Goal: Task Accomplishment & Management: Complete application form

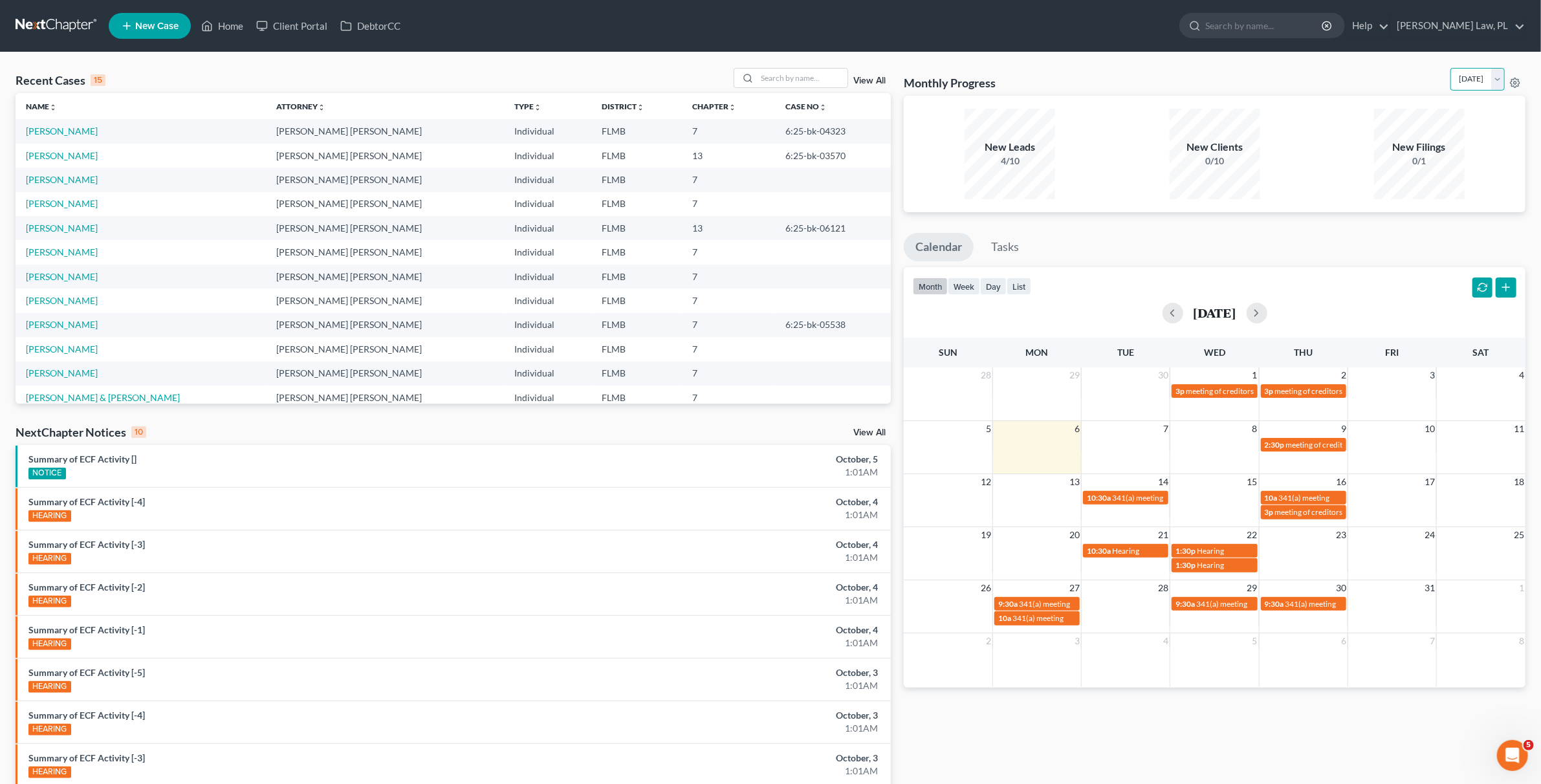
click at [1450, 84] on select "[DATE] [DATE] [DATE] [DATE] [DATE] [DATE] [DATE] [DATE] [DATE] [DATE] [DATE] [D…" at bounding box center [1477, 79] width 55 height 23
click at [1450, 68] on select "[DATE] [DATE] [DATE] [DATE] [DATE] [DATE] [DATE] [DATE] [DATE] [DATE] [DATE] [D…" at bounding box center [1477, 79] width 55 height 23
click at [1462, 82] on select "[DATE] [DATE] [DATE] [DATE] [DATE] [DATE] [DATE] [DATE] [DATE] [DATE] [DATE] [D…" at bounding box center [1477, 79] width 55 height 23
click at [1450, 68] on select "[DATE] [DATE] [DATE] [DATE] [DATE] [DATE] [DATE] [DATE] [DATE] [DATE] [DATE] [D…" at bounding box center [1477, 79] width 55 height 23
click at [1458, 73] on select "[DATE] [DATE] [DATE] [DATE] [DATE] [DATE] [DATE] [DATE] [DATE] [DATE] [DATE] [D…" at bounding box center [1477, 79] width 55 height 23
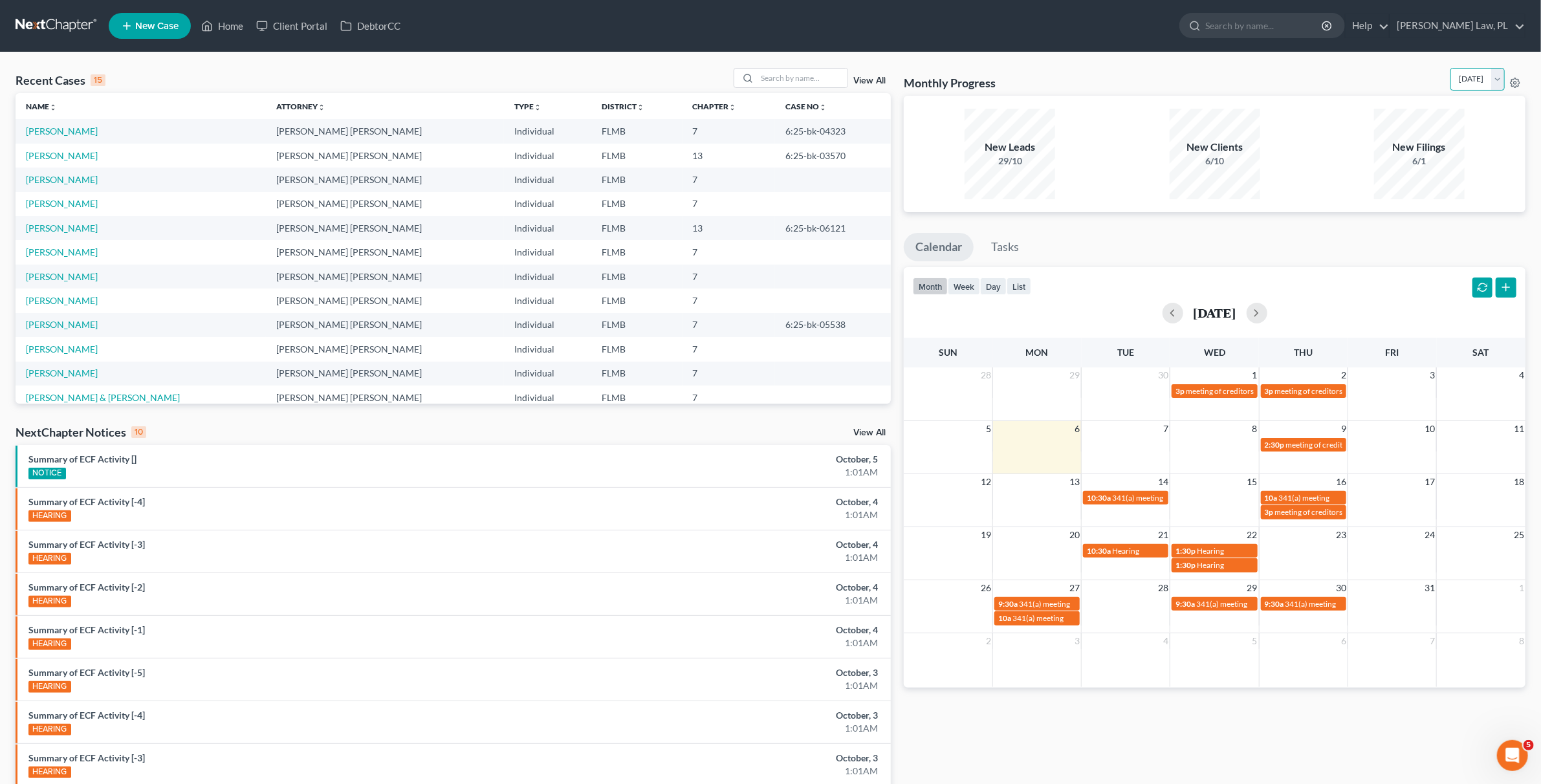
click at [1450, 68] on select "[DATE] [DATE] [DATE] [DATE] [DATE] [DATE] [DATE] [DATE] [DATE] [DATE] [DATE] [D…" at bounding box center [1477, 79] width 55 height 23
click at [1450, 78] on select "[DATE] [DATE] [DATE] [DATE] [DATE] [DATE] [DATE] [DATE] [DATE] [DATE] [DATE] [D…" at bounding box center [1477, 79] width 55 height 23
click at [1450, 68] on select "[DATE] [DATE] [DATE] [DATE] [DATE] [DATE] [DATE] [DATE] [DATE] [DATE] [DATE] [D…" at bounding box center [1477, 79] width 55 height 23
click at [1450, 84] on select "[DATE] [DATE] [DATE] [DATE] [DATE] [DATE] [DATE] [DATE] [DATE] [DATE] [DATE] [D…" at bounding box center [1477, 79] width 55 height 23
select select "0"
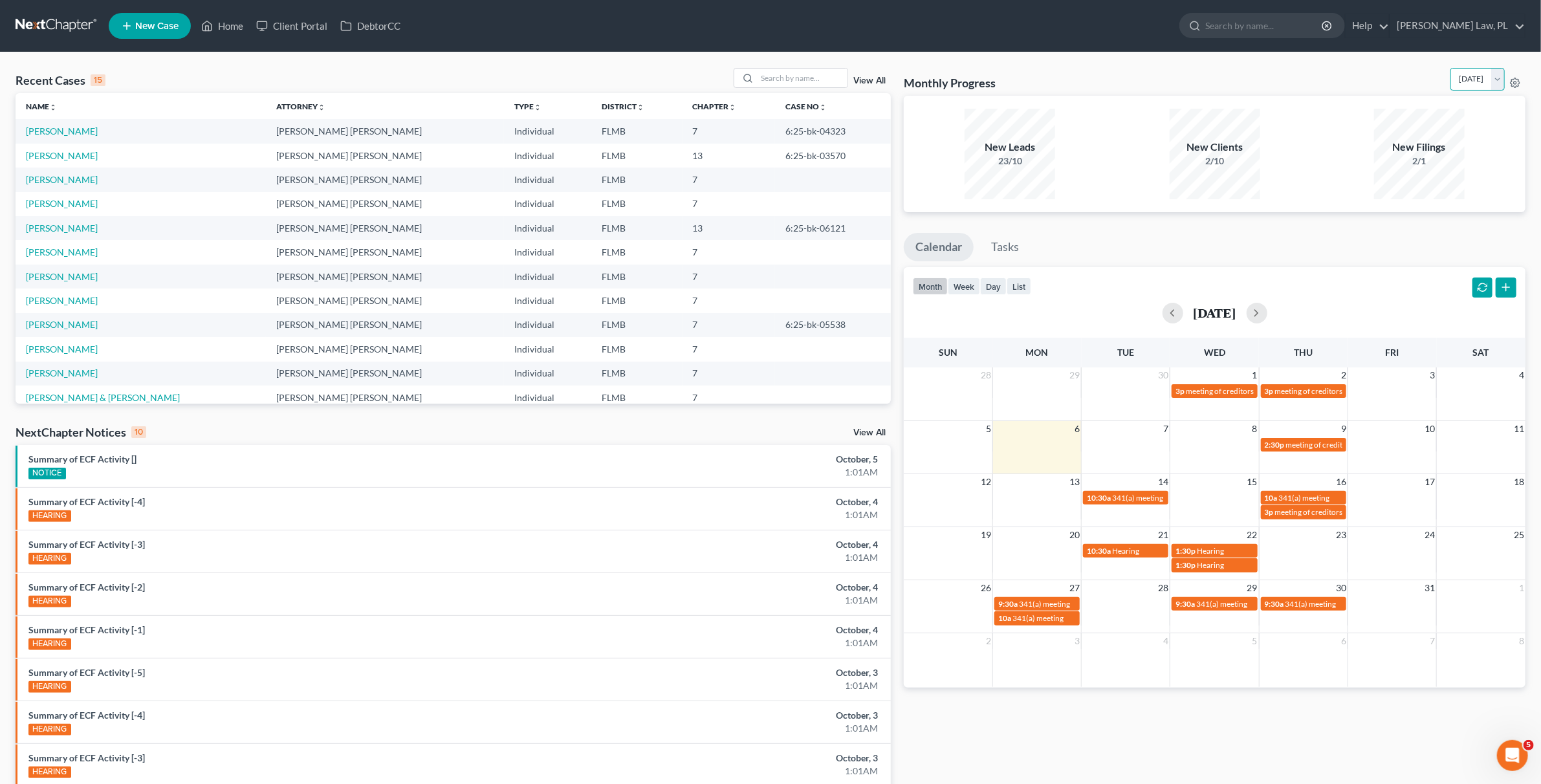
click at [1450, 68] on select "[DATE] [DATE] [DATE] [DATE] [DATE] [DATE] [DATE] [DATE] [DATE] [DATE] [DATE] [D…" at bounding box center [1477, 79] width 55 height 23
click at [84, 181] on link "[PERSON_NAME]" at bounding box center [62, 179] width 72 height 11
select select "4"
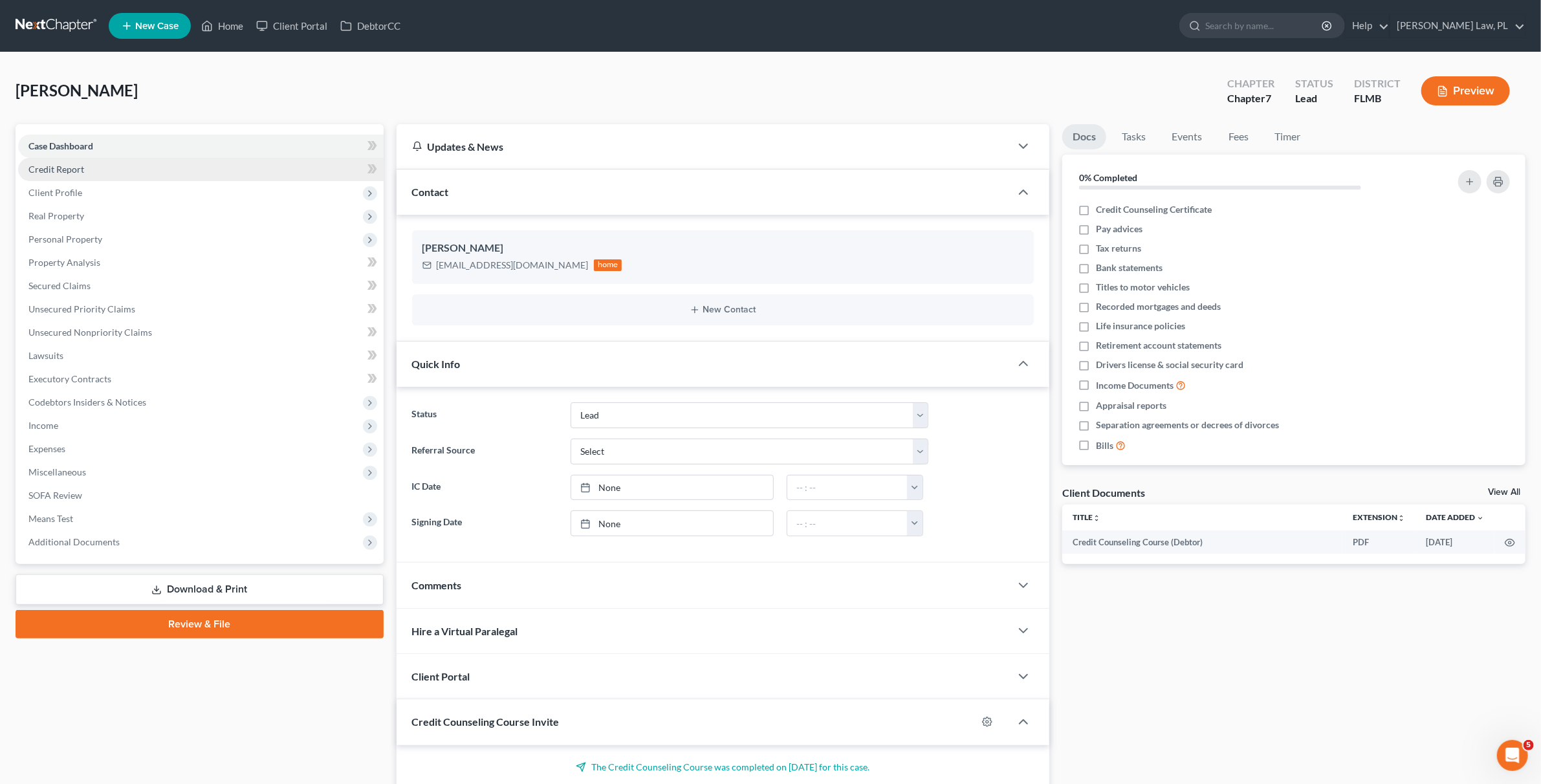
click at [75, 165] on span "Credit Report" at bounding box center [57, 168] width 56 height 11
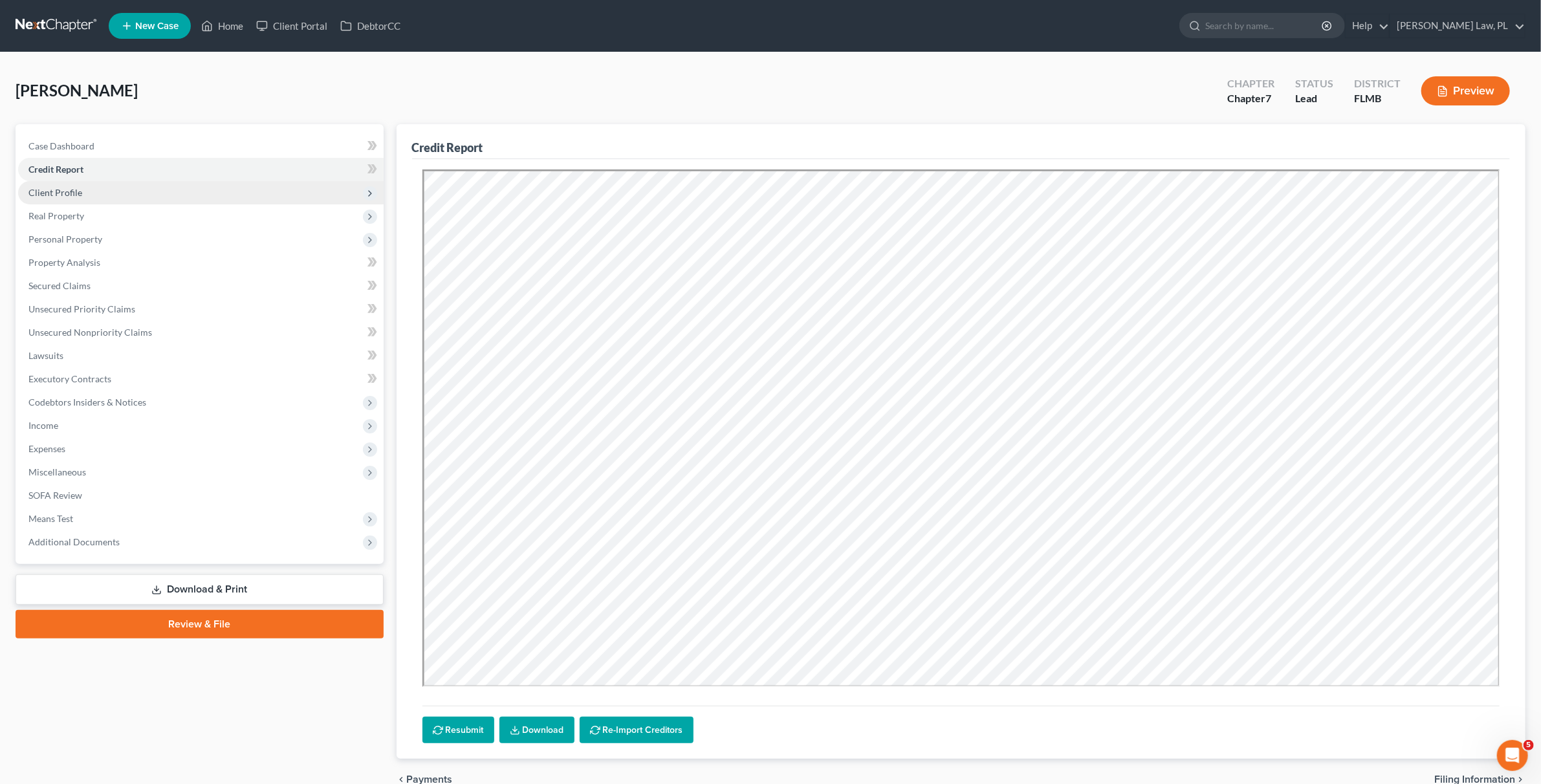
click at [88, 196] on span "Client Profile" at bounding box center [200, 192] width 366 height 23
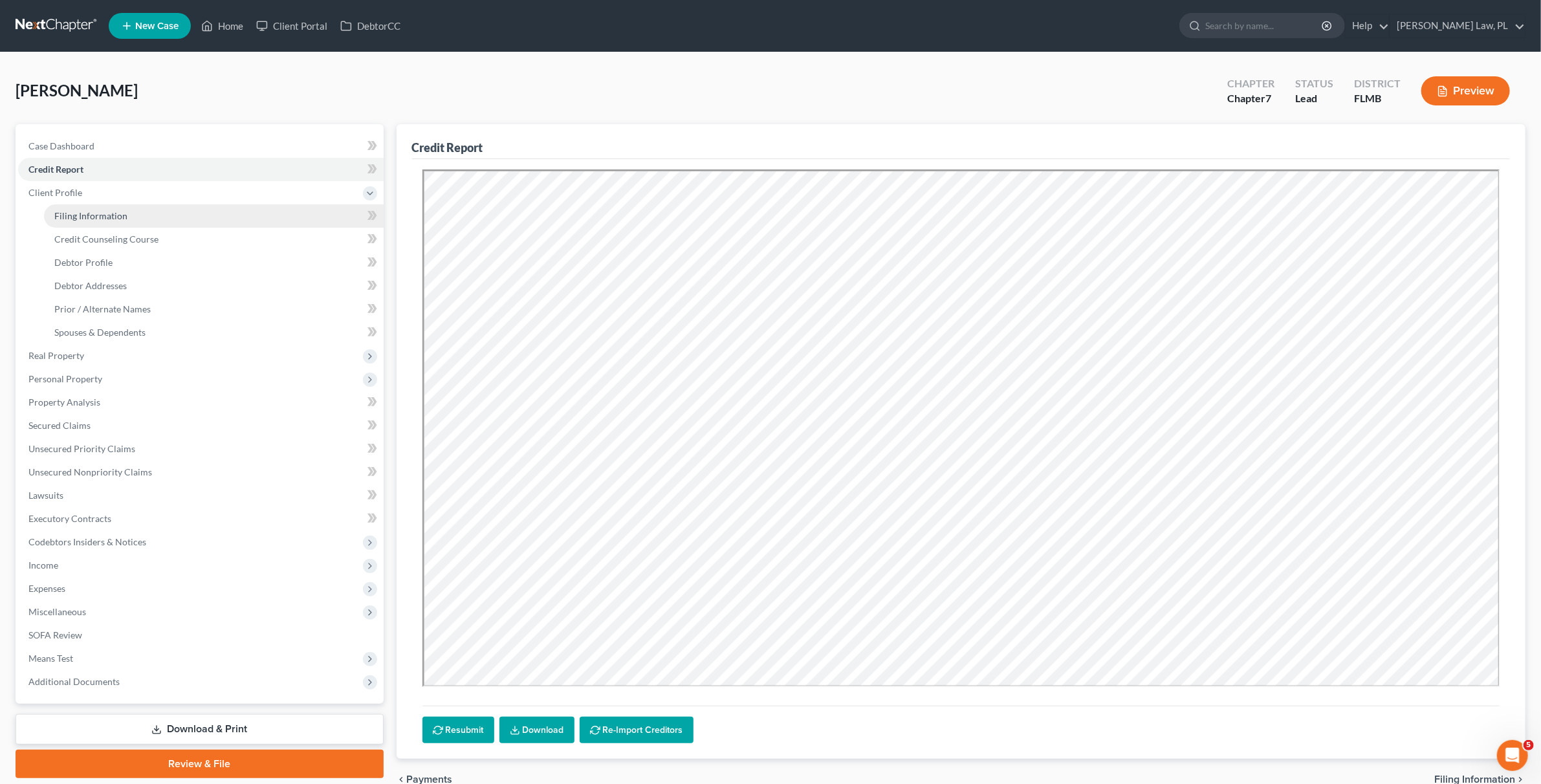
click at [90, 210] on span "Filing Information" at bounding box center [91, 215] width 73 height 11
select select "1"
select select "0"
select select "9"
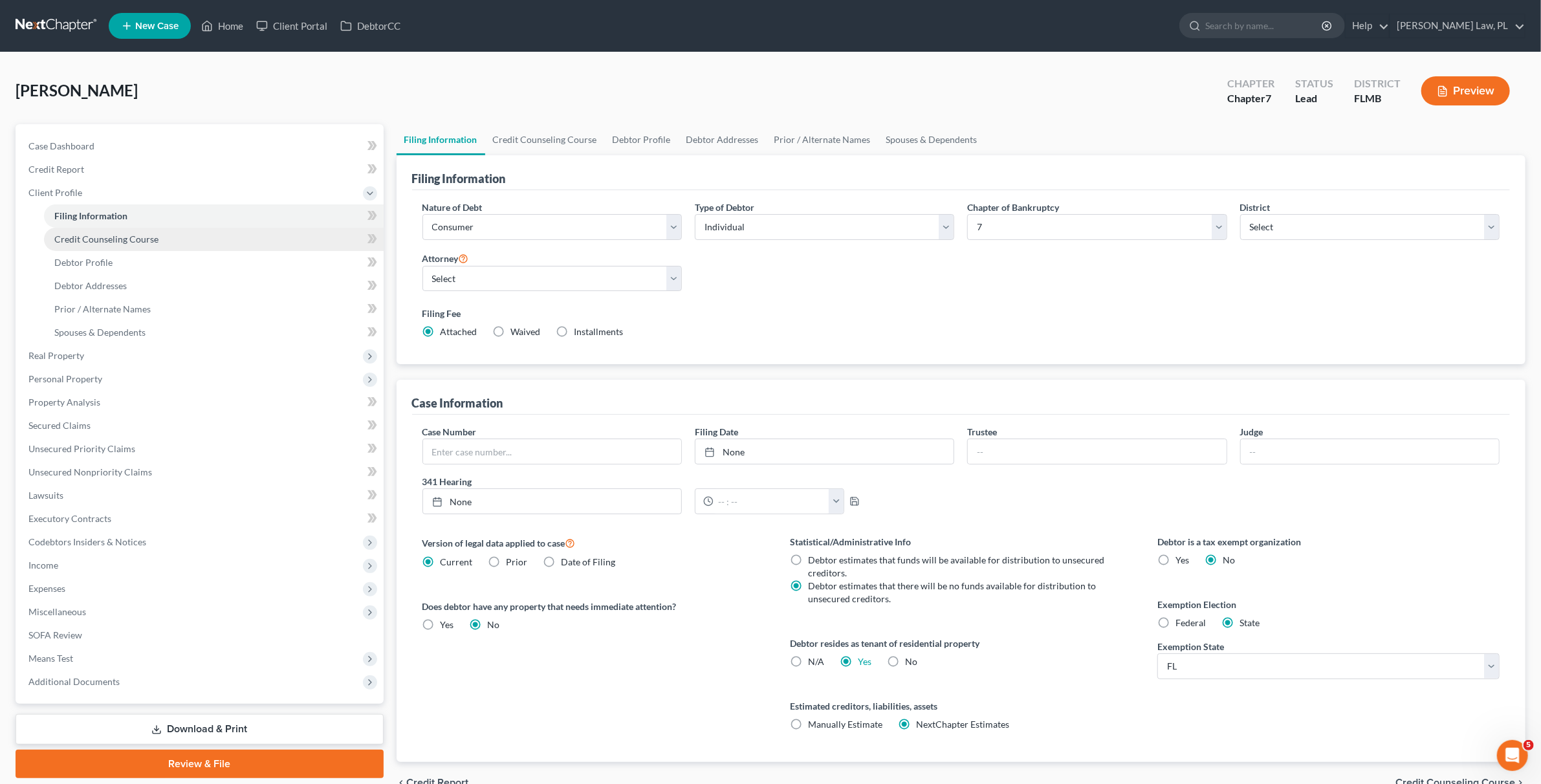
click at [99, 234] on span "Credit Counseling Course" at bounding box center [107, 238] width 104 height 11
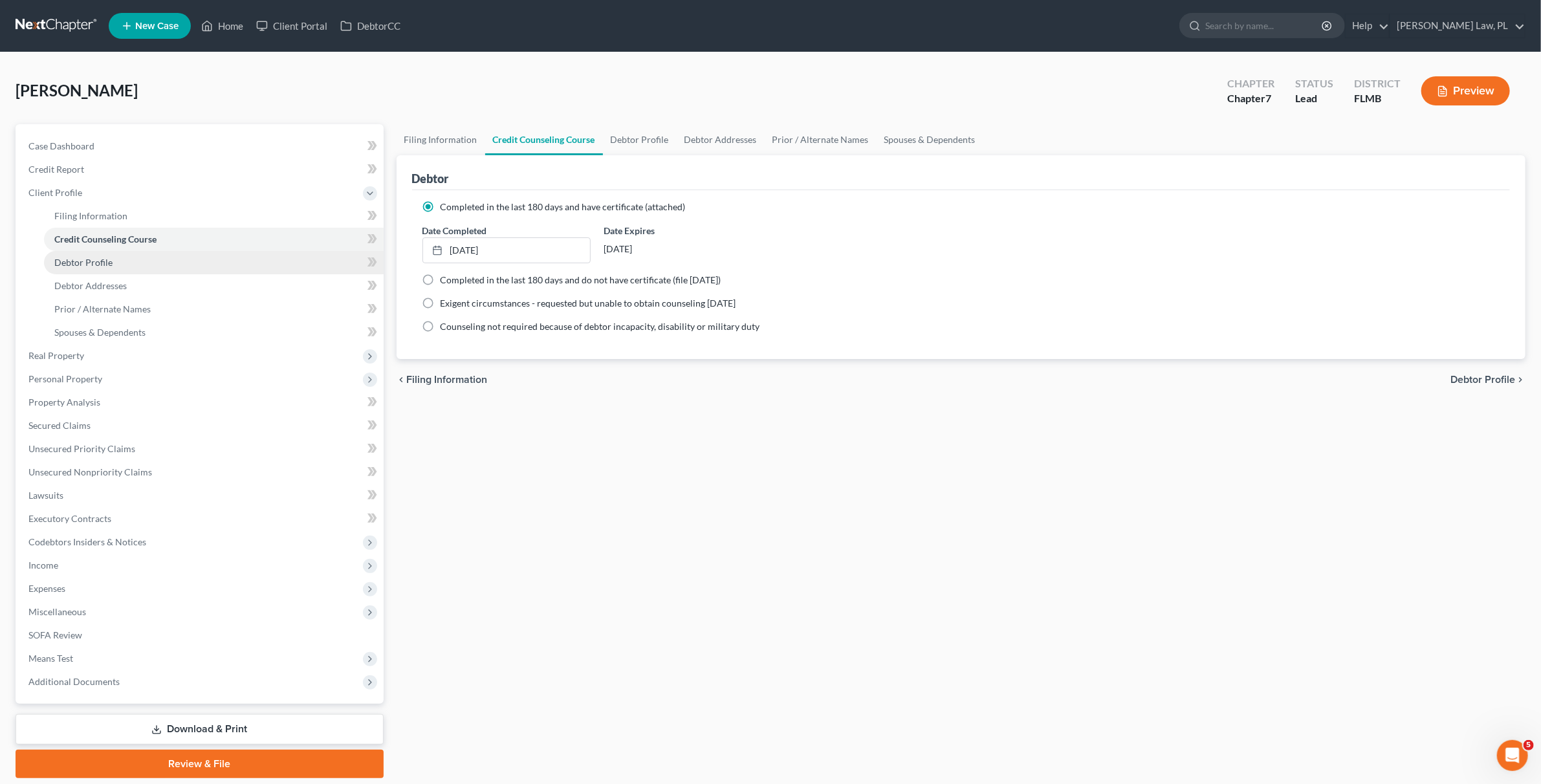
click at [101, 253] on link "Debtor Profile" at bounding box center [213, 262] width 340 height 23
select select "0"
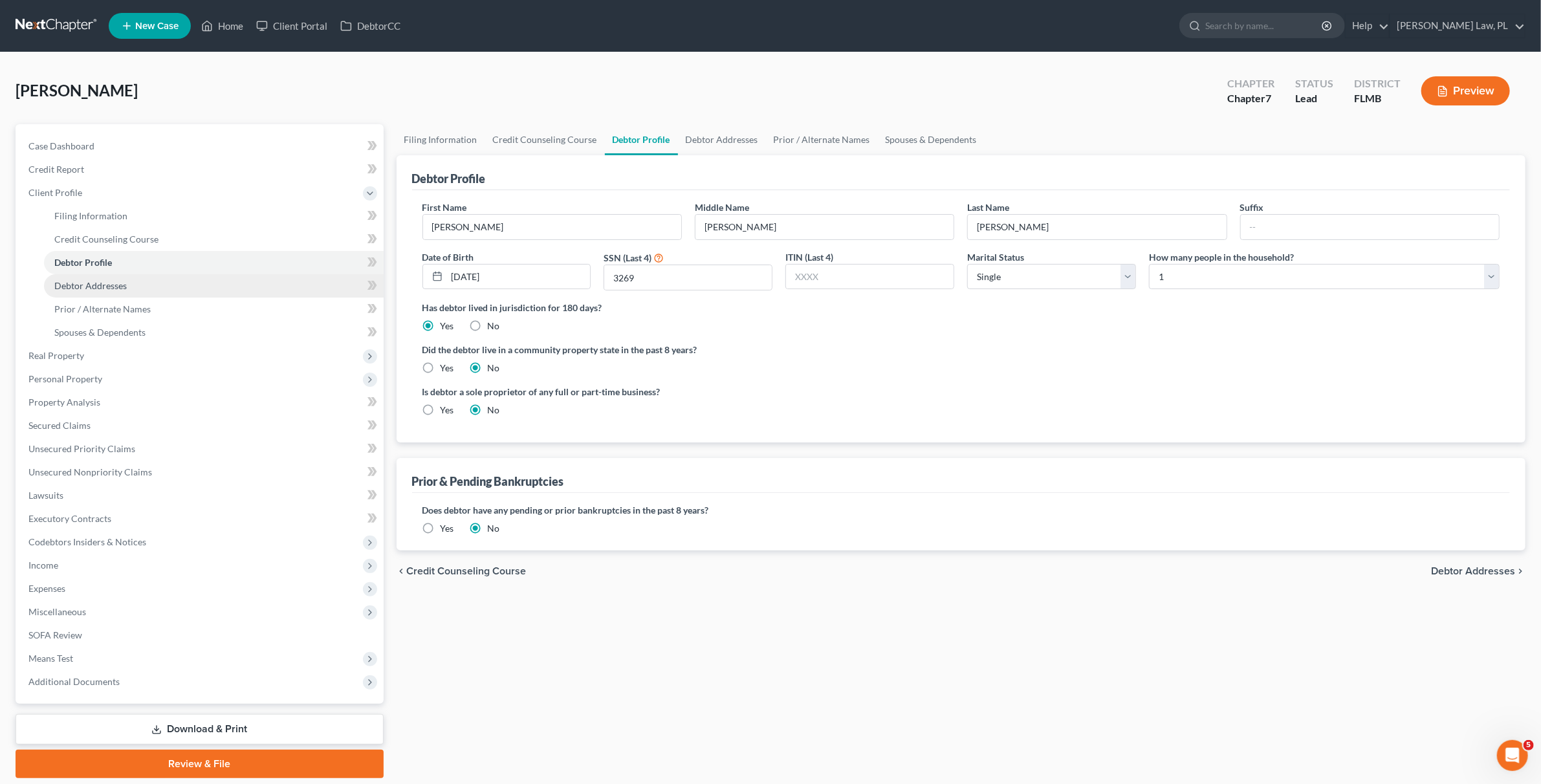
click at [92, 283] on span "Debtor Addresses" at bounding box center [91, 285] width 73 height 11
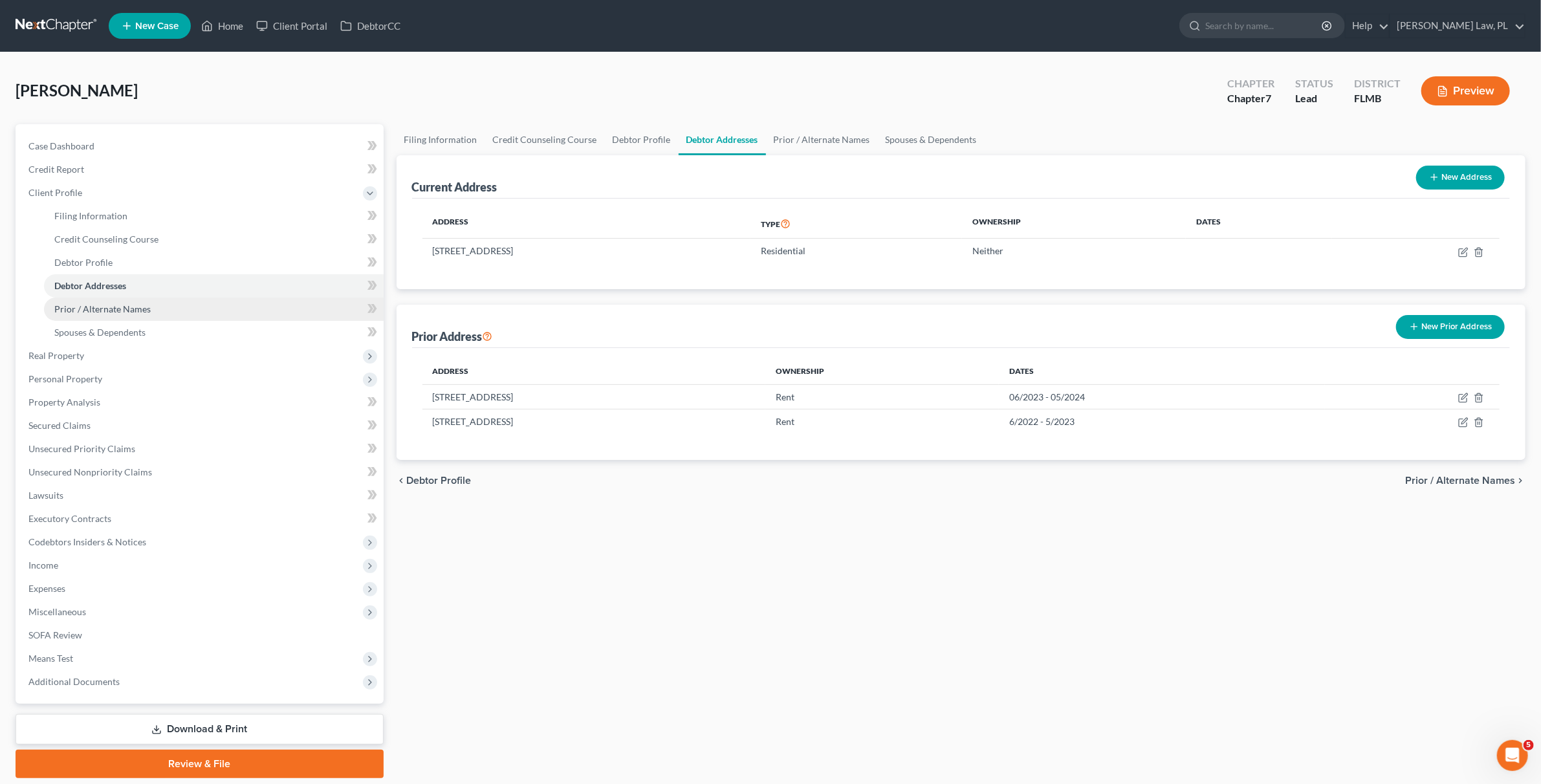
click at [92, 307] on span "Prior / Alternate Names" at bounding box center [103, 308] width 97 height 11
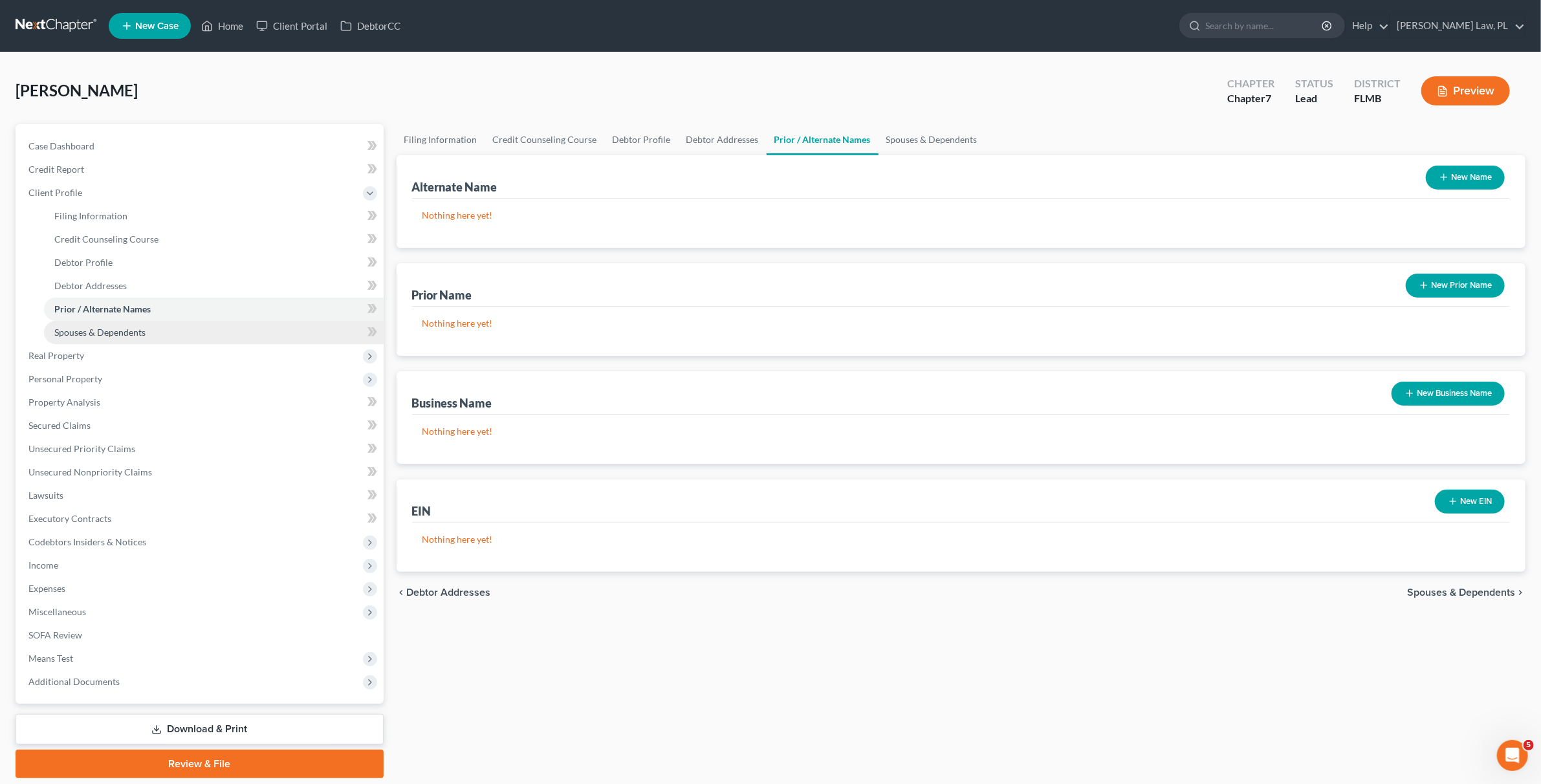
click at [114, 331] on span "Spouses & Dependents" at bounding box center [101, 332] width 92 height 11
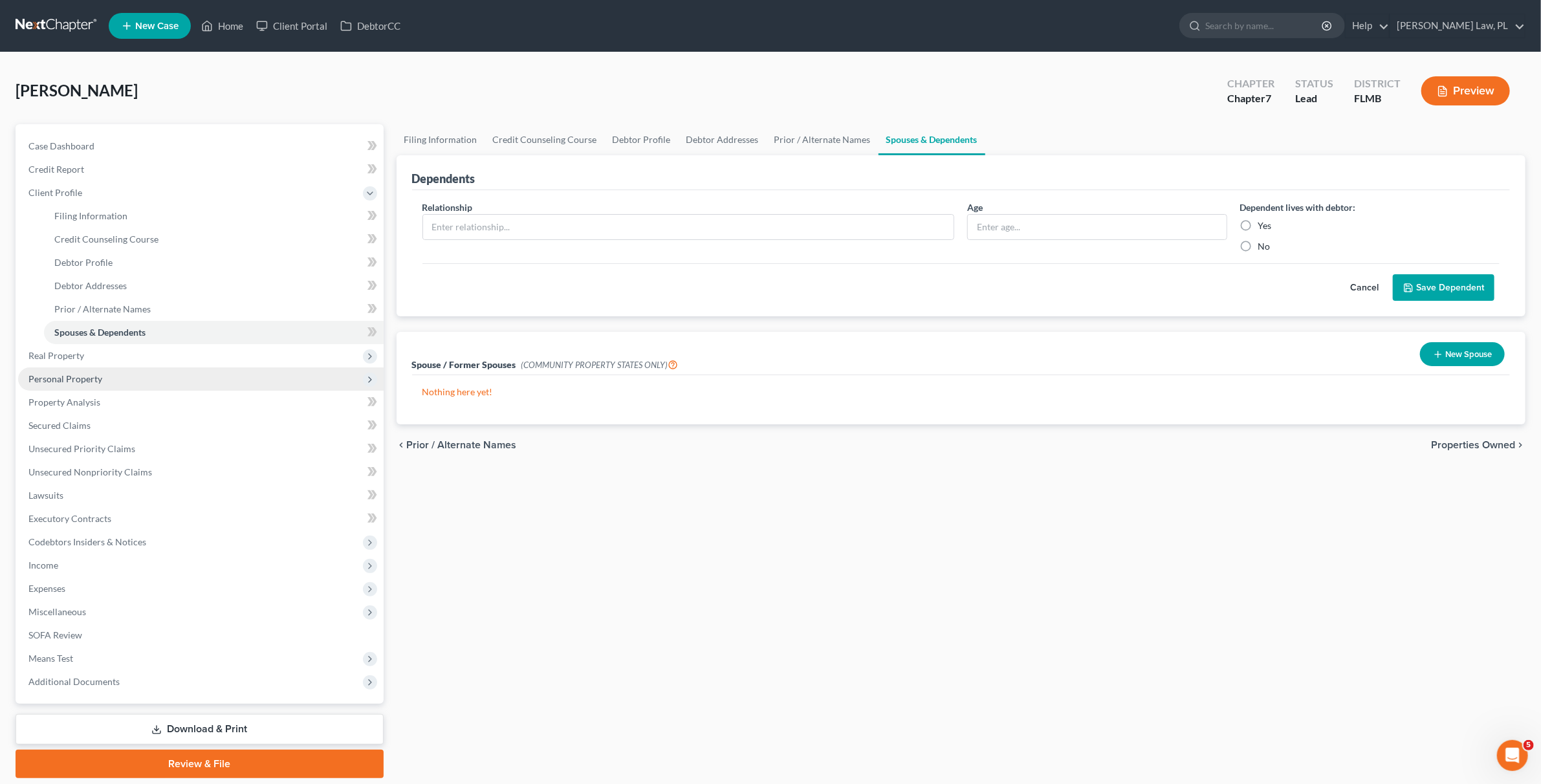
click at [95, 371] on span "Personal Property" at bounding box center [200, 379] width 366 height 23
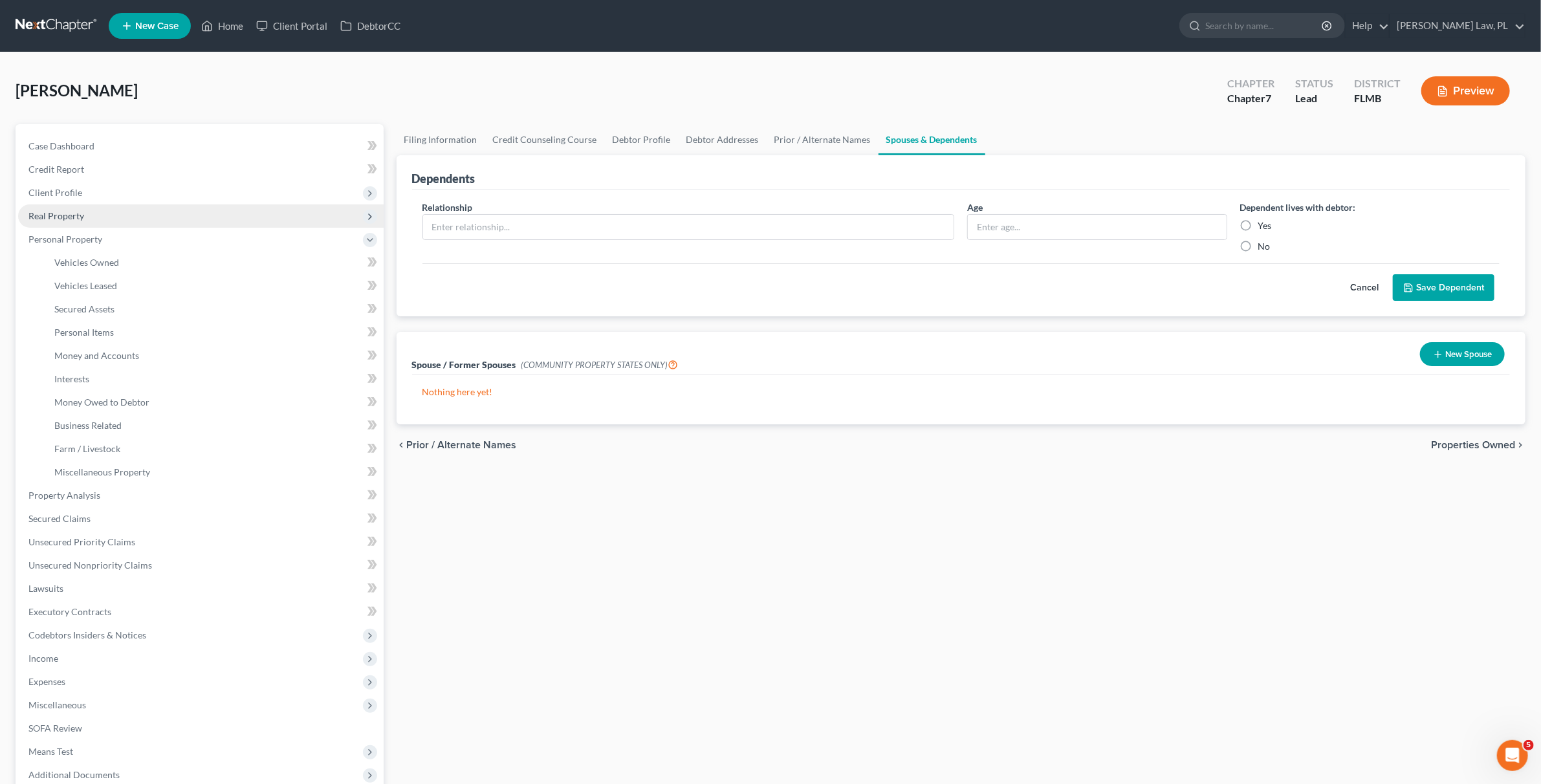
click at [73, 211] on span "Real Property" at bounding box center [57, 215] width 56 height 11
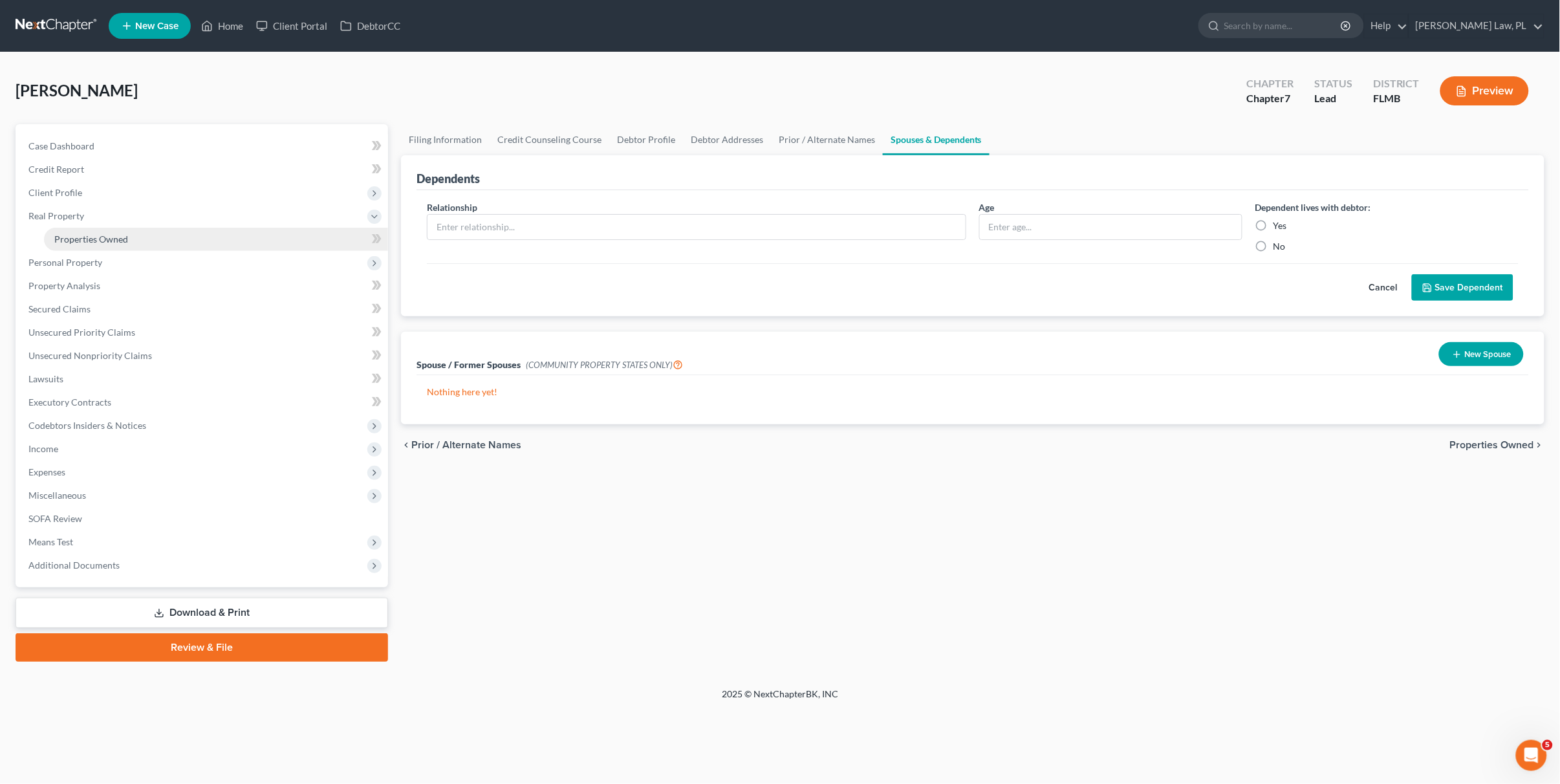
click at [86, 235] on span "Properties Owned" at bounding box center [92, 238] width 74 height 11
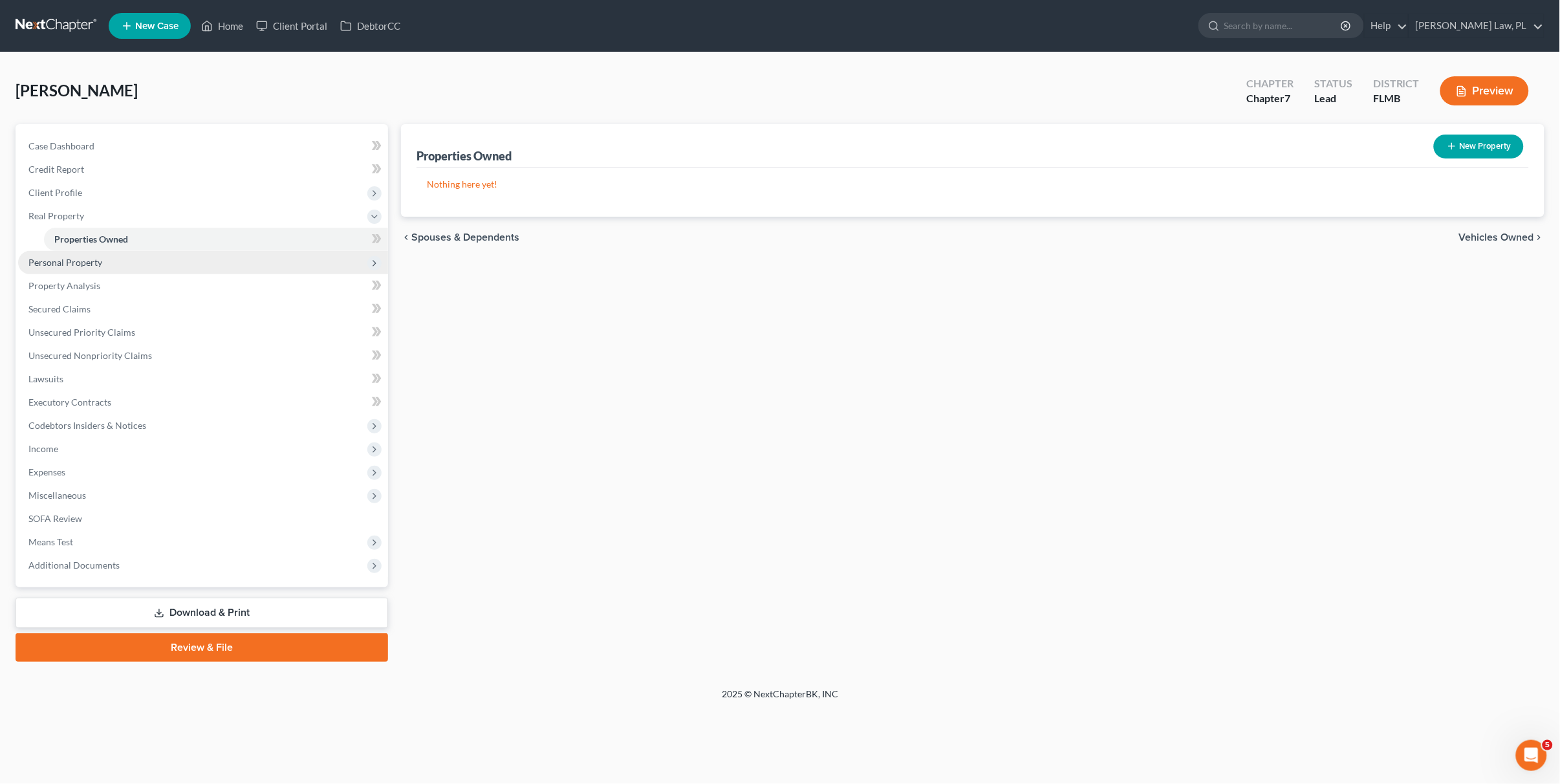
click at [80, 263] on span "Personal Property" at bounding box center [66, 262] width 74 height 11
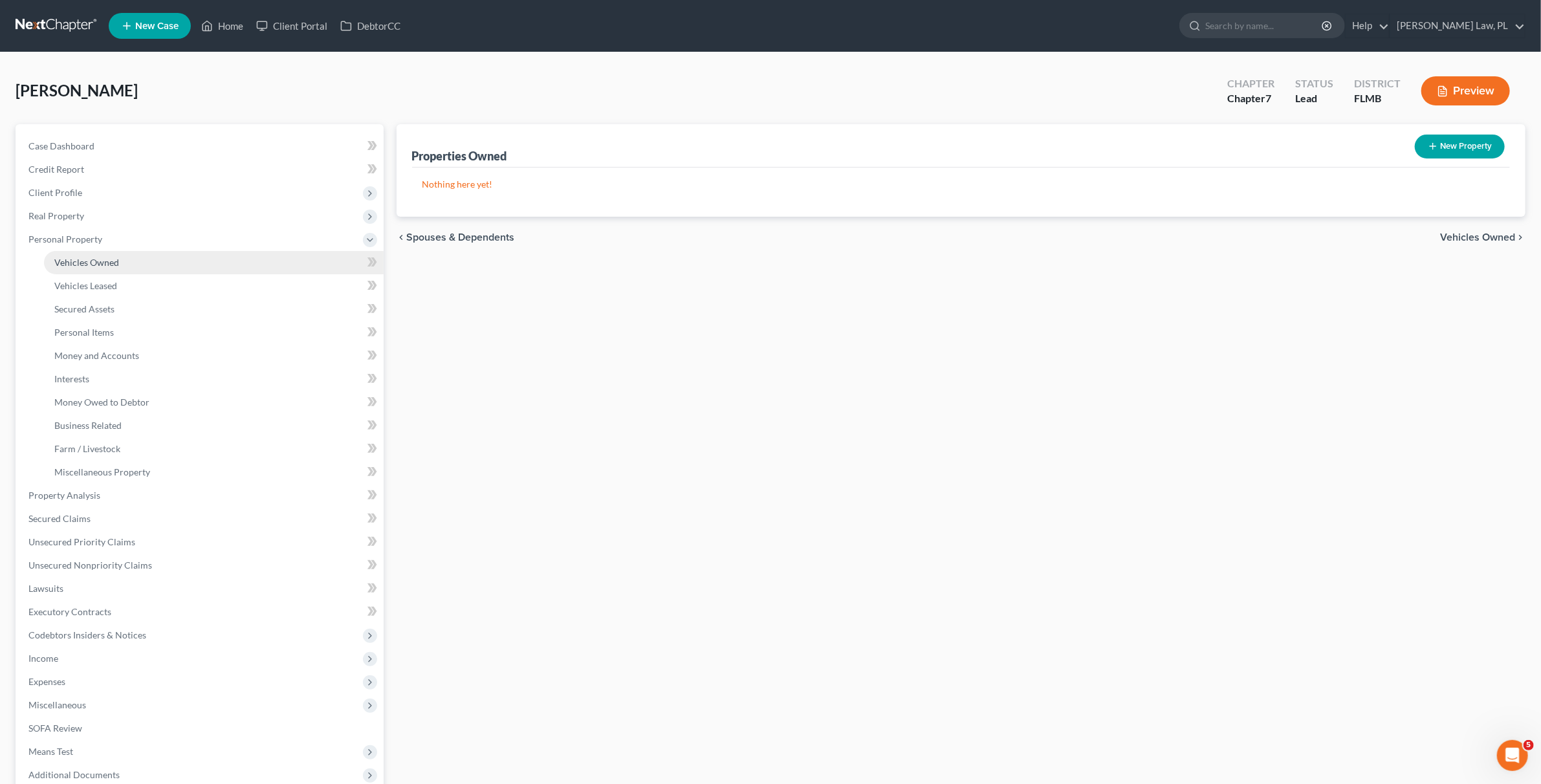
click at [86, 265] on span "Vehicles Owned" at bounding box center [87, 262] width 65 height 11
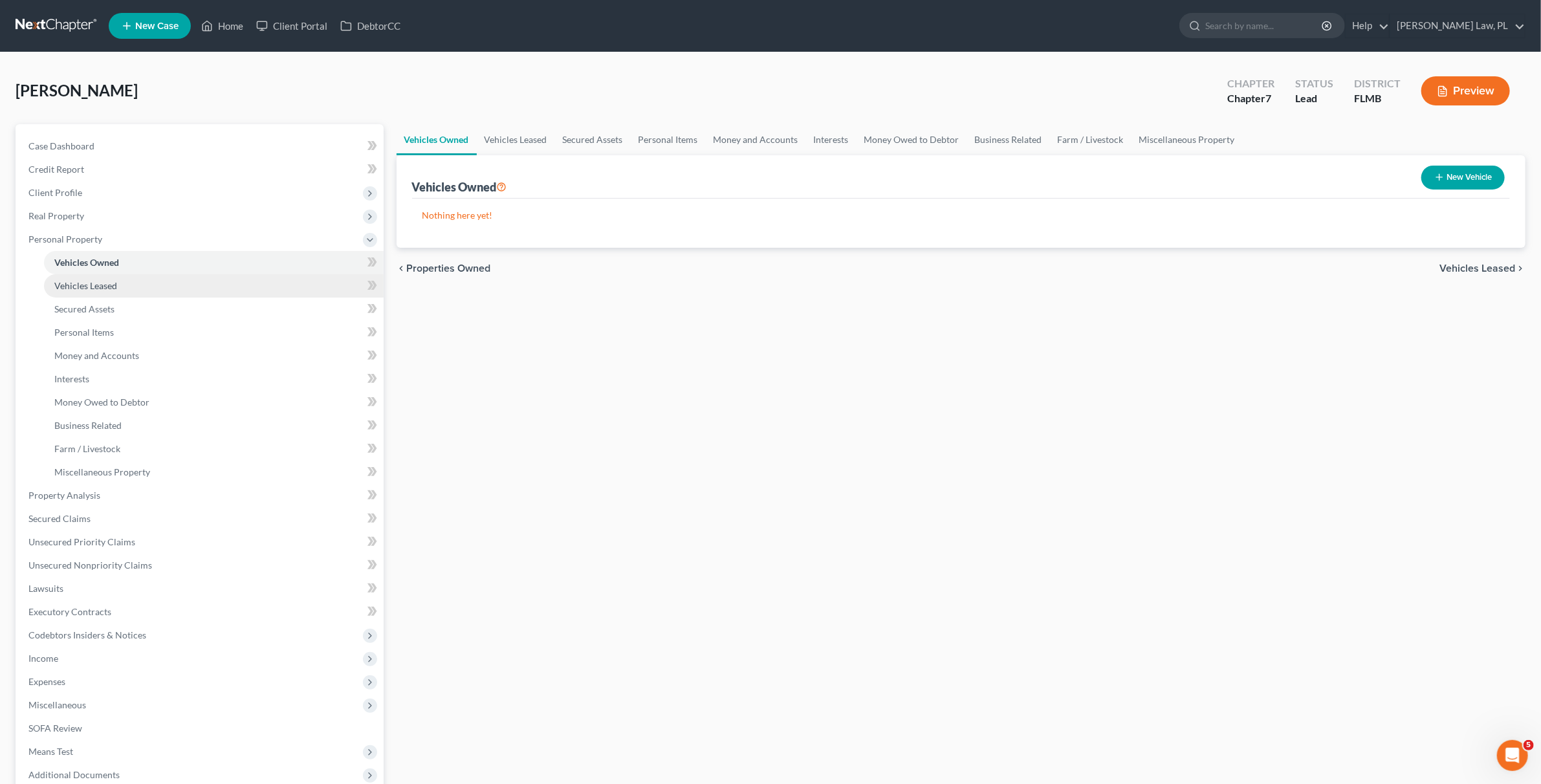
click at [97, 283] on span "Vehicles Leased" at bounding box center [86, 285] width 63 height 11
click at [115, 305] on link "Secured Assets" at bounding box center [213, 309] width 340 height 23
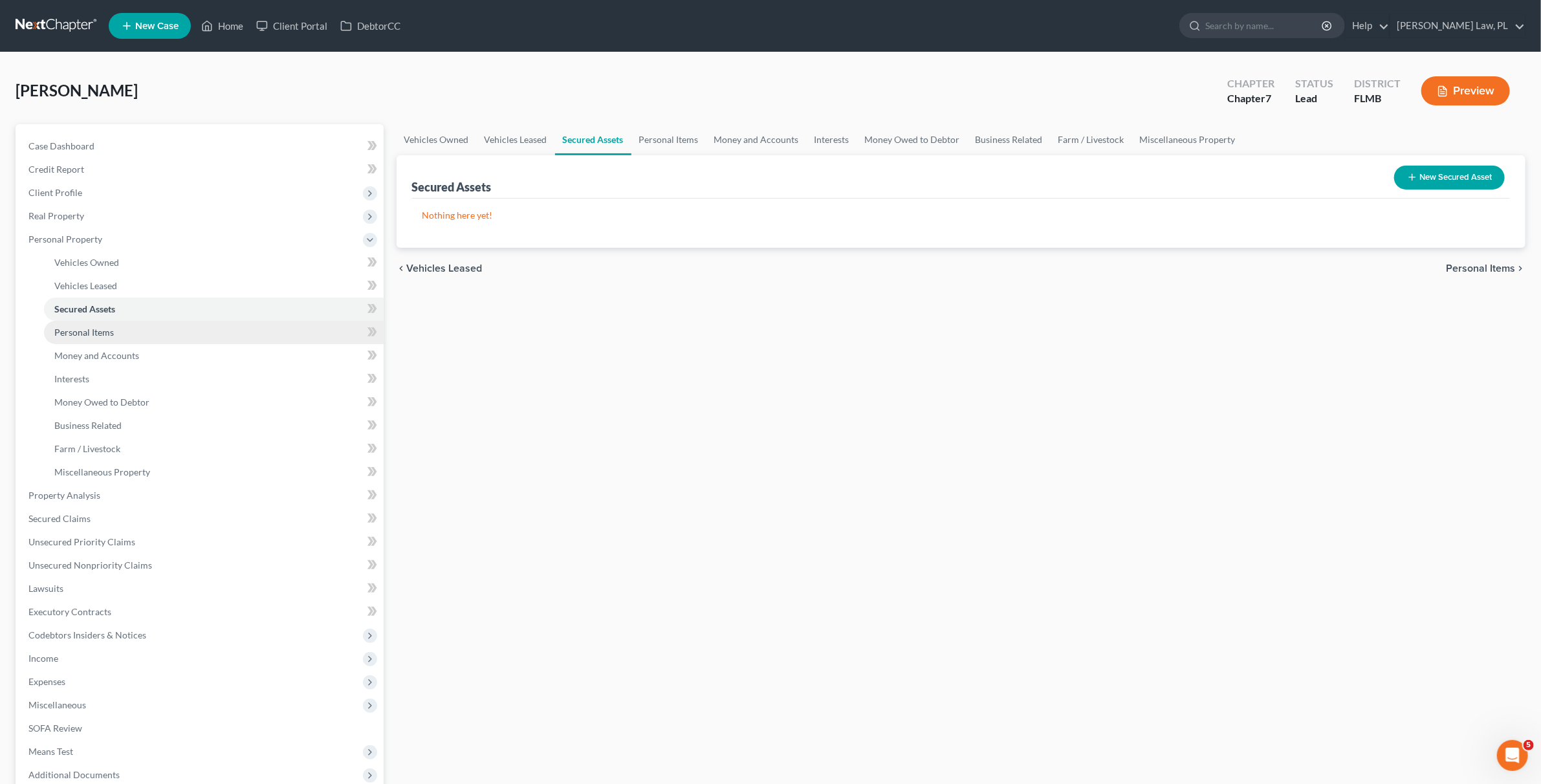
click at [99, 333] on span "Personal Items" at bounding box center [85, 332] width 60 height 11
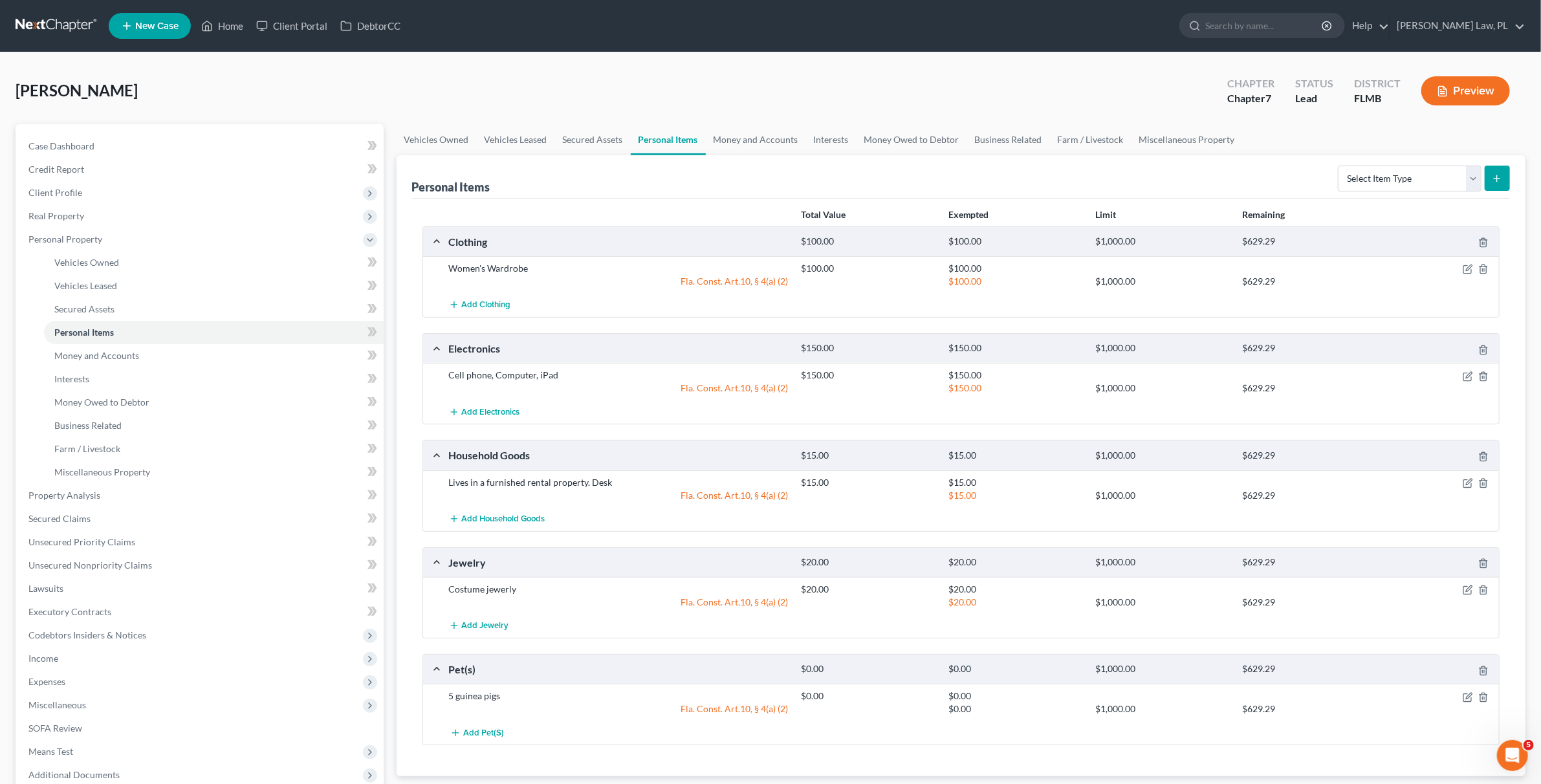
scroll to position [136, 0]
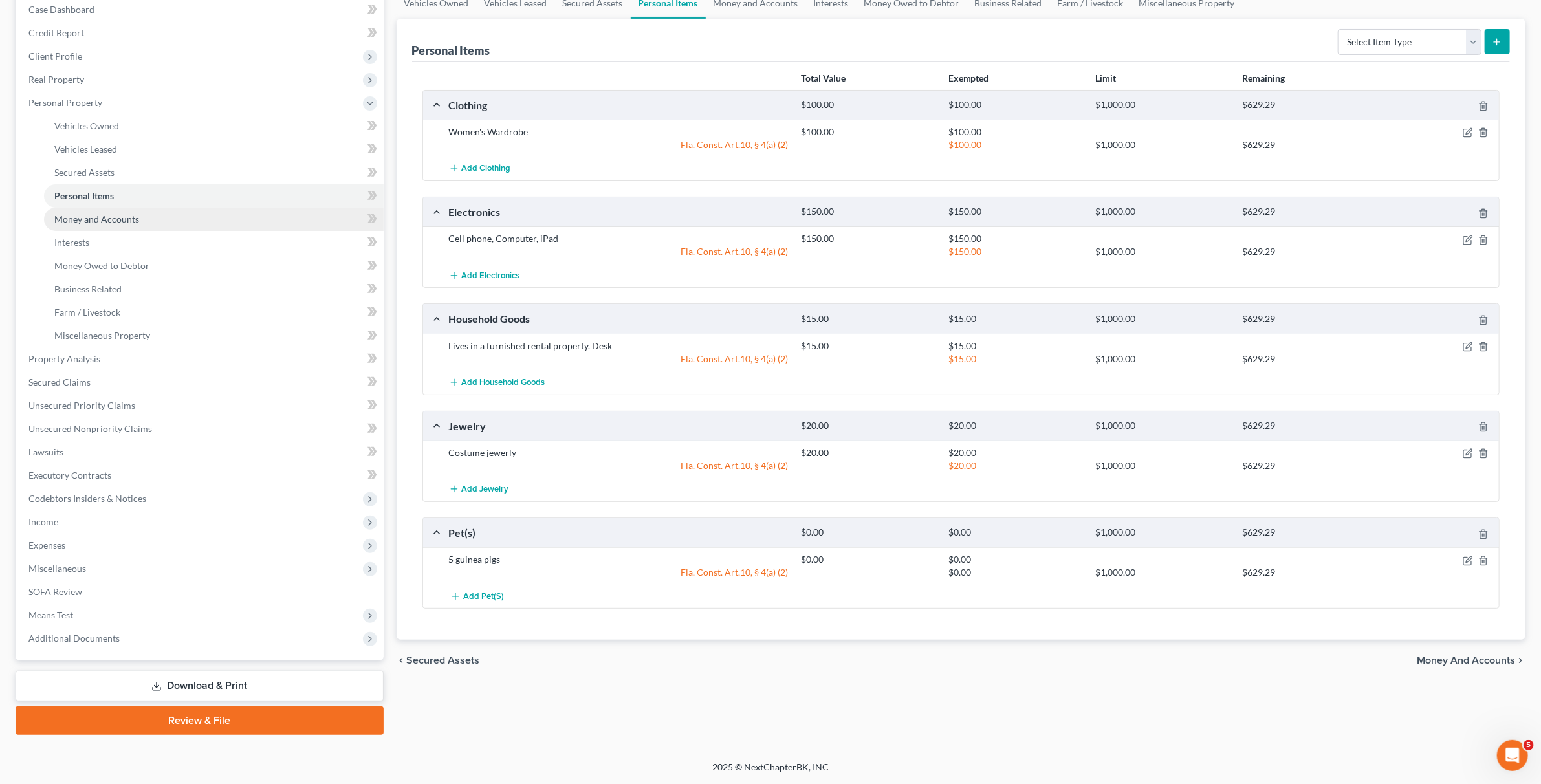
click at [89, 220] on span "Money and Accounts" at bounding box center [97, 218] width 85 height 11
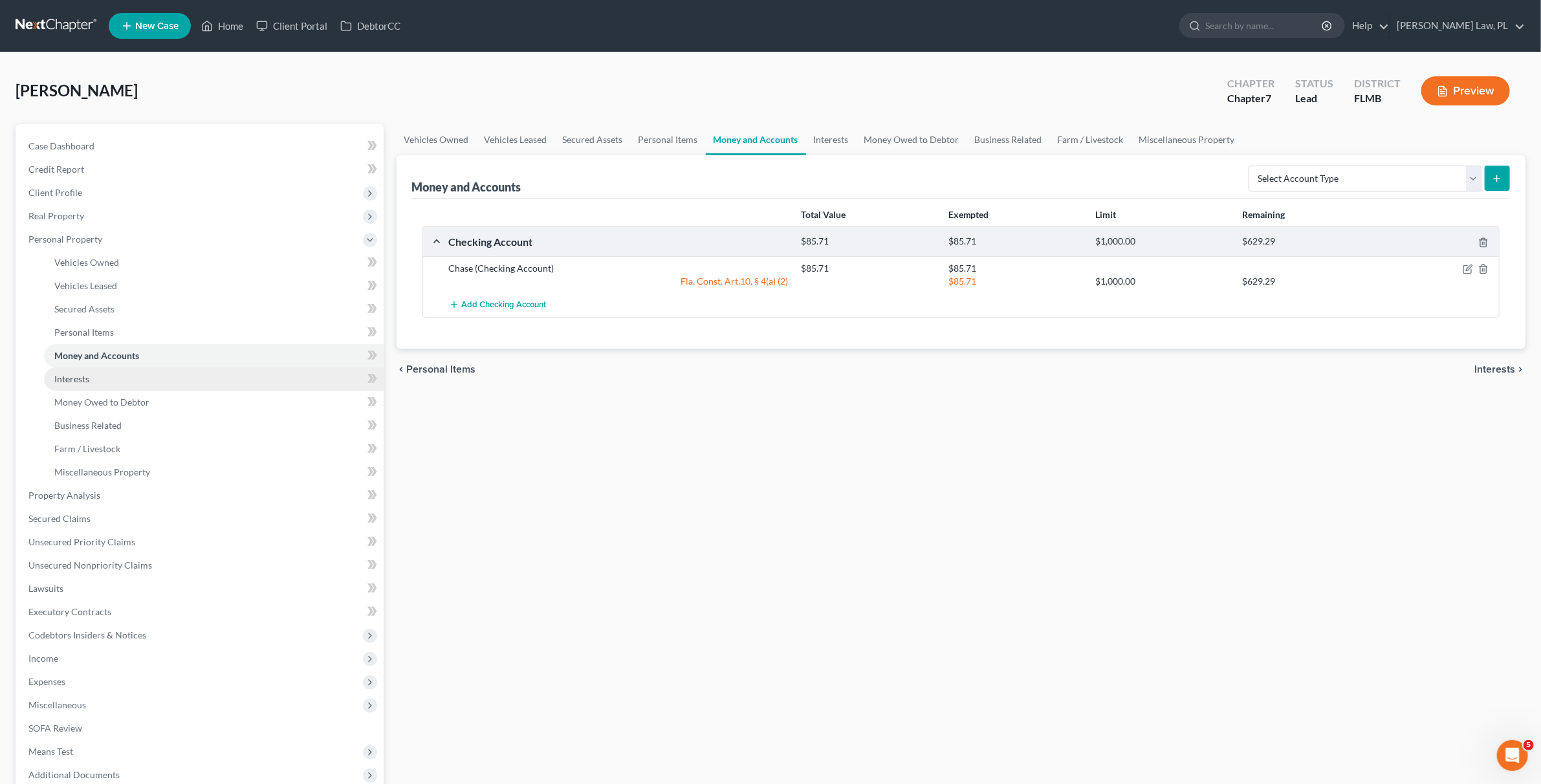
click at [86, 383] on span "Interests" at bounding box center [72, 378] width 35 height 11
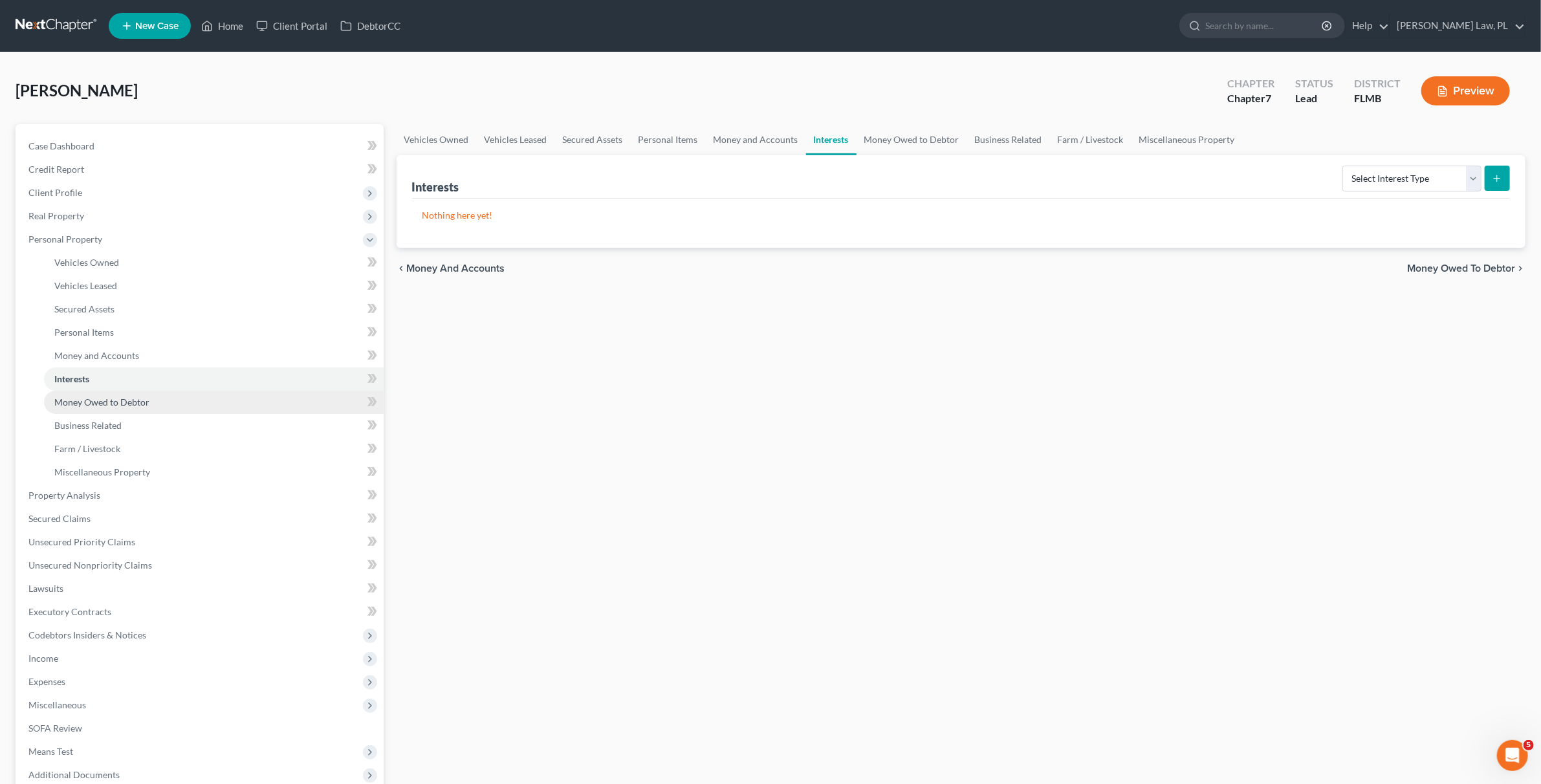
click at [94, 402] on span "Money Owed to Debtor" at bounding box center [102, 401] width 95 height 11
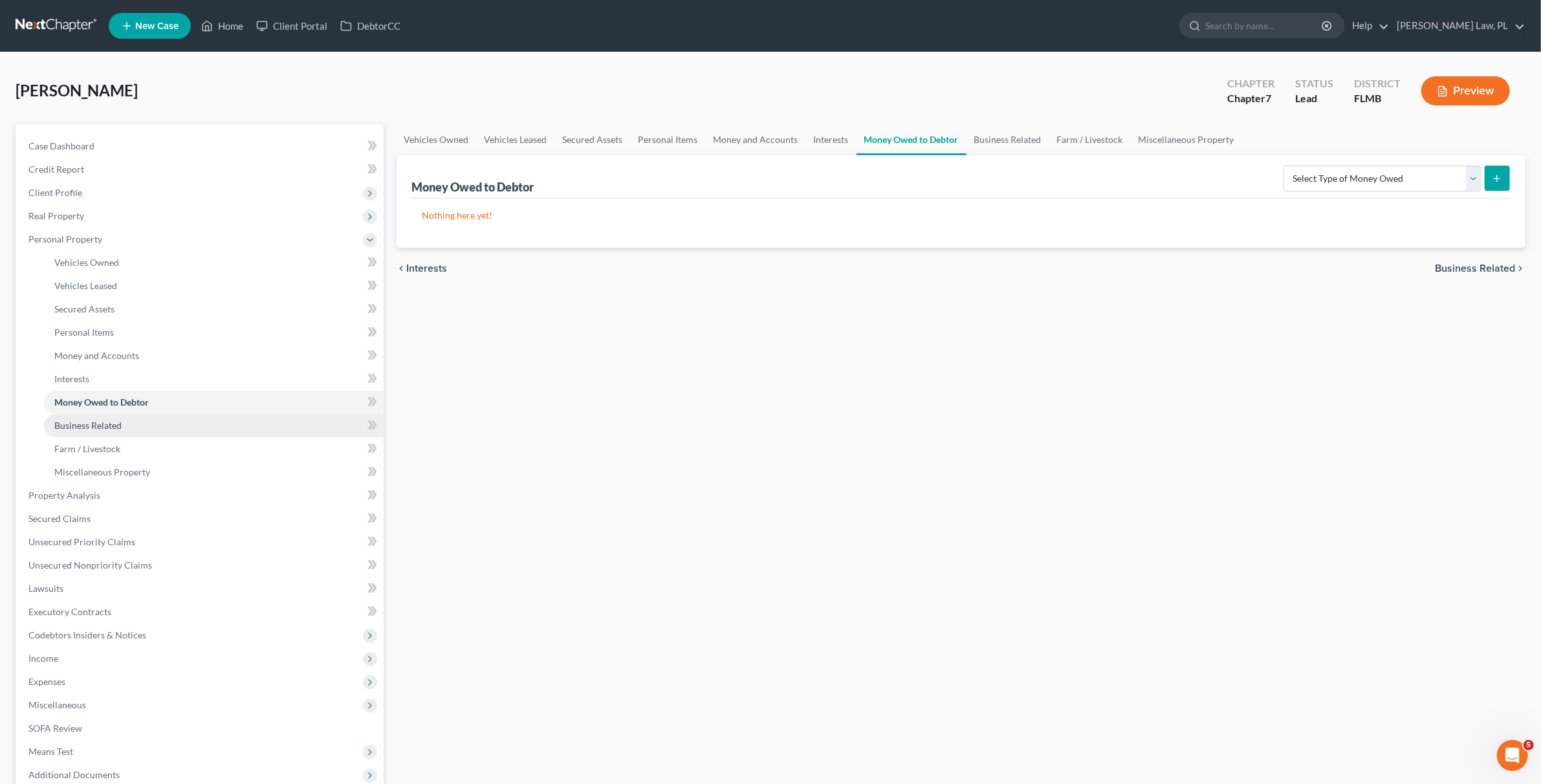
click at [94, 429] on span "Business Related" at bounding box center [88, 424] width 67 height 11
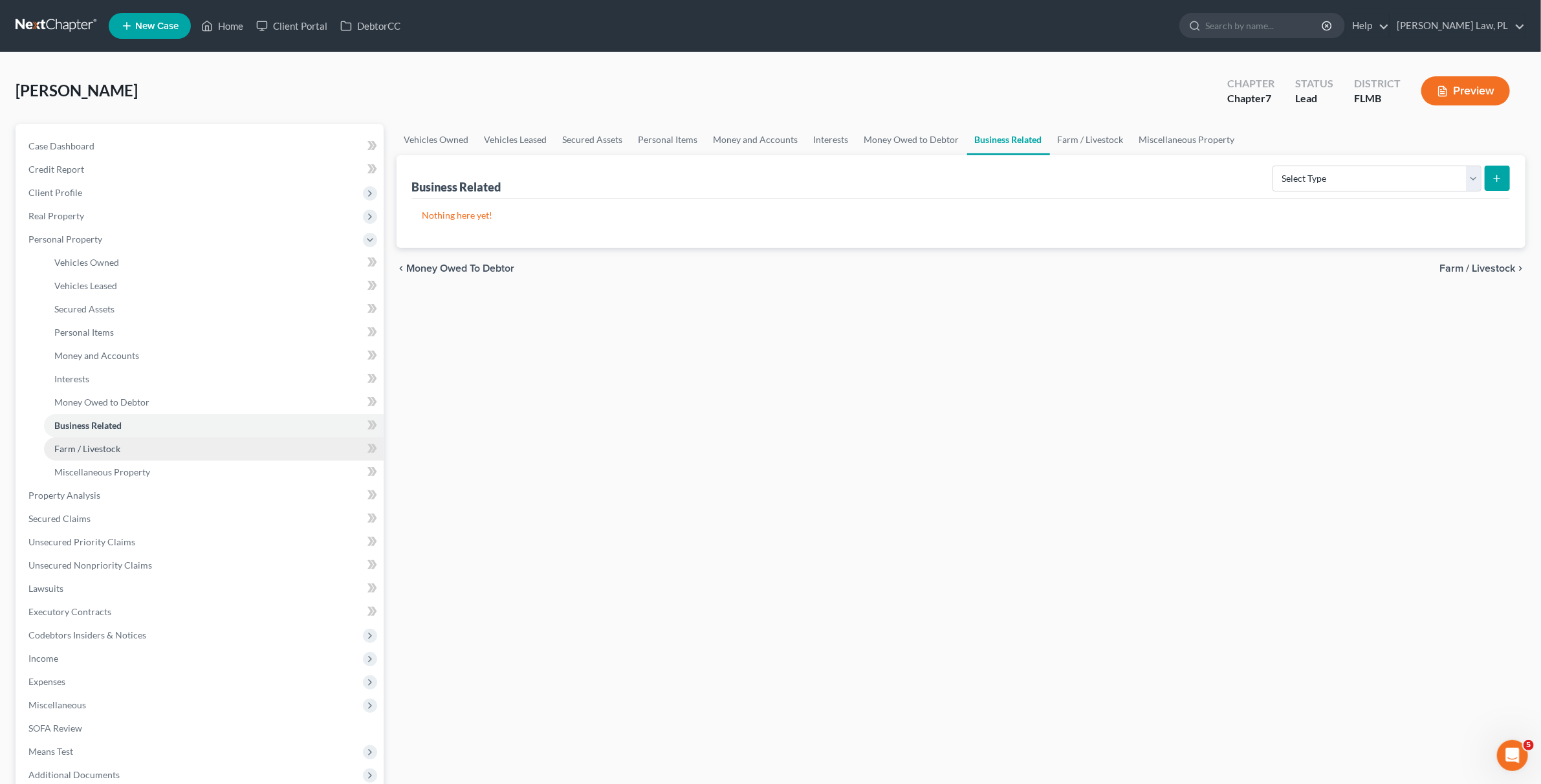
click at [99, 446] on span "Farm / Livestock" at bounding box center [88, 448] width 66 height 11
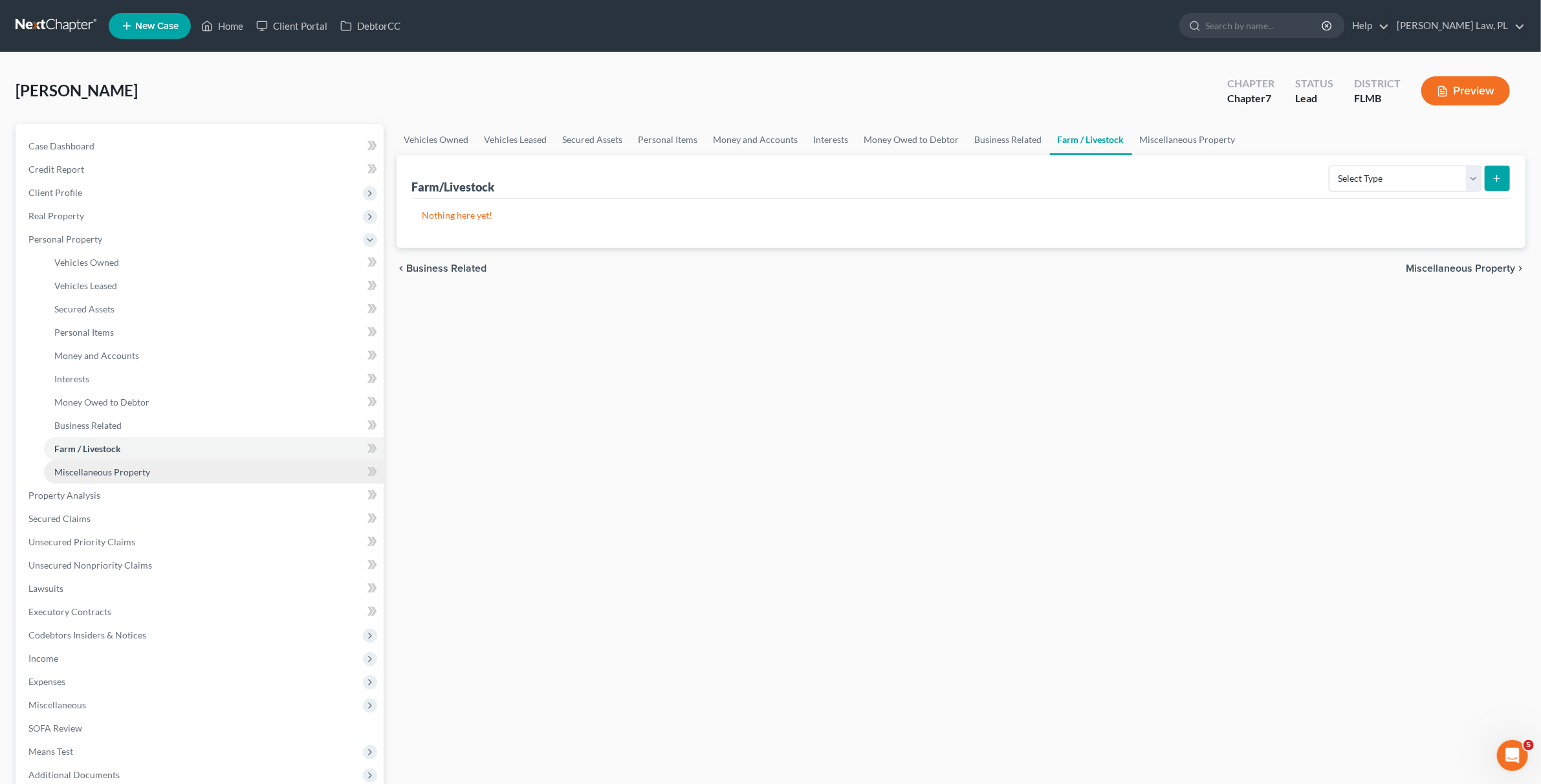
click at [106, 472] on span "Miscellaneous Property" at bounding box center [103, 471] width 96 height 11
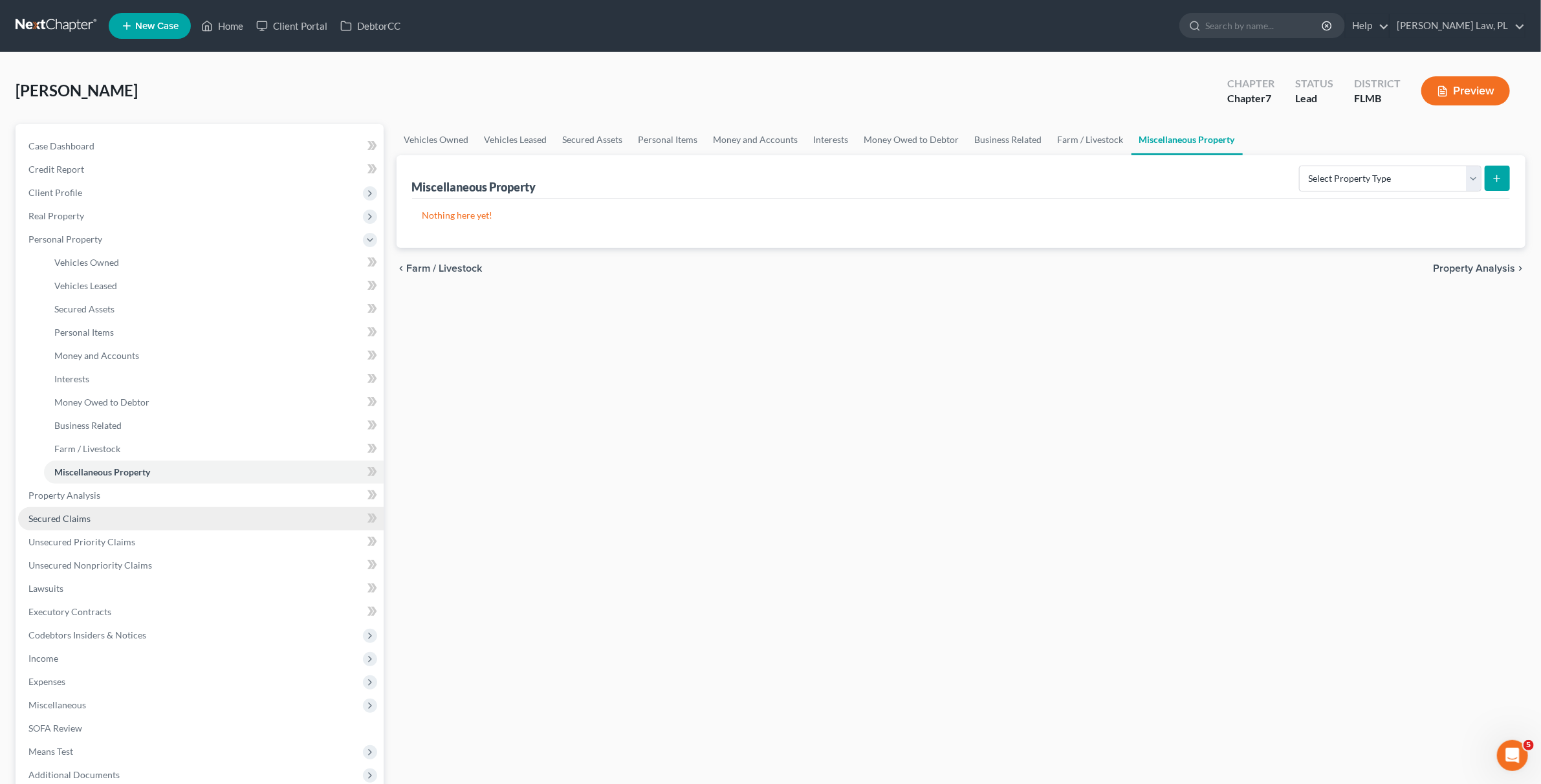
click at [97, 510] on link "Secured Claims" at bounding box center [200, 518] width 366 height 23
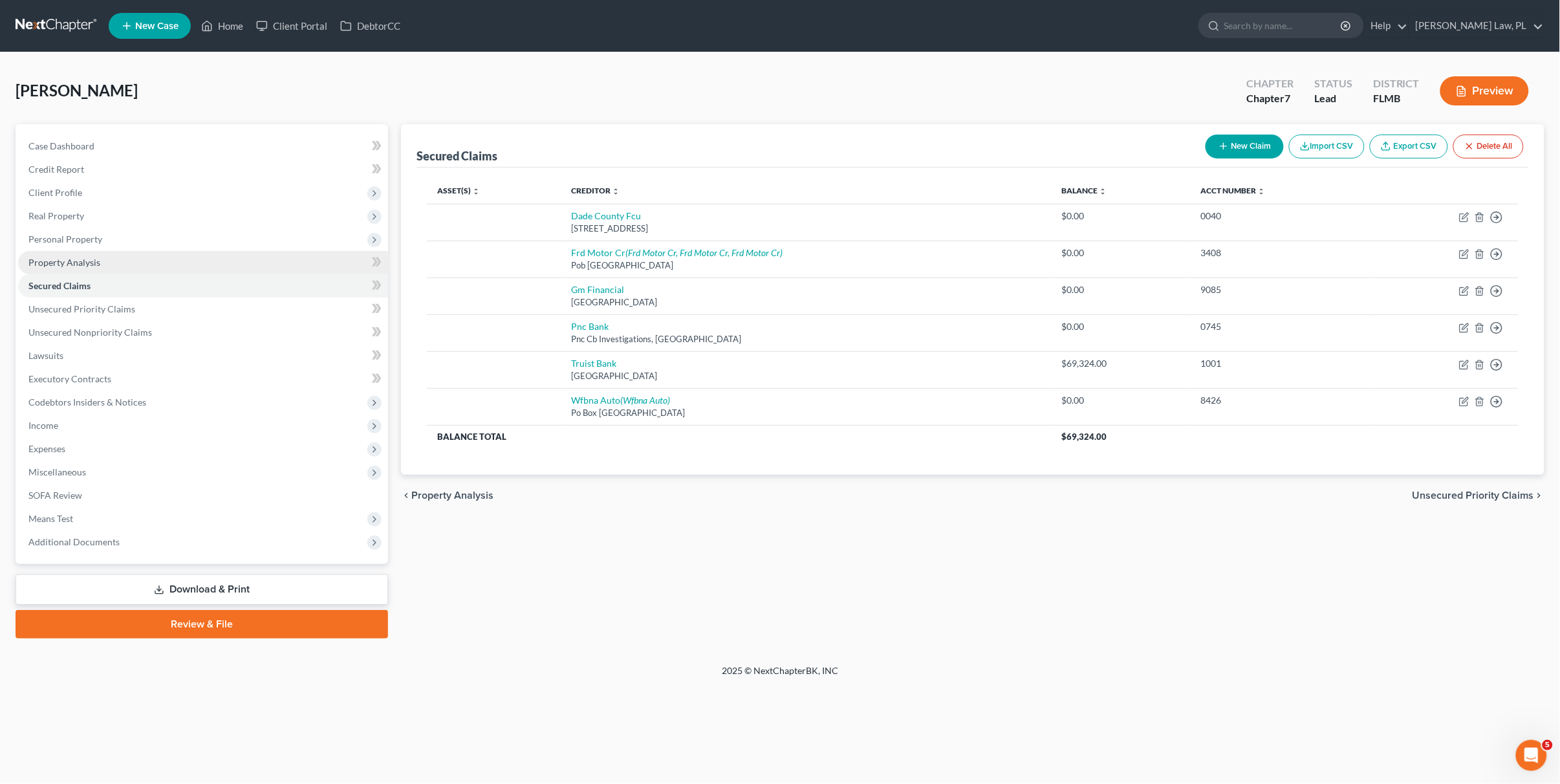
click at [90, 264] on span "Property Analysis" at bounding box center [65, 262] width 72 height 11
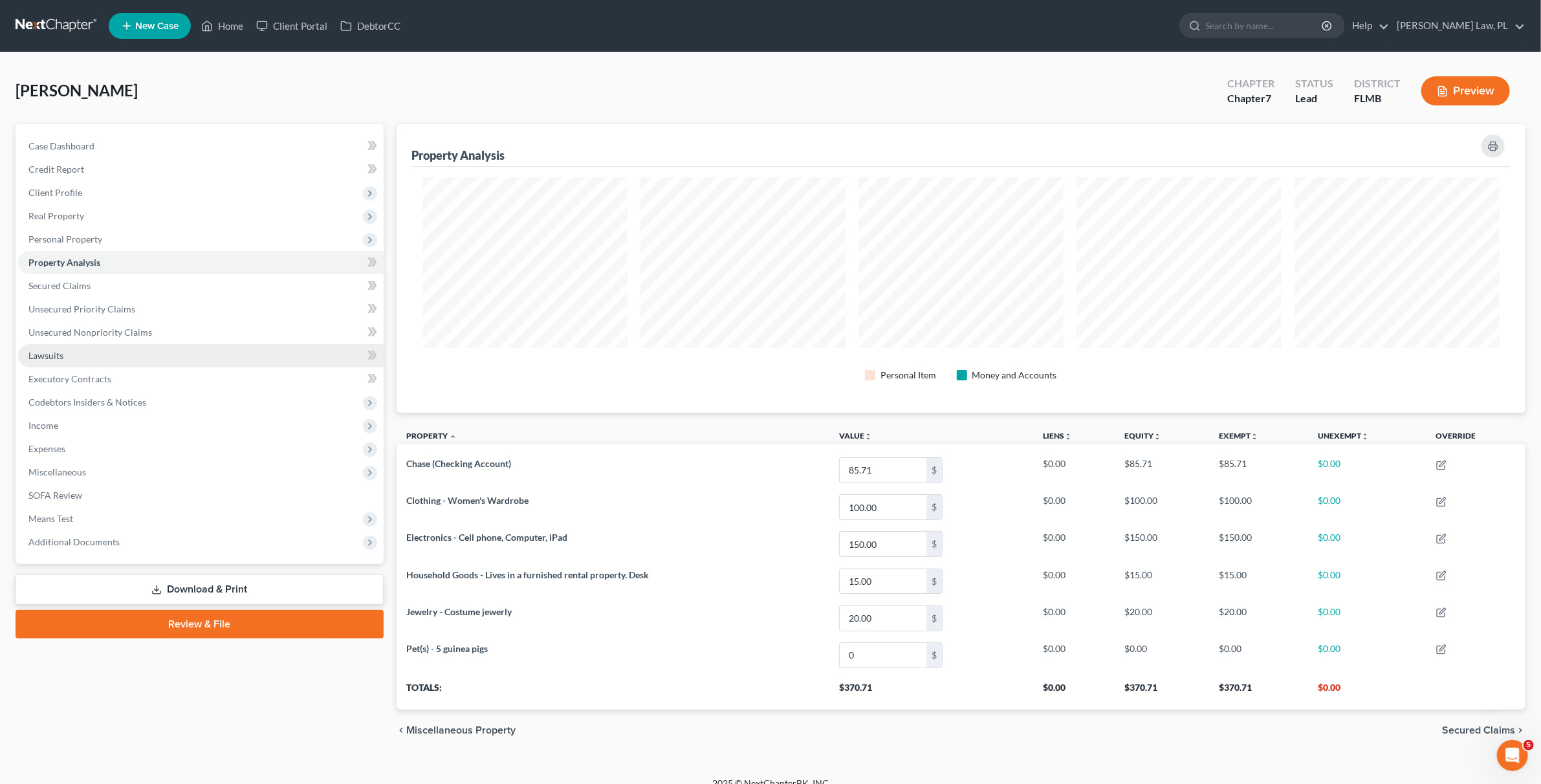
scroll to position [288, 1129]
click at [97, 312] on span "Unsecured Priority Claims" at bounding box center [82, 308] width 107 height 11
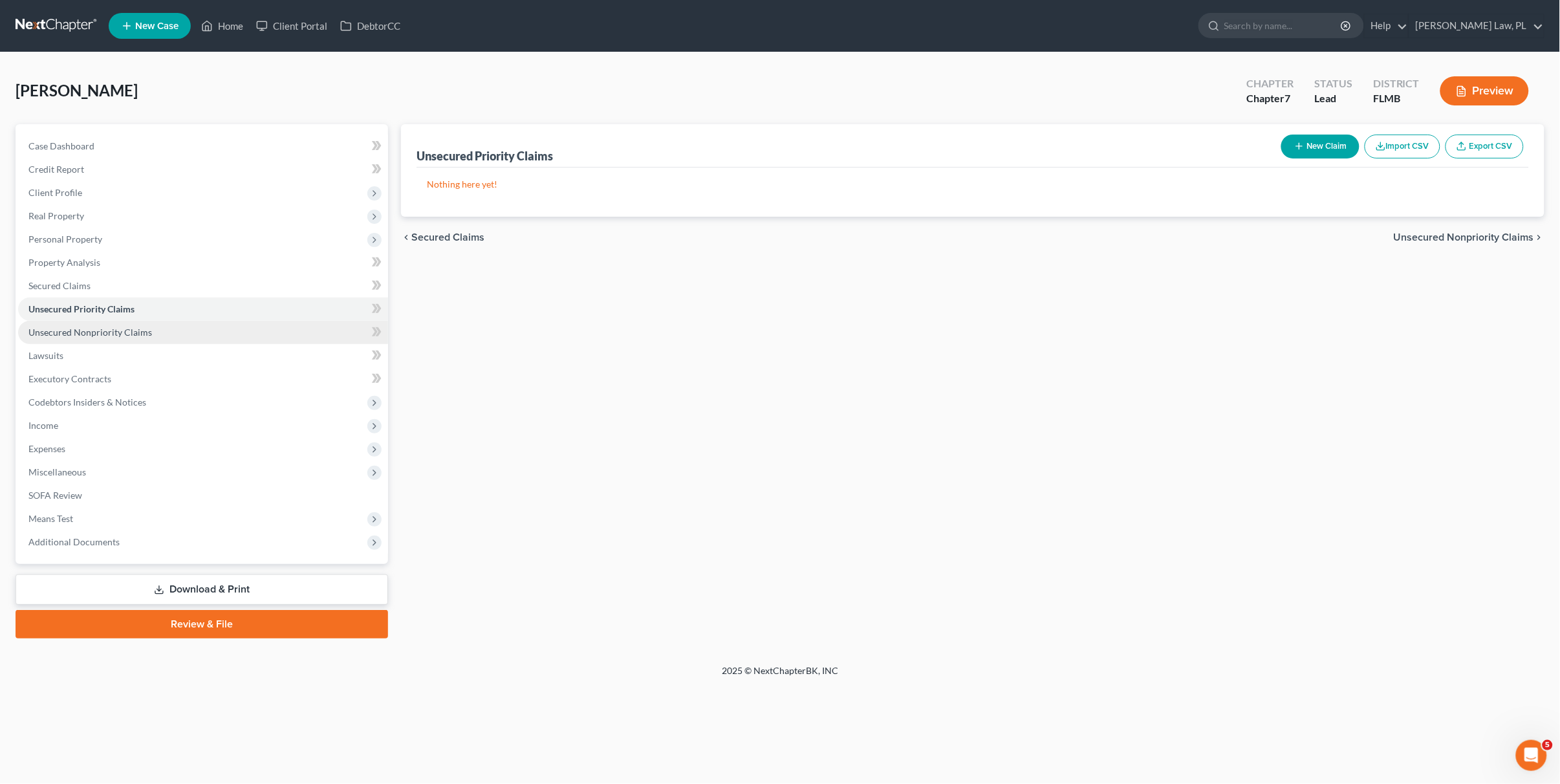
click at [97, 327] on span "Unsecured Nonpriority Claims" at bounding box center [91, 332] width 124 height 11
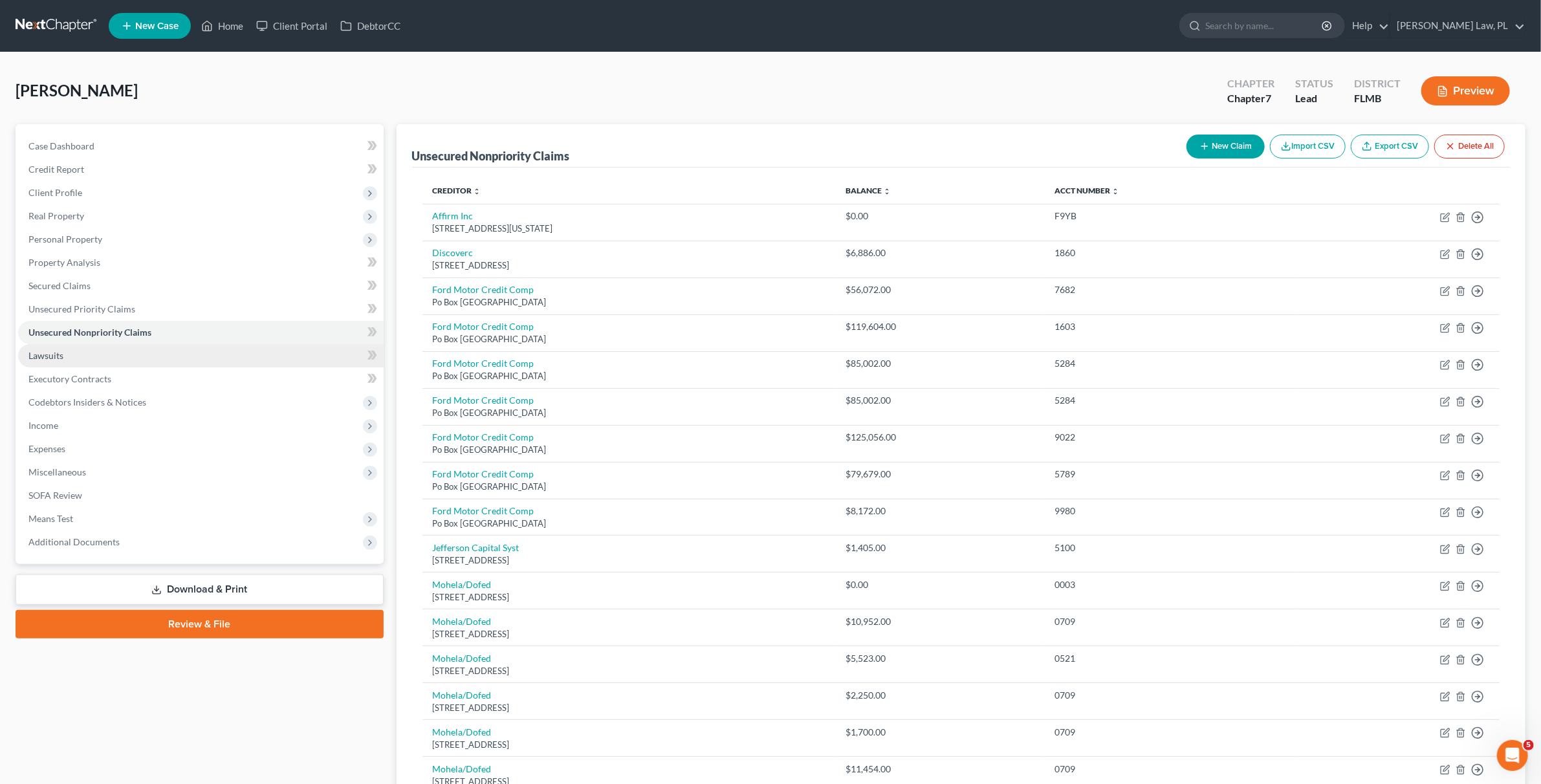
click at [58, 356] on span "Lawsuits" at bounding box center [46, 355] width 35 height 11
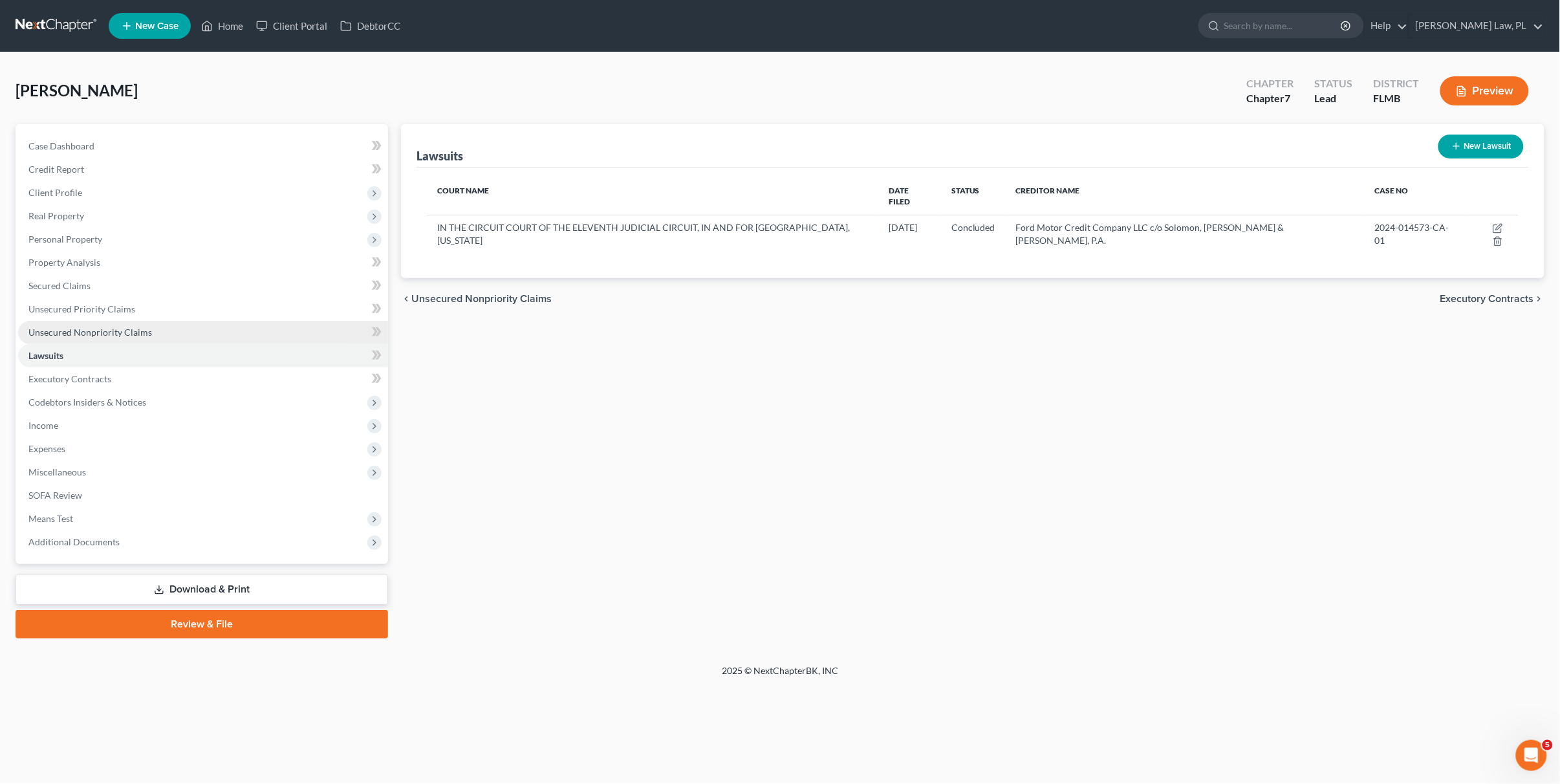
click at [110, 333] on span "Unsecured Nonpriority Claims" at bounding box center [91, 332] width 124 height 11
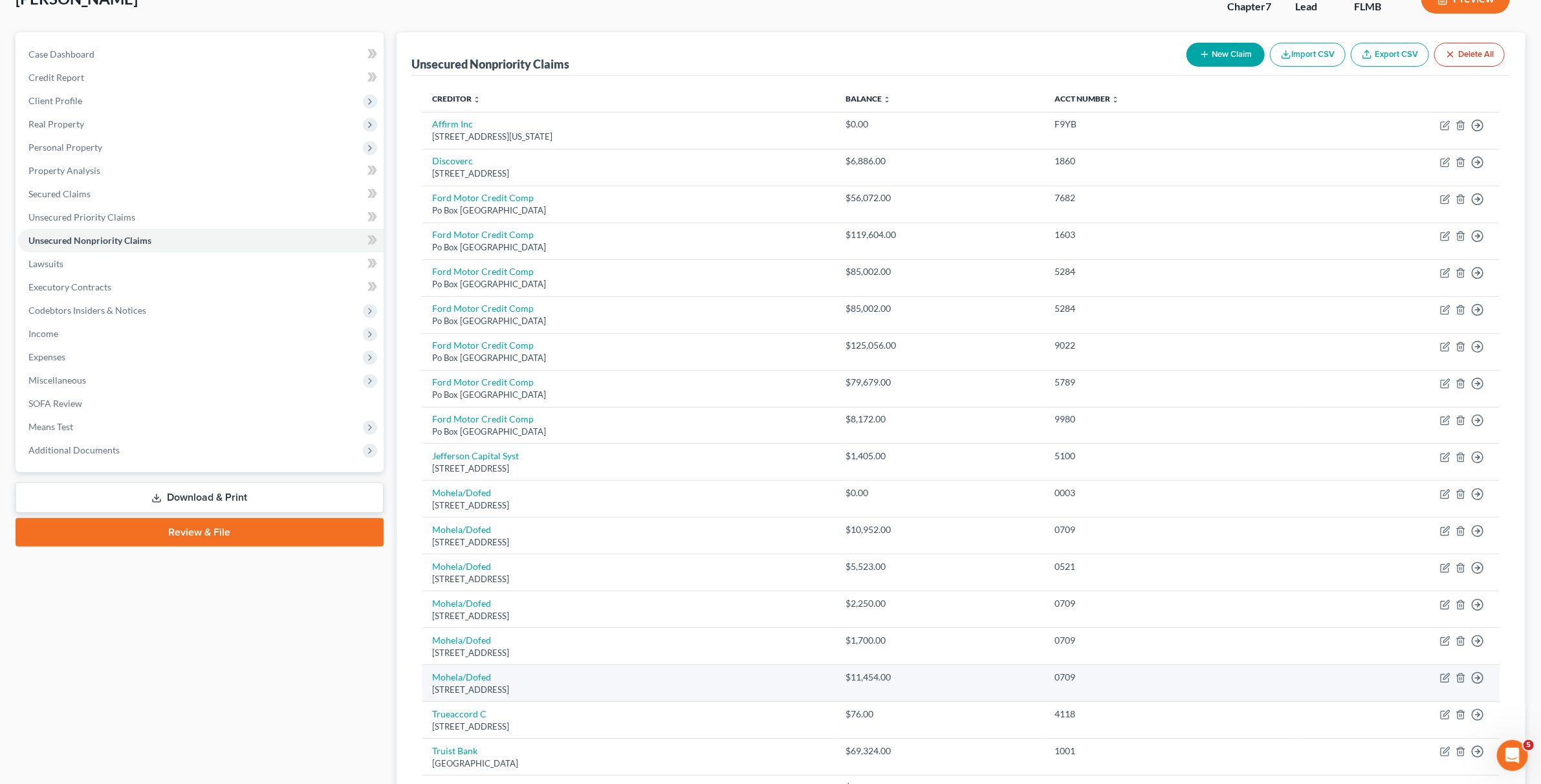
scroll to position [91, 0]
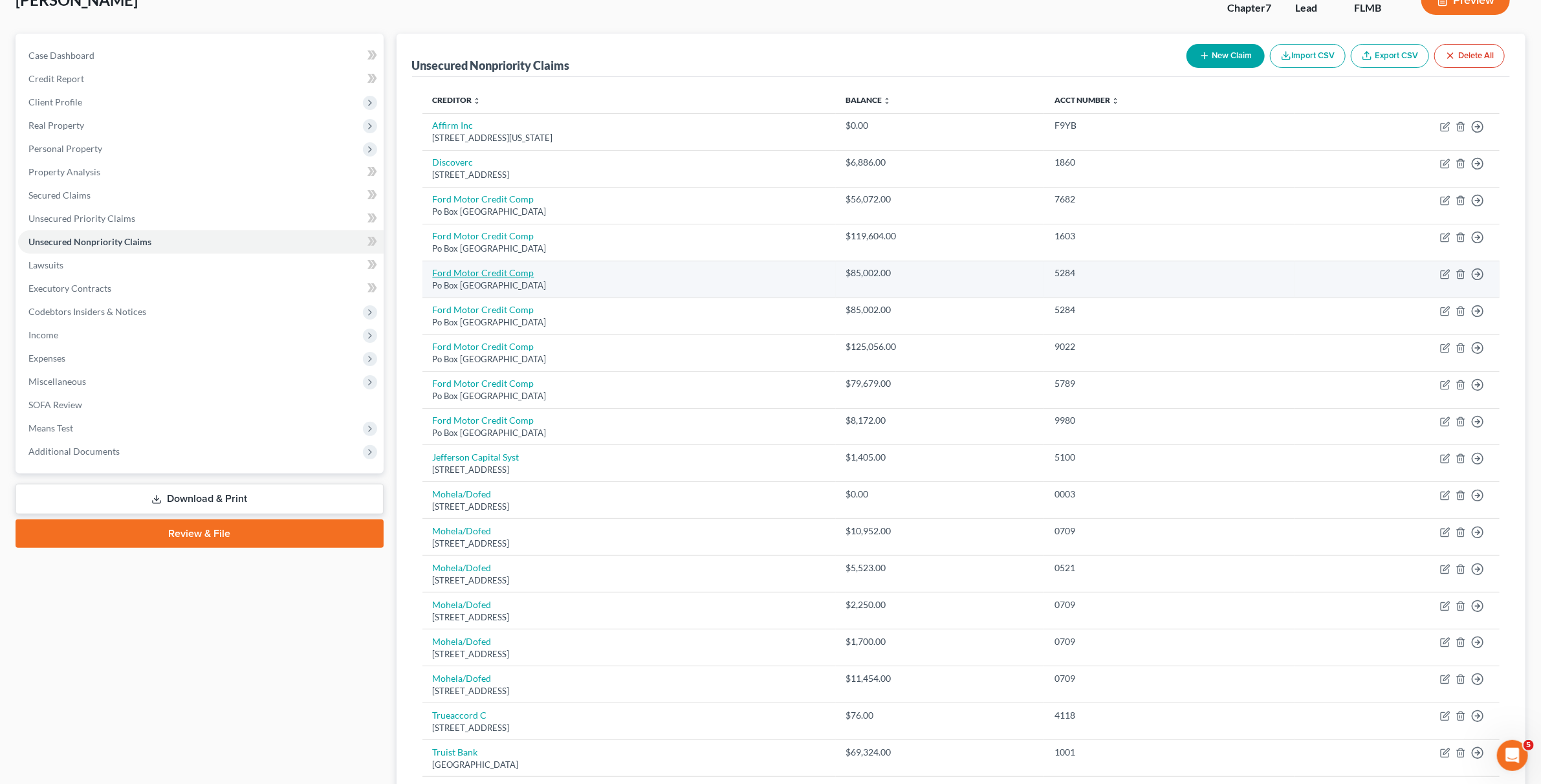
click at [513, 274] on link "Ford Motor Credit Comp" at bounding box center [483, 272] width 102 height 11
select select "30"
select select "4"
select select "0"
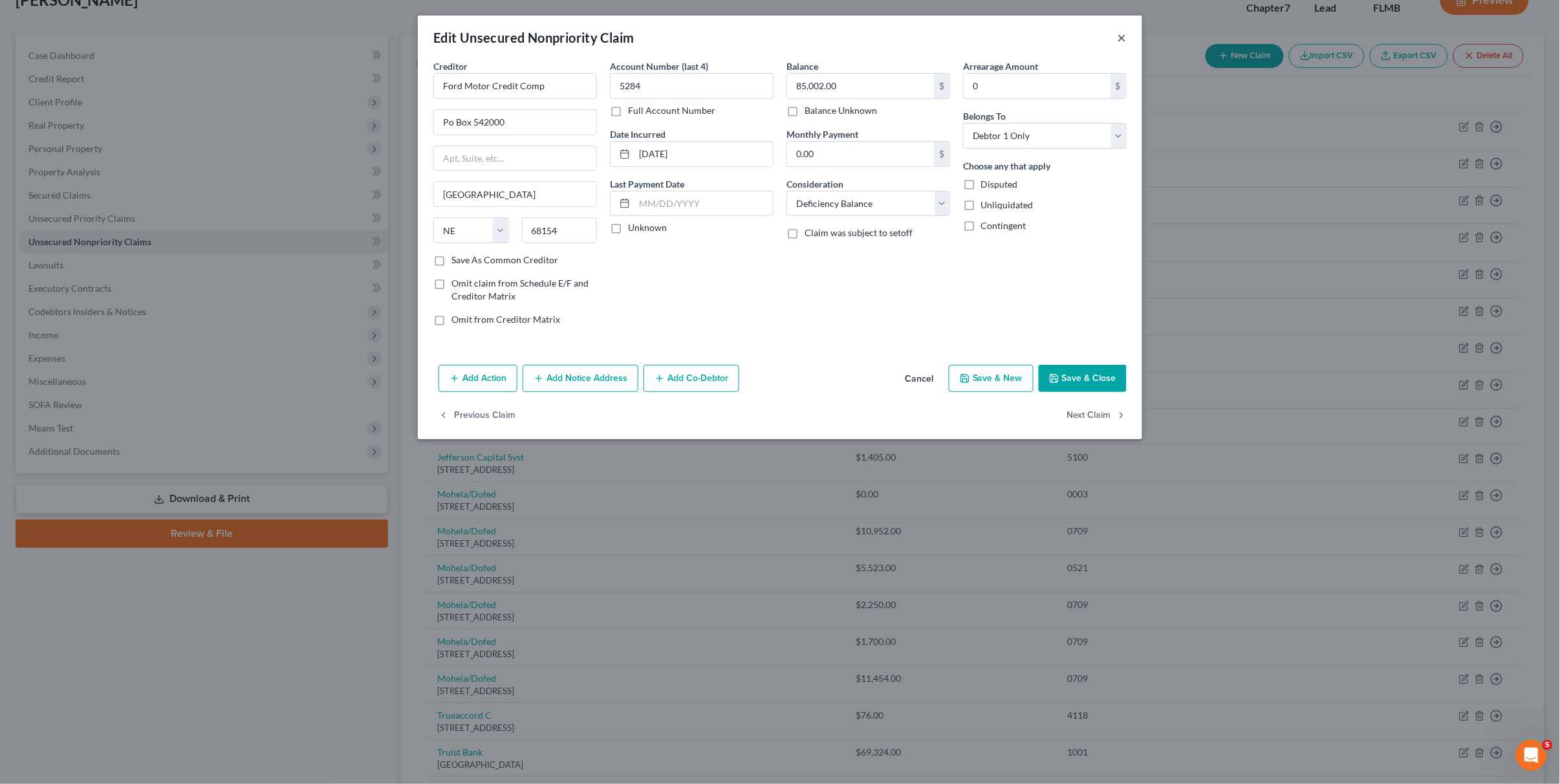
click at [1123, 30] on button "×" at bounding box center [1122, 38] width 9 height 16
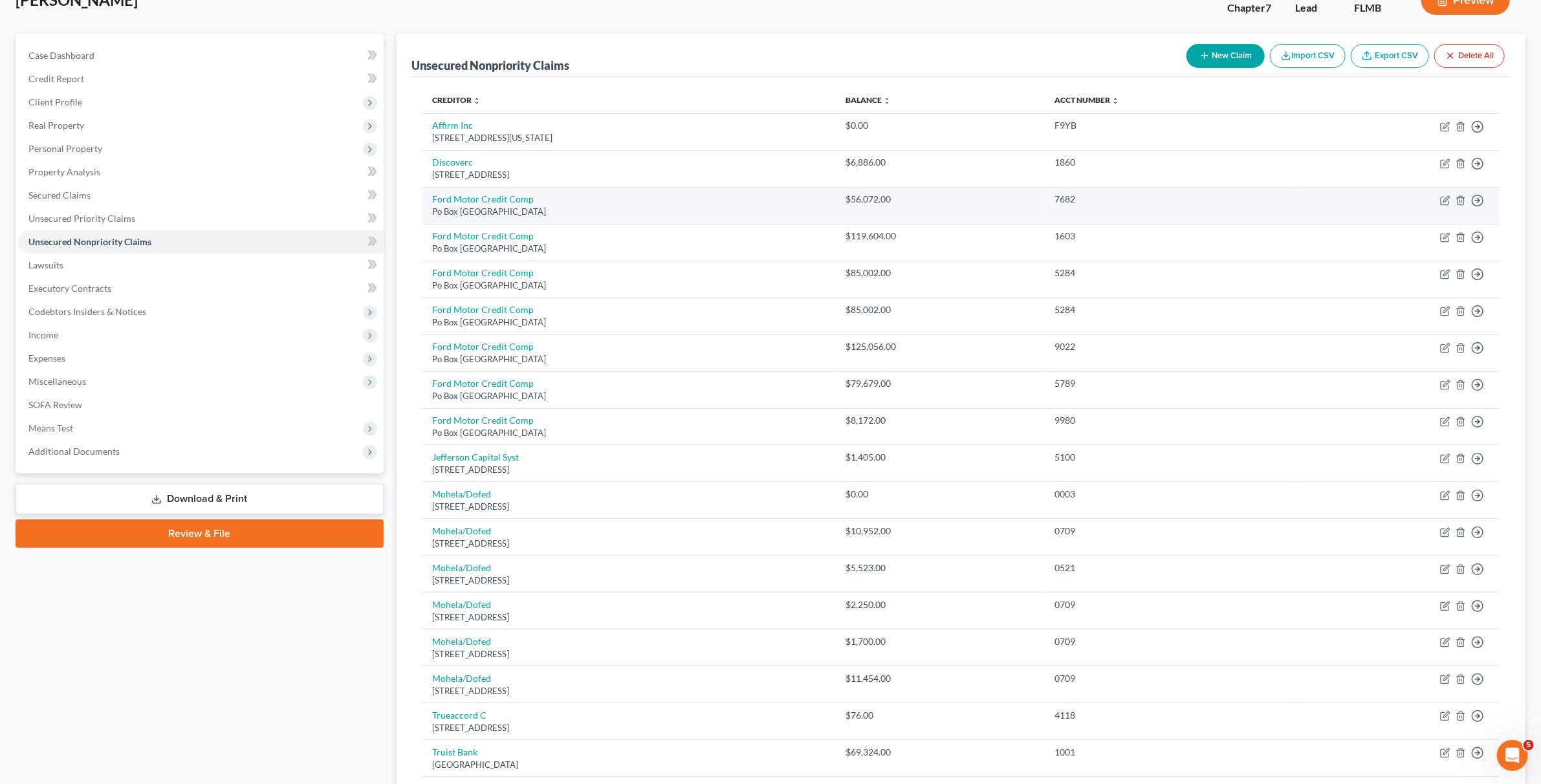
click at [519, 205] on td "Ford Motor Credit Comp Po Box 542000, [GEOGRAPHIC_DATA]" at bounding box center [629, 205] width 414 height 37
click at [520, 198] on link "Ford Motor Credit Comp" at bounding box center [483, 198] width 102 height 11
select select "30"
select select "4"
select select "0"
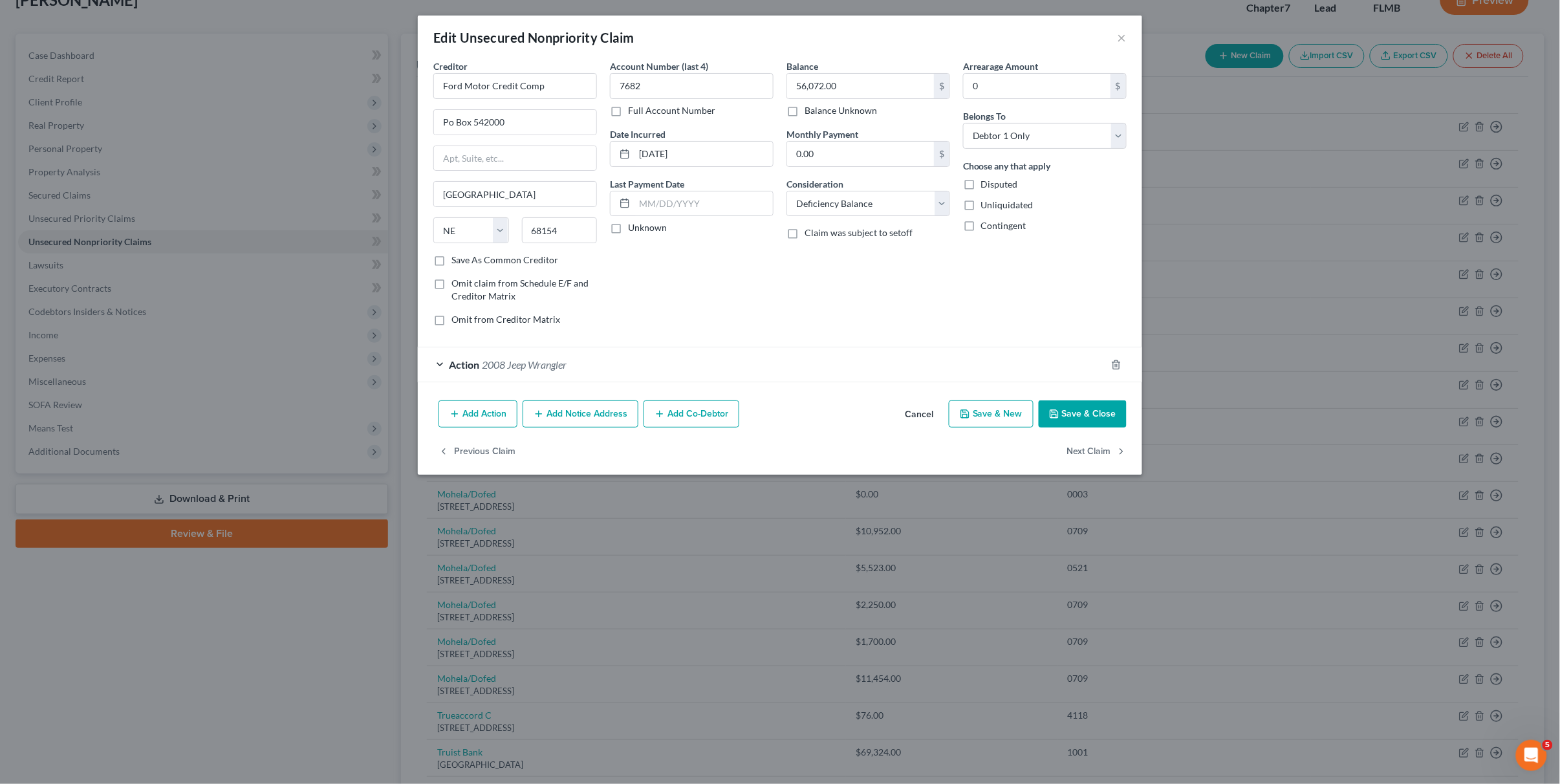
click at [1116, 40] on div "Edit Unsecured Nonpriority Claim ×" at bounding box center [780, 38] width 725 height 44
click at [1119, 40] on button "×" at bounding box center [1122, 38] width 9 height 16
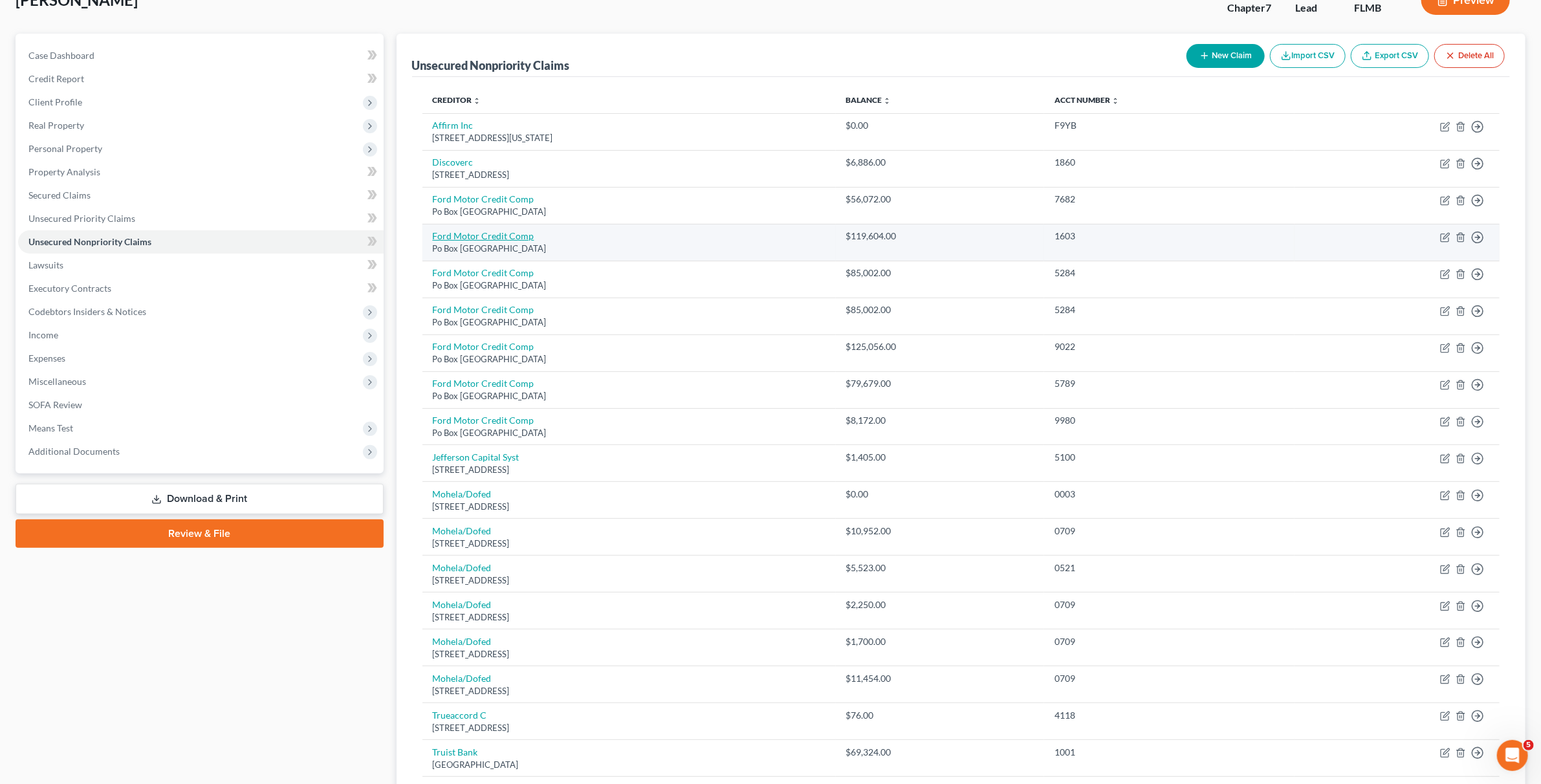
click at [519, 240] on link "Ford Motor Credit Comp" at bounding box center [483, 235] width 102 height 11
select select "30"
select select "4"
select select "0"
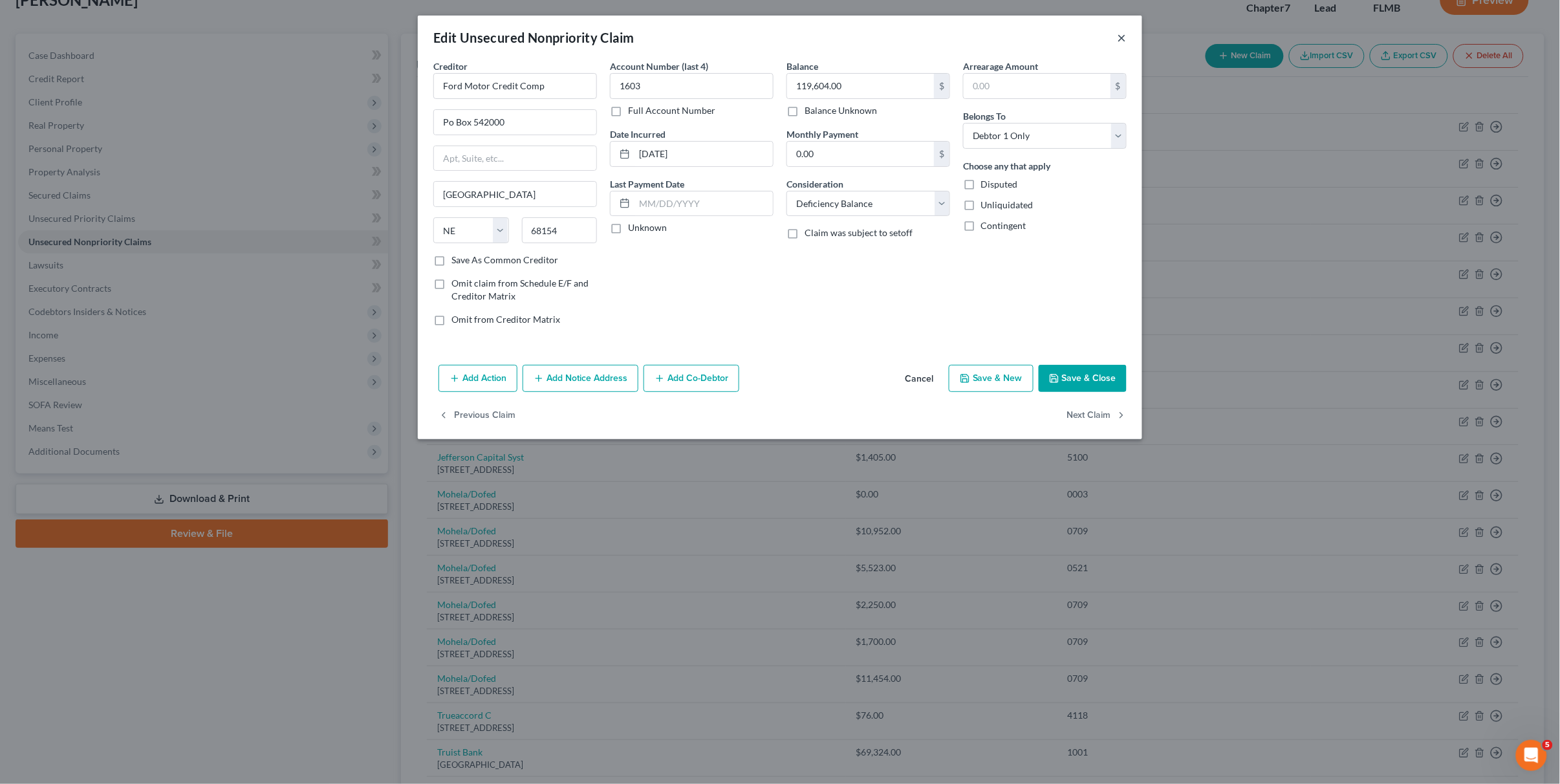
click at [1123, 30] on button "×" at bounding box center [1122, 38] width 9 height 16
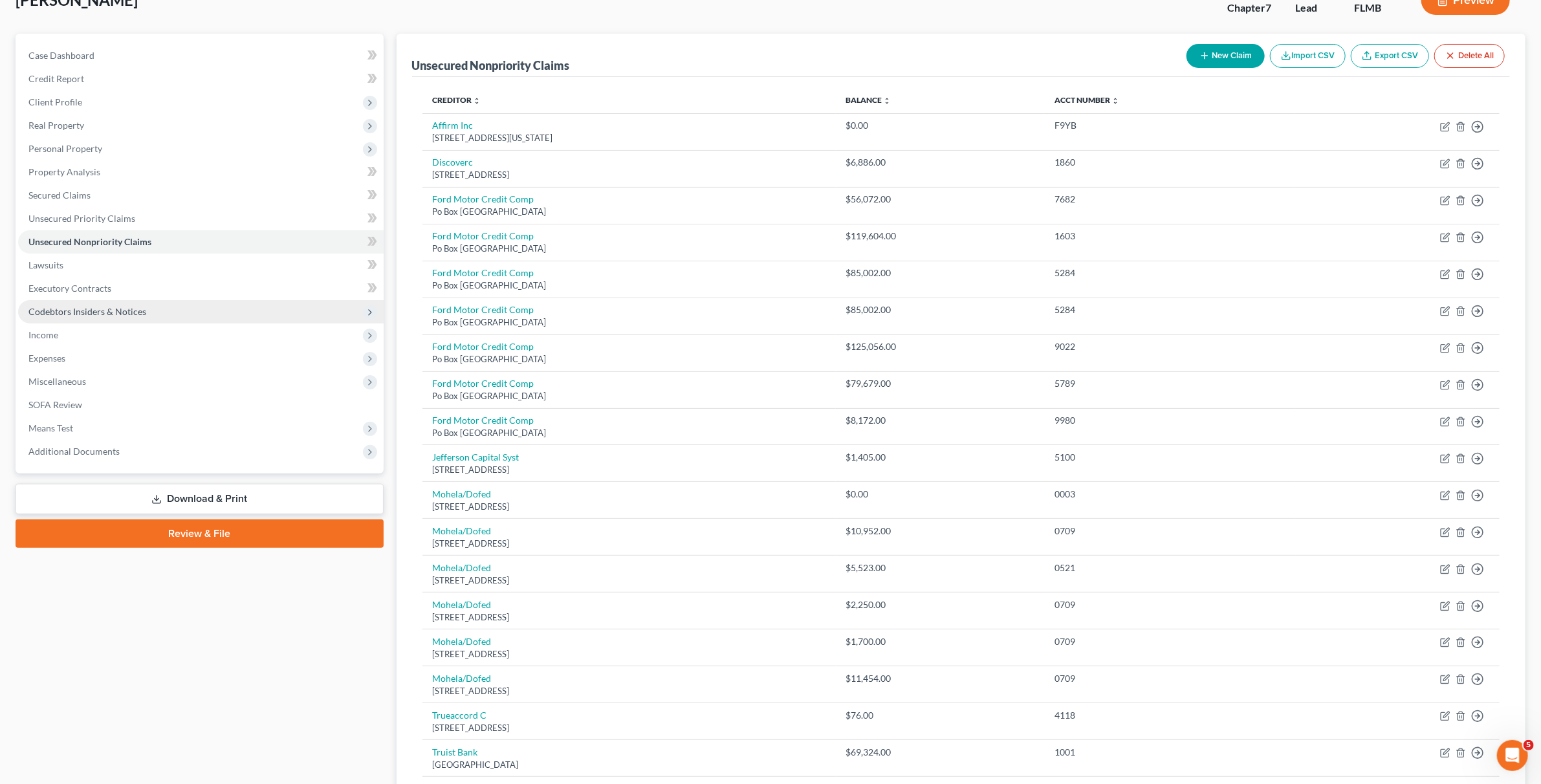
click at [61, 307] on span "Codebtors Insiders & Notices" at bounding box center [88, 311] width 118 height 11
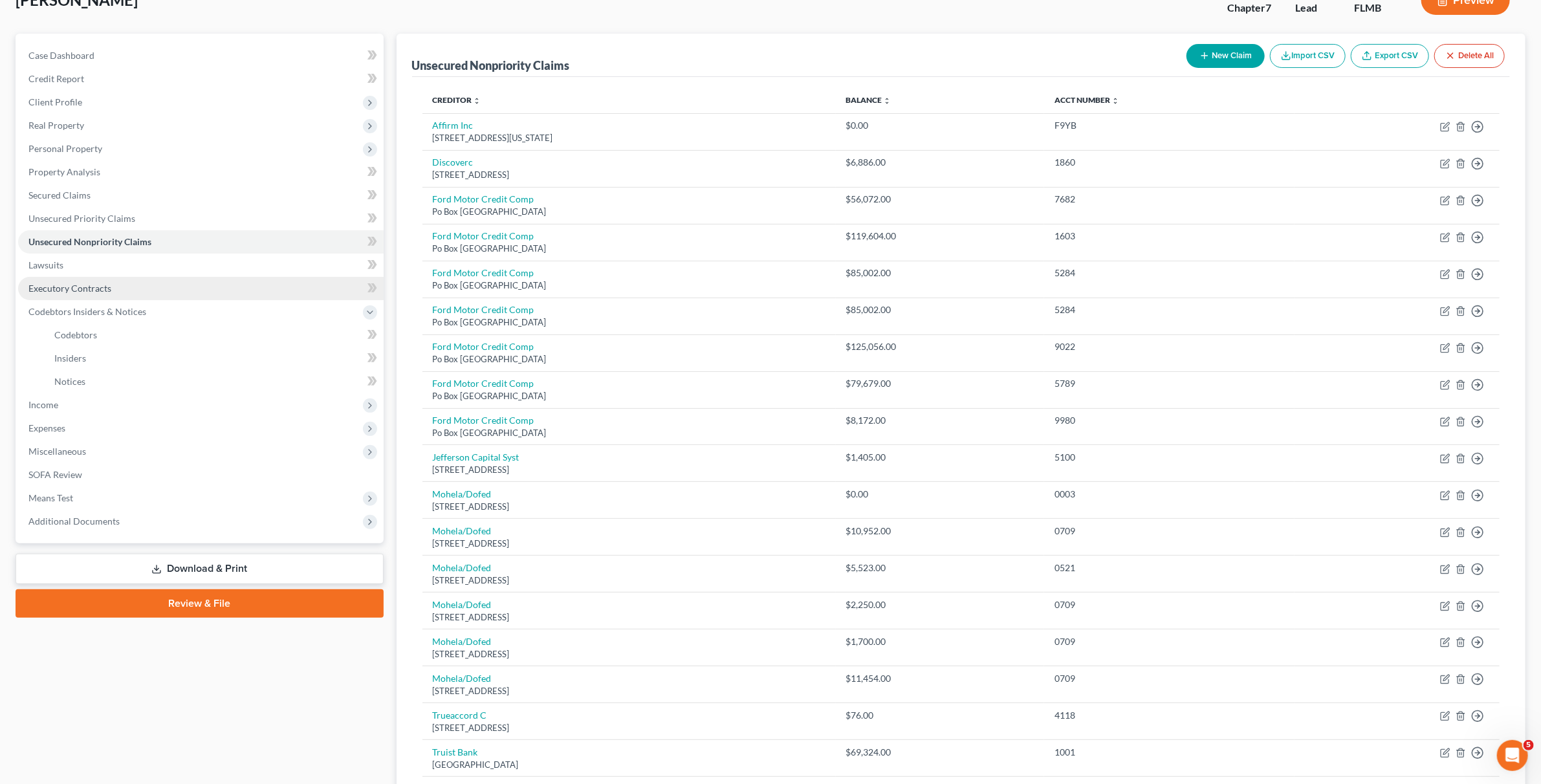
click at [66, 278] on link "Executory Contracts" at bounding box center [200, 288] width 366 height 23
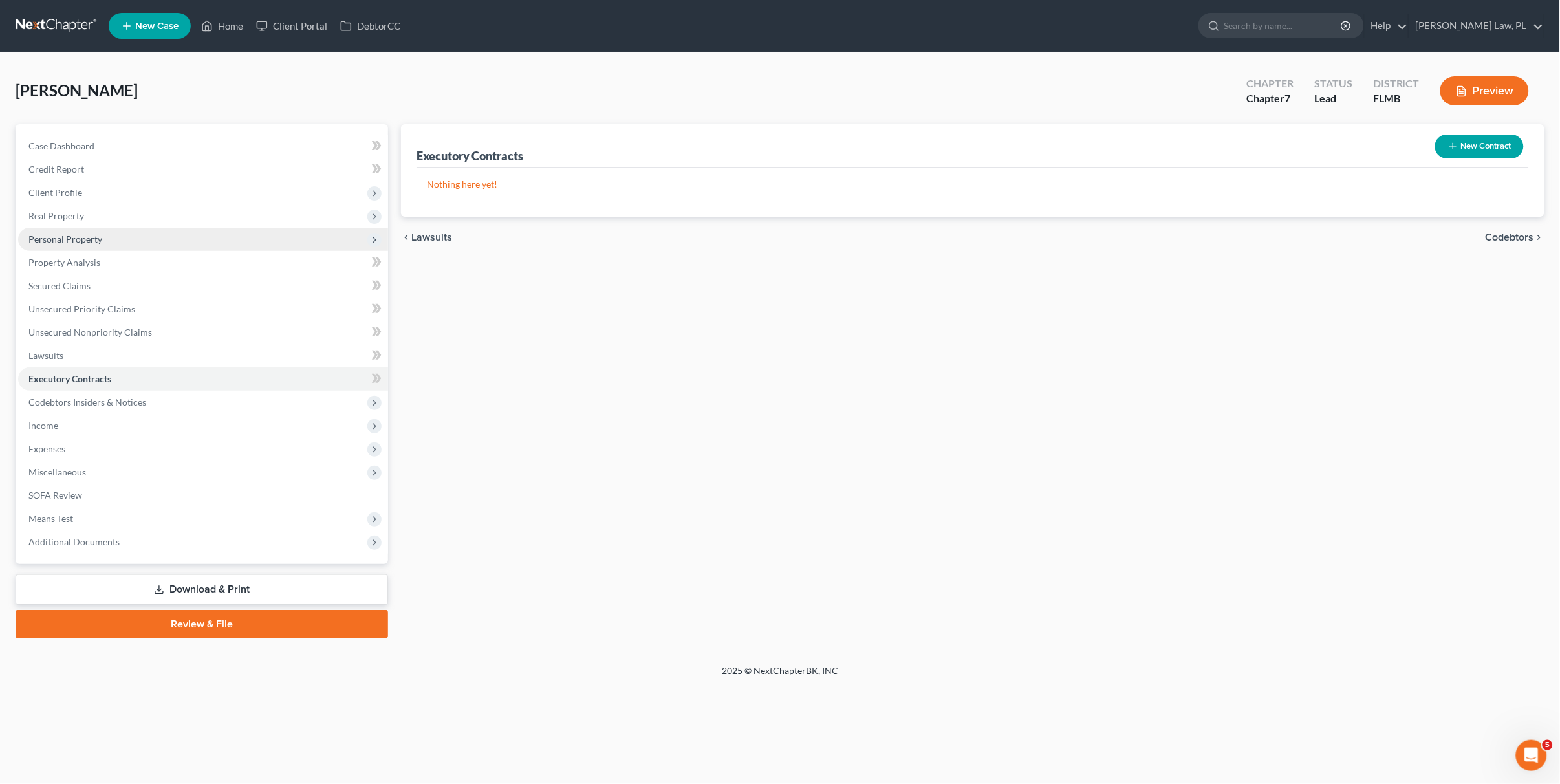
click at [90, 234] on span "Personal Property" at bounding box center [66, 238] width 74 height 11
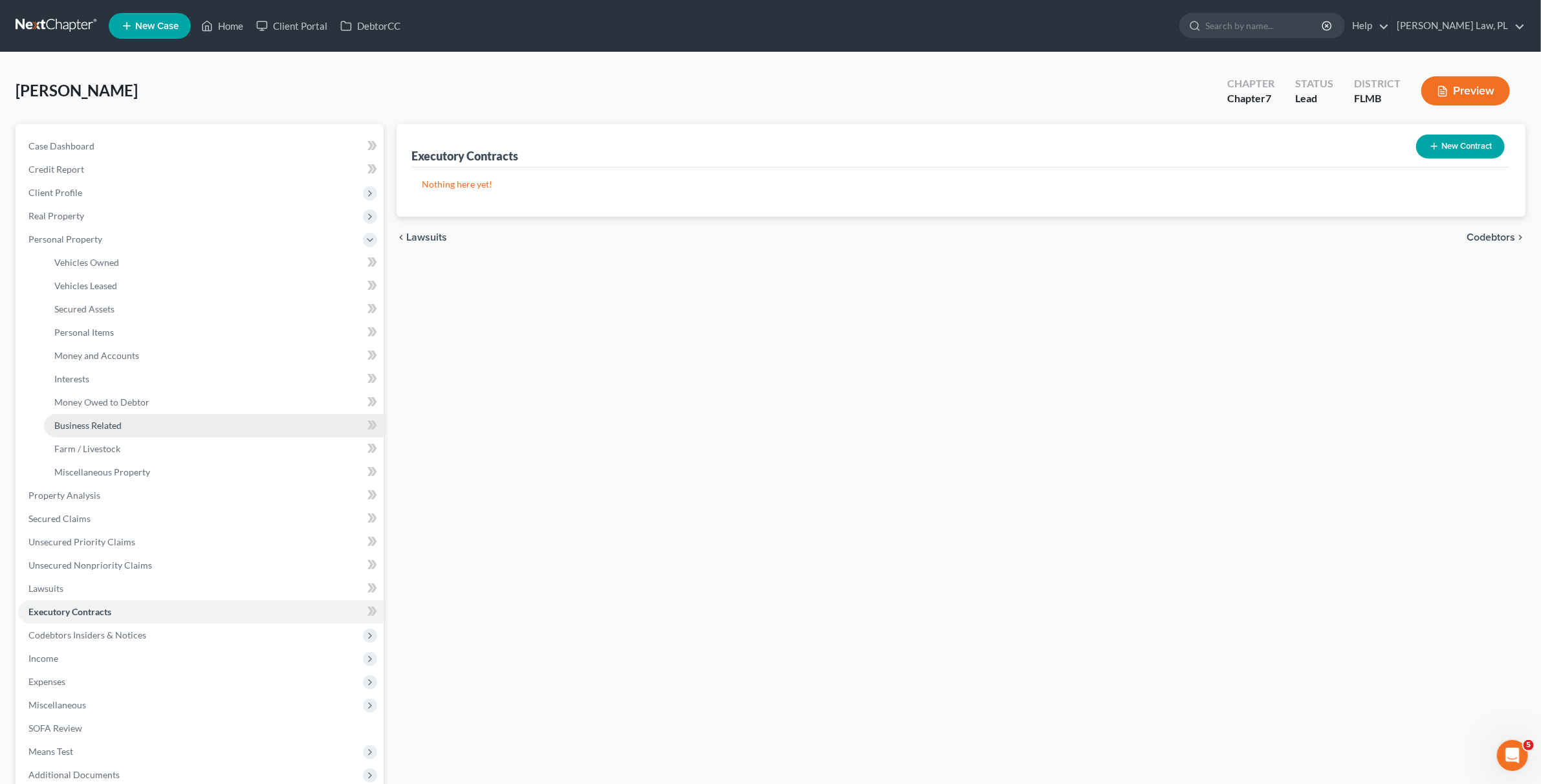
click at [115, 427] on span "Business Related" at bounding box center [88, 424] width 67 height 11
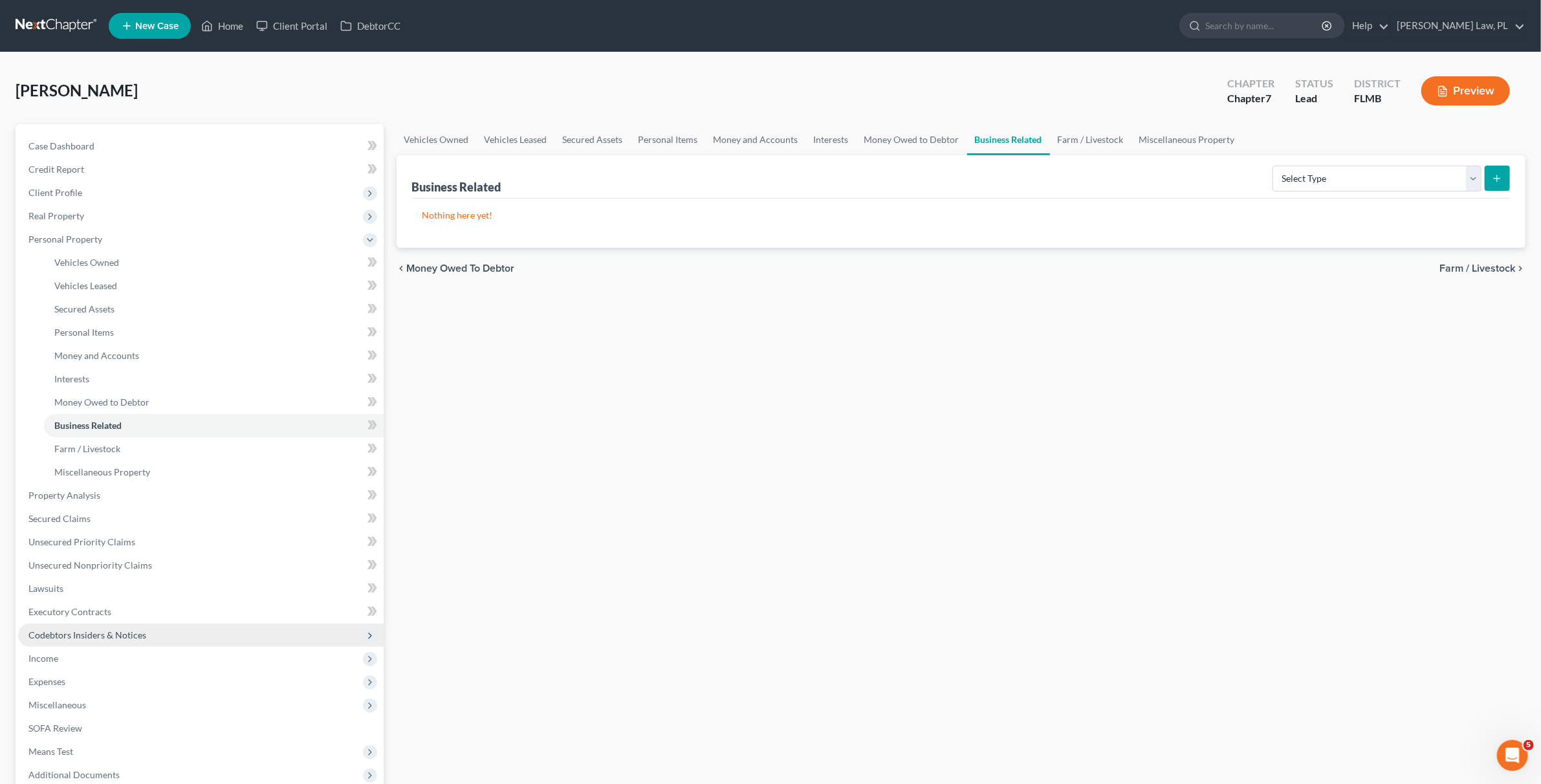
click at [80, 630] on span "Codebtors Insiders & Notices" at bounding box center [88, 635] width 118 height 11
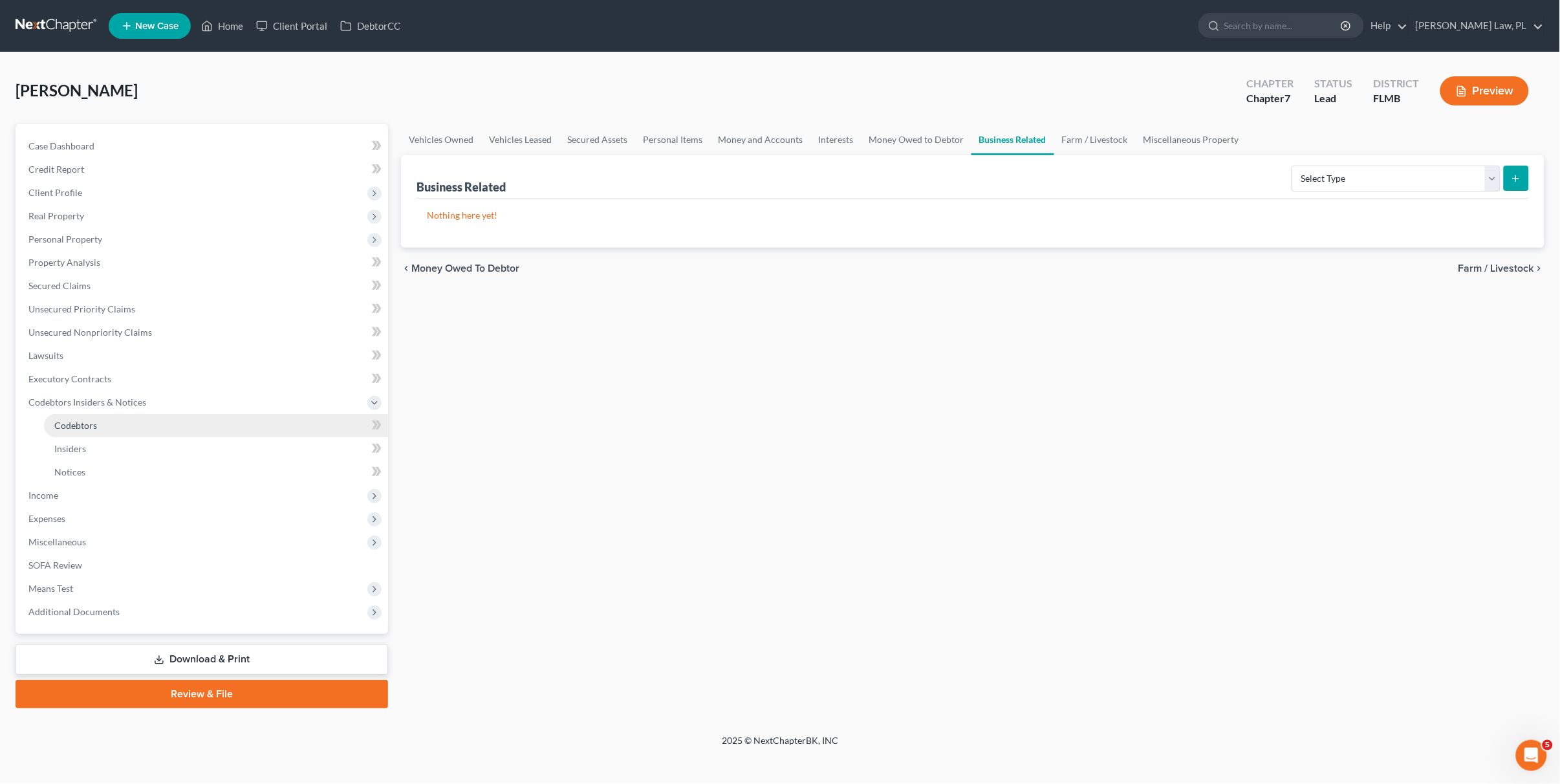
click at [96, 429] on span "Codebtors" at bounding box center [76, 424] width 43 height 11
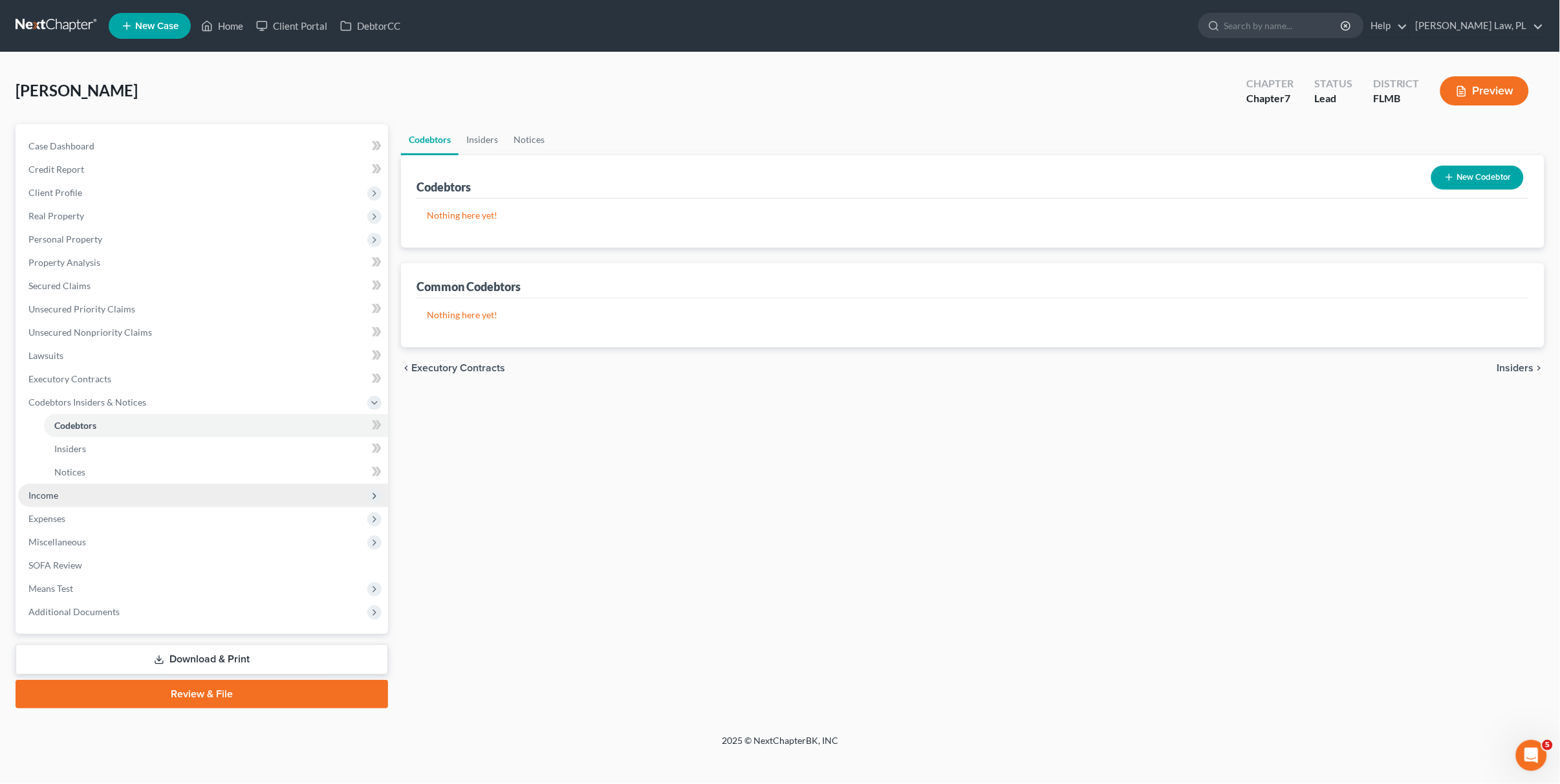
click at [70, 490] on span "Income" at bounding box center [202, 494] width 370 height 23
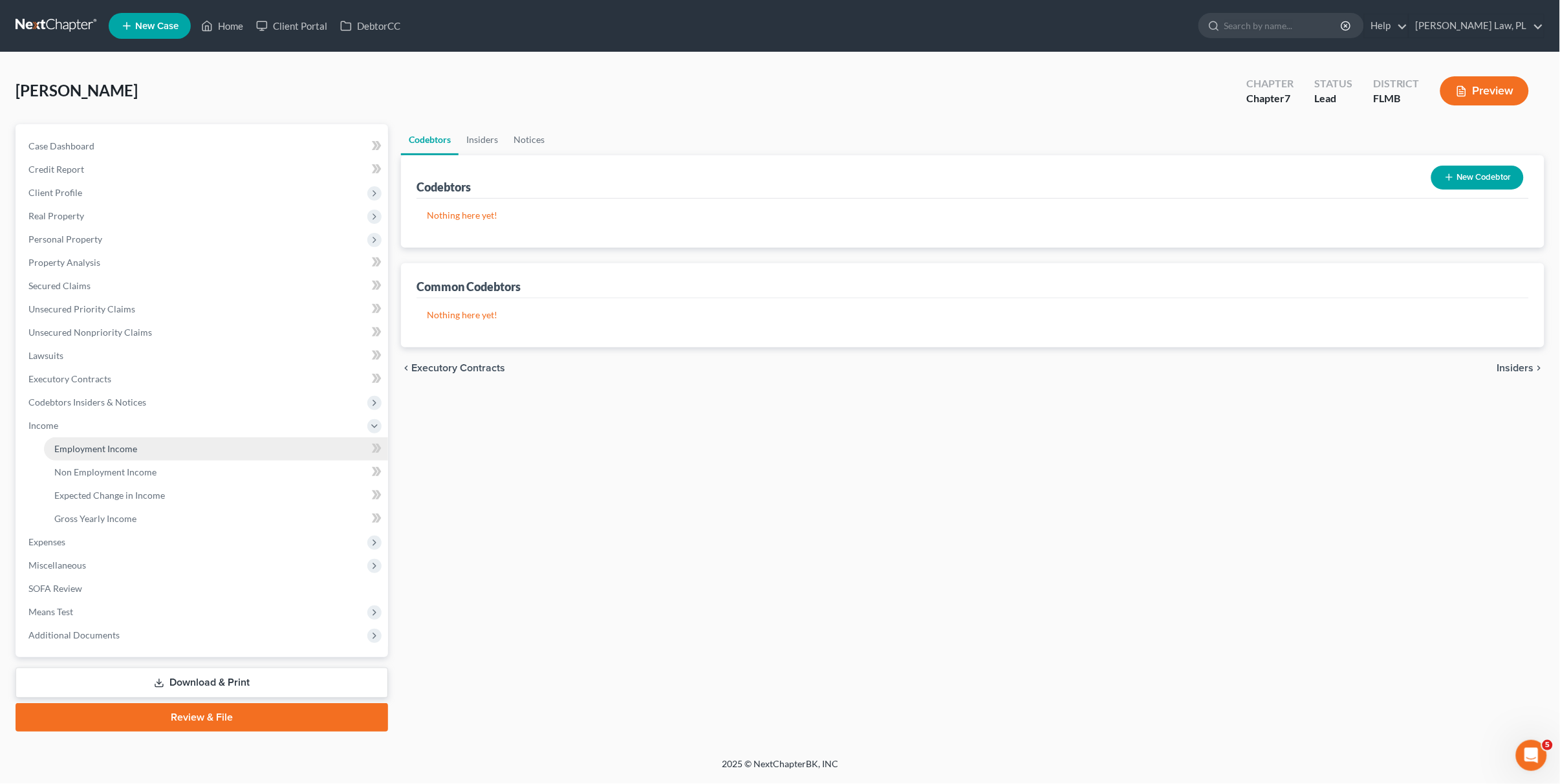
click at [132, 438] on link "Employment Income" at bounding box center [215, 448] width 344 height 23
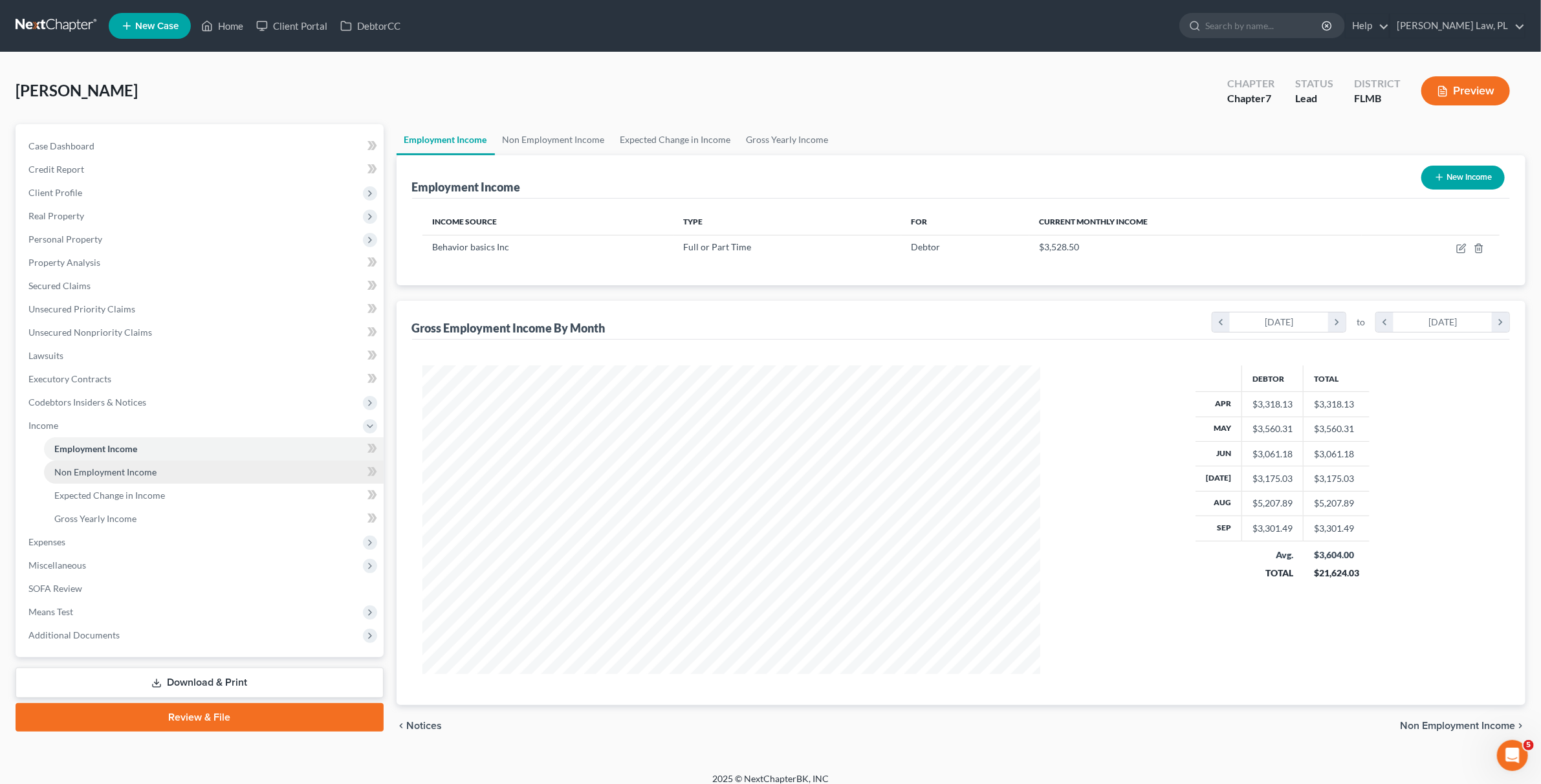
scroll to position [308, 644]
click at [130, 479] on link "Non Employment Income" at bounding box center [213, 471] width 340 height 23
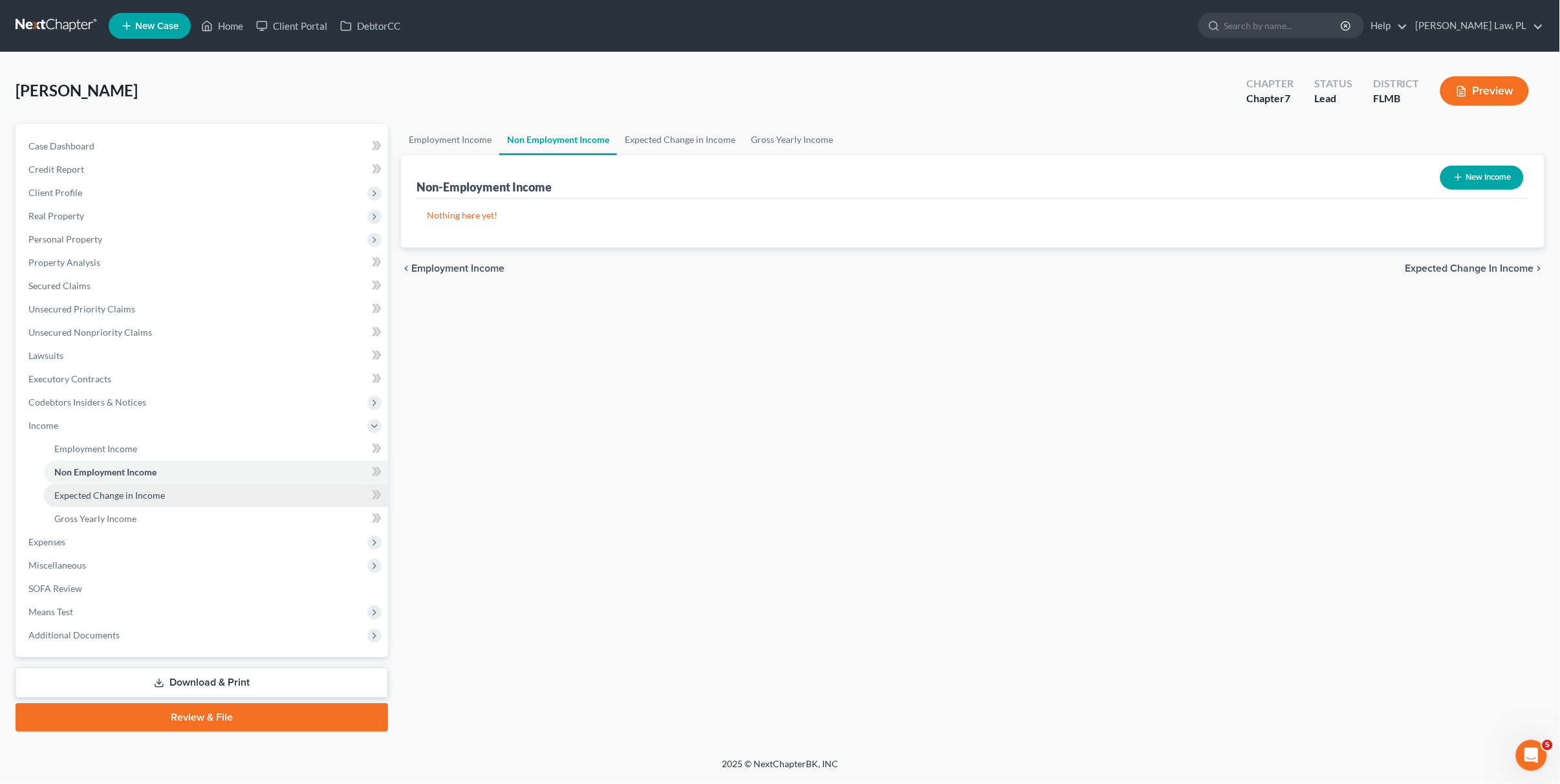
click at [130, 496] on span "Expected Change in Income" at bounding box center [110, 494] width 111 height 11
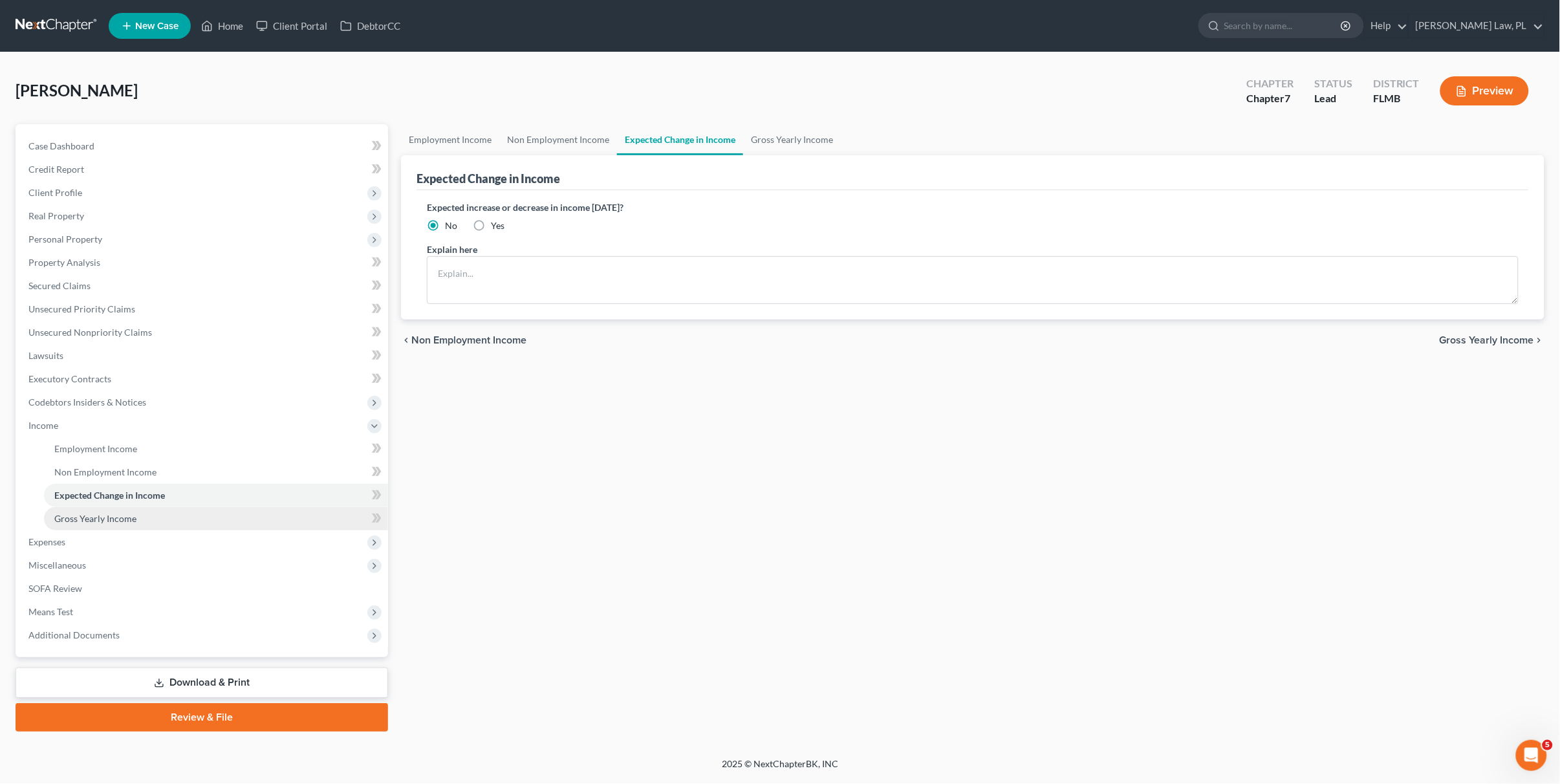
click at [116, 519] on span "Gross Yearly Income" at bounding box center [96, 518] width 82 height 11
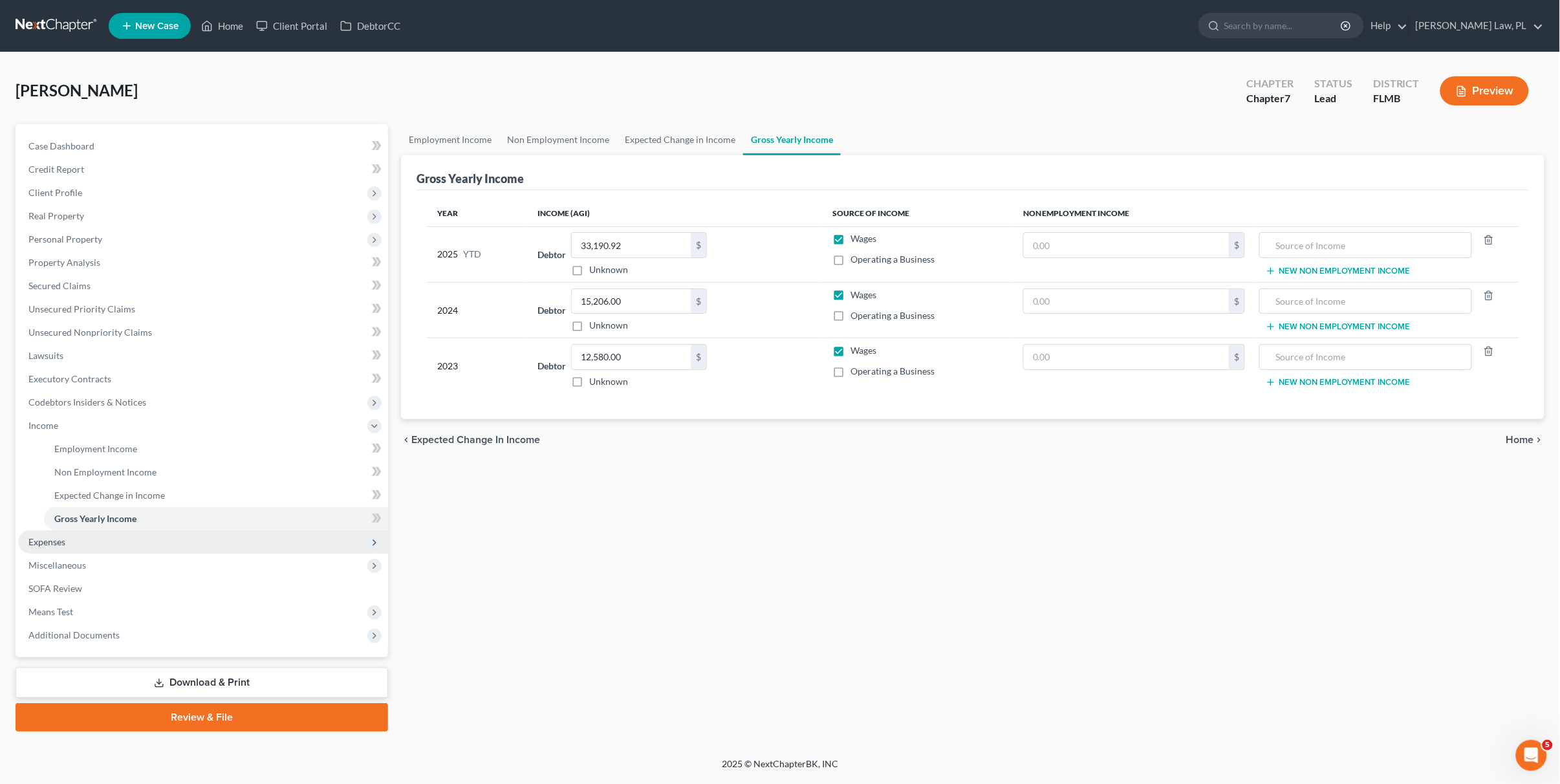
click at [80, 536] on span "Expenses" at bounding box center [202, 541] width 370 height 23
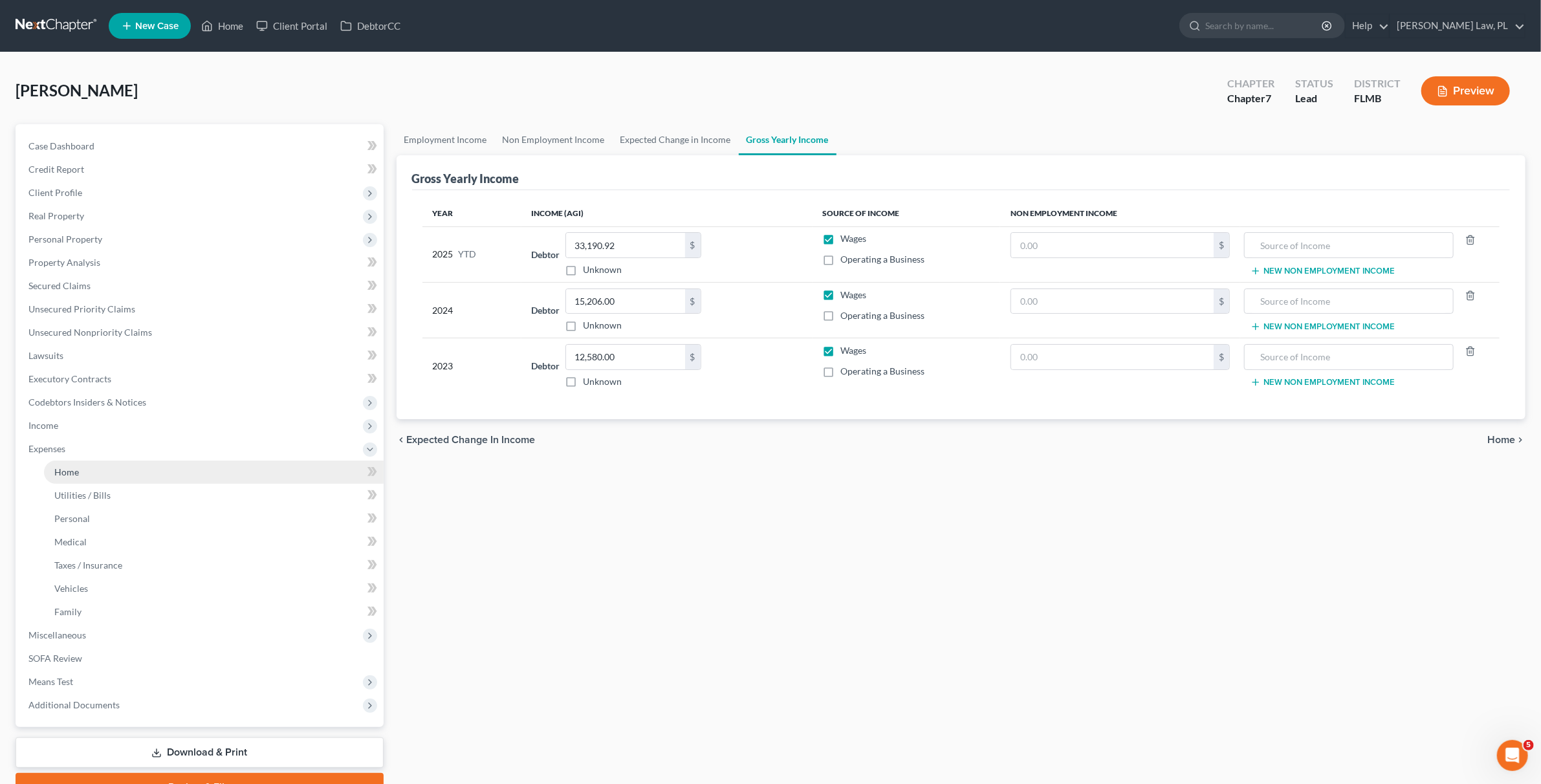
click at [70, 474] on span "Home" at bounding box center [67, 471] width 25 height 11
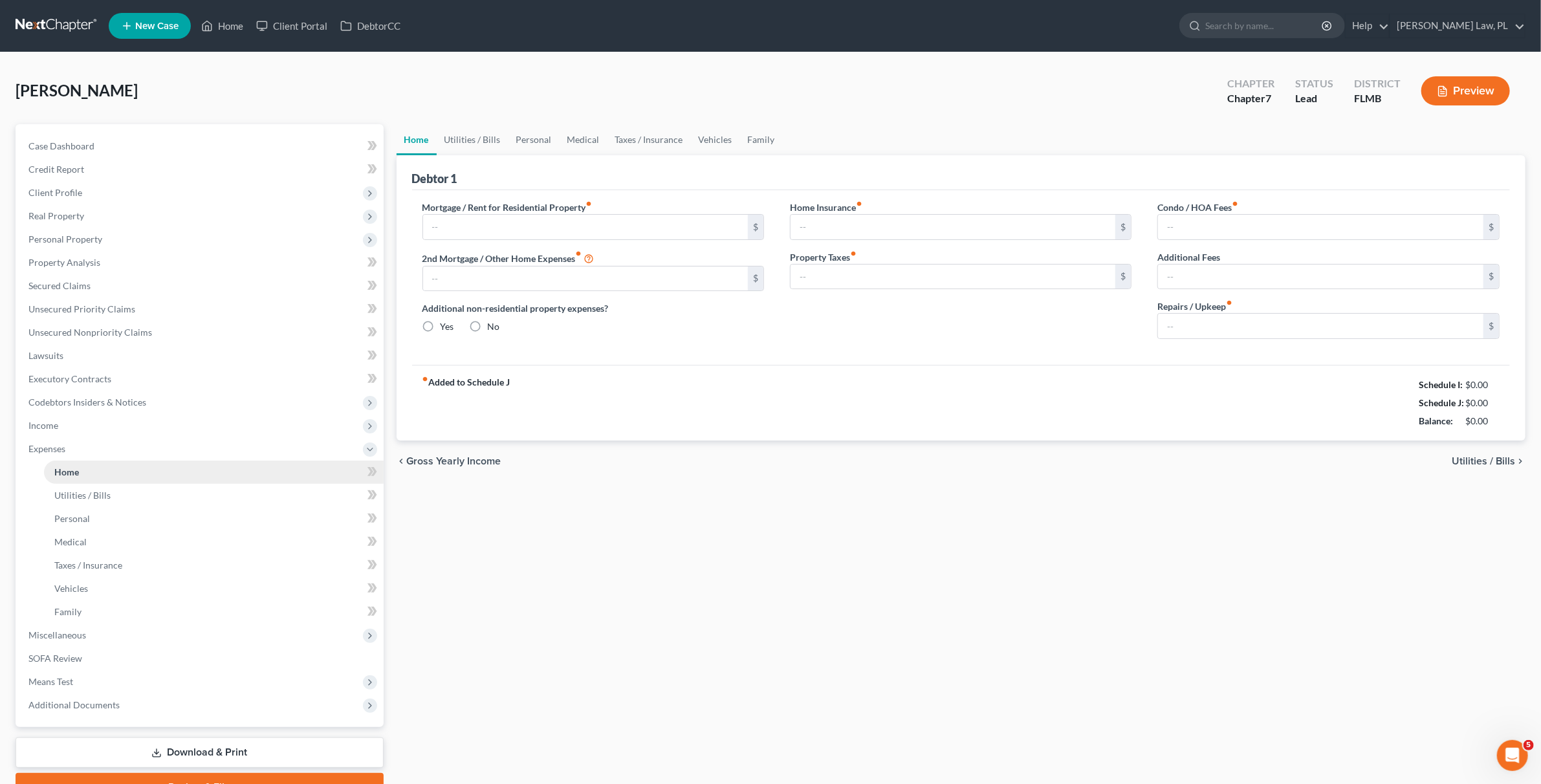
type input "1,000.00"
type input "0.00"
radio input "true"
type input "0.00"
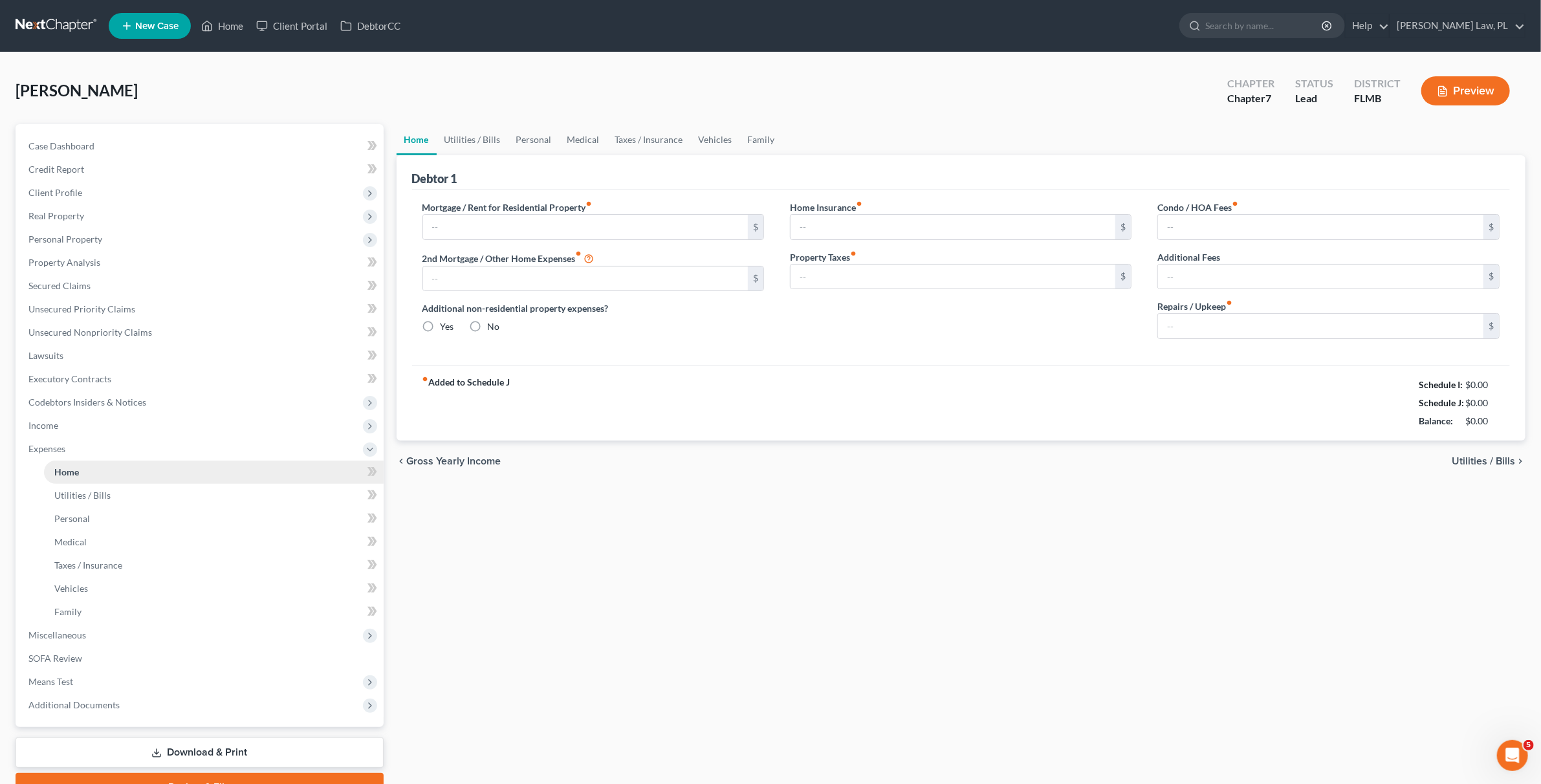
type input "0.00"
click at [86, 483] on link "Utilities / Bills" at bounding box center [213, 494] width 340 height 23
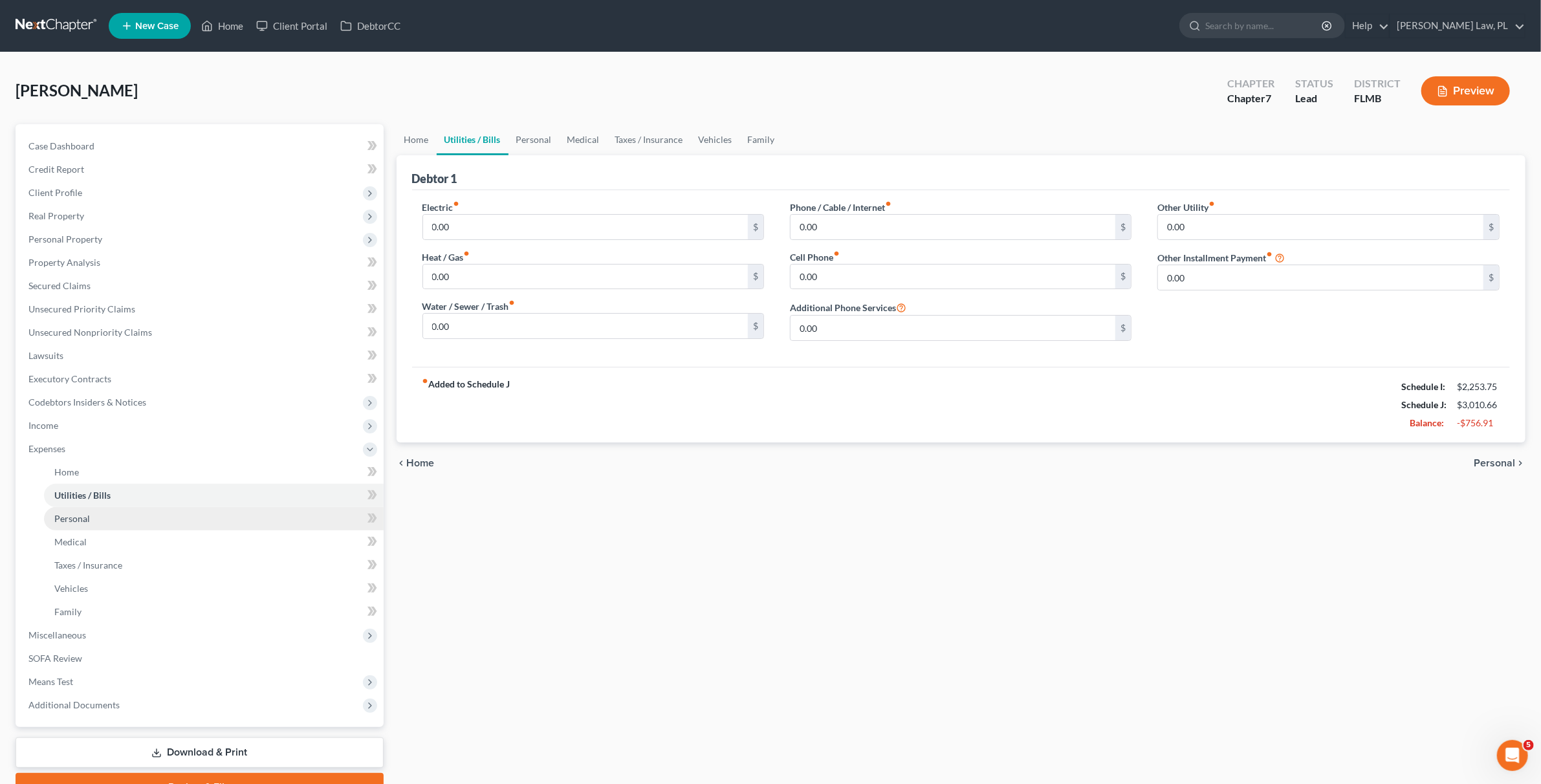
click at [85, 519] on span "Personal" at bounding box center [73, 518] width 36 height 11
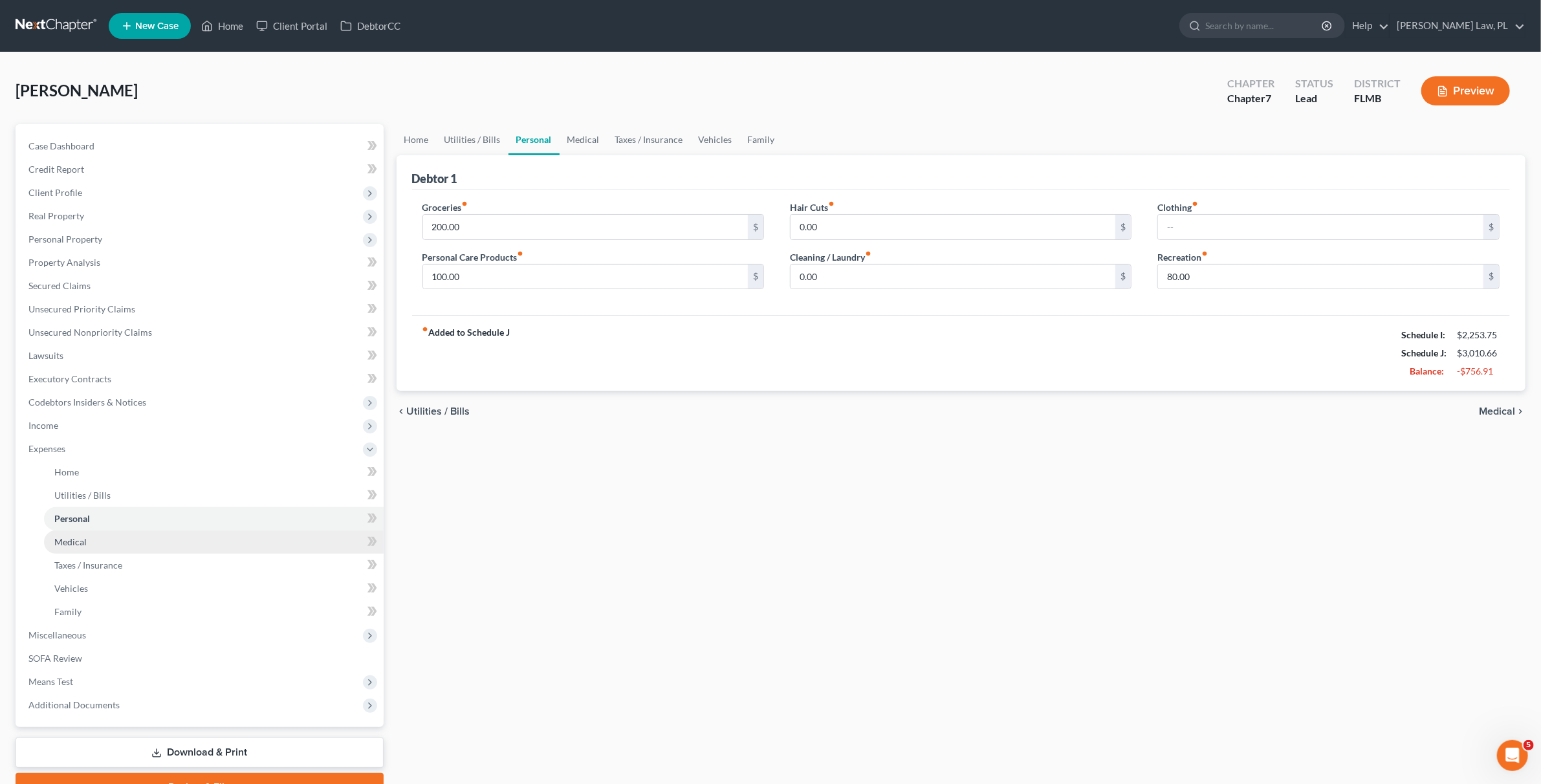
click at [82, 547] on link "Medical" at bounding box center [213, 541] width 340 height 23
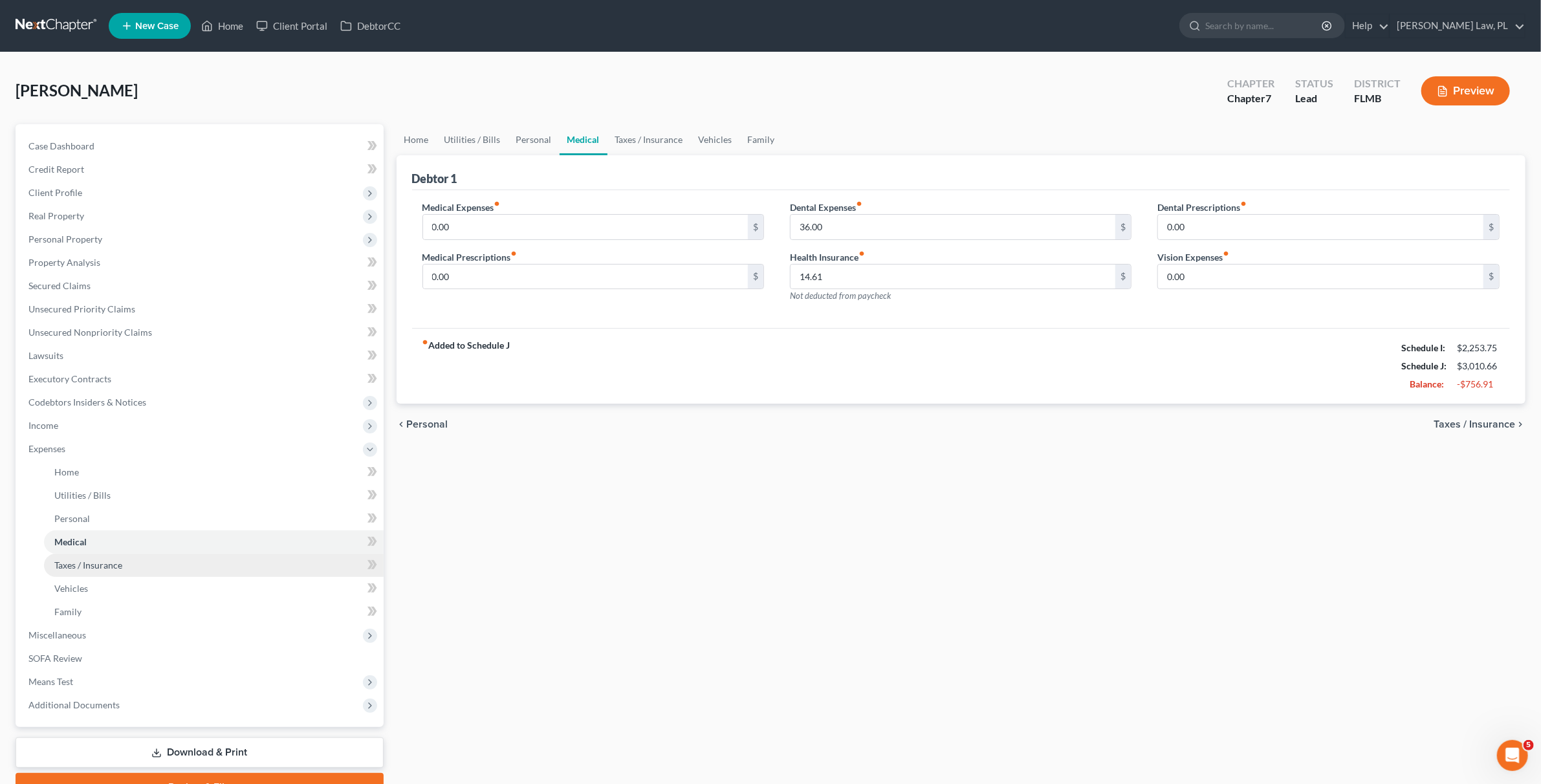
click at [83, 566] on span "Taxes / Insurance" at bounding box center [89, 564] width 68 height 11
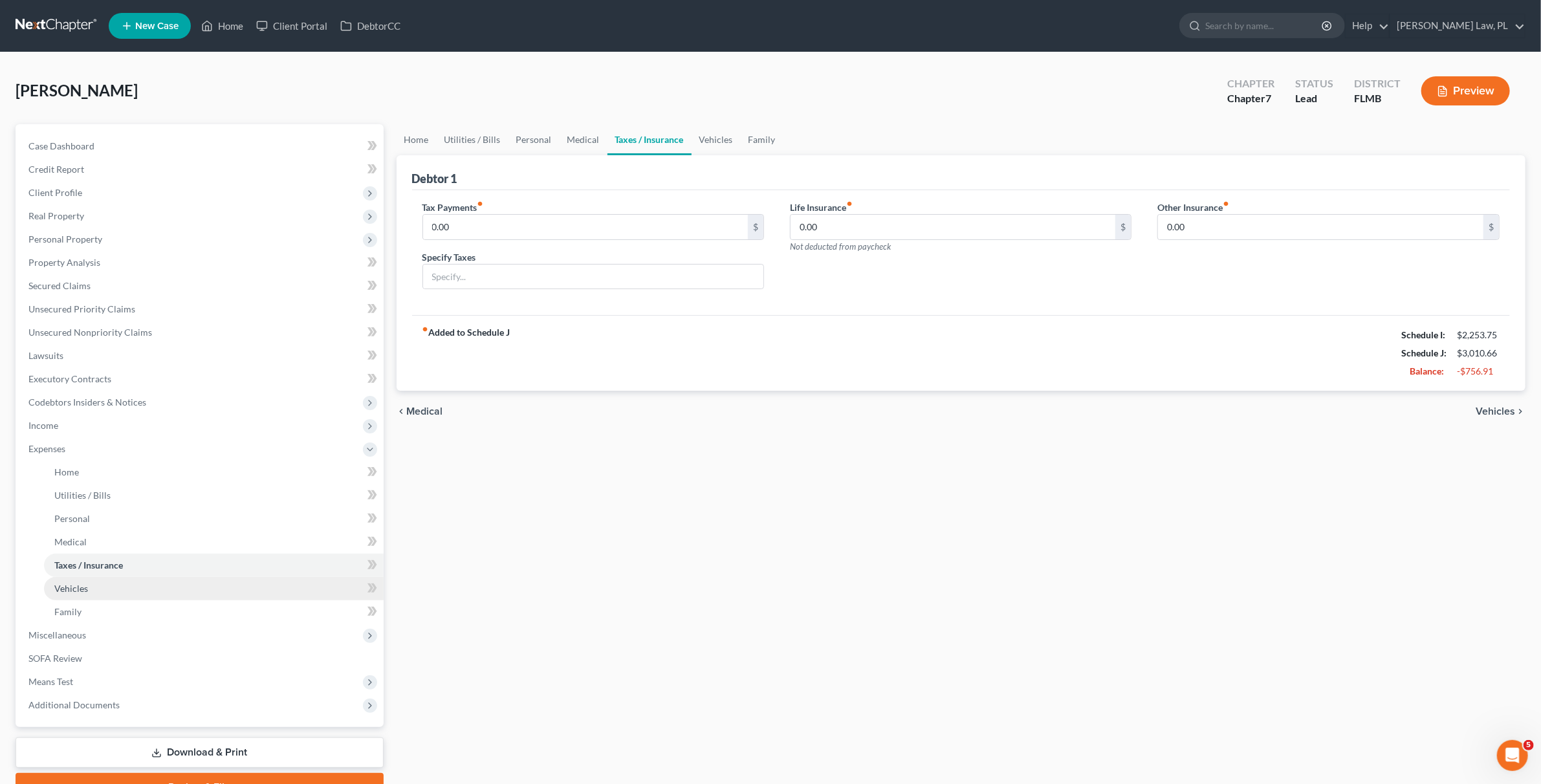
click at [77, 595] on link "Vehicles" at bounding box center [213, 588] width 340 height 23
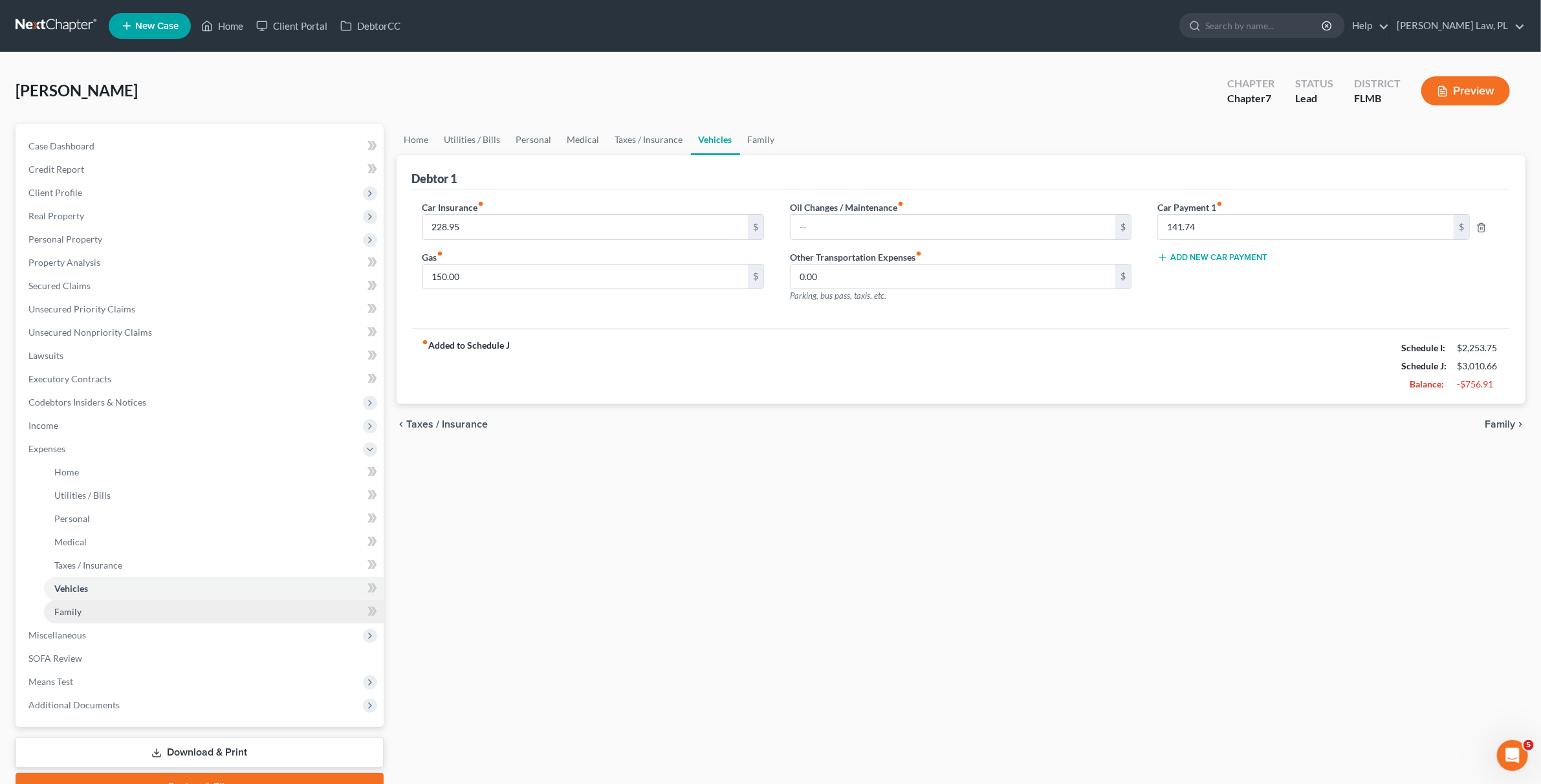
click at [73, 614] on span "Family" at bounding box center [68, 611] width 27 height 11
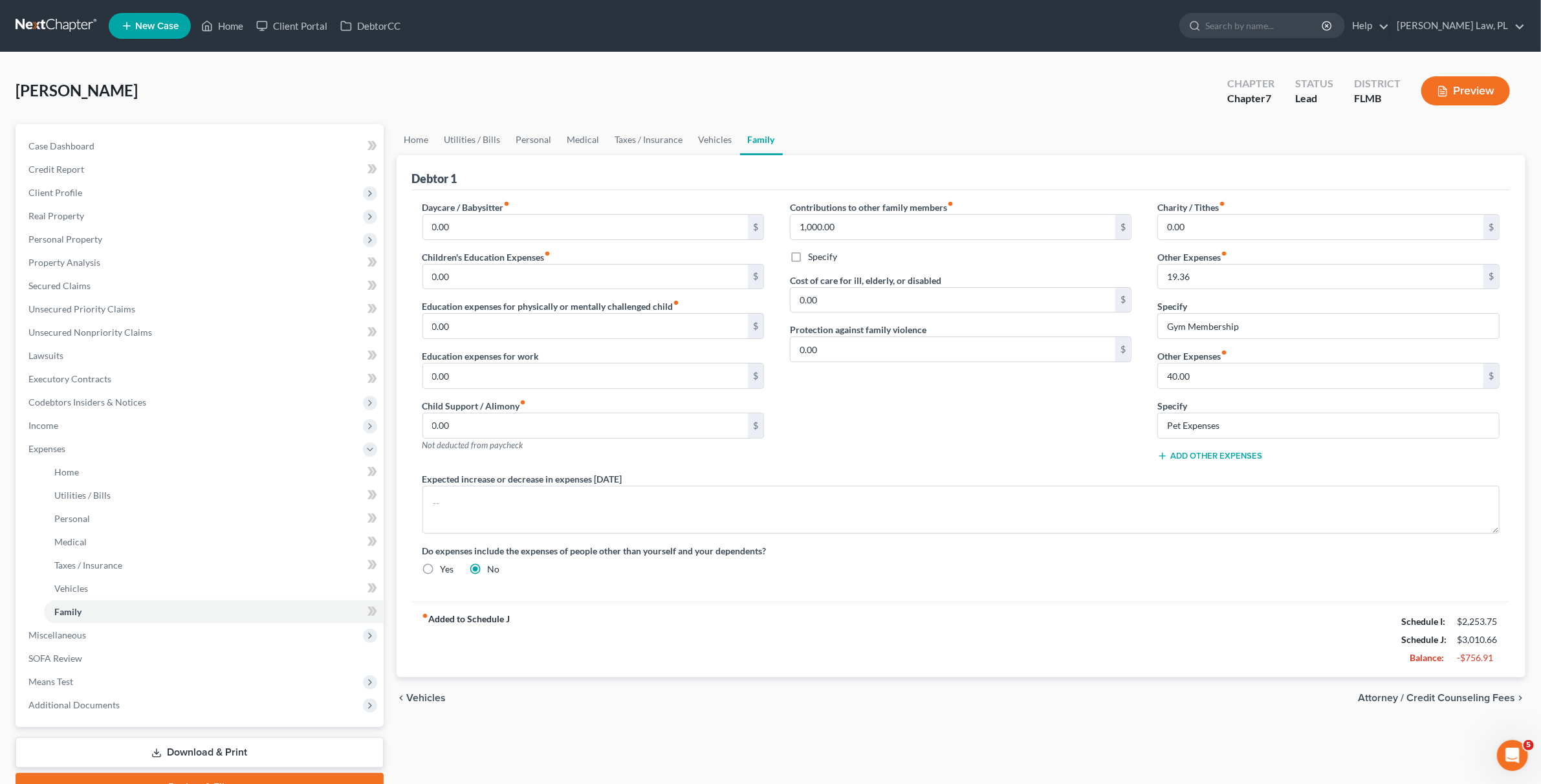
click at [808, 261] on label "Specify" at bounding box center [822, 256] width 29 height 13
click at [813, 259] on input "Specify" at bounding box center [817, 254] width 8 height 8
click at [808, 261] on label "Specify" at bounding box center [822, 256] width 29 height 13
click at [813, 259] on input "Specify" at bounding box center [817, 254] width 8 height 8
checkbox input "false"
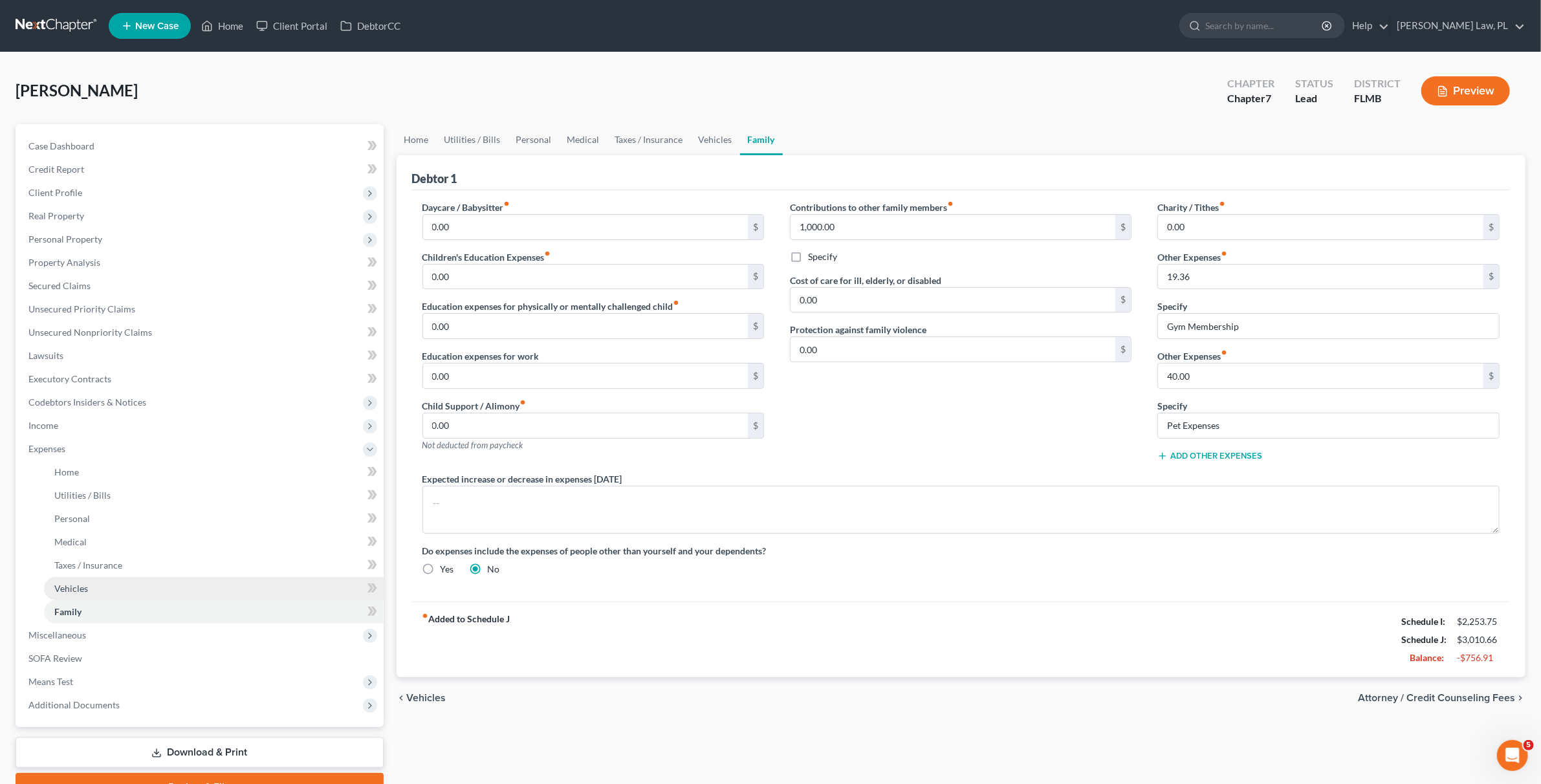
click at [88, 596] on link "Vehicles" at bounding box center [213, 588] width 340 height 23
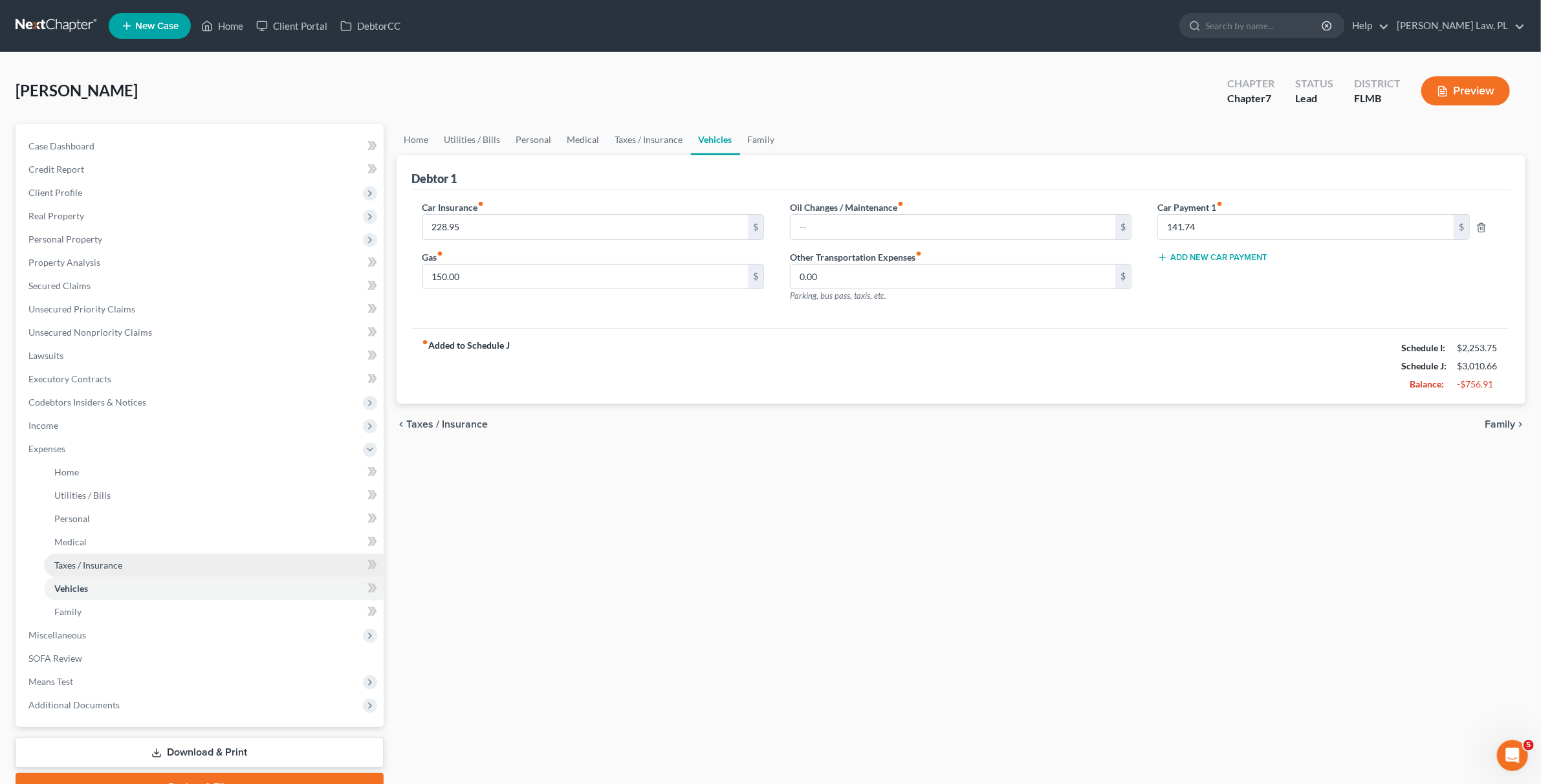
click at [87, 569] on span "Taxes / Insurance" at bounding box center [89, 564] width 68 height 11
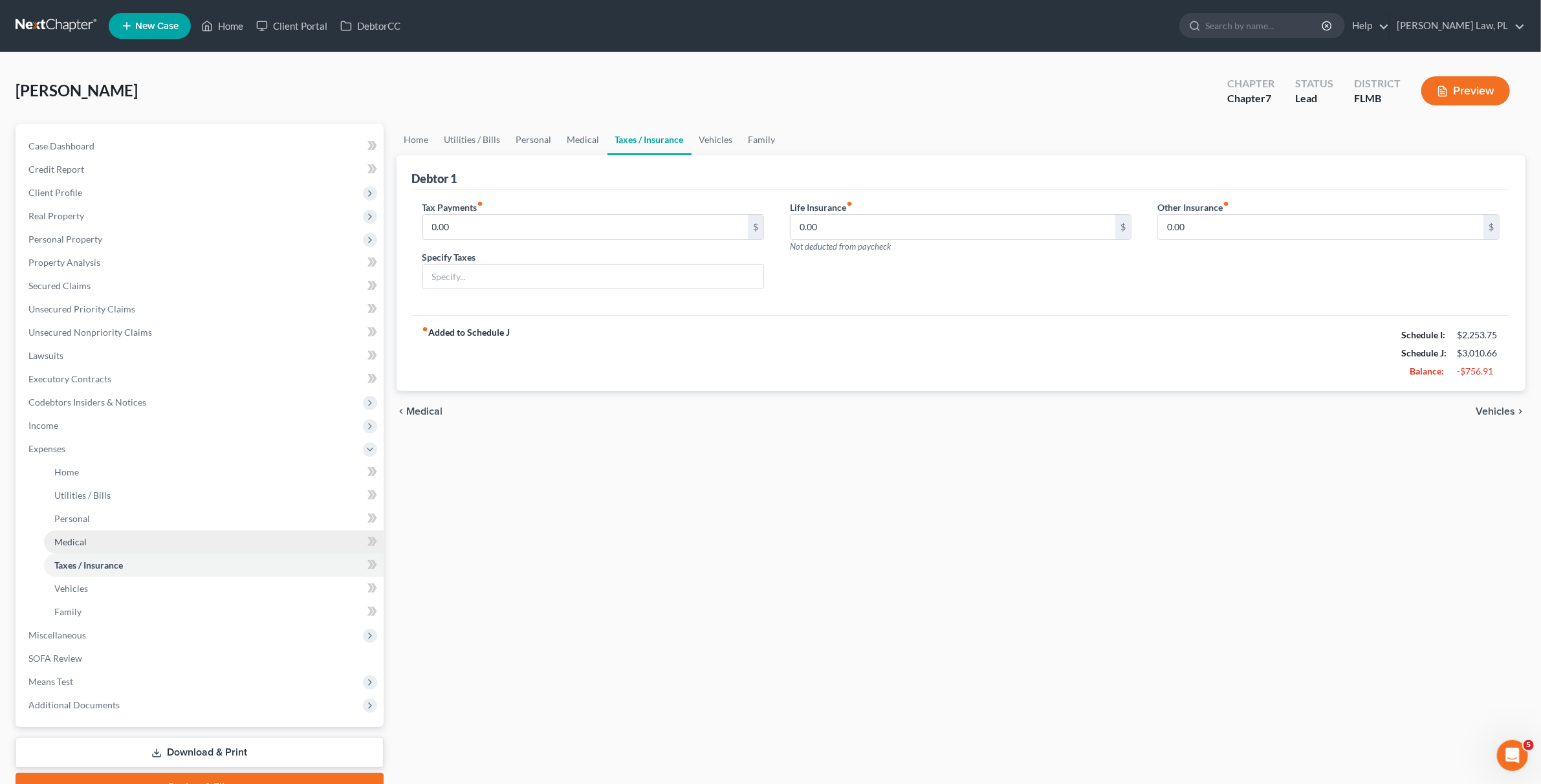
click at [90, 540] on link "Medical" at bounding box center [213, 541] width 340 height 23
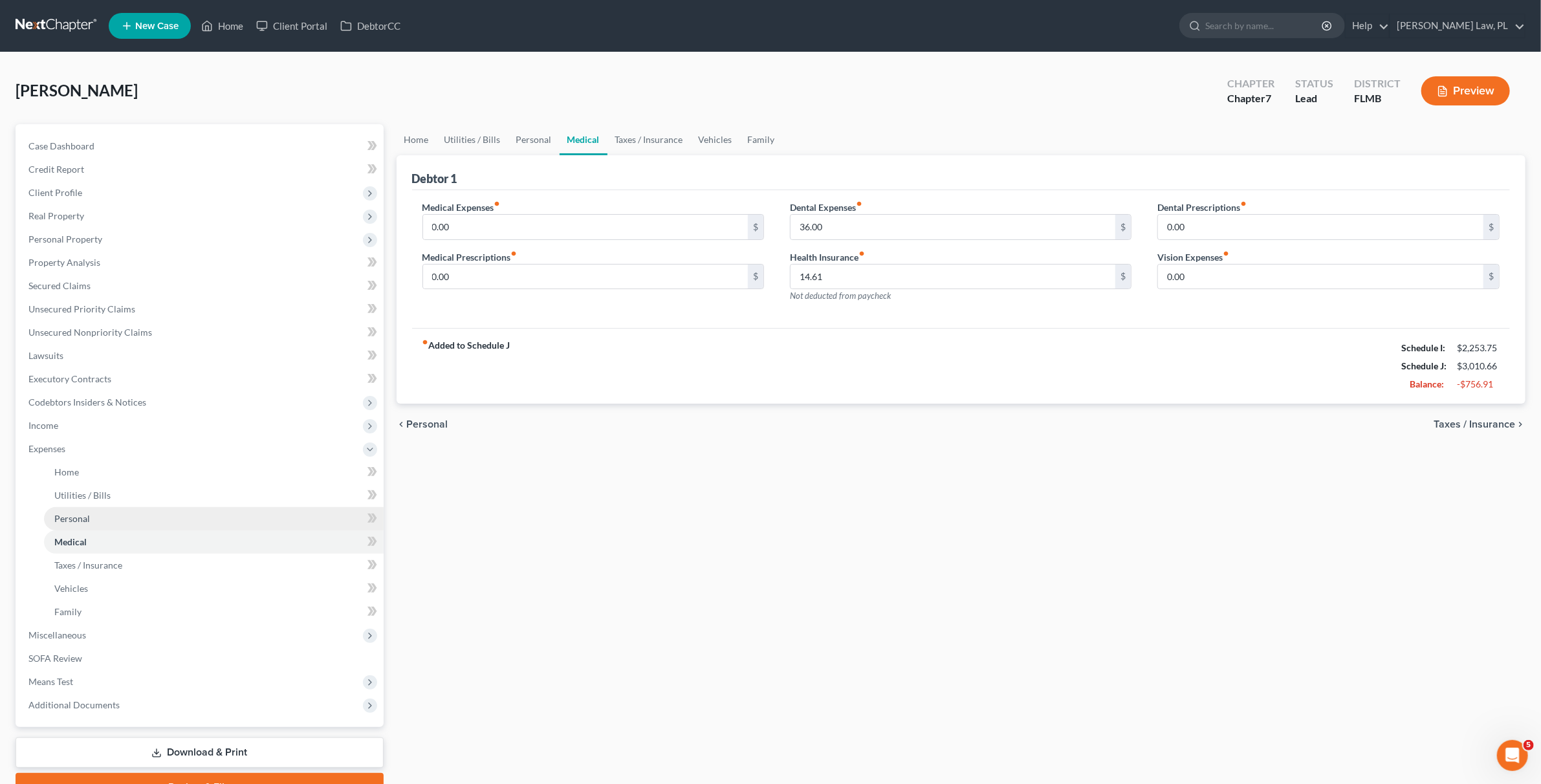
click at [86, 521] on span "Personal" at bounding box center [73, 518] width 36 height 11
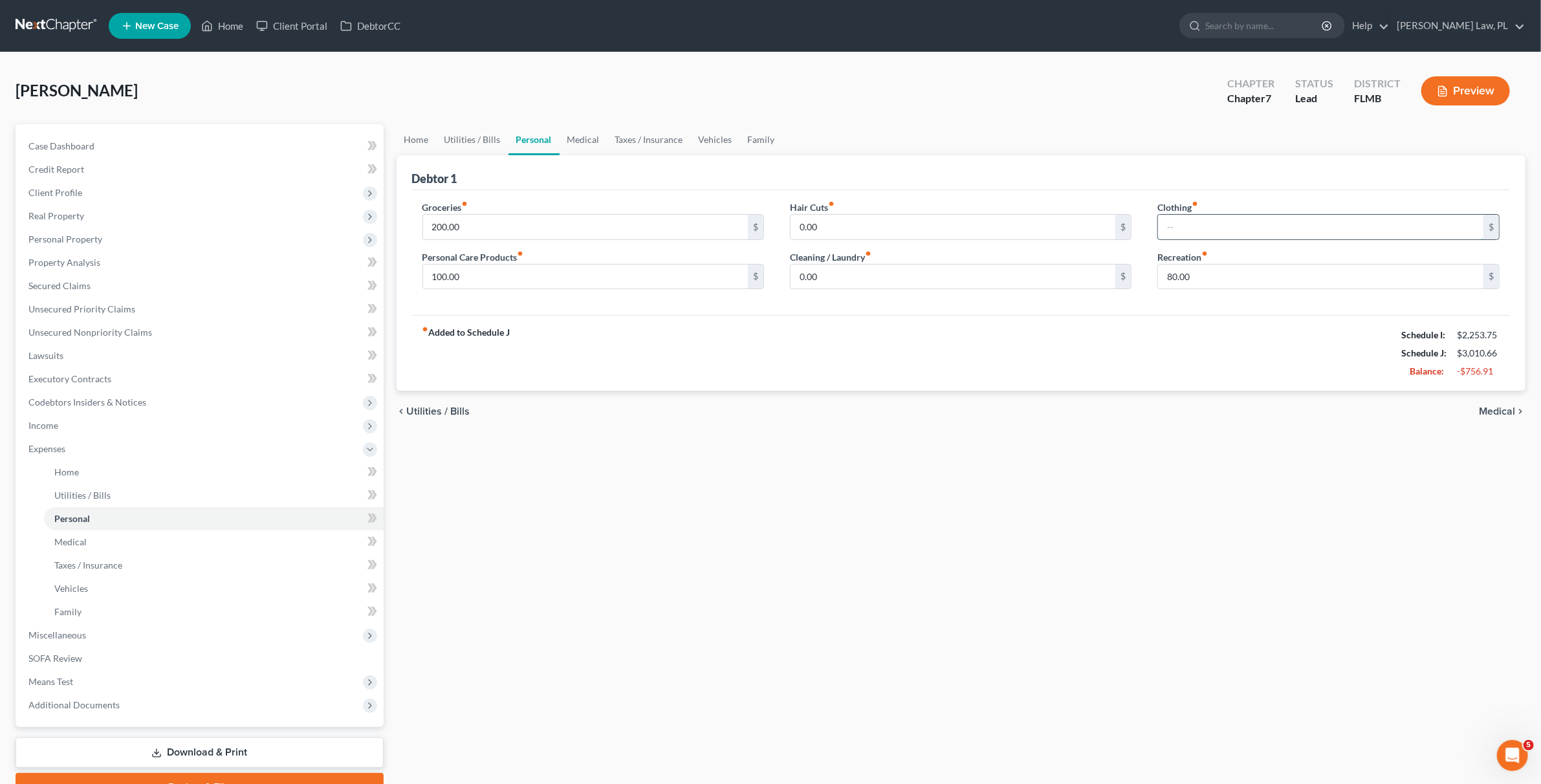
click at [1188, 239] on input "text" at bounding box center [1321, 226] width 325 height 25
type input "10"
click at [1012, 275] on input "0.00" at bounding box center [953, 276] width 325 height 25
type input "10"
click at [95, 498] on span "Utilities / Bills" at bounding box center [83, 494] width 56 height 11
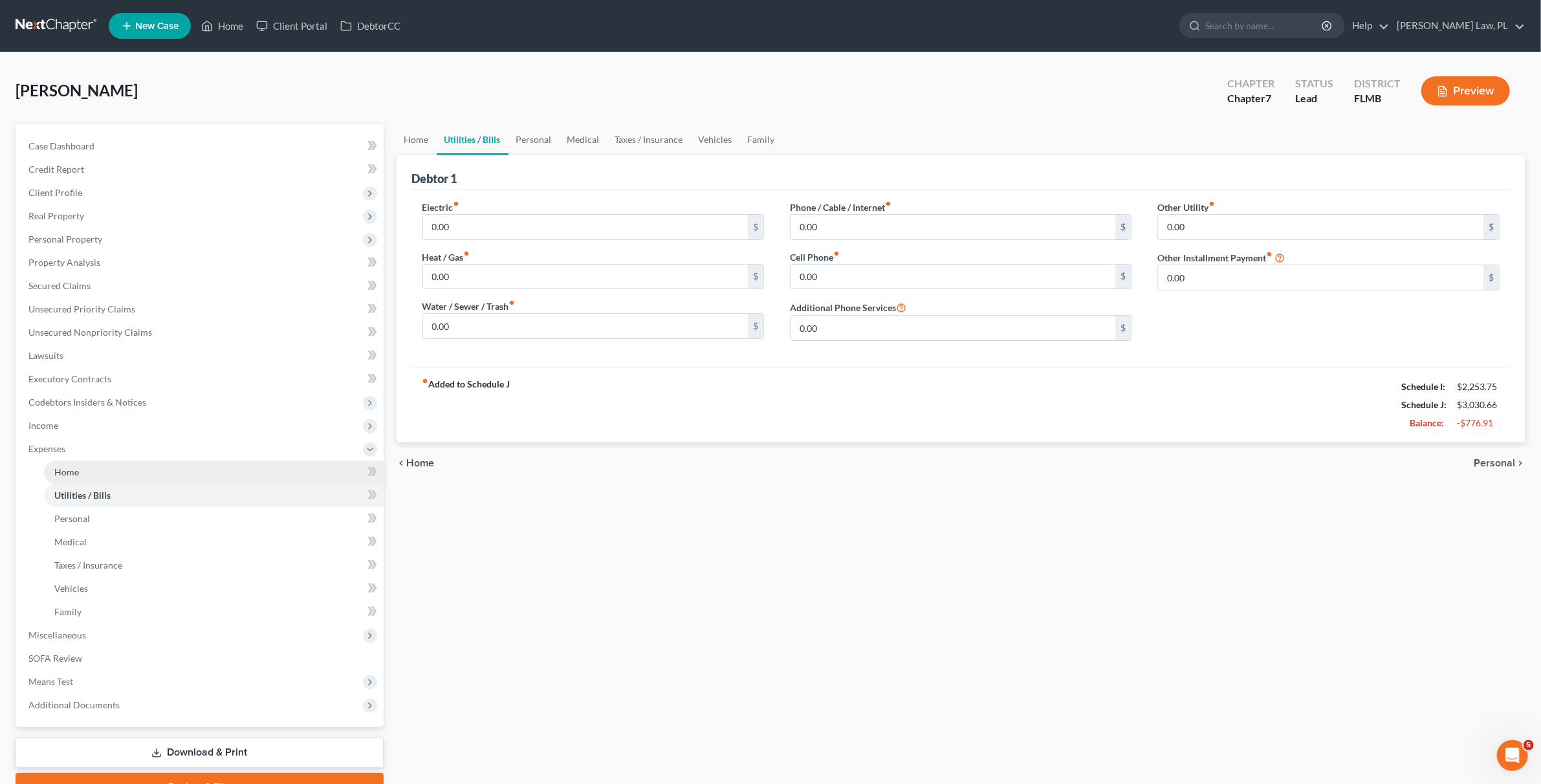
click at [94, 472] on link "Home" at bounding box center [213, 471] width 340 height 23
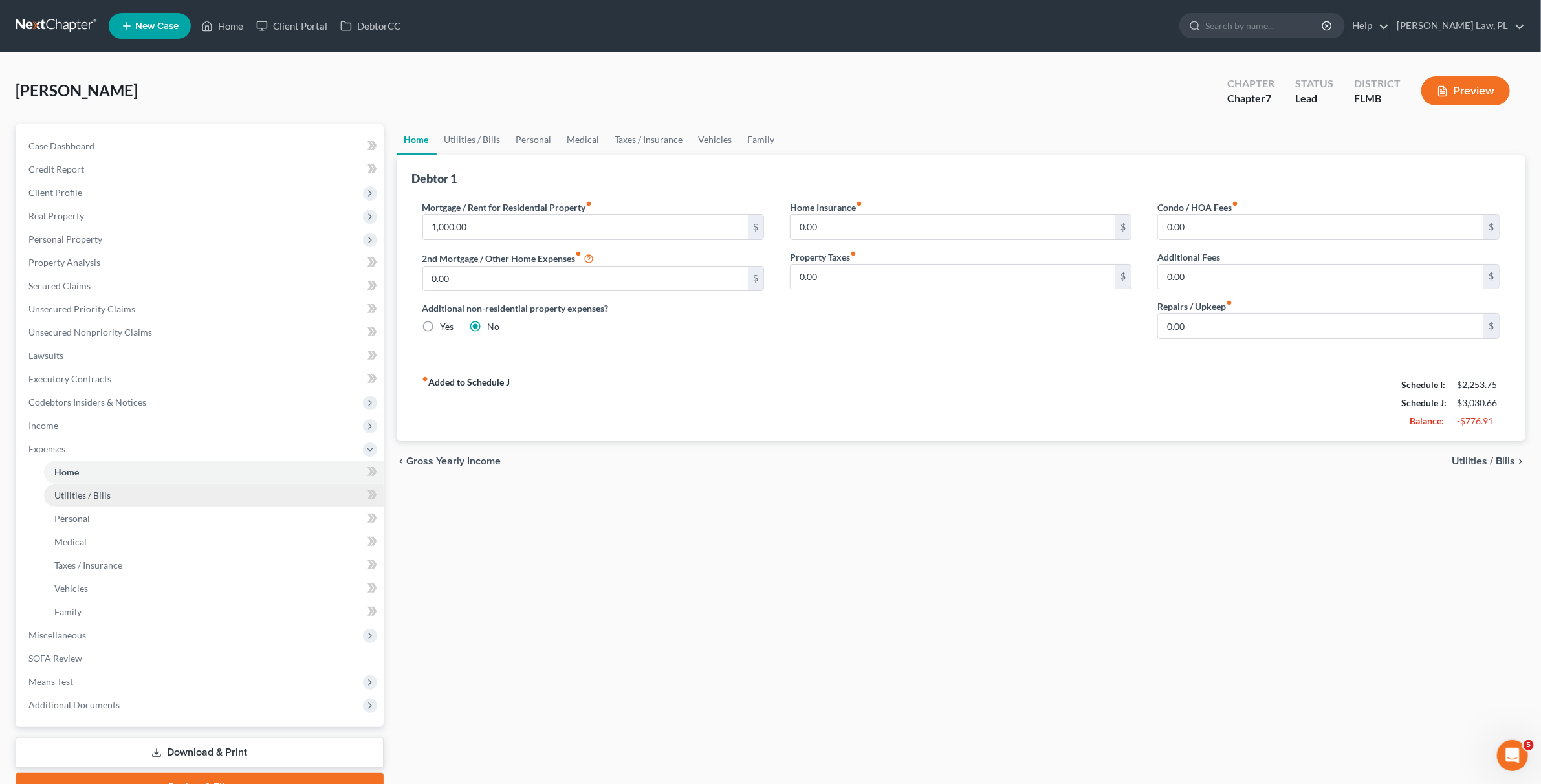
click at [94, 504] on link "Utilities / Bills" at bounding box center [213, 494] width 340 height 23
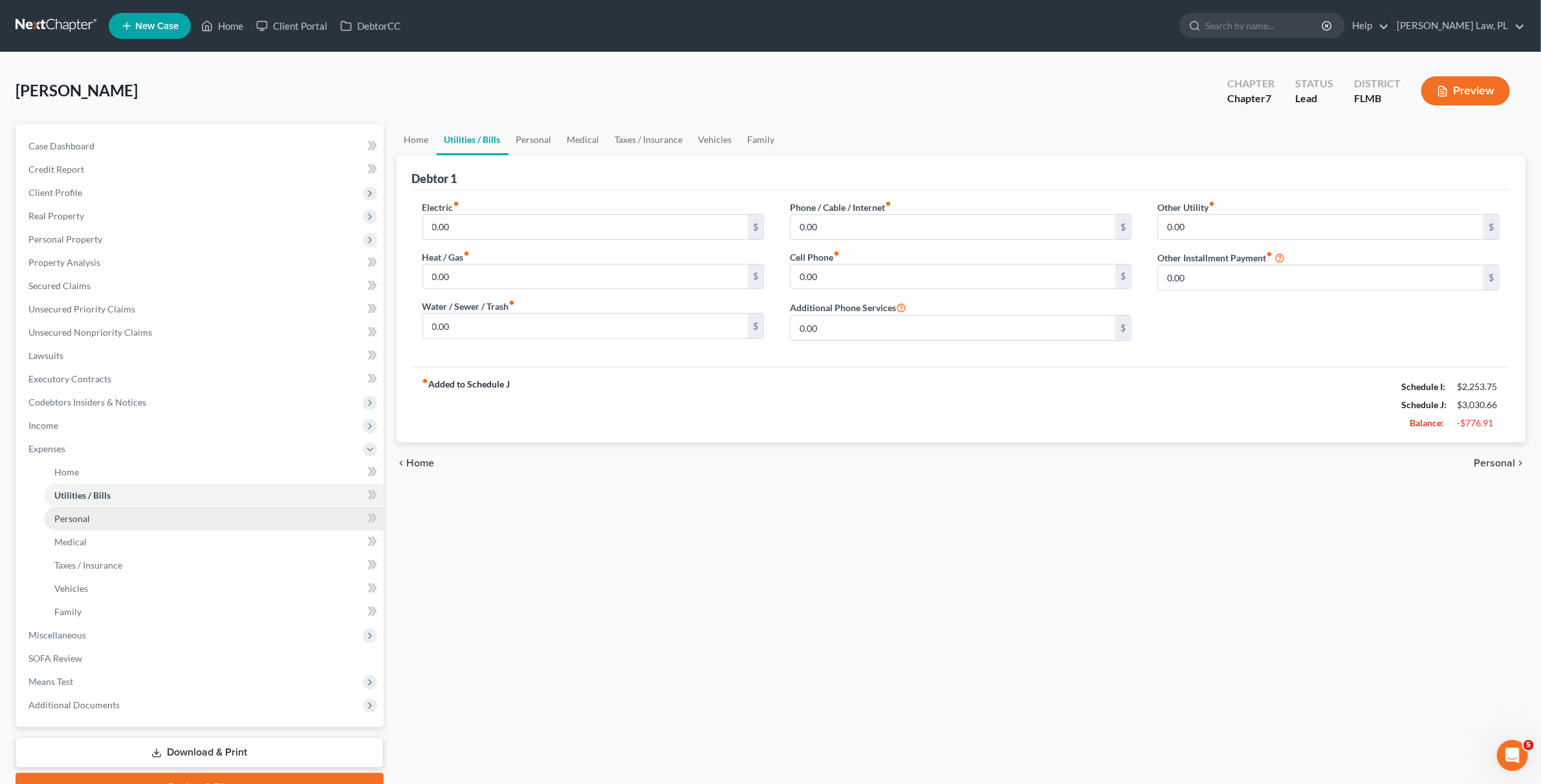
click at [94, 526] on link "Personal" at bounding box center [213, 518] width 340 height 23
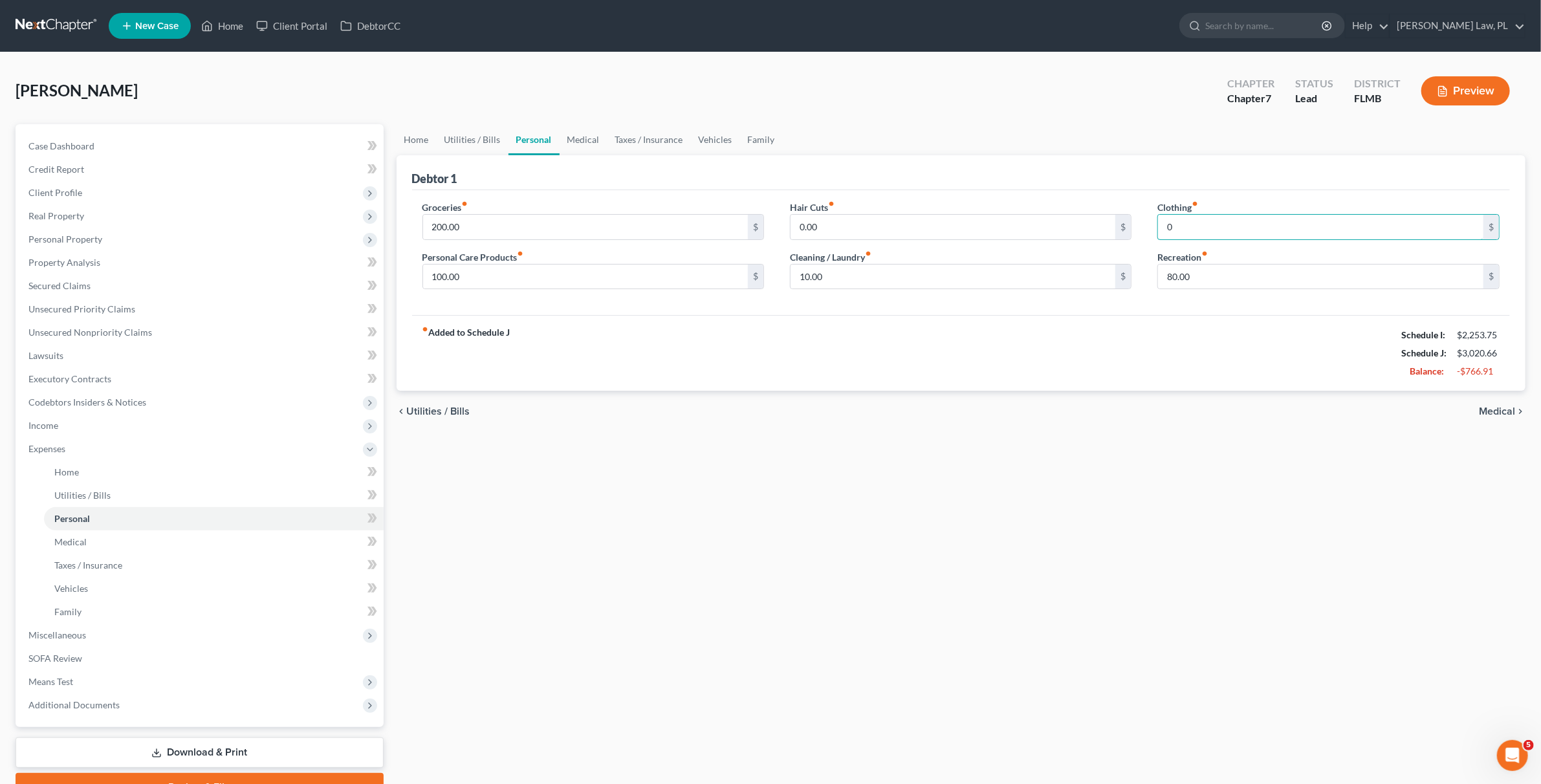
type input "0"
click at [861, 368] on div "fiber_manual_record Added to Schedule J Schedule I: $2,253.75 Schedule J: $3,02…" at bounding box center [961, 353] width 1098 height 76
type input "0"
click at [637, 356] on div "fiber_manual_record Added to Schedule J Schedule I: $2,253.75 Schedule J: $3,01…" at bounding box center [961, 353] width 1098 height 76
click at [157, 545] on link "Medical" at bounding box center [213, 541] width 340 height 23
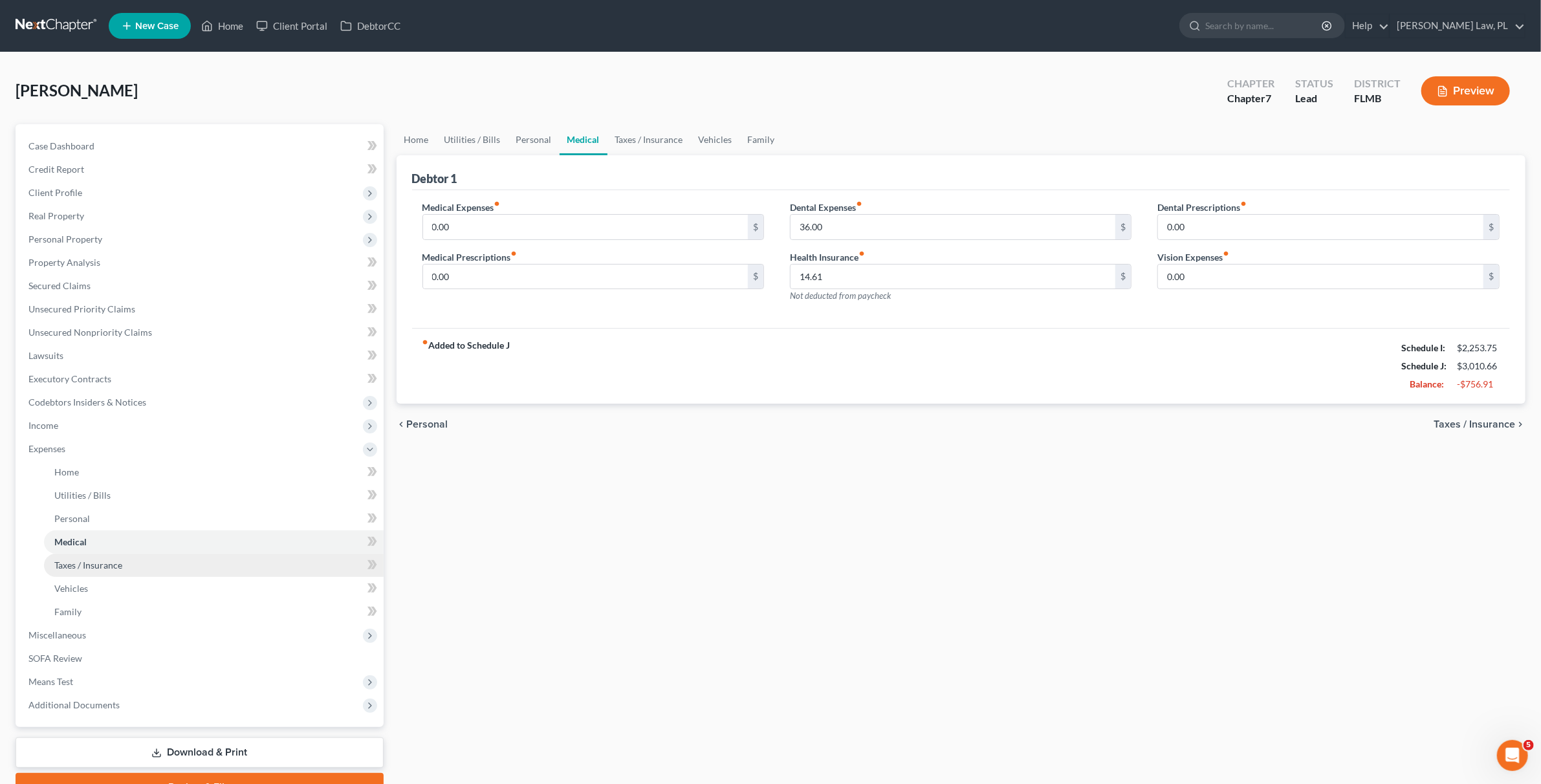
click at [141, 563] on link "Taxes / Insurance" at bounding box center [213, 565] width 340 height 23
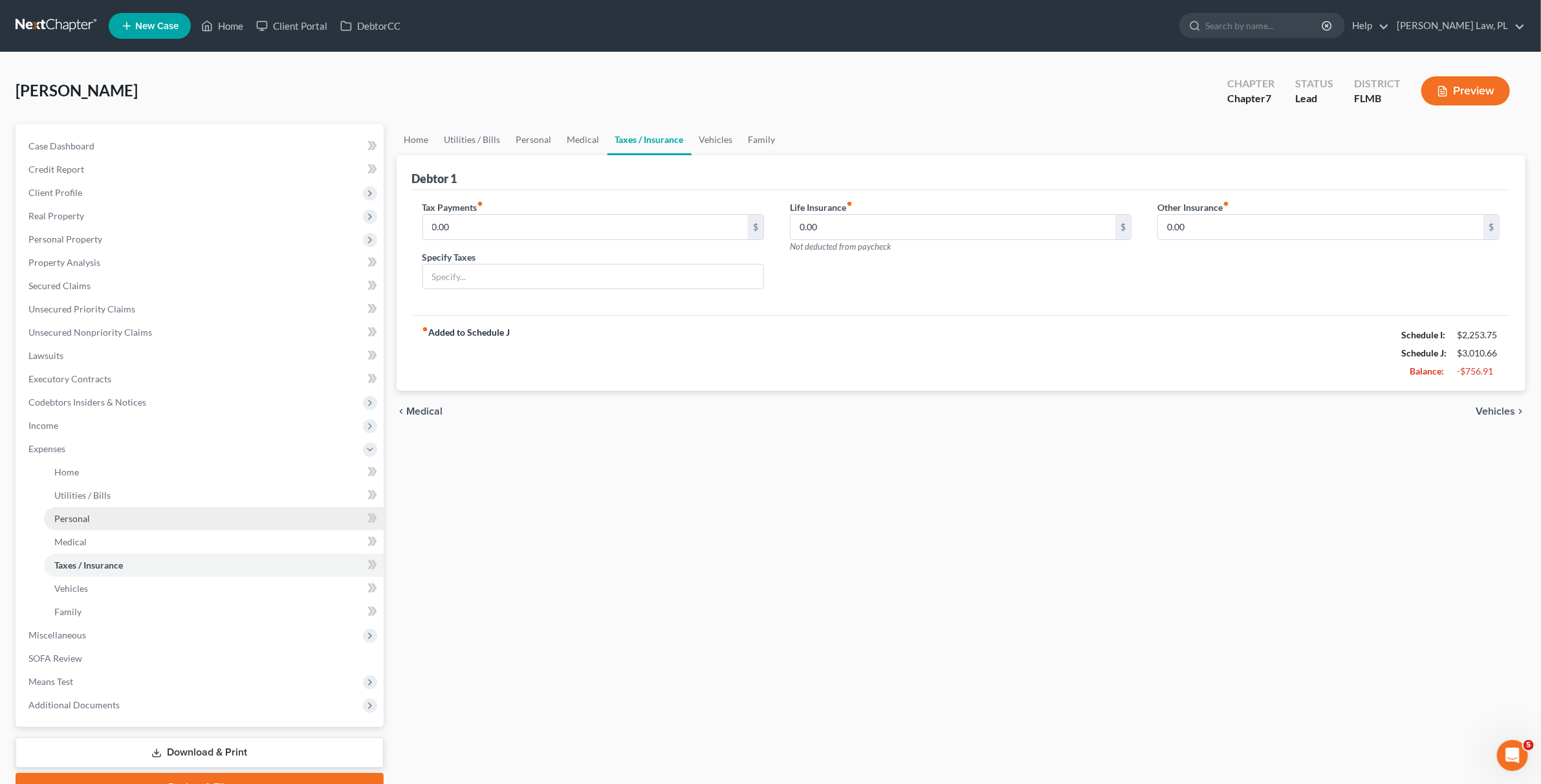
scroll to position [67, 0]
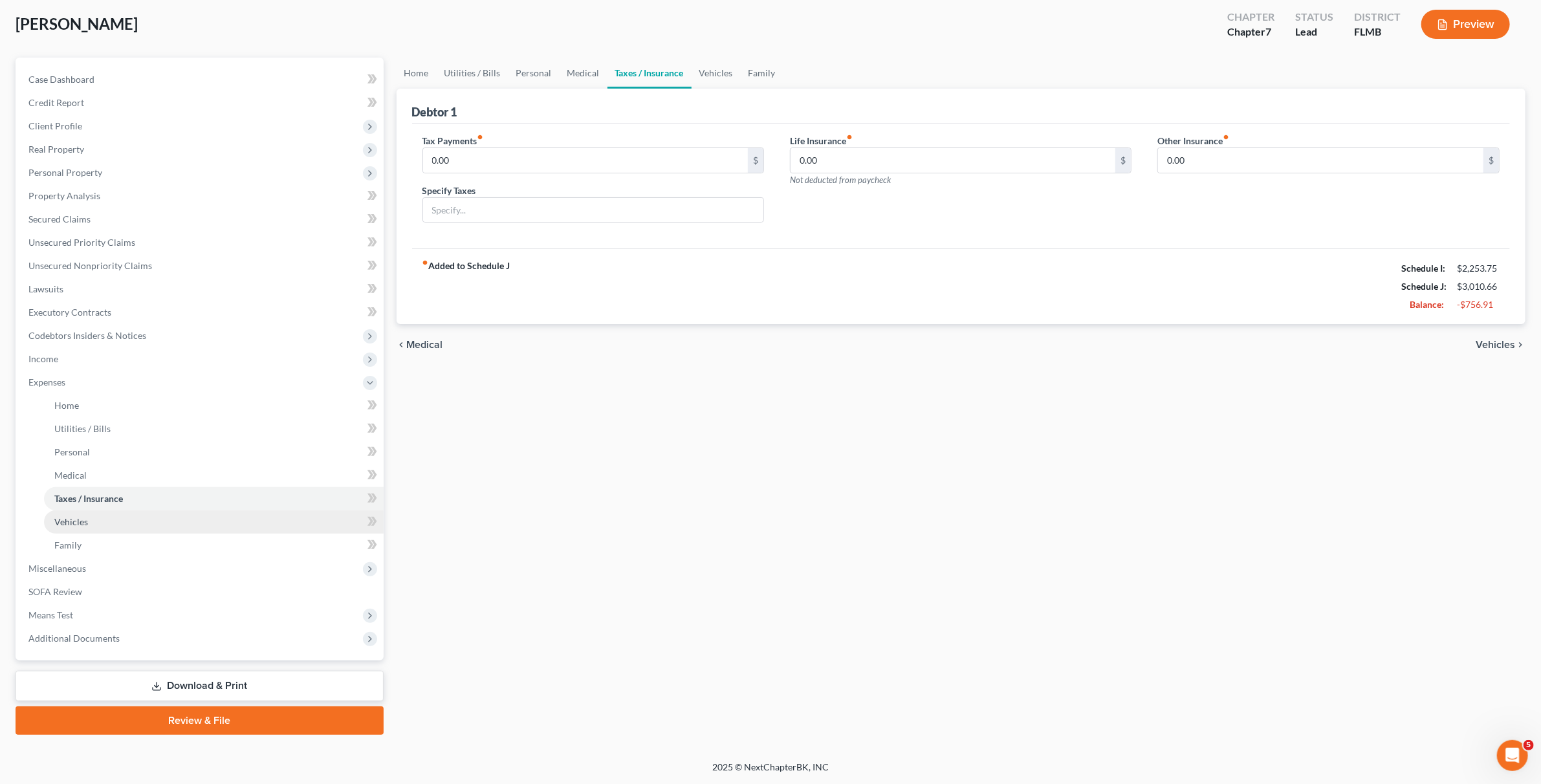
click at [88, 524] on link "Vehicles" at bounding box center [213, 521] width 340 height 23
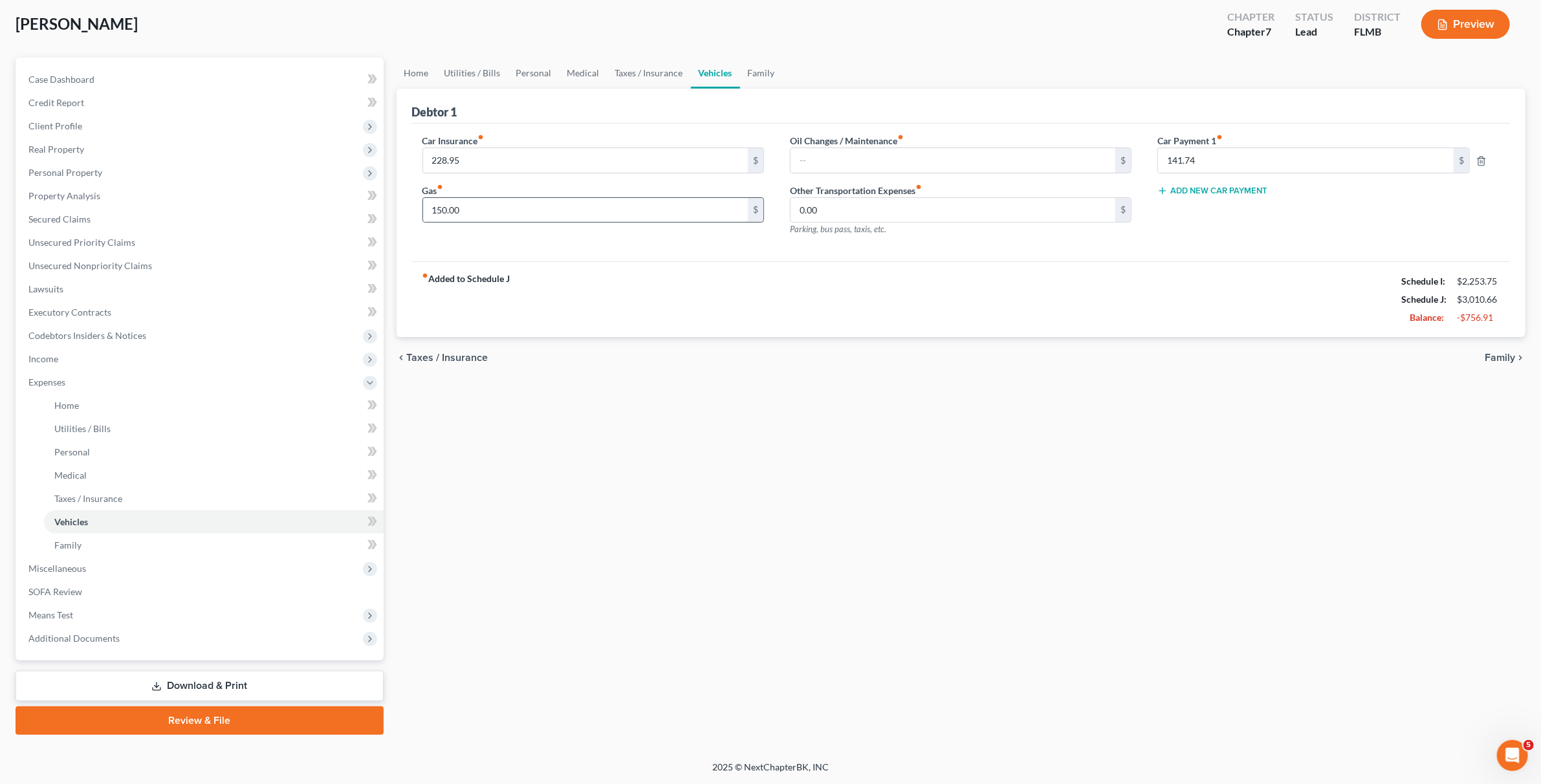
scroll to position [61, 0]
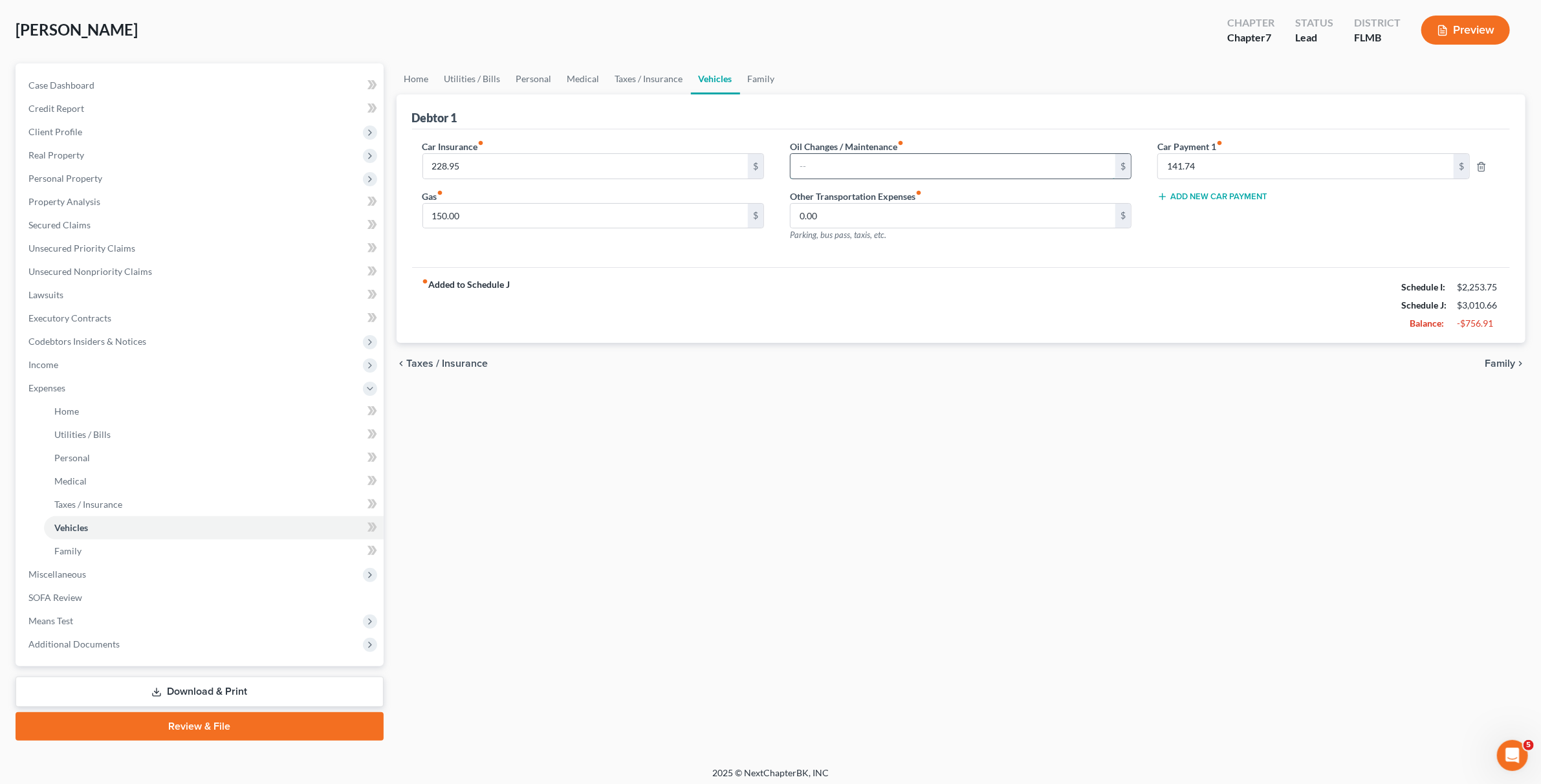
click at [924, 169] on input "text" at bounding box center [953, 165] width 325 height 25
type input "25"
click at [130, 507] on link "Taxes / Insurance" at bounding box center [213, 504] width 340 height 23
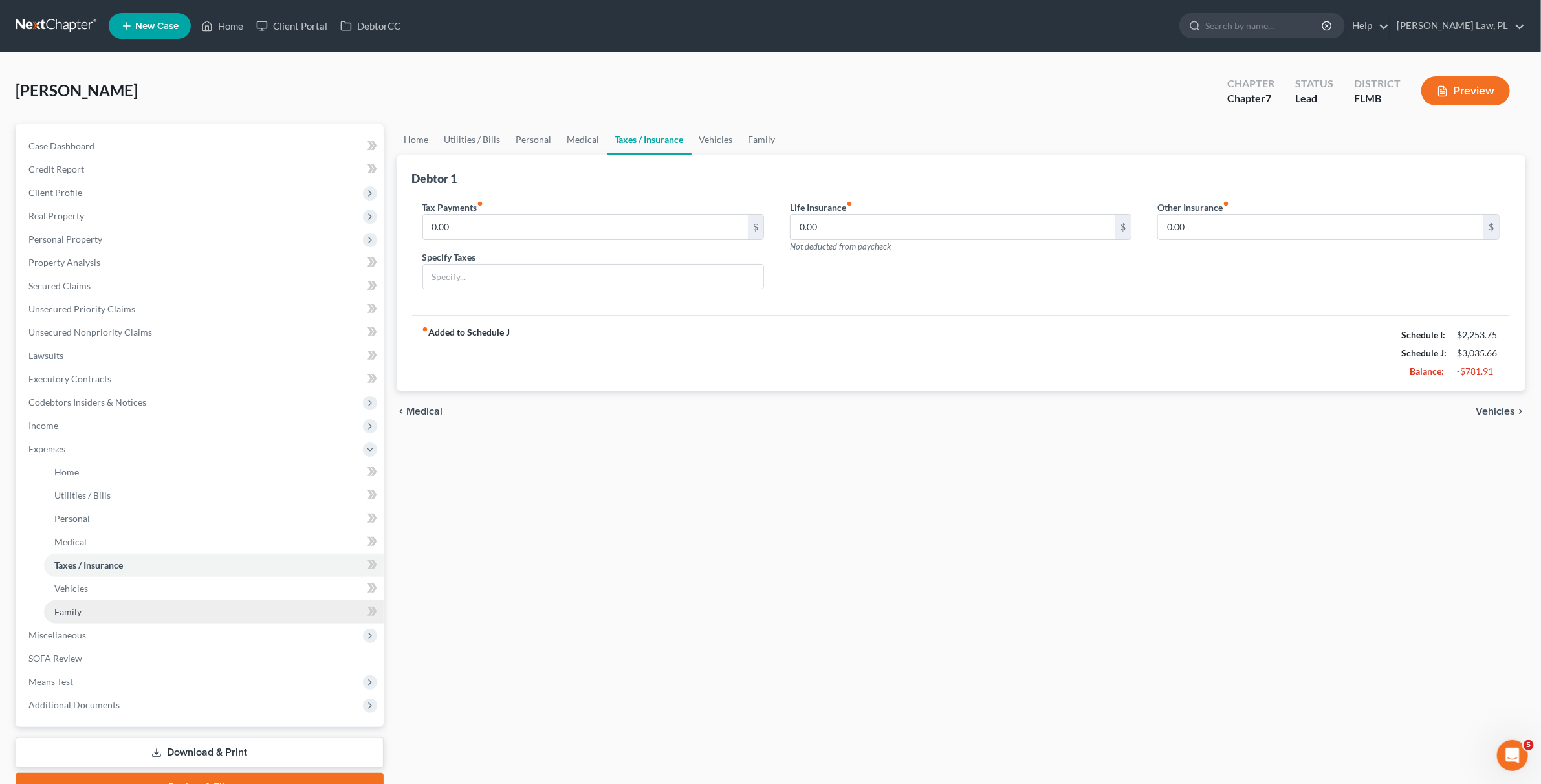
click at [89, 617] on link "Family" at bounding box center [213, 611] width 340 height 23
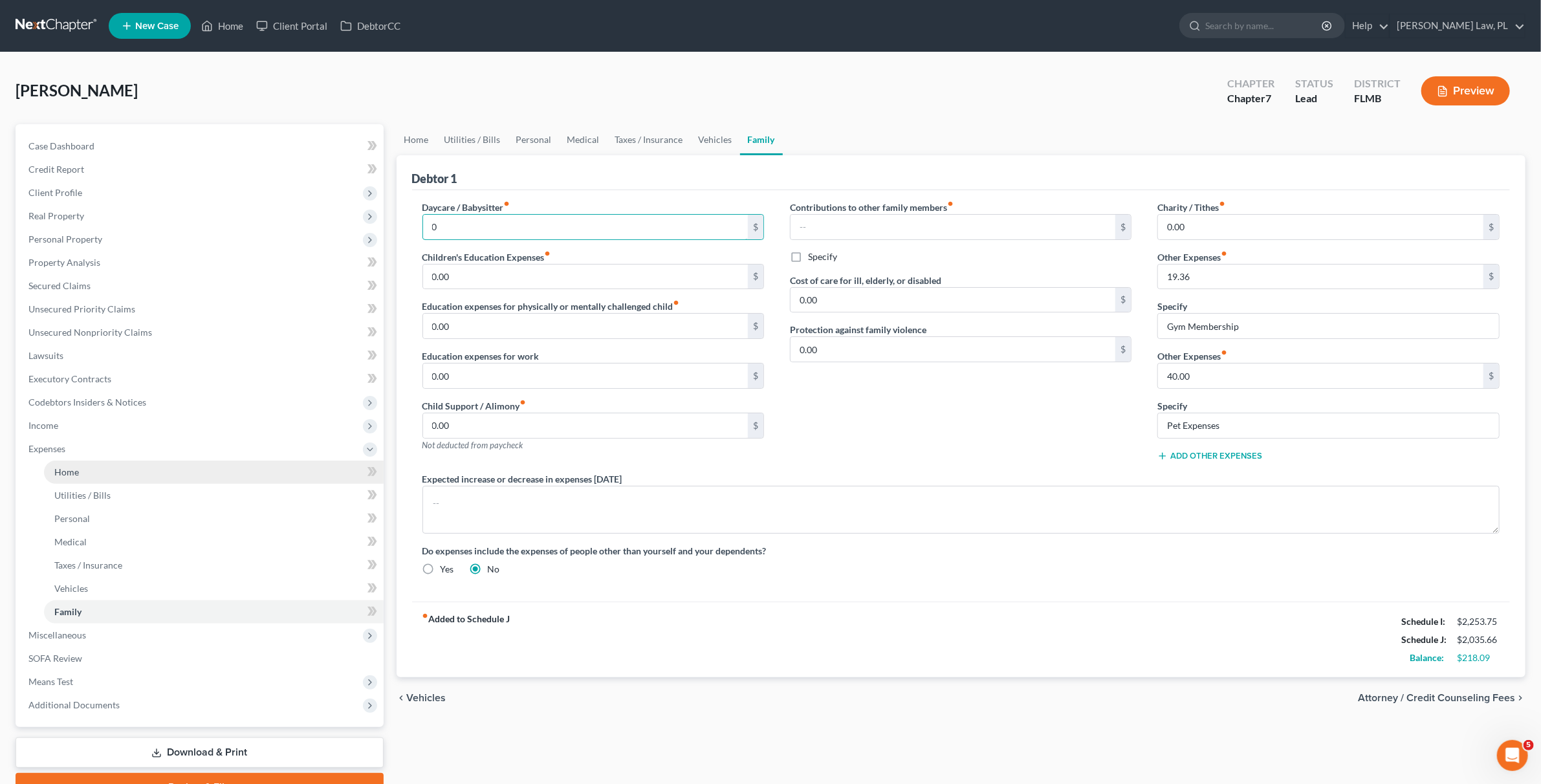
type input "0"
click at [99, 467] on link "Home" at bounding box center [213, 471] width 340 height 23
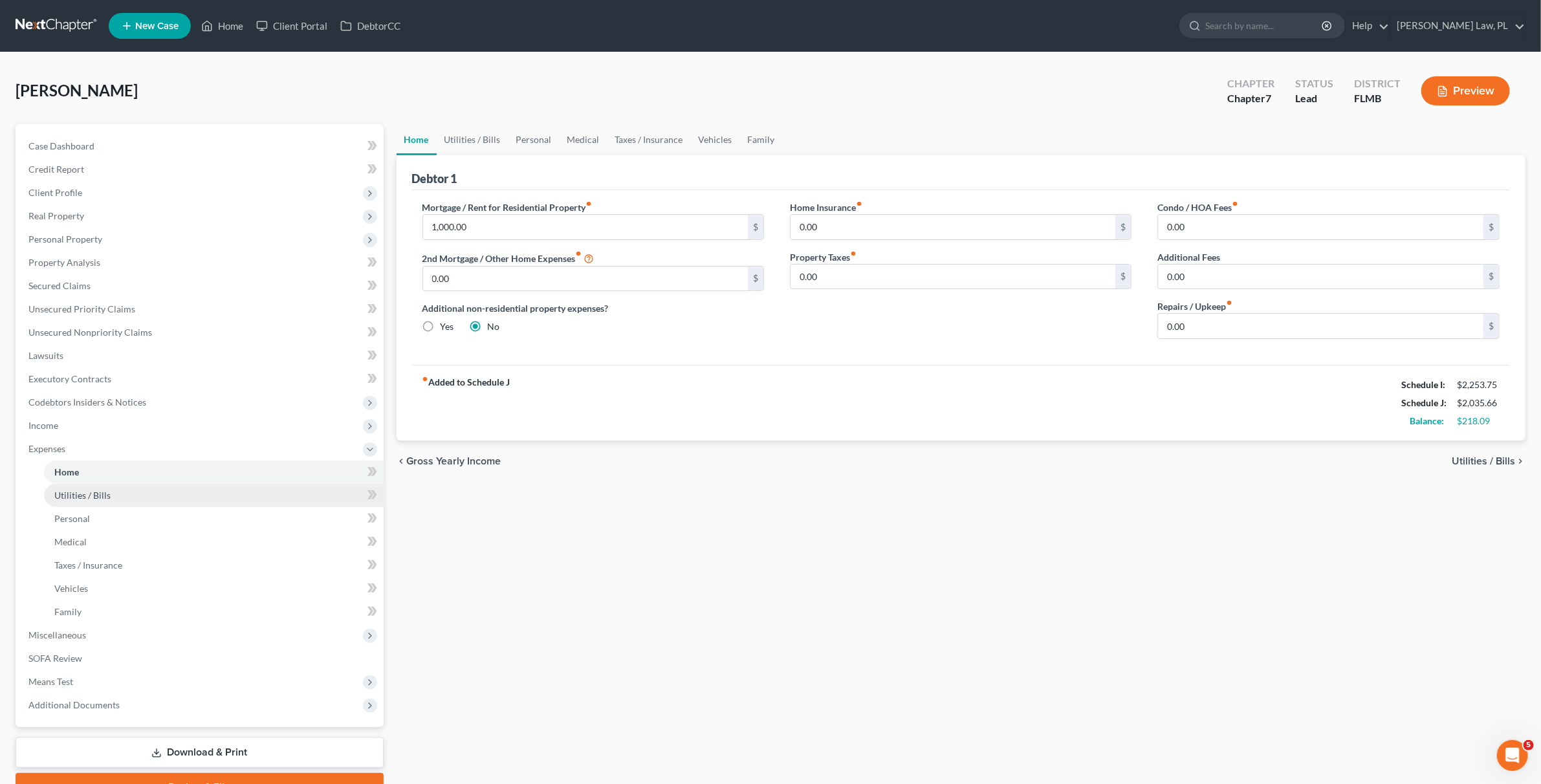
click at [99, 484] on link "Utilities / Bills" at bounding box center [213, 494] width 340 height 23
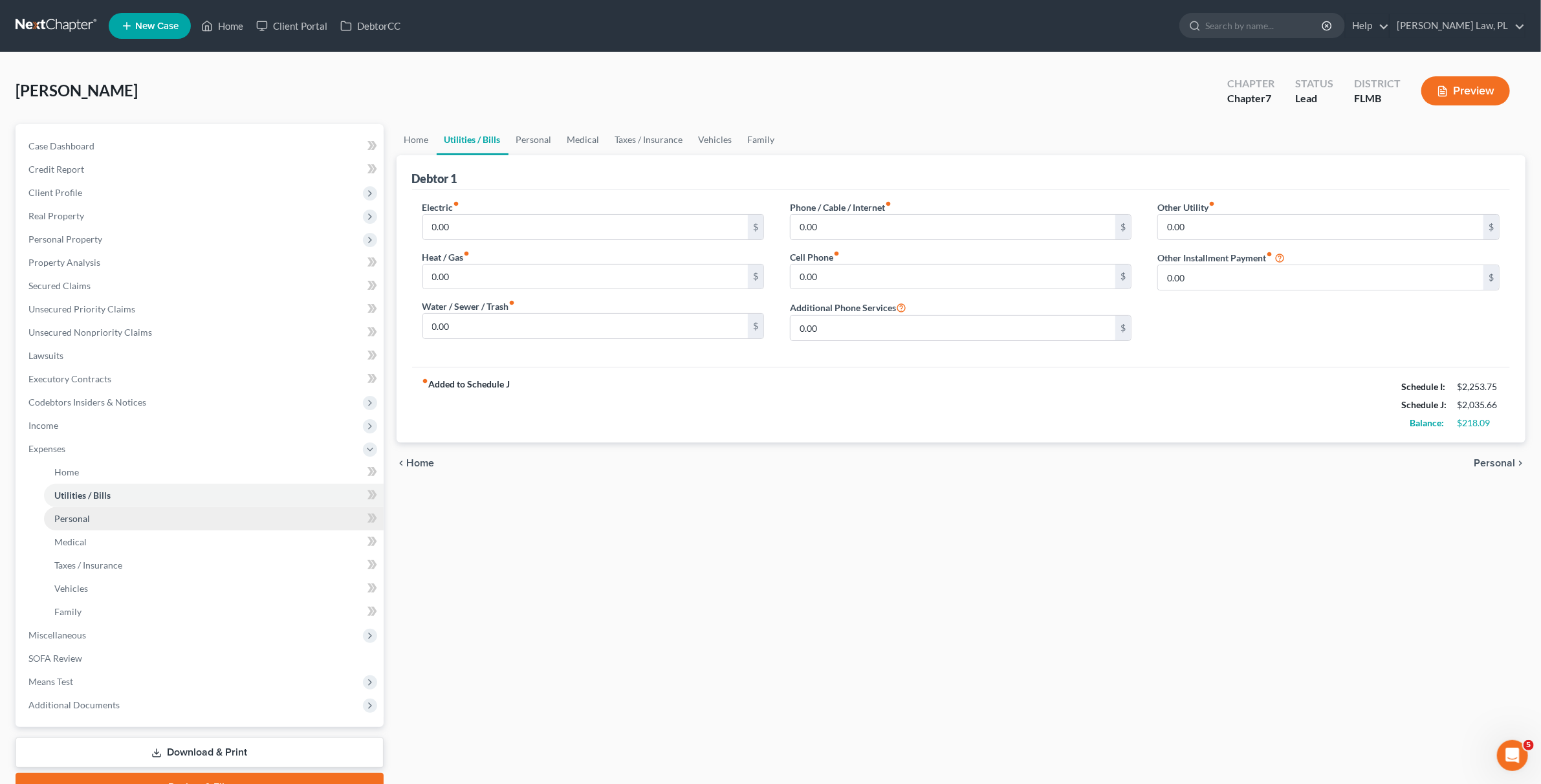
click at [89, 513] on link "Personal" at bounding box center [213, 518] width 340 height 23
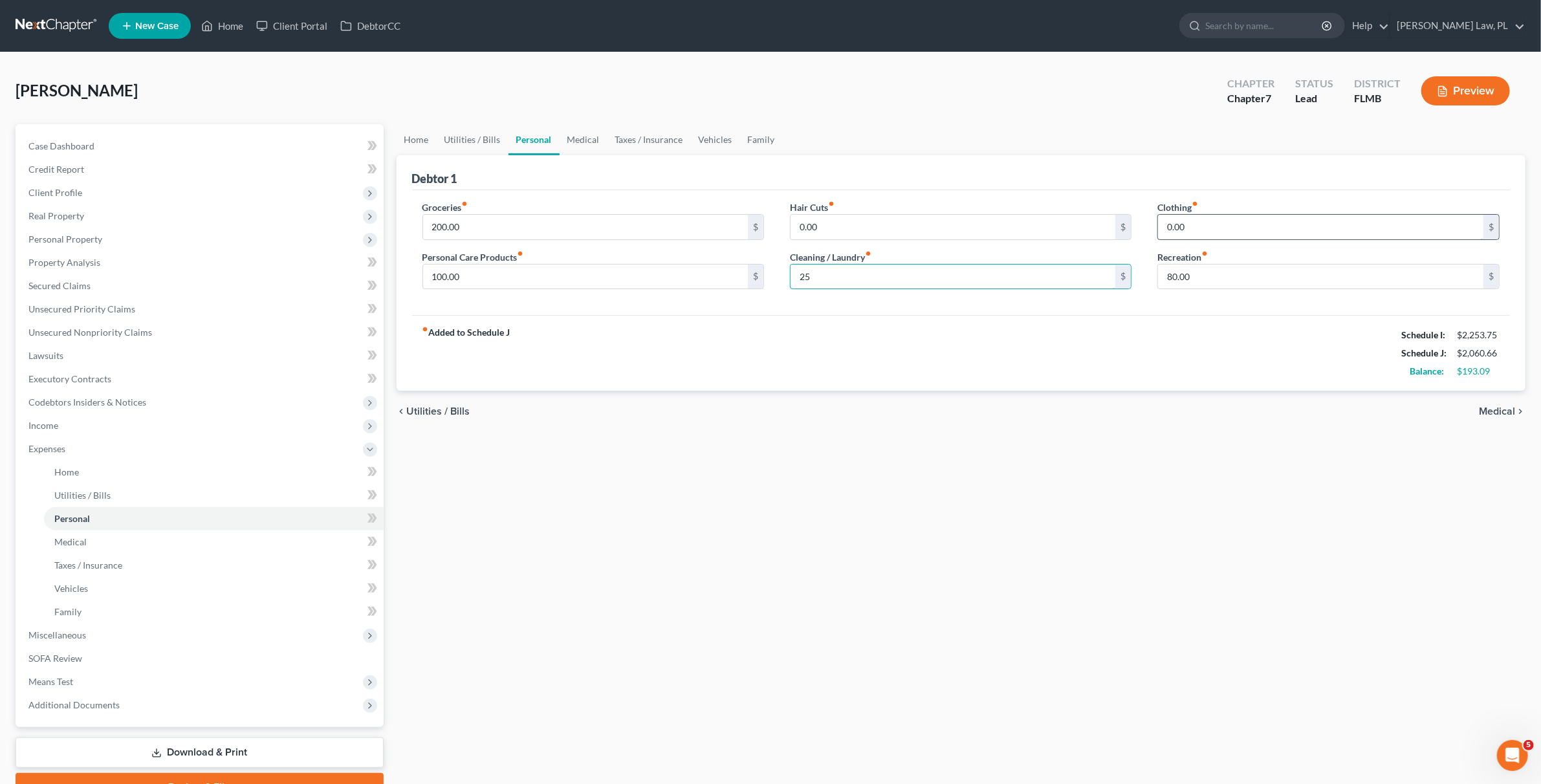
type input "25"
type input "2"
type input "25"
click at [1210, 224] on input "text" at bounding box center [1321, 226] width 325 height 25
type input "25"
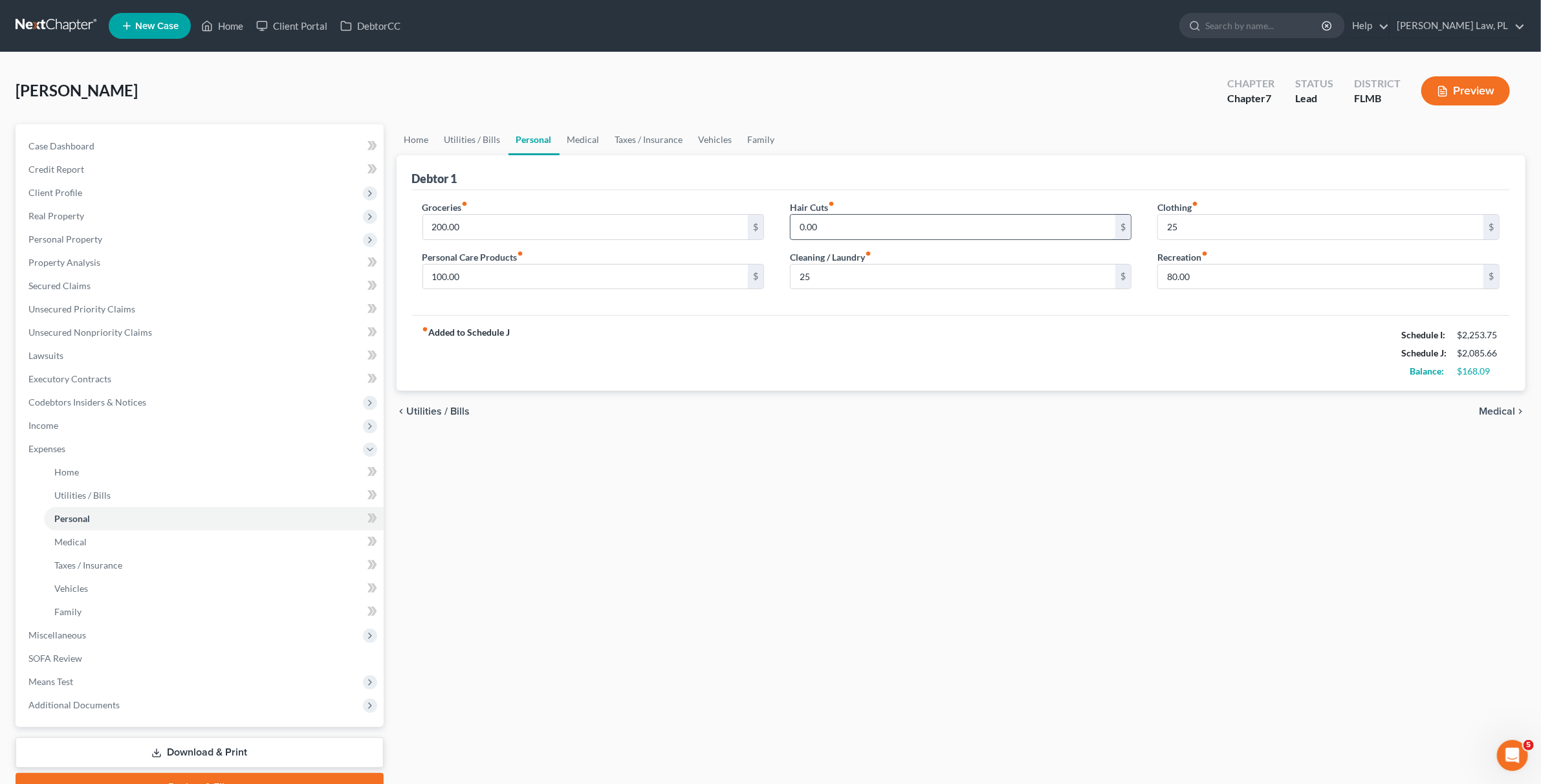
click at [989, 224] on input "0.00" at bounding box center [953, 226] width 325 height 25
type input "20"
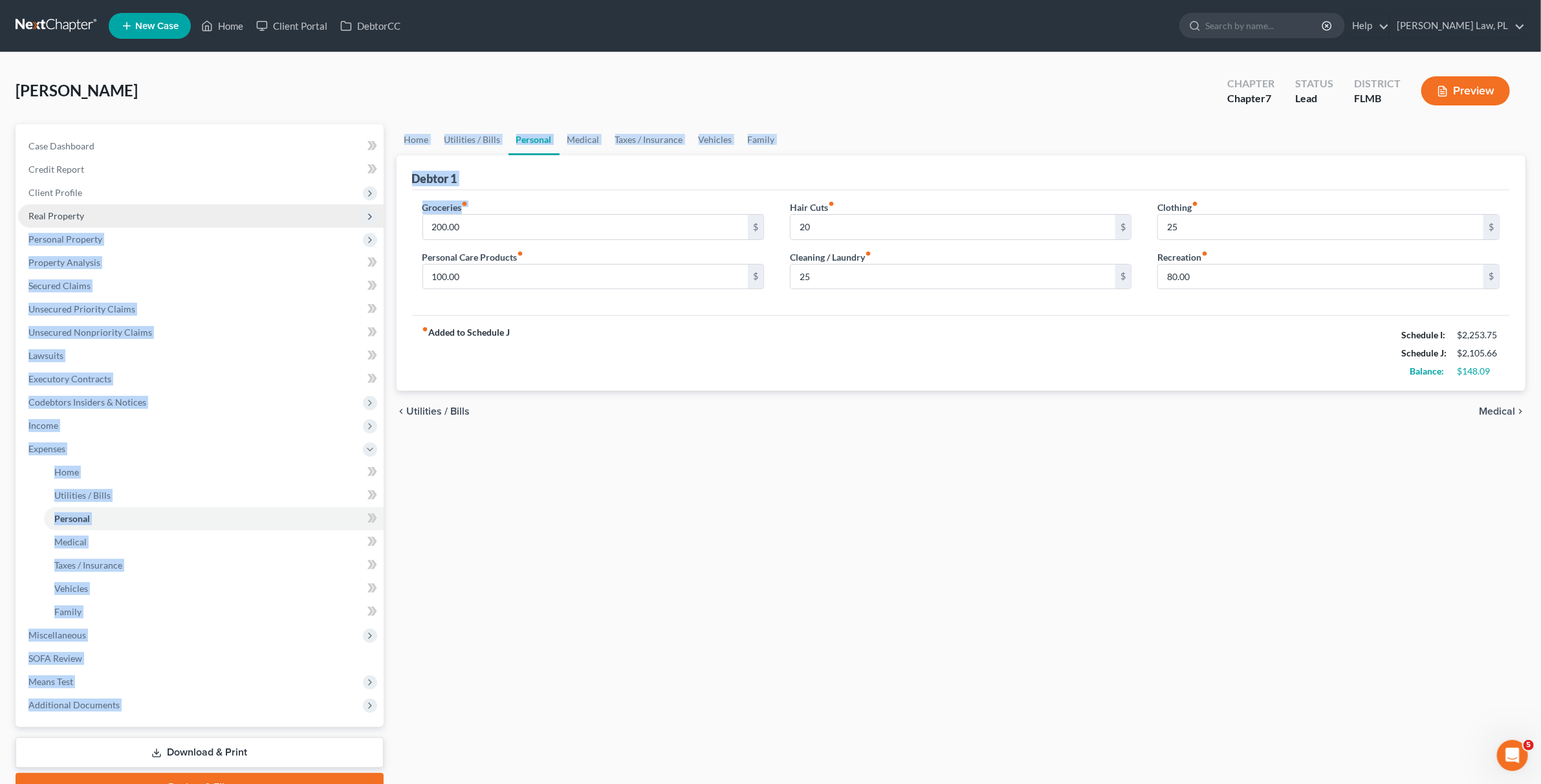
drag, startPoint x: 554, startPoint y: 214, endPoint x: 292, endPoint y: 224, distance: 262.2
click at [292, 224] on div "Petition Navigation Case Dashboard Payments Invoices Payments Payments Credit R…" at bounding box center [770, 463] width 1523 height 677
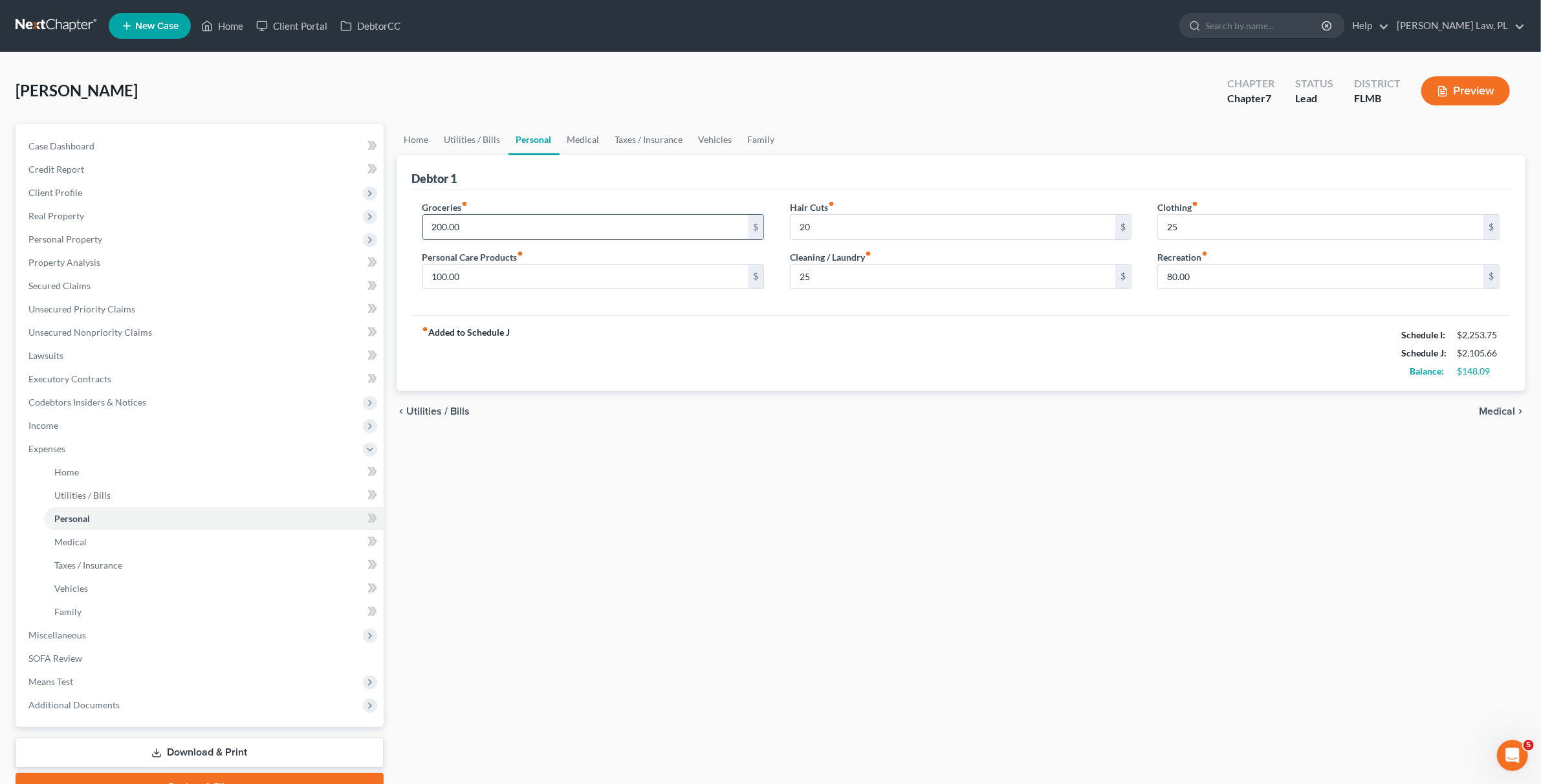
click at [478, 234] on input "200.00" at bounding box center [585, 226] width 325 height 25
click at [758, 354] on div "fiber_manual_record Added to Schedule J Schedule I: $2,253.75 Schedule J: $2,20…" at bounding box center [961, 353] width 1098 height 76
click at [533, 221] on input "300" at bounding box center [585, 226] width 325 height 25
type input "325"
click at [137, 486] on link "Utilities / Bills" at bounding box center [213, 494] width 340 height 23
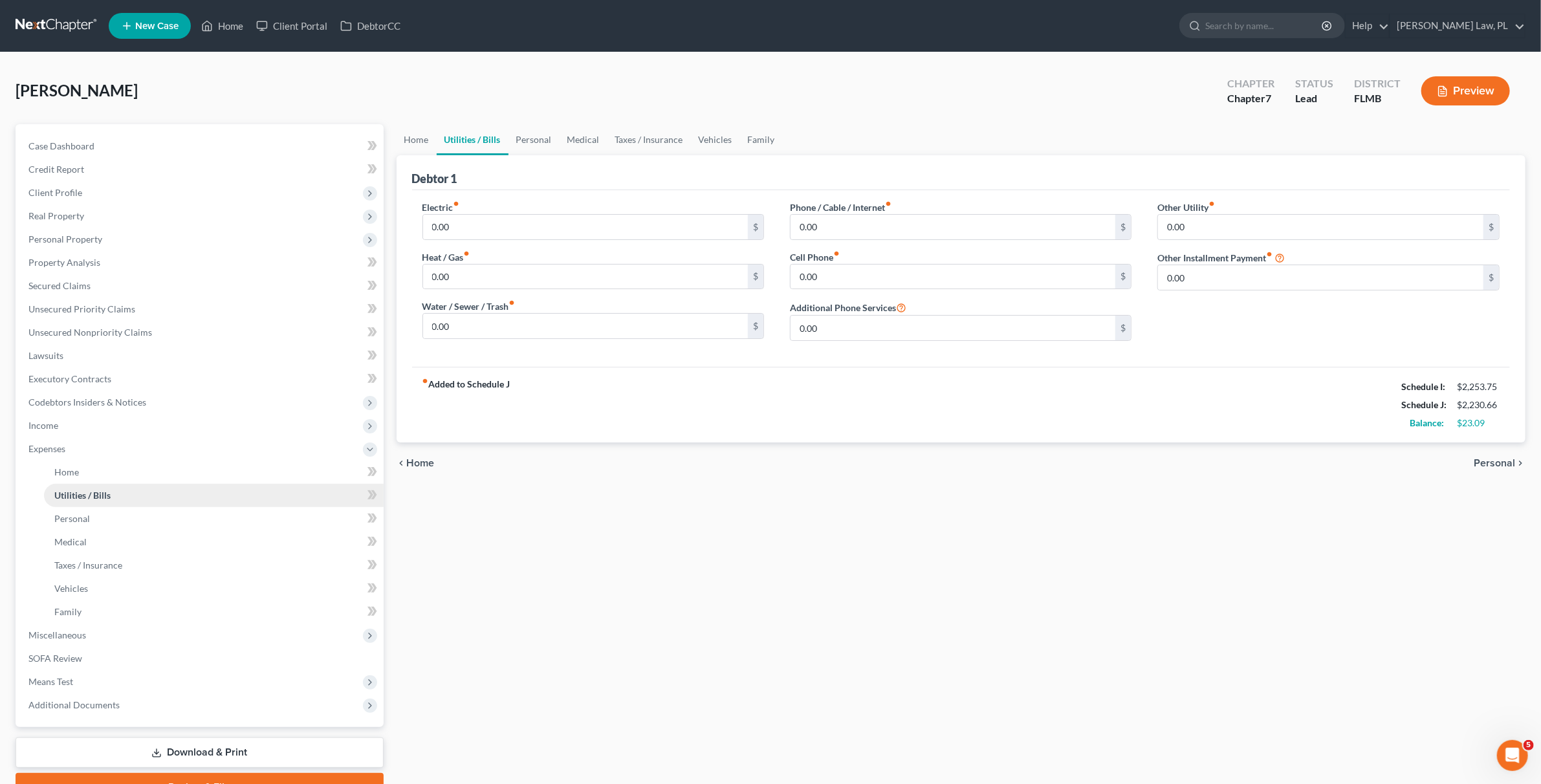
scroll to position [67, 0]
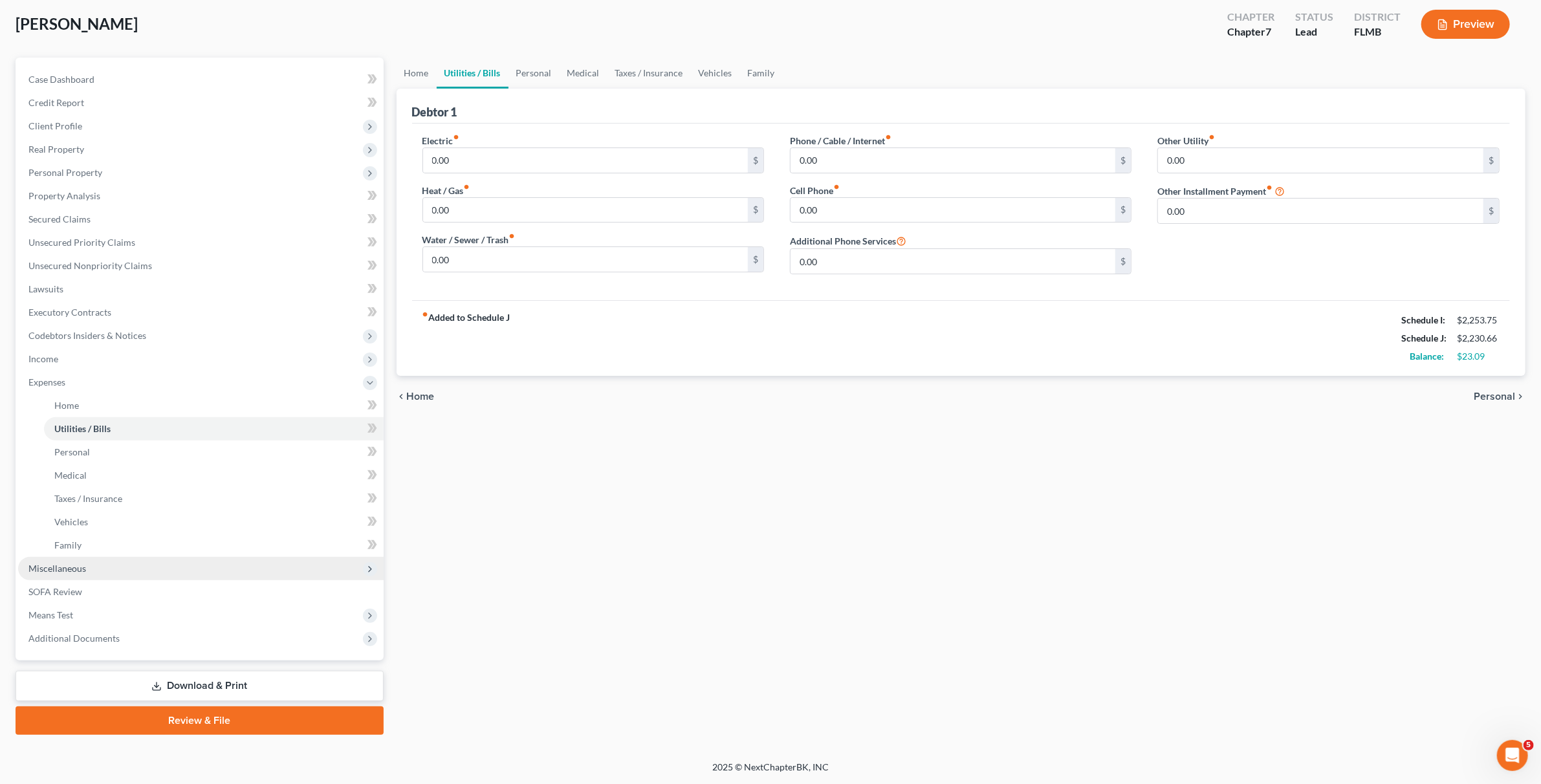
click at [78, 560] on span "Miscellaneous" at bounding box center [200, 568] width 366 height 23
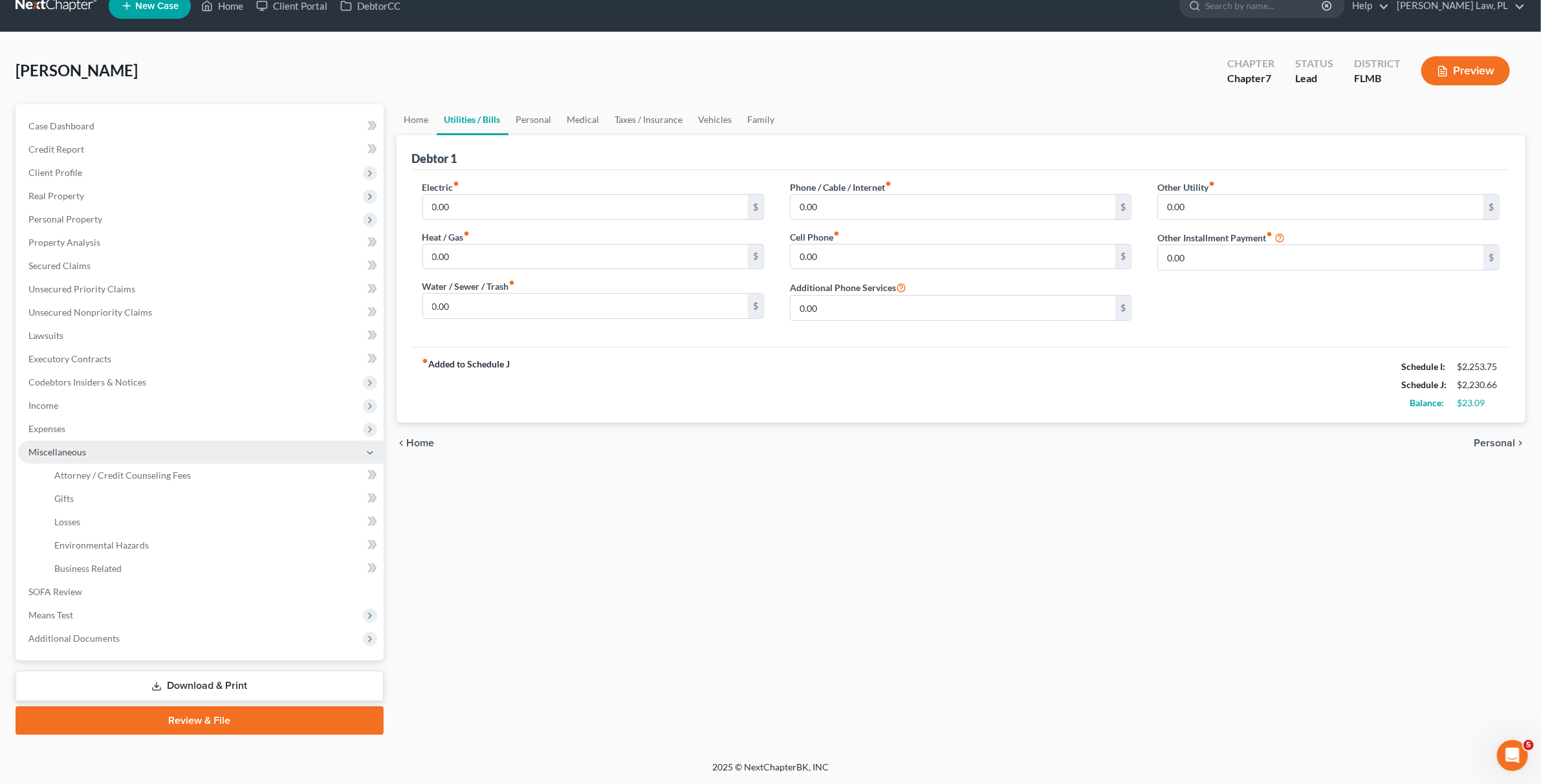
scroll to position [21, 0]
click at [93, 469] on span "Attorney / Credit Counseling Fees" at bounding box center [123, 474] width 137 height 11
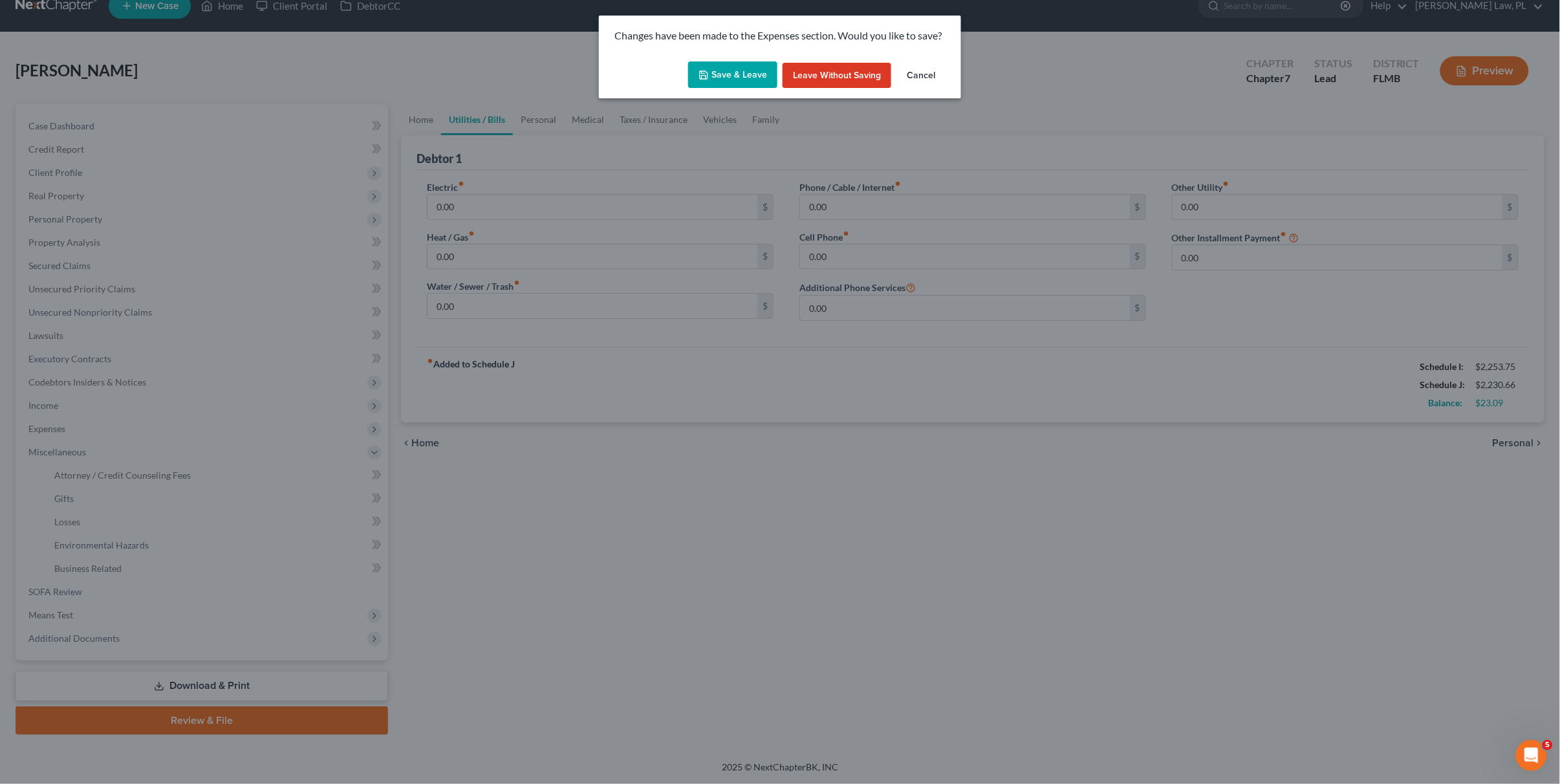
click at [702, 67] on button "Save & Leave" at bounding box center [734, 75] width 90 height 27
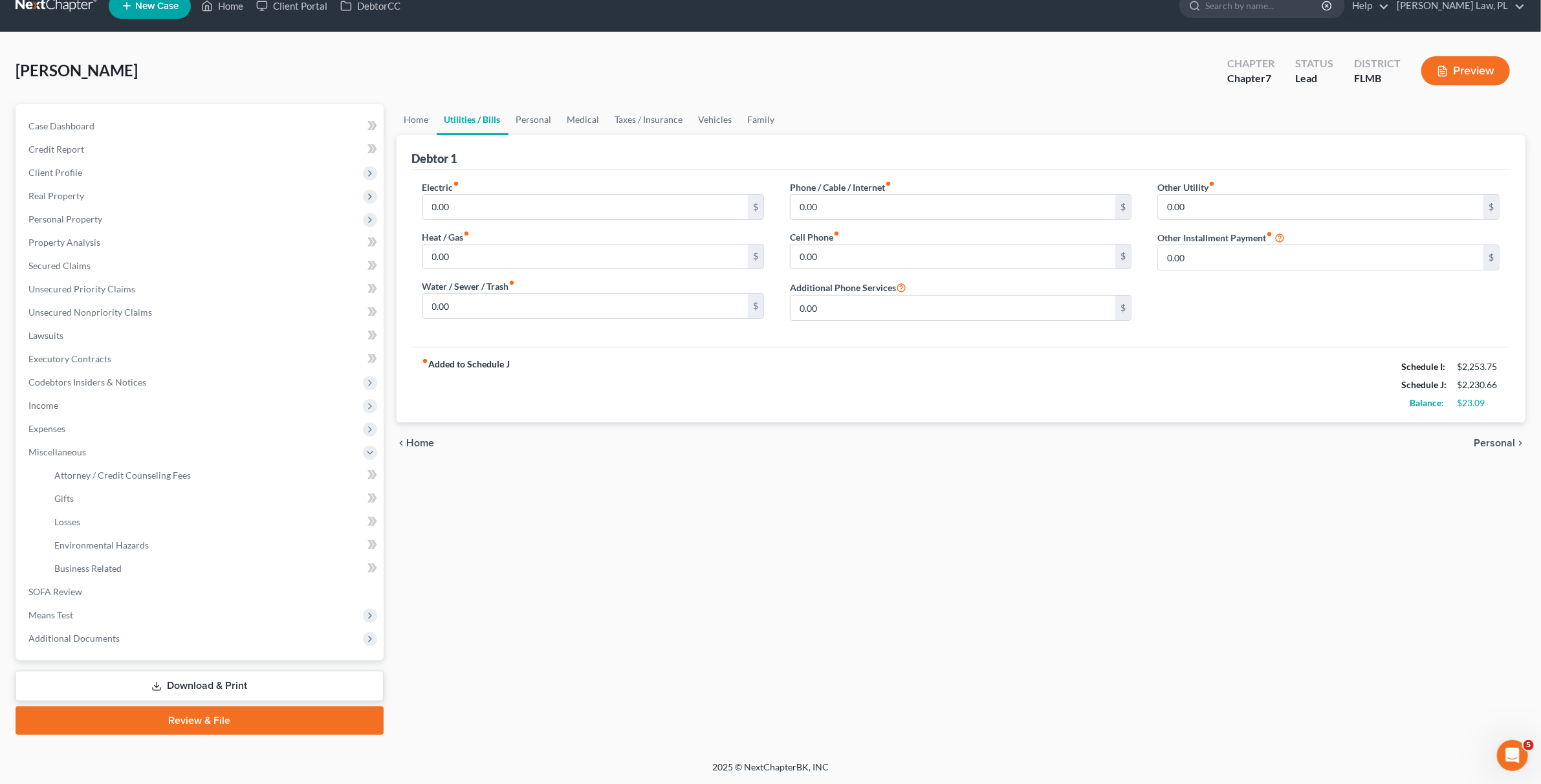
select select "0"
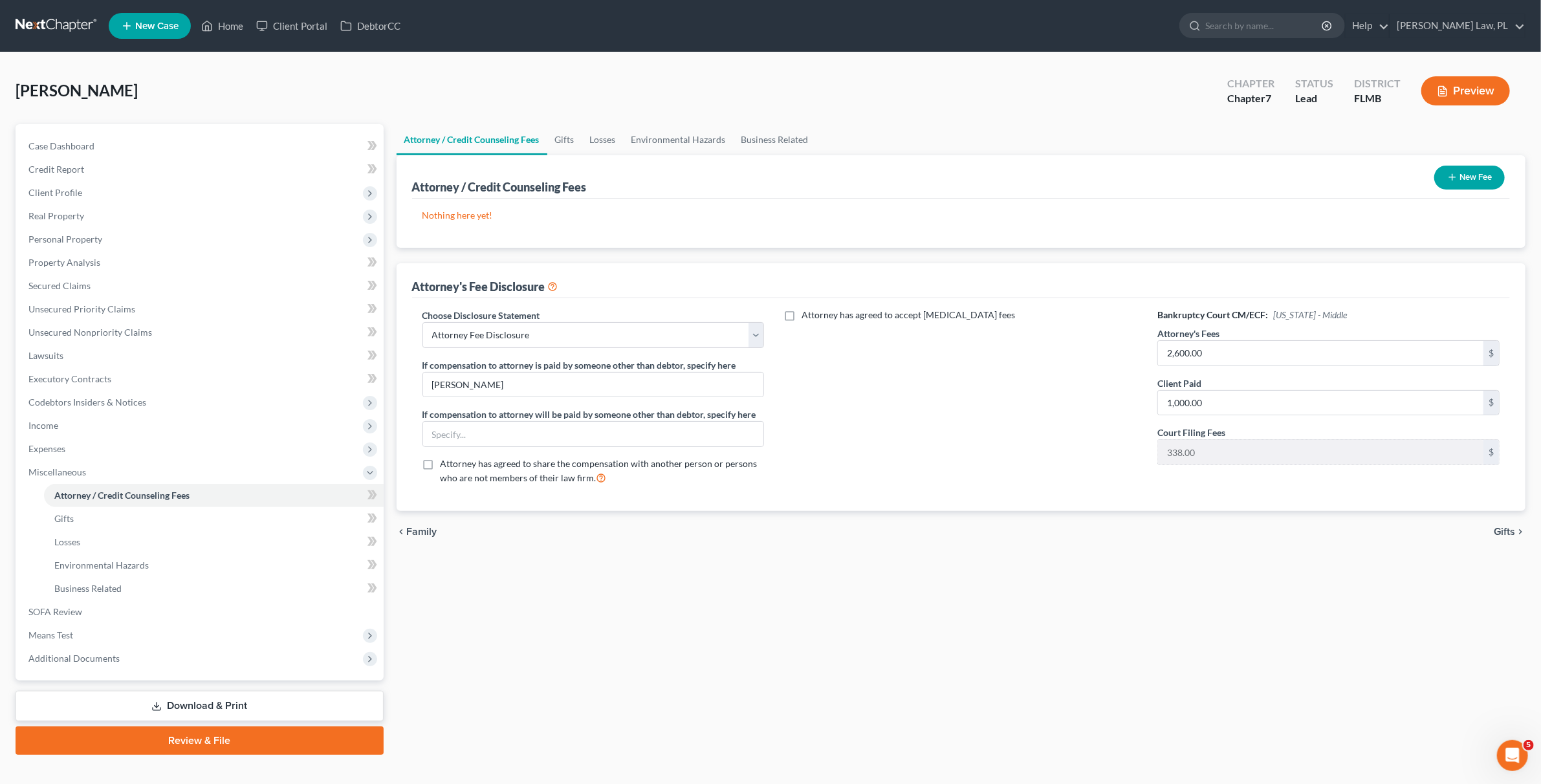
scroll to position [21, 0]
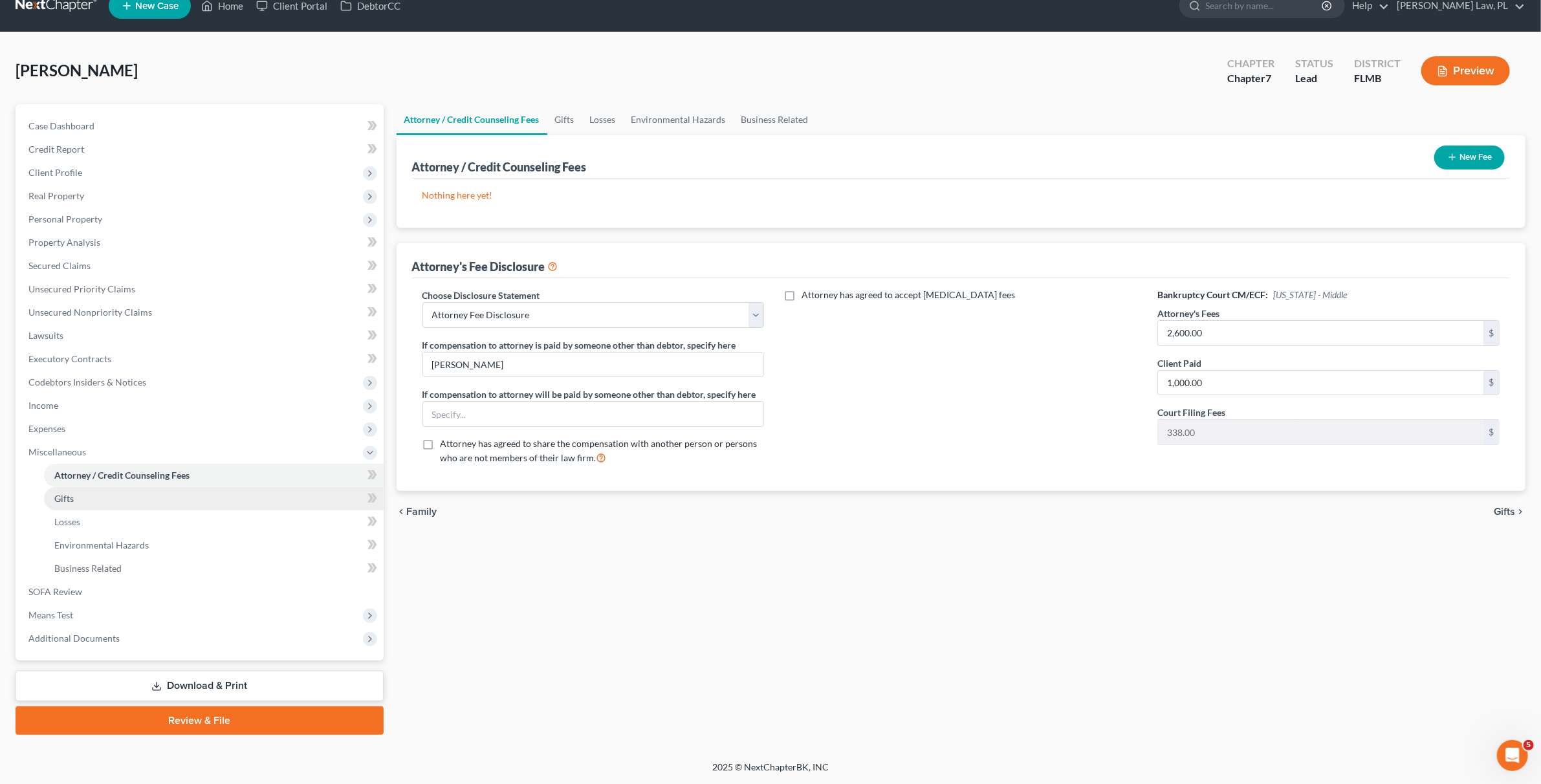
click at [60, 500] on span "Gifts" at bounding box center [64, 498] width 19 height 11
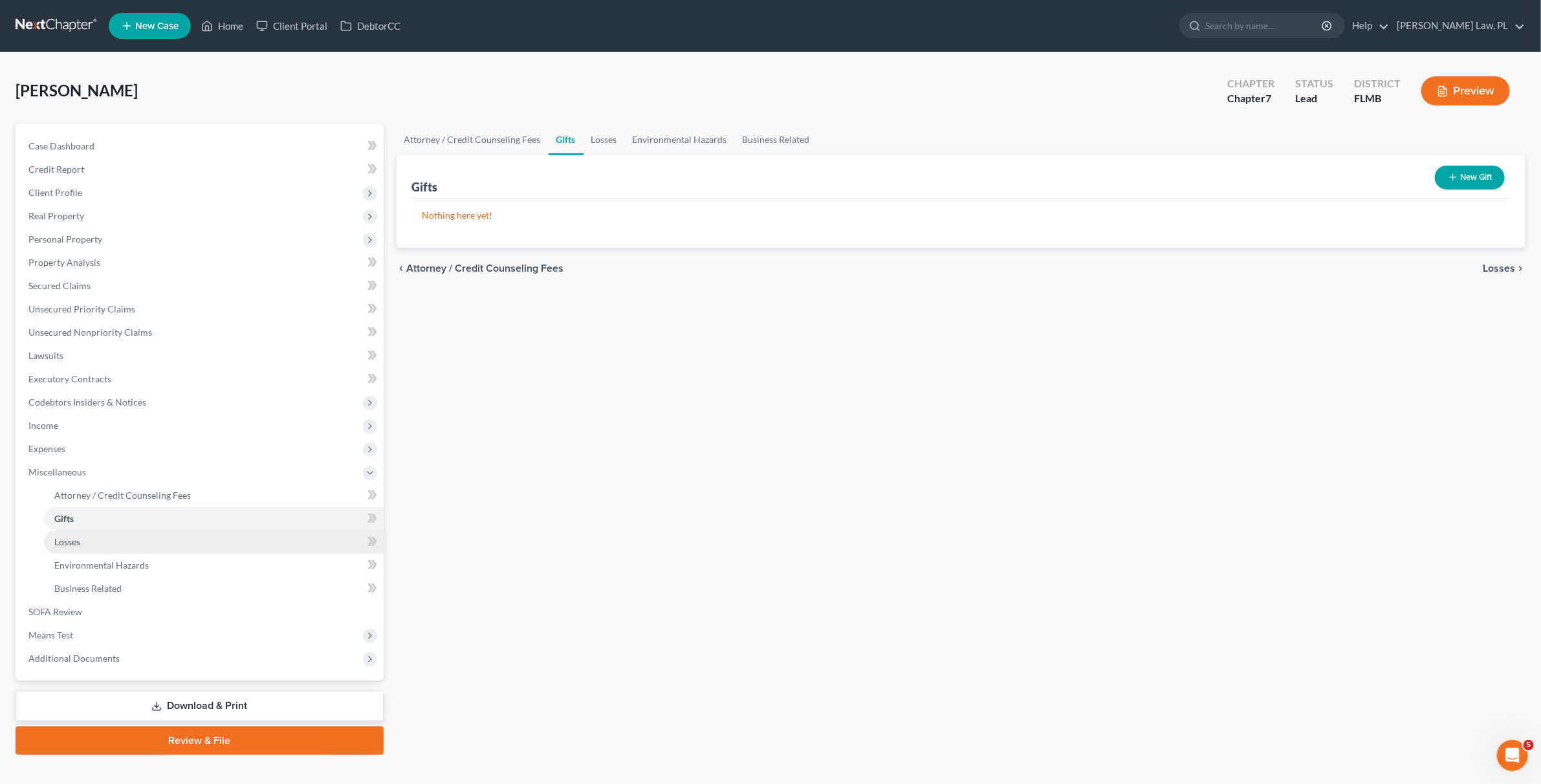
click at [87, 550] on link "Losses" at bounding box center [213, 541] width 340 height 23
click at [87, 568] on link "Environmental Hazards" at bounding box center [213, 565] width 340 height 23
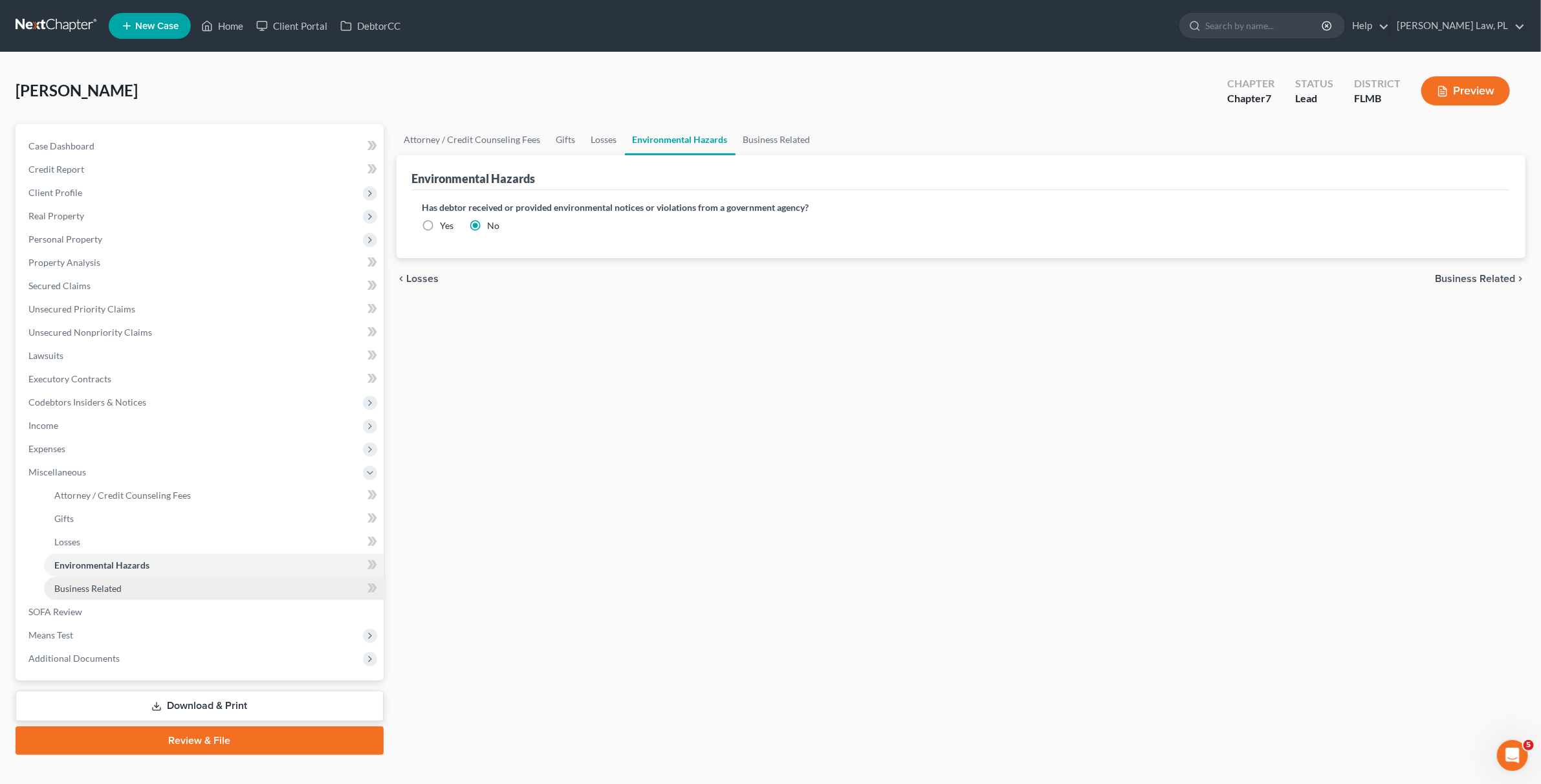
click at [86, 594] on link "Business Related" at bounding box center [213, 588] width 340 height 23
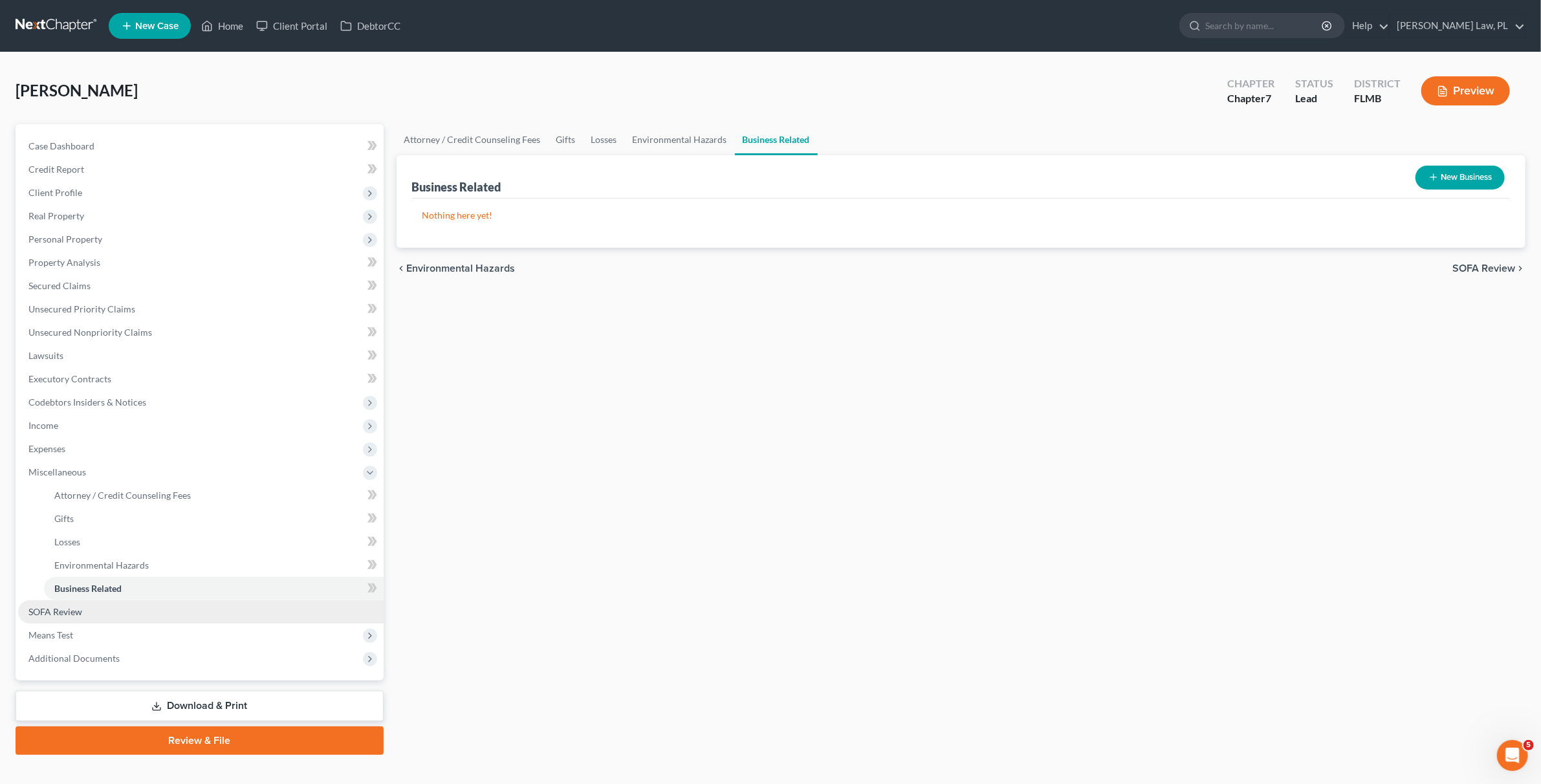
click at [85, 612] on link "SOFA Review" at bounding box center [200, 611] width 366 height 23
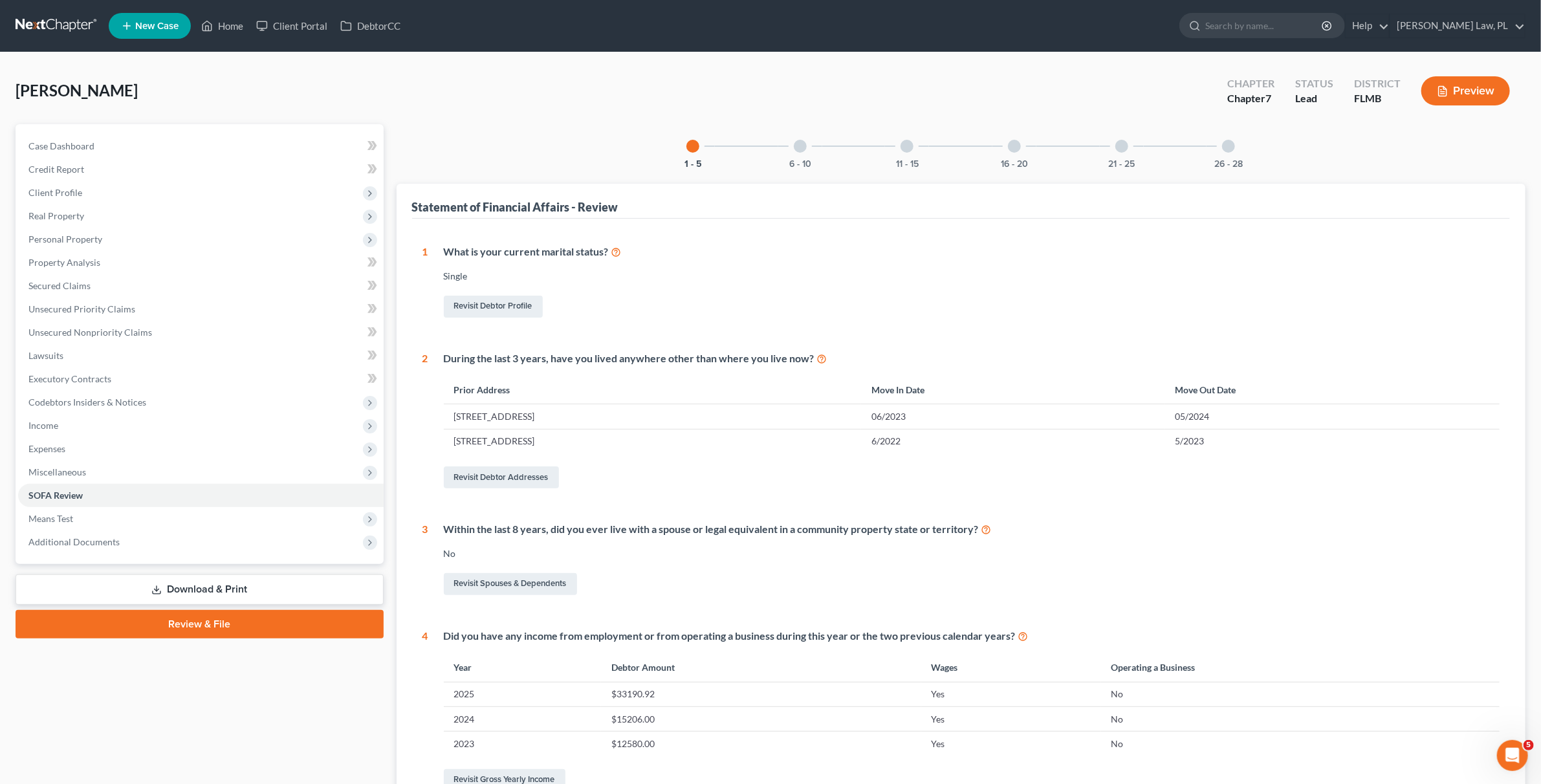
click at [802, 156] on div "6 - 10" at bounding box center [800, 146] width 44 height 44
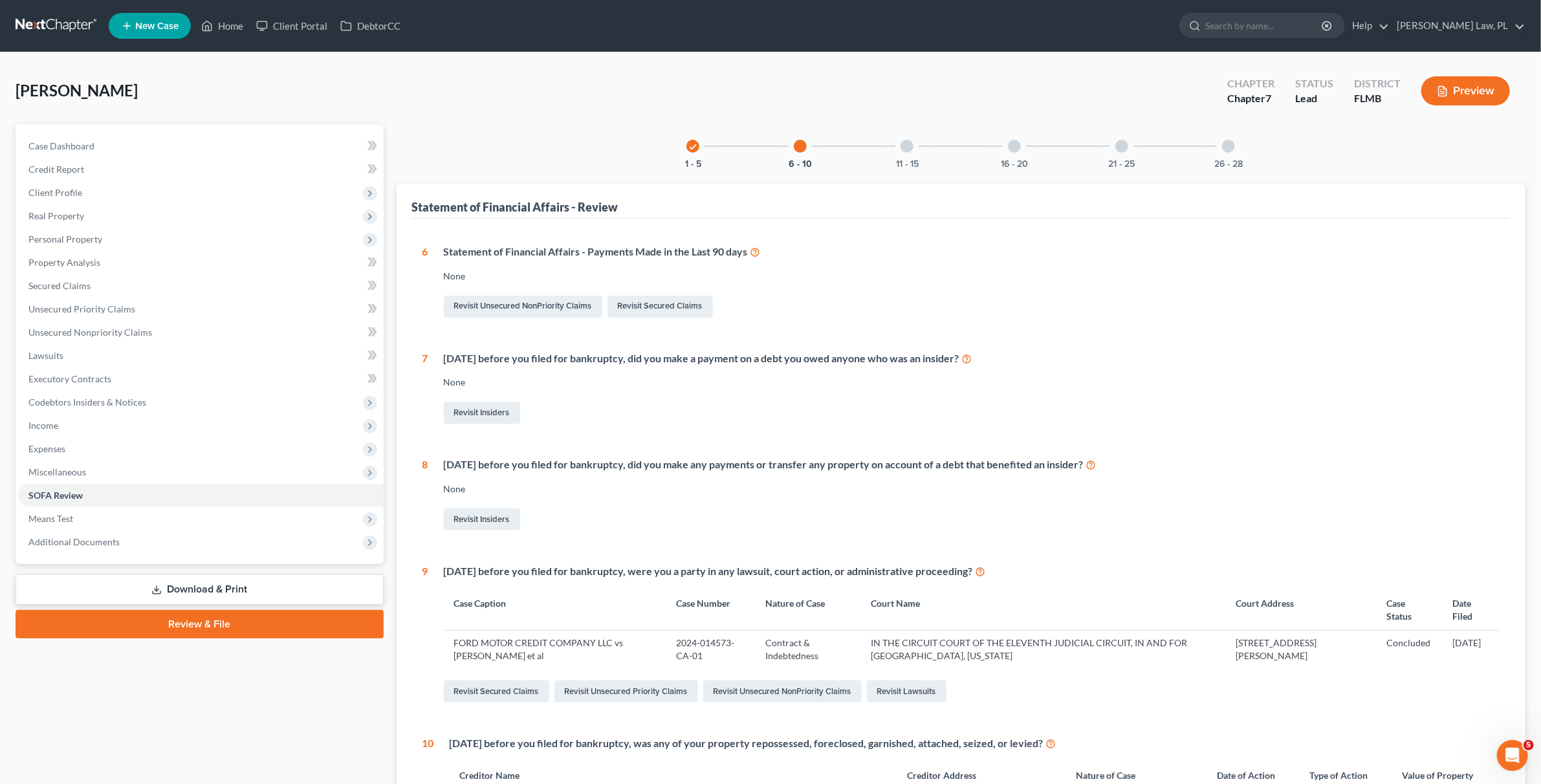
click at [906, 136] on div "11 - 15" at bounding box center [907, 146] width 44 height 44
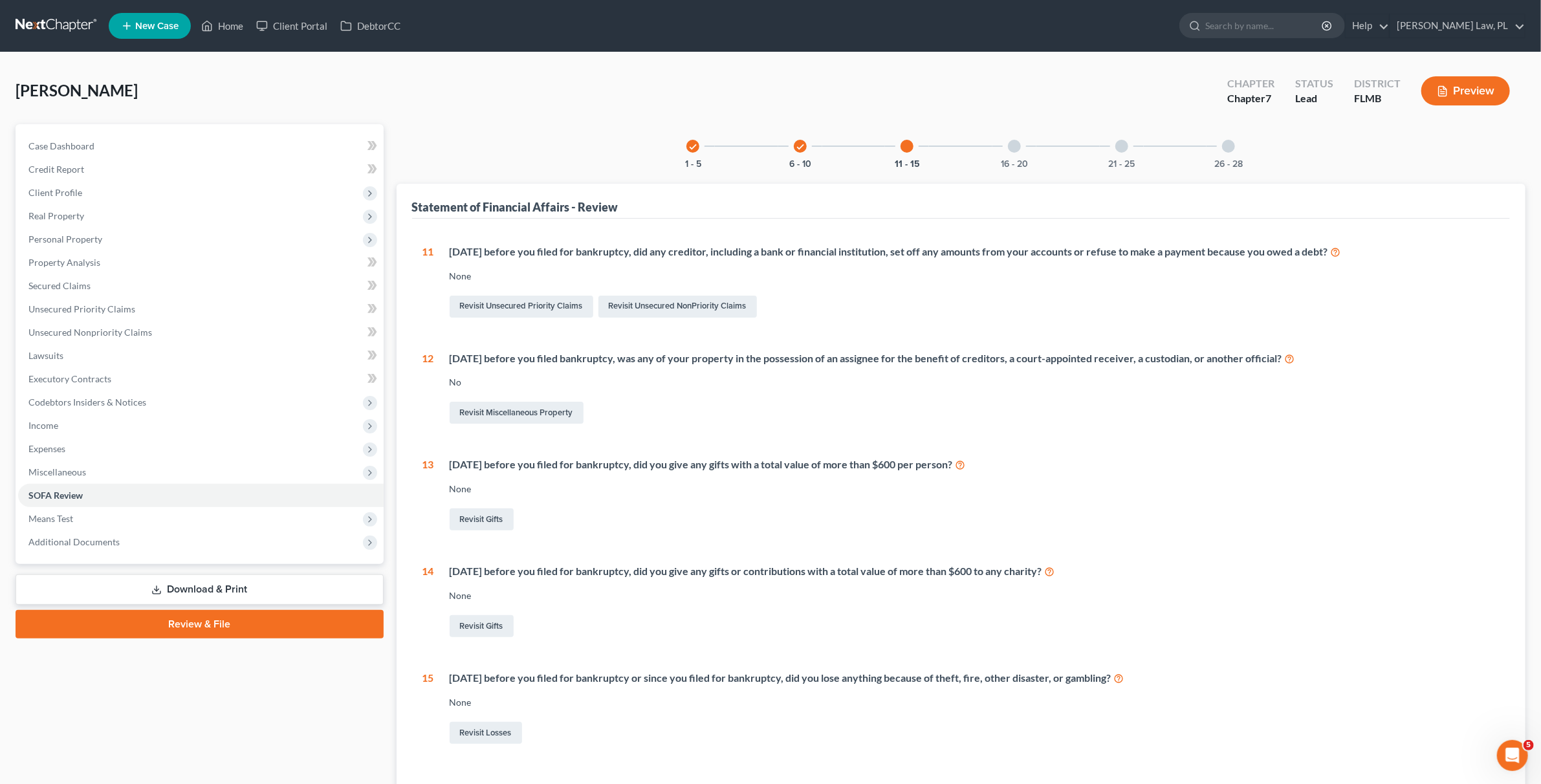
scroll to position [99, 0]
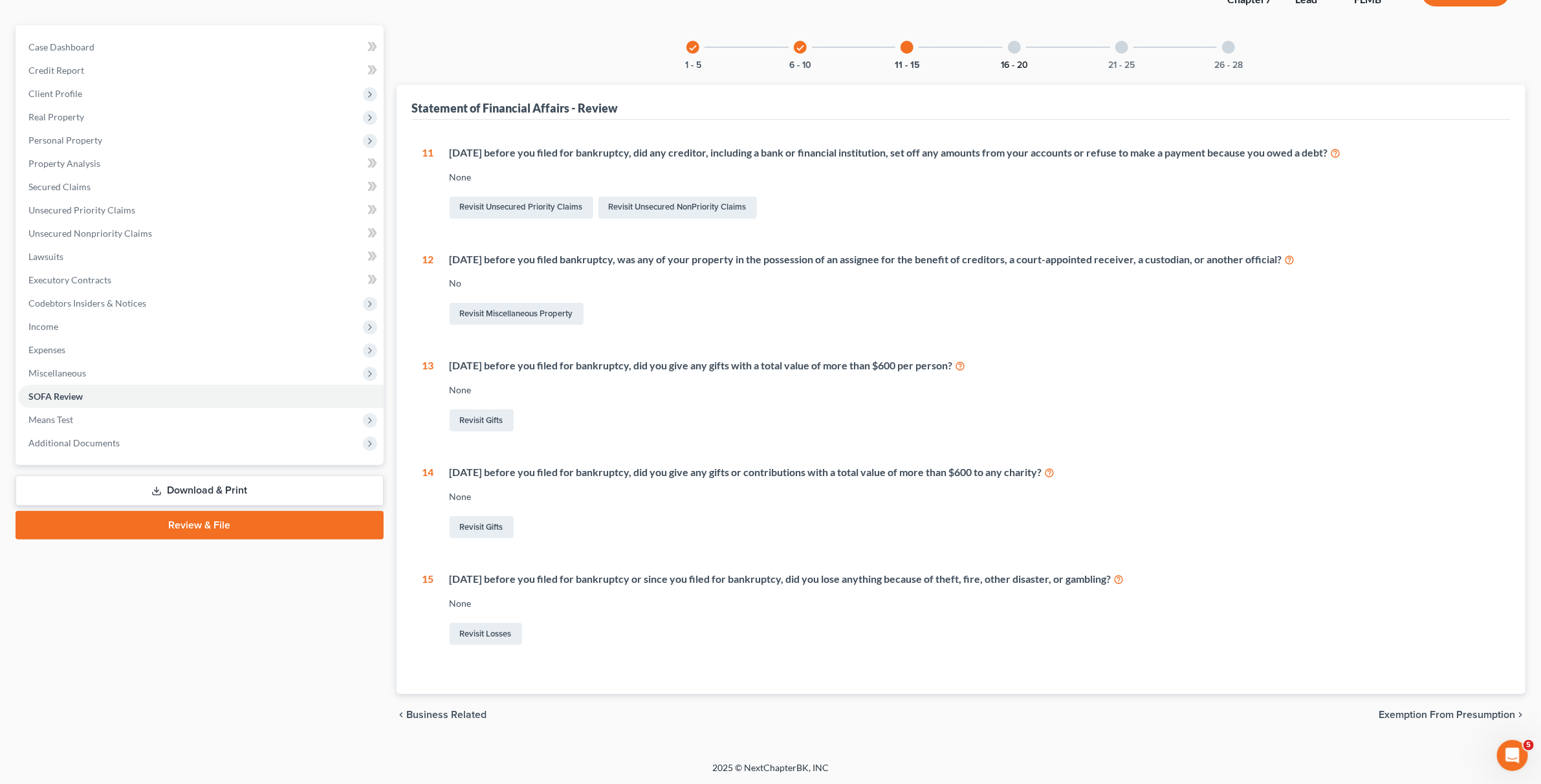
click at [1009, 61] on button "16 - 20" at bounding box center [1014, 65] width 27 height 9
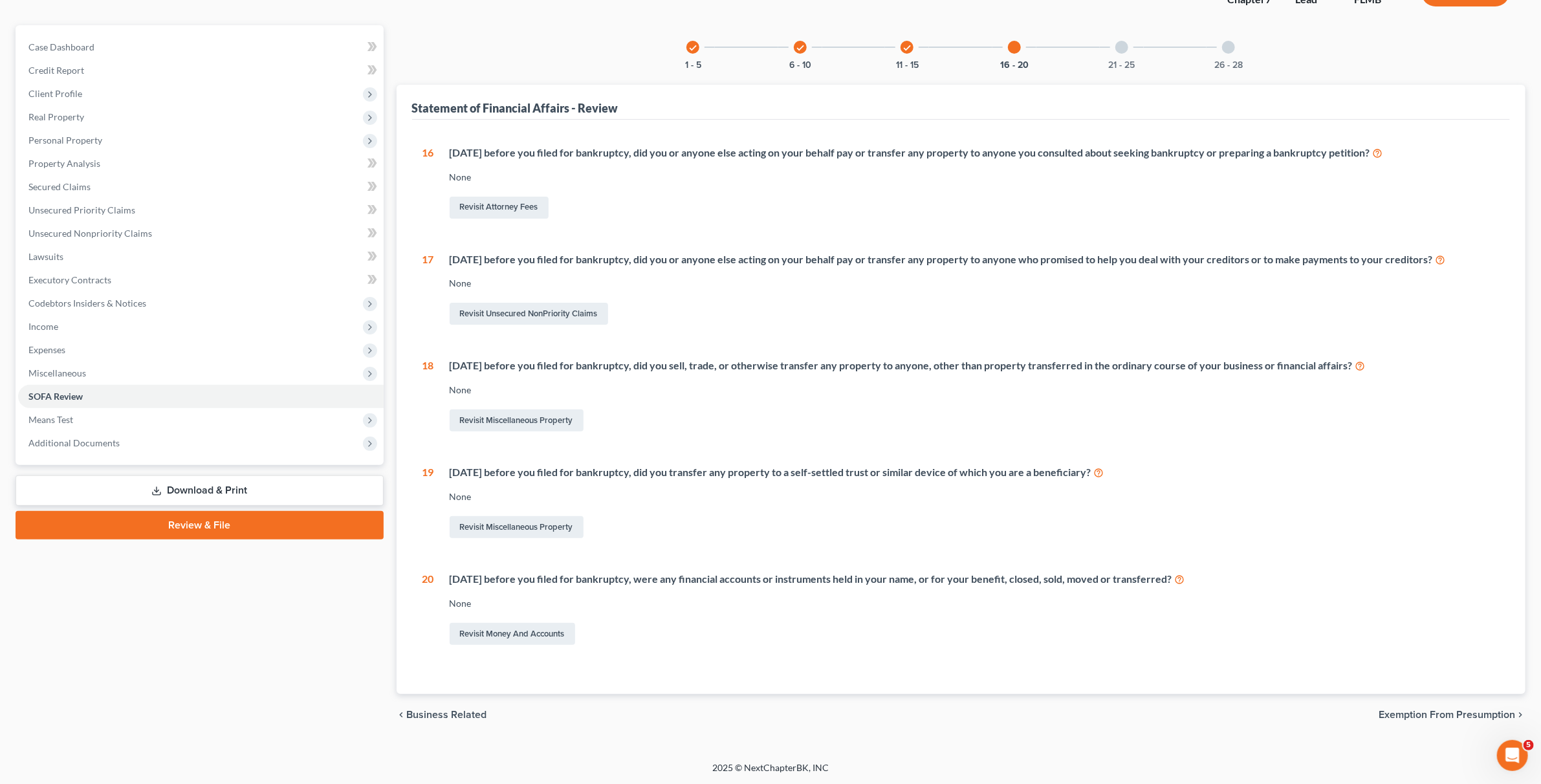
click at [1141, 49] on div "21 - 25" at bounding box center [1121, 47] width 44 height 44
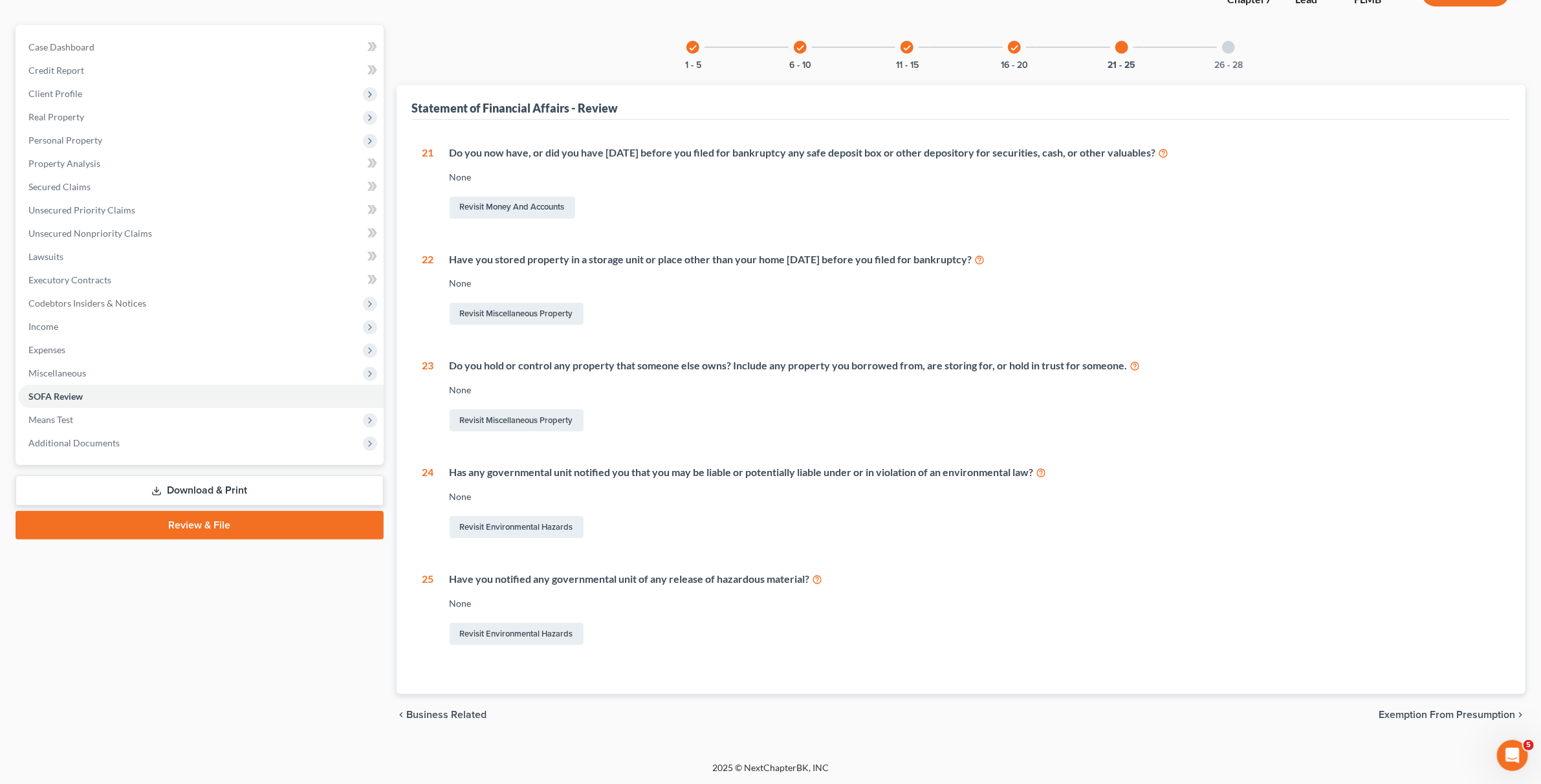
click at [1222, 58] on div "26 - 28" at bounding box center [1228, 47] width 44 height 44
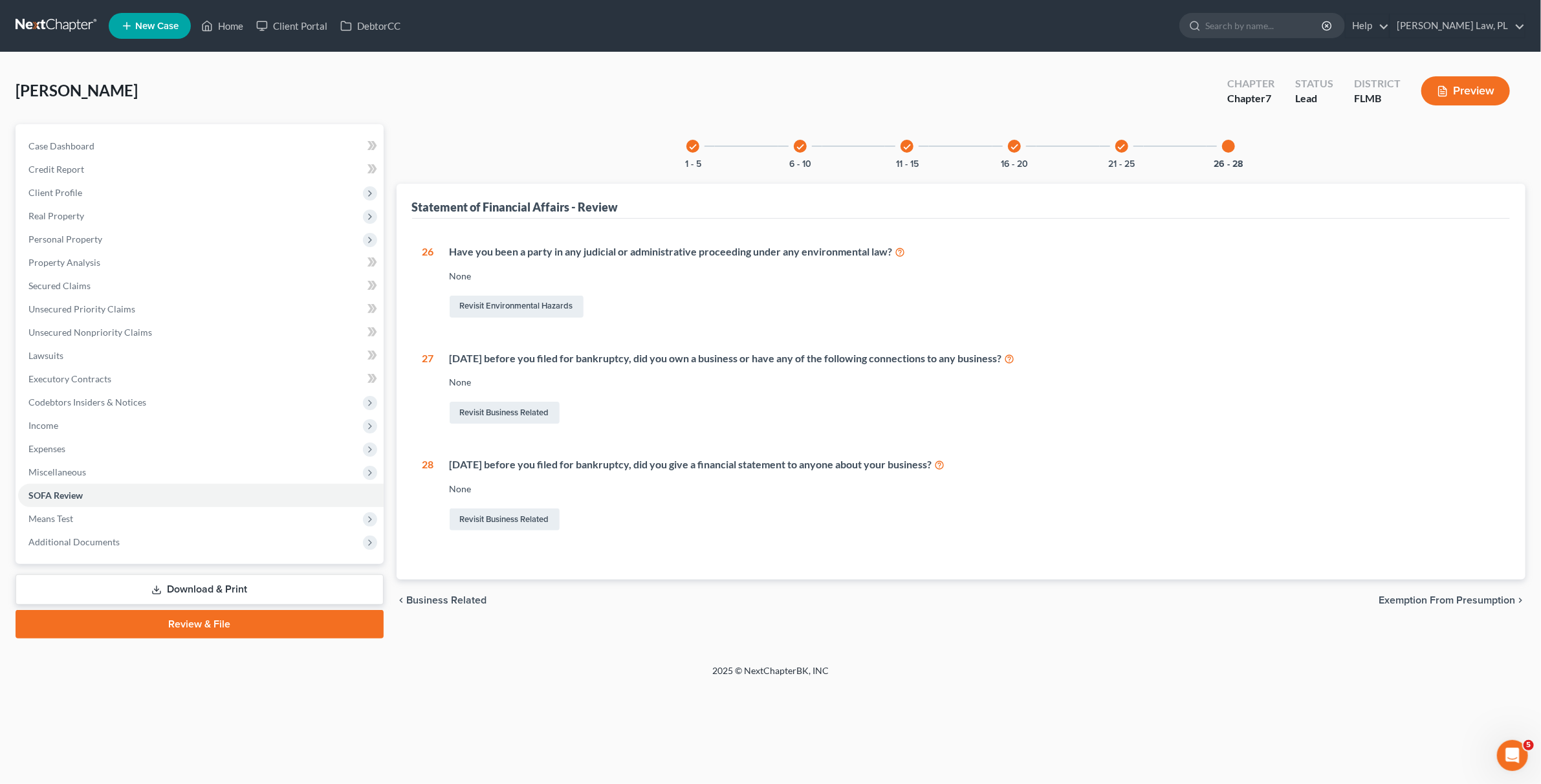
scroll to position [0, 0]
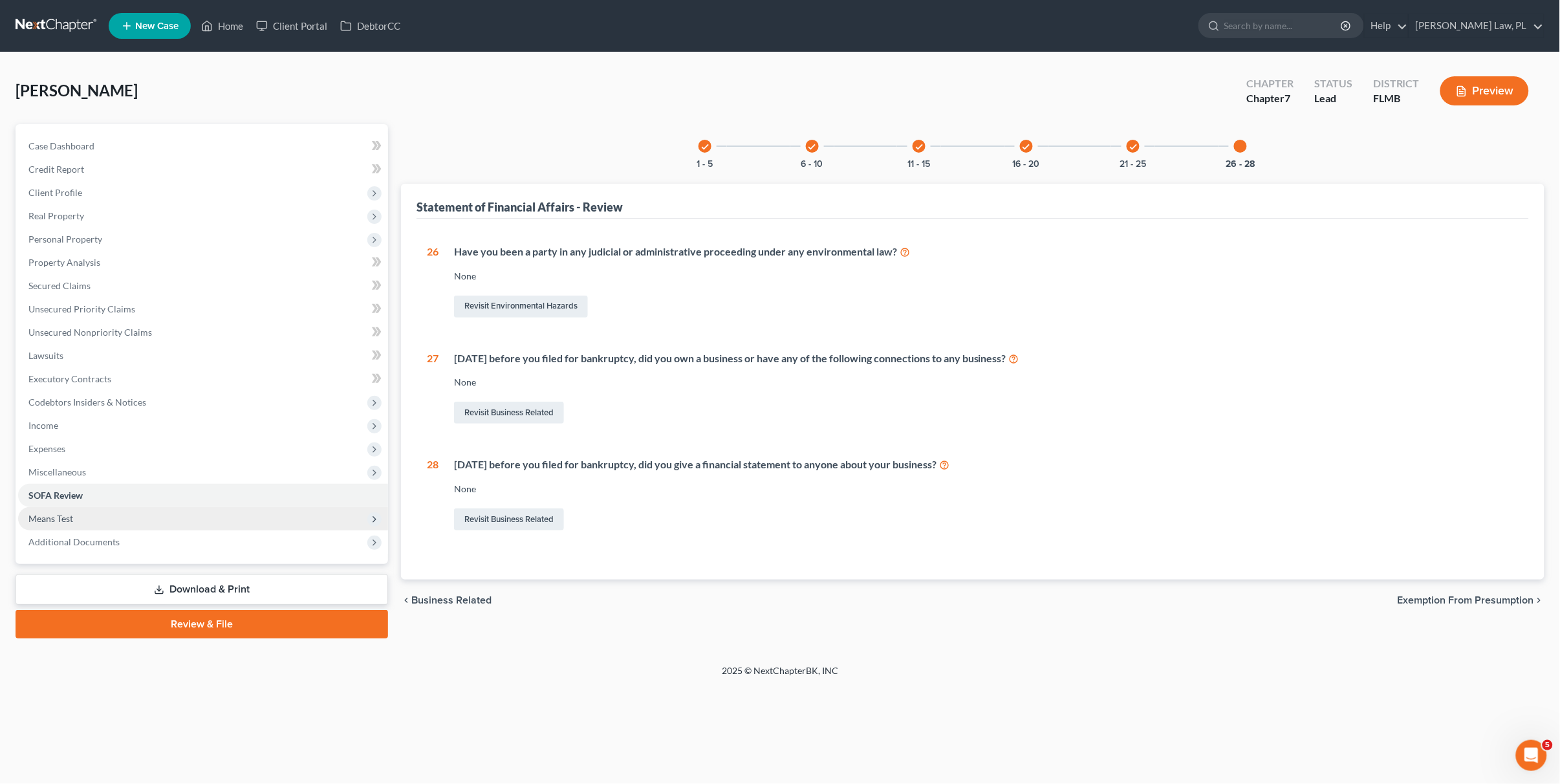
click at [92, 512] on span "Means Test" at bounding box center [202, 518] width 370 height 23
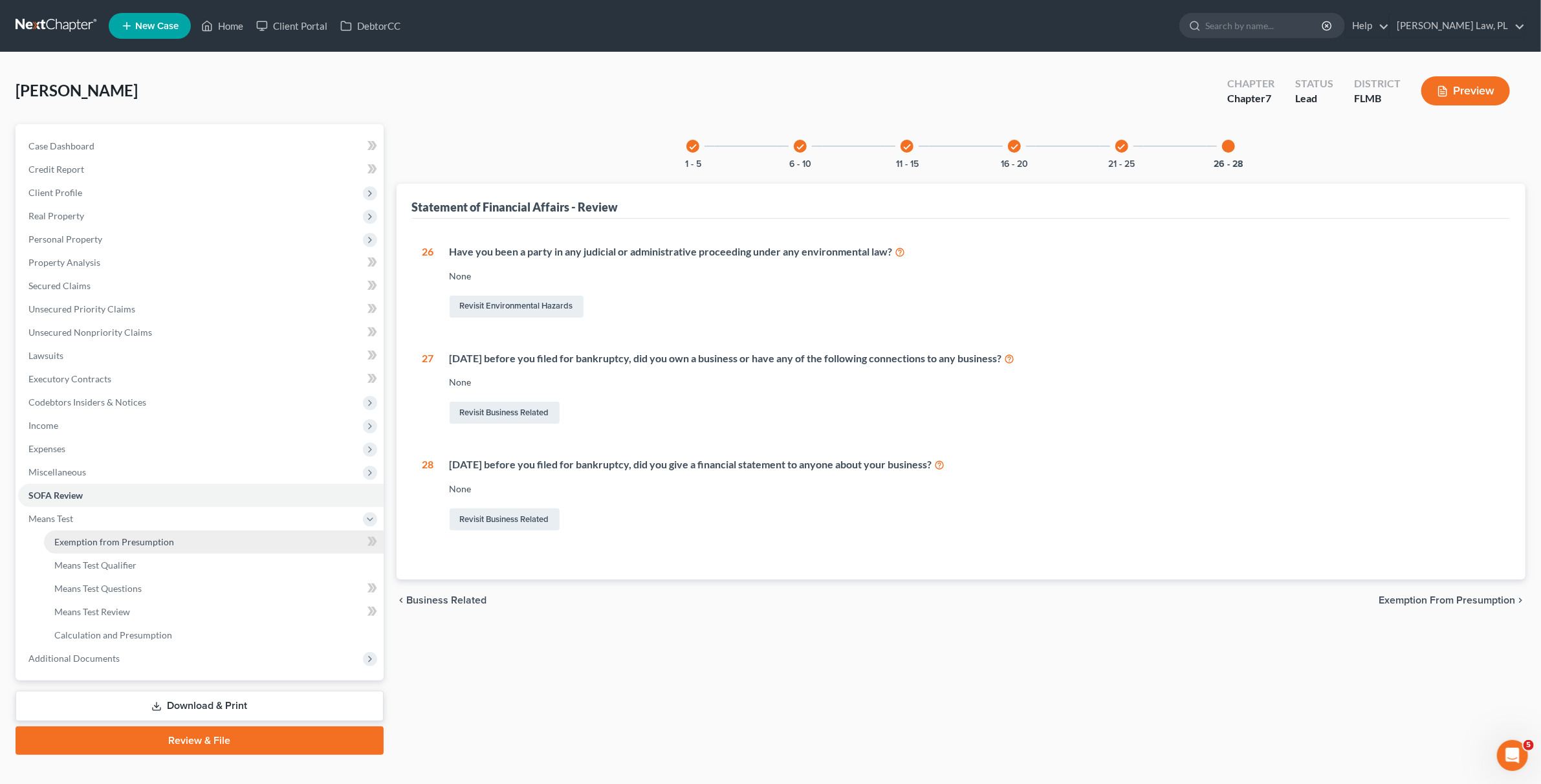
click at [147, 546] on span "Exemption from Presumption" at bounding box center [115, 541] width 120 height 11
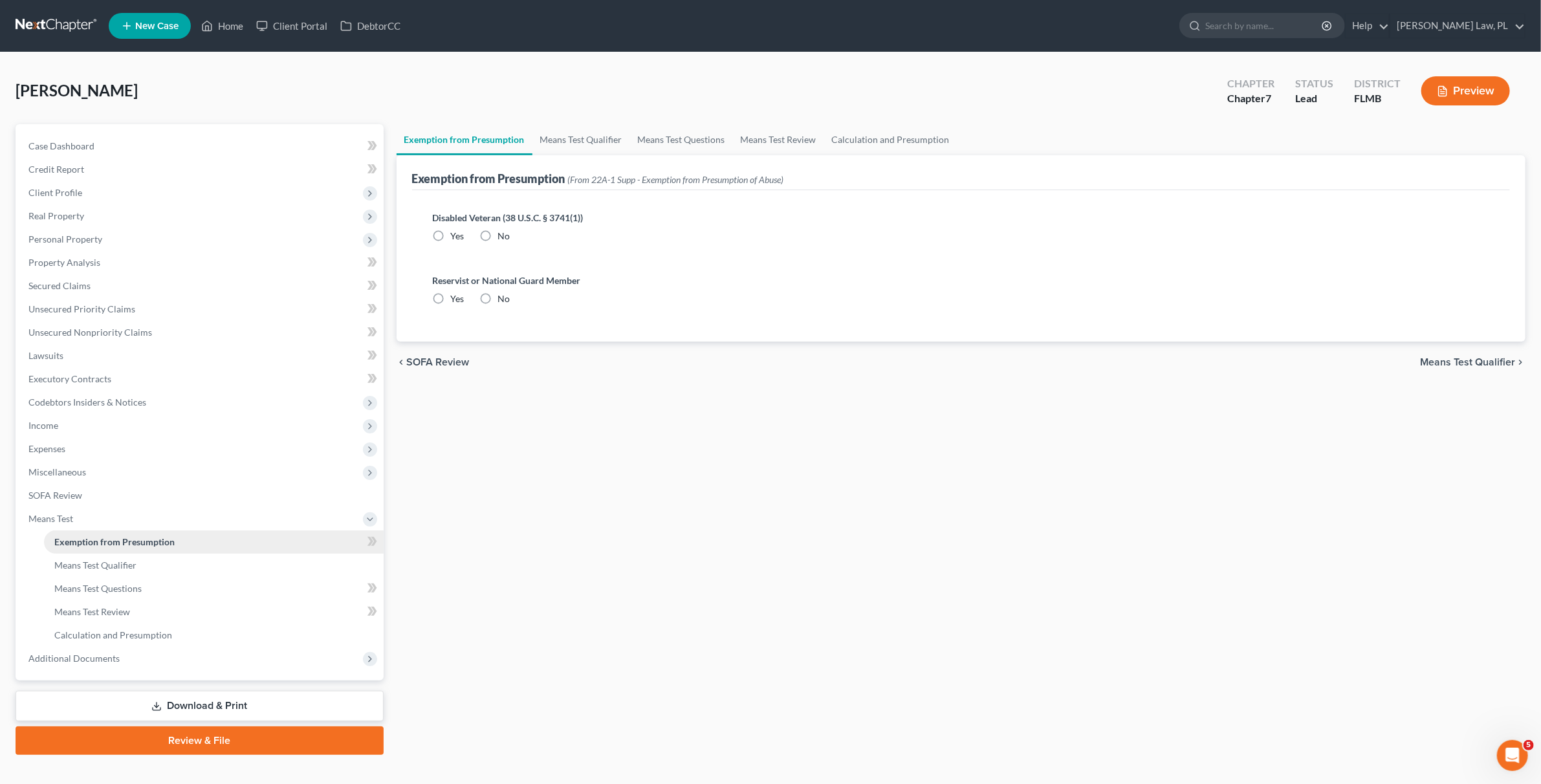
radio input "true"
click at [145, 573] on link "Means Test Qualifier" at bounding box center [213, 565] width 340 height 23
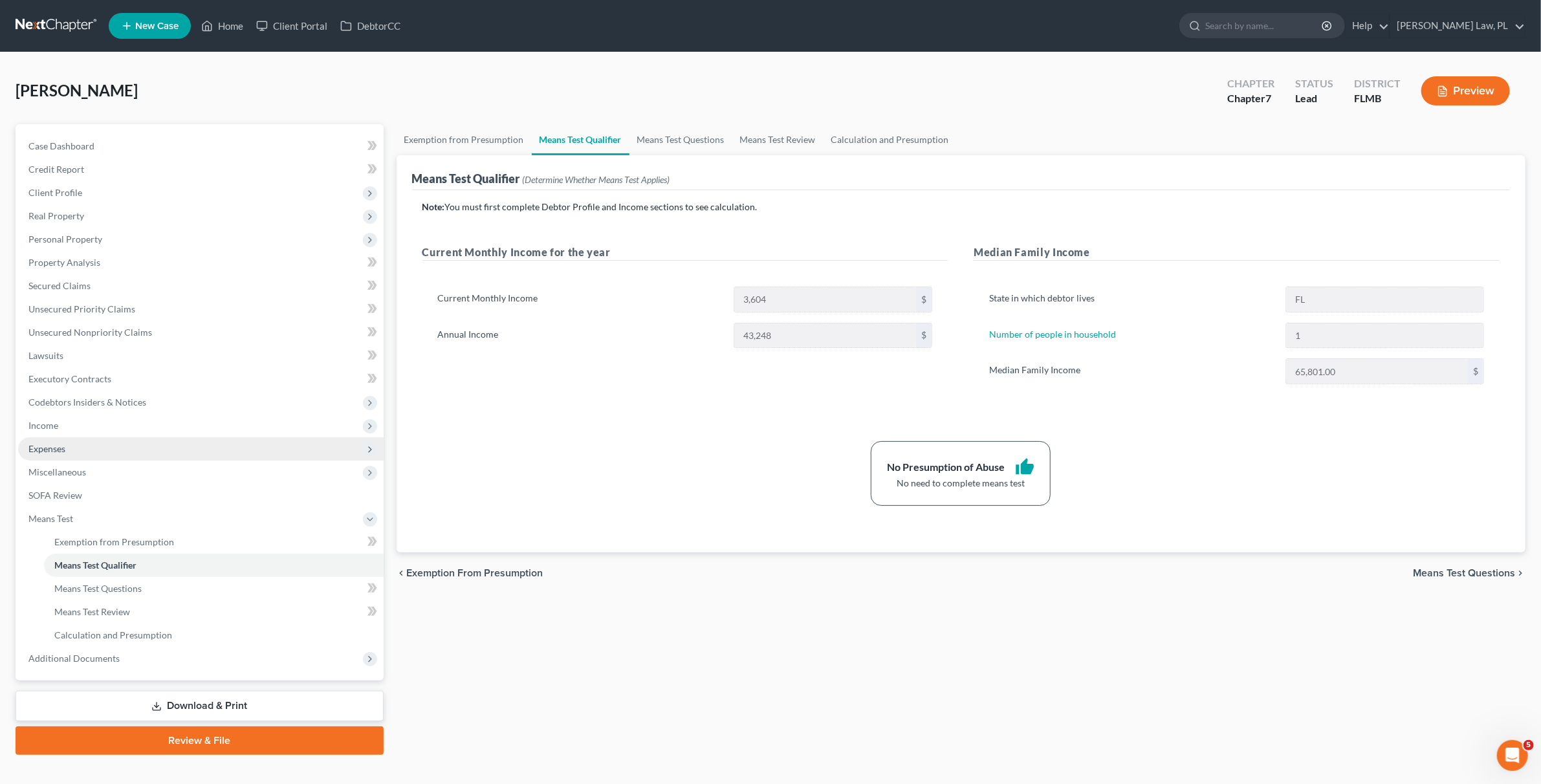
click at [73, 451] on span "Expenses" at bounding box center [200, 448] width 366 height 23
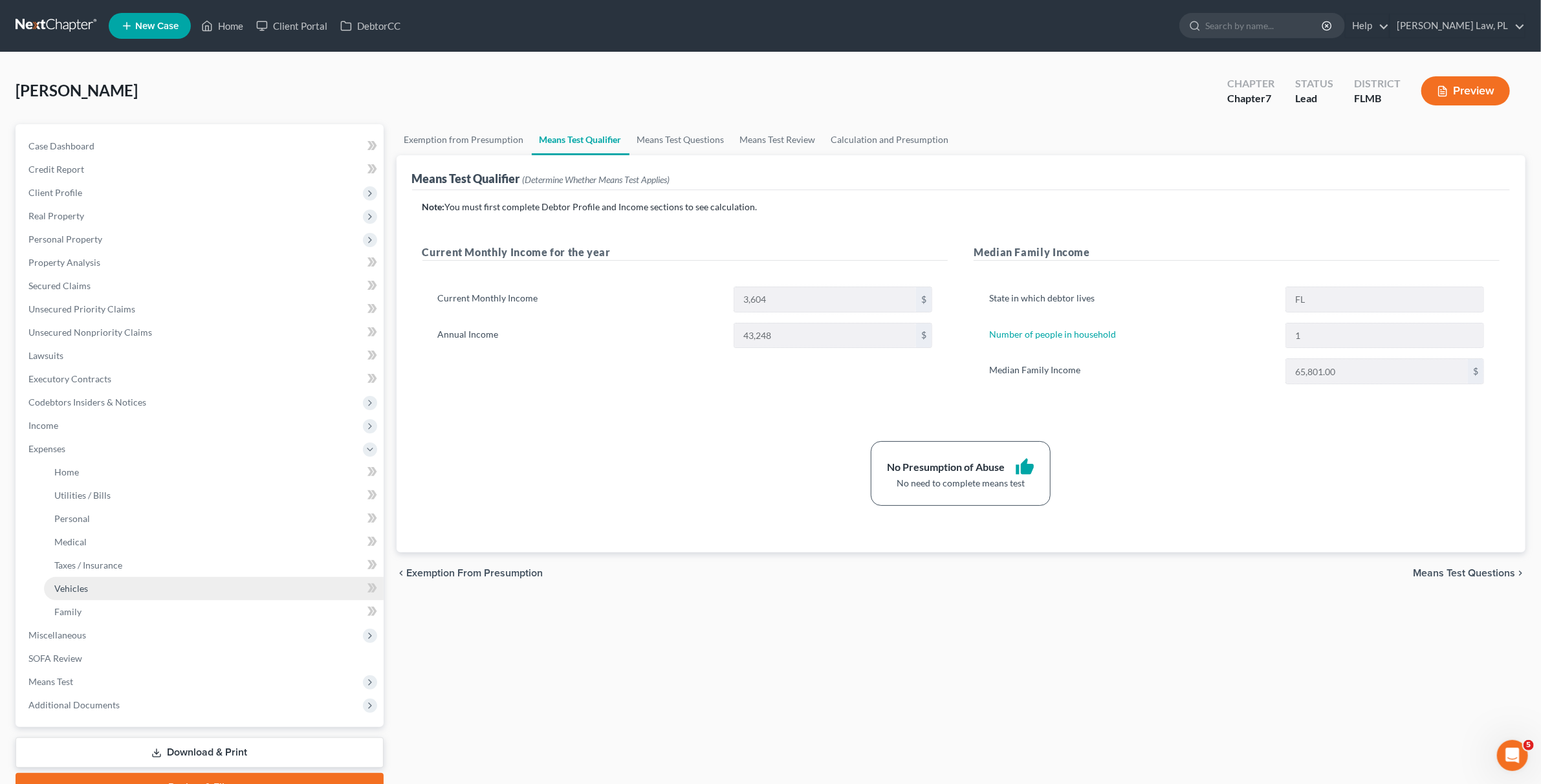
click at [94, 585] on link "Vehicles" at bounding box center [213, 588] width 340 height 23
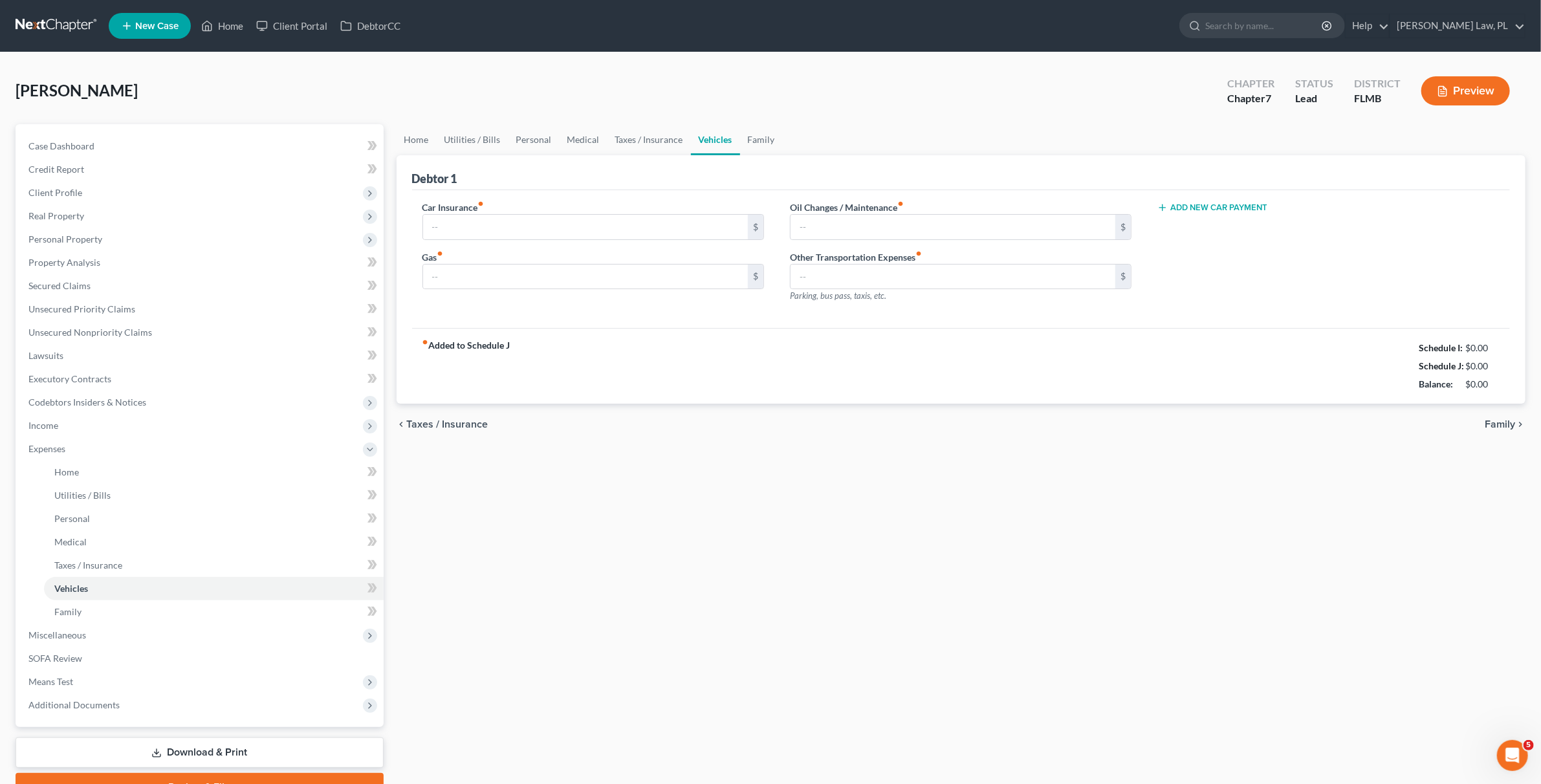
type input "228.95"
type input "150.00"
type input "25.00"
type input "0.00"
click at [605, 377] on div "fiber_manual_record Added to Schedule J Schedule I: $2,253.75 Schedule J: $2,23…" at bounding box center [961, 366] width 1098 height 76
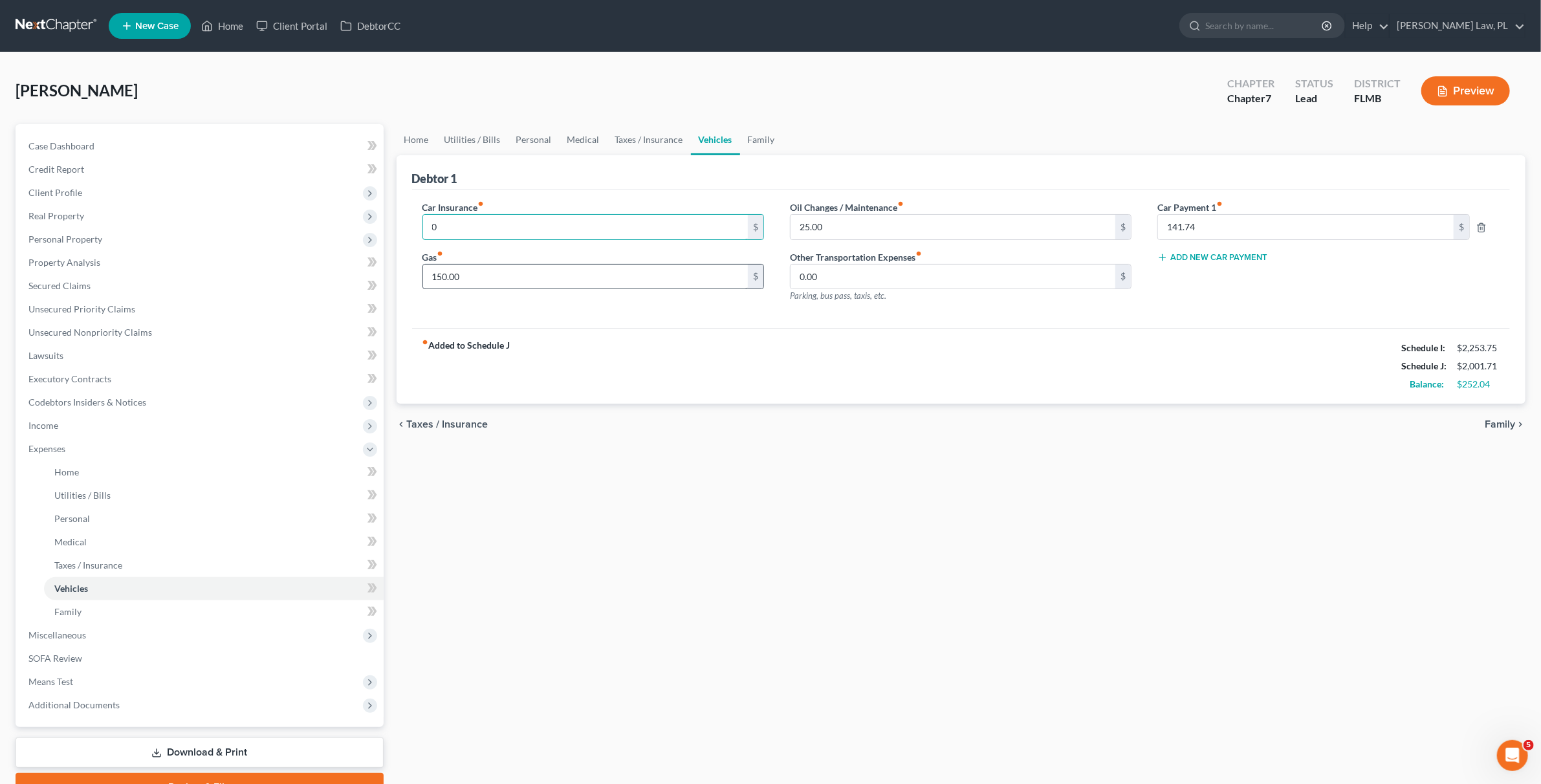
type input "0"
click at [922, 229] on input "text" at bounding box center [953, 226] width 325 height 25
type input "0"
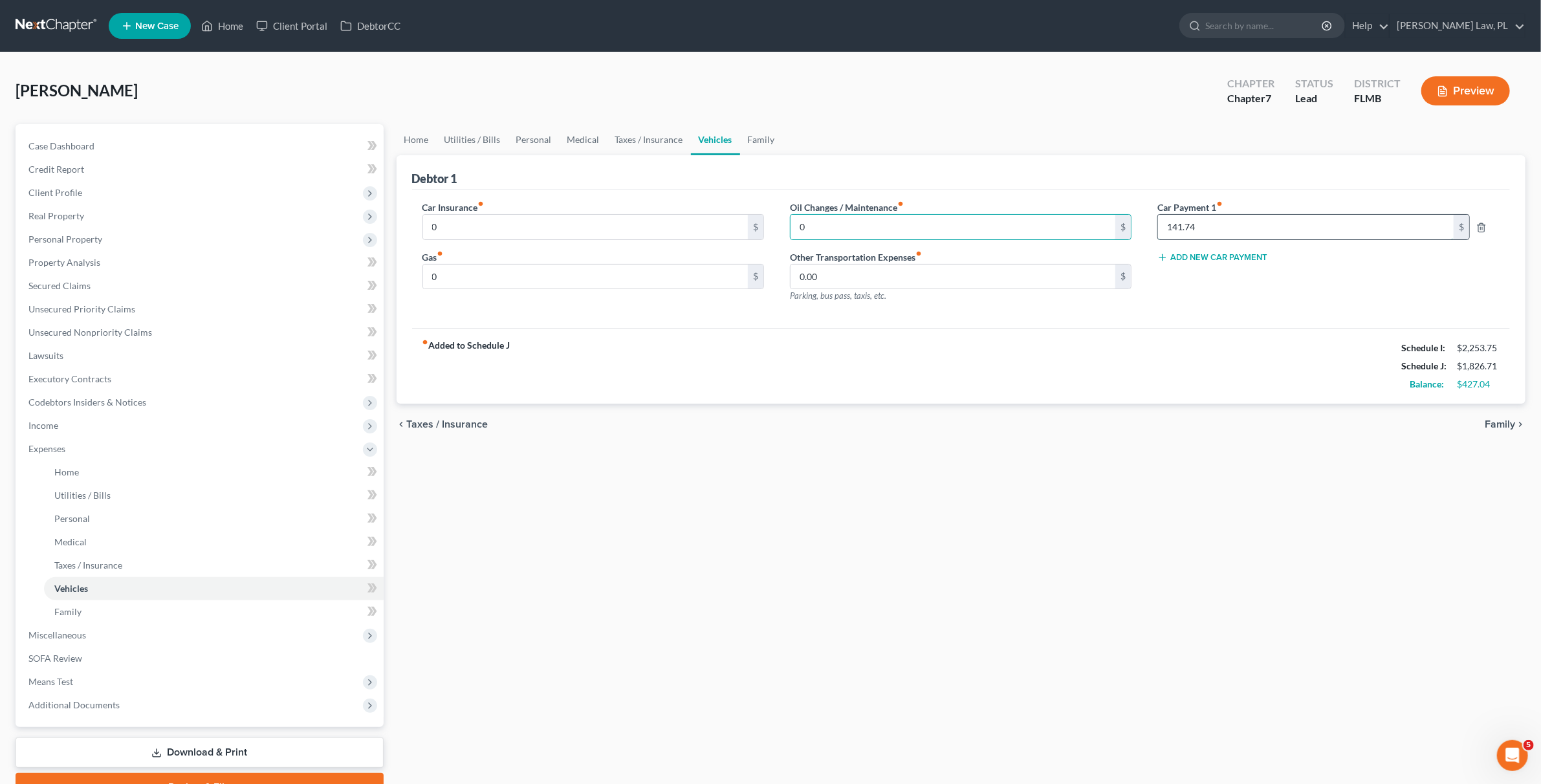
click at [1263, 237] on input "141.74" at bounding box center [1306, 226] width 296 height 25
type input "0"
click at [1172, 375] on div "fiber_manual_record Added to Schedule J Schedule I: $2,253.75 Schedule J: $1,68…" at bounding box center [961, 366] width 1098 height 76
click at [95, 500] on span "Utilities / Bills" at bounding box center [83, 494] width 56 height 11
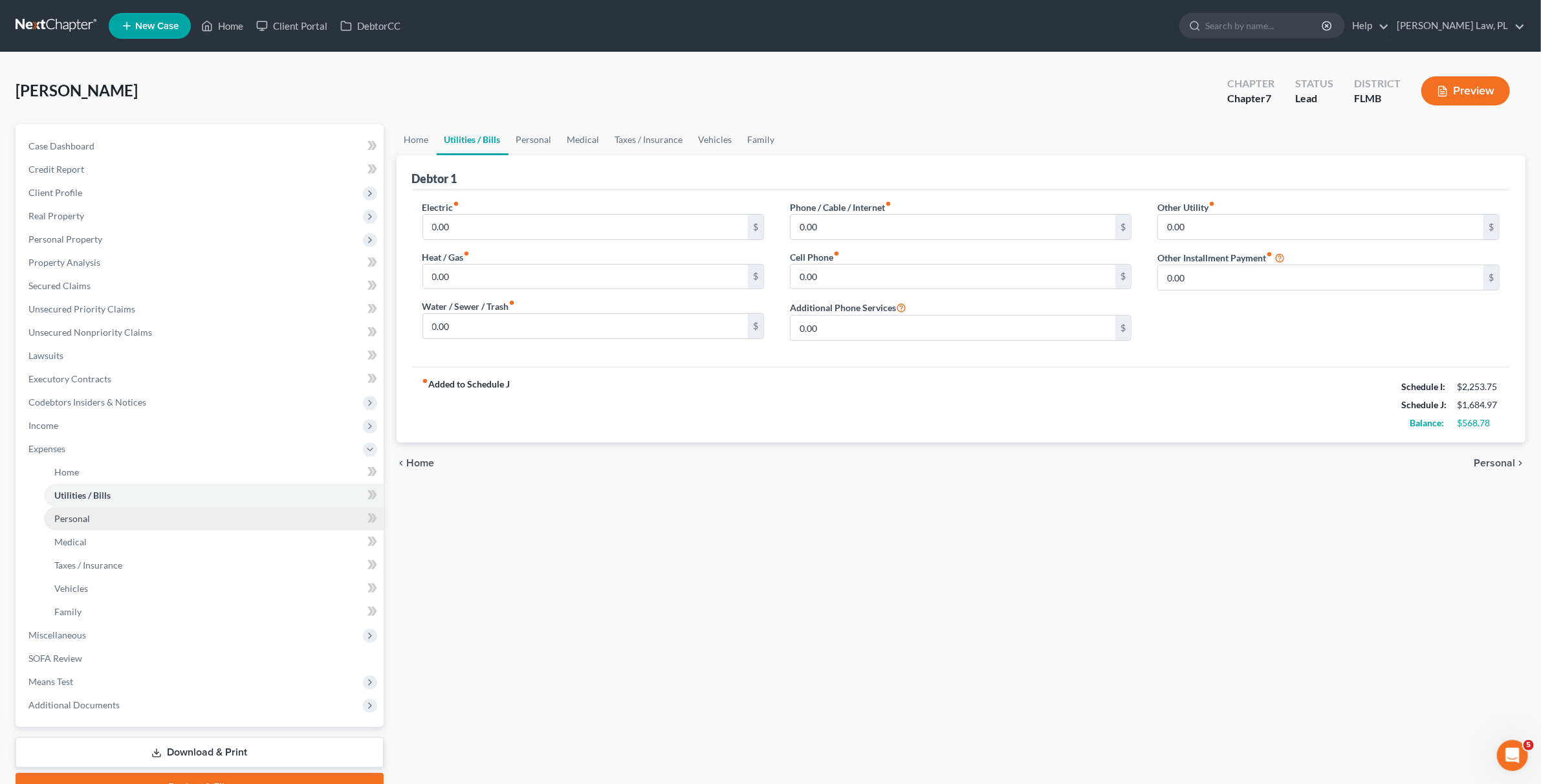
click at [91, 516] on link "Personal" at bounding box center [213, 518] width 340 height 23
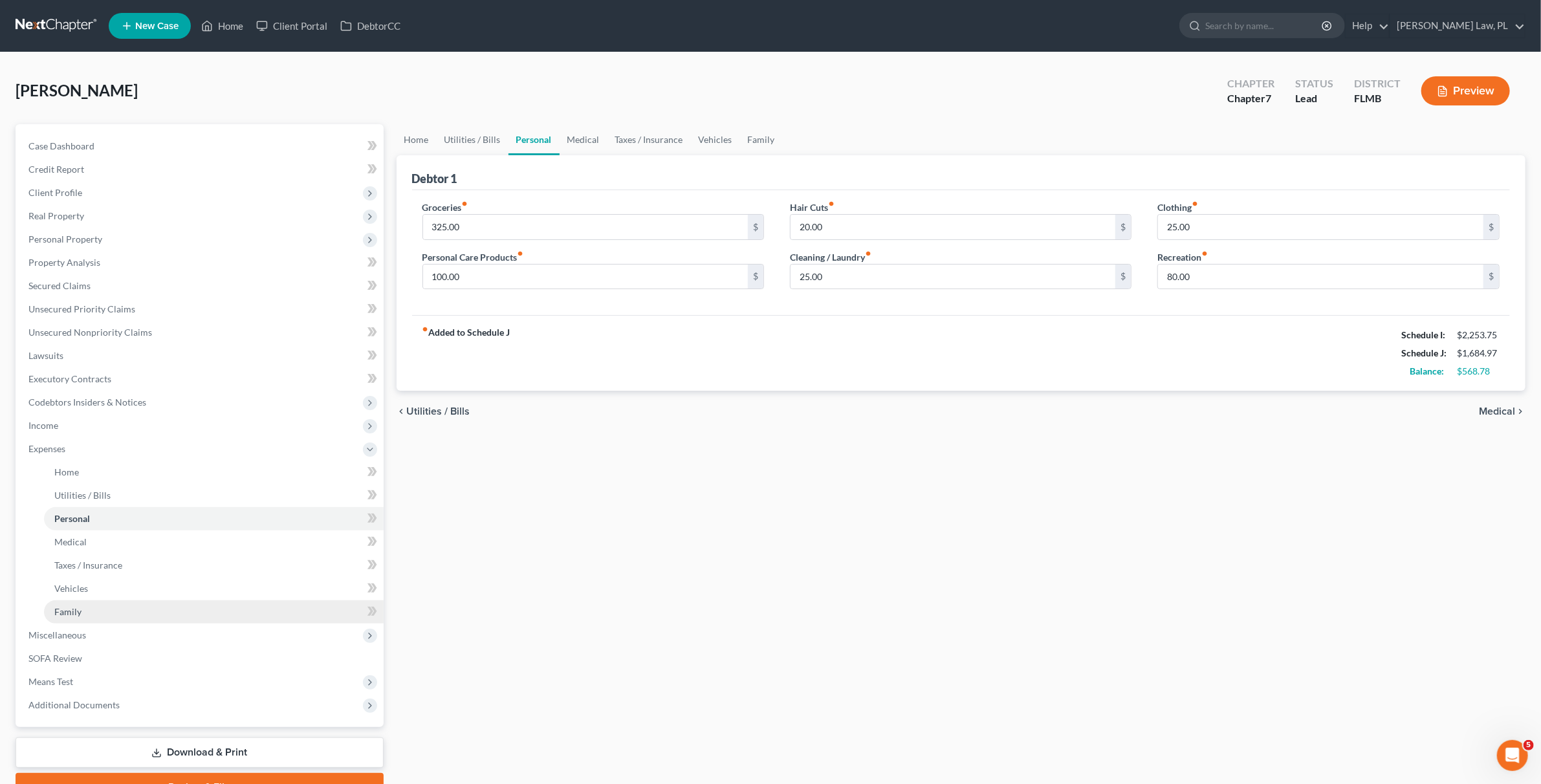
click at [123, 607] on link "Family" at bounding box center [213, 611] width 340 height 23
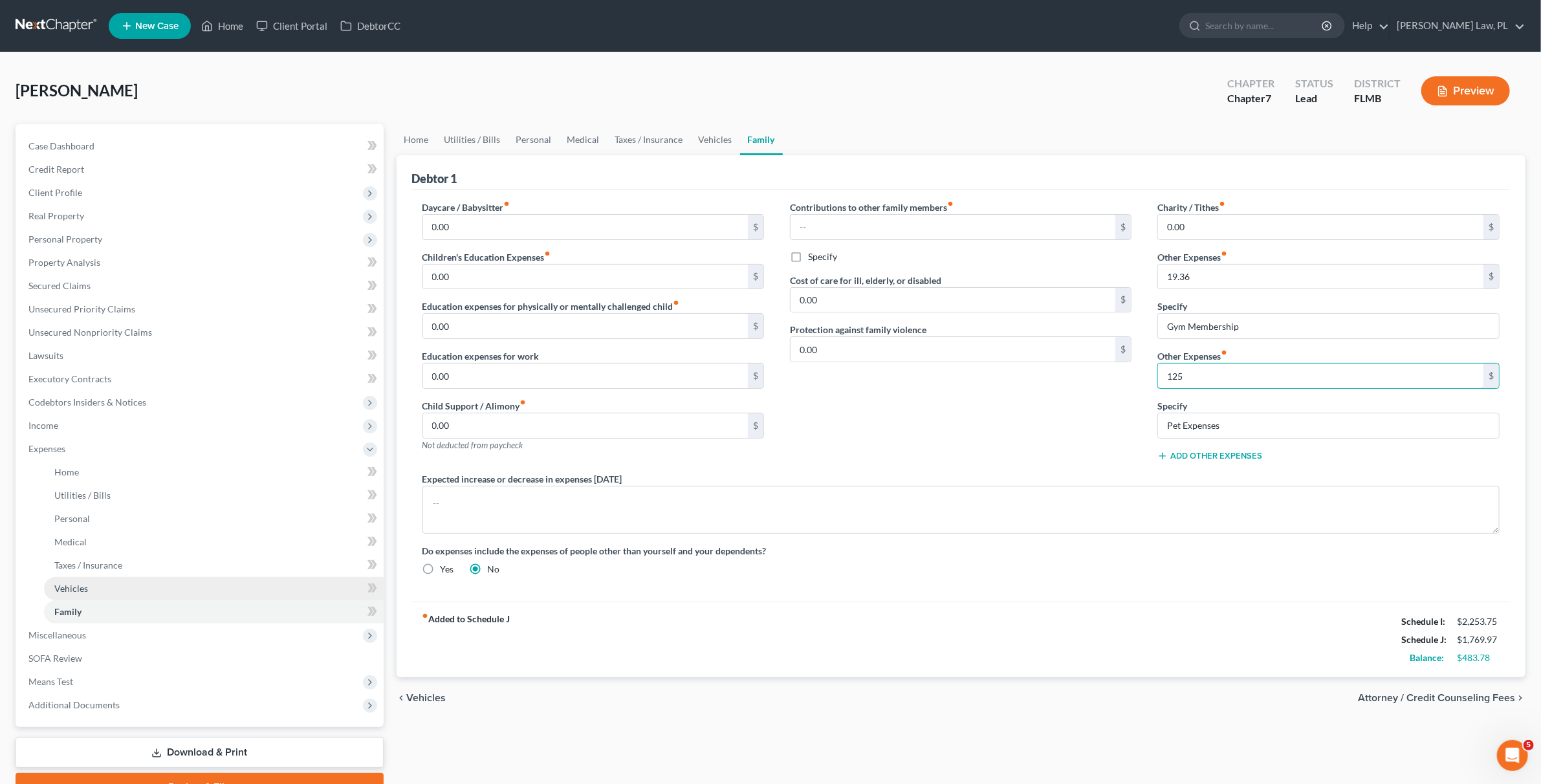
type input "125"
click at [73, 583] on span "Vehicles" at bounding box center [72, 588] width 34 height 11
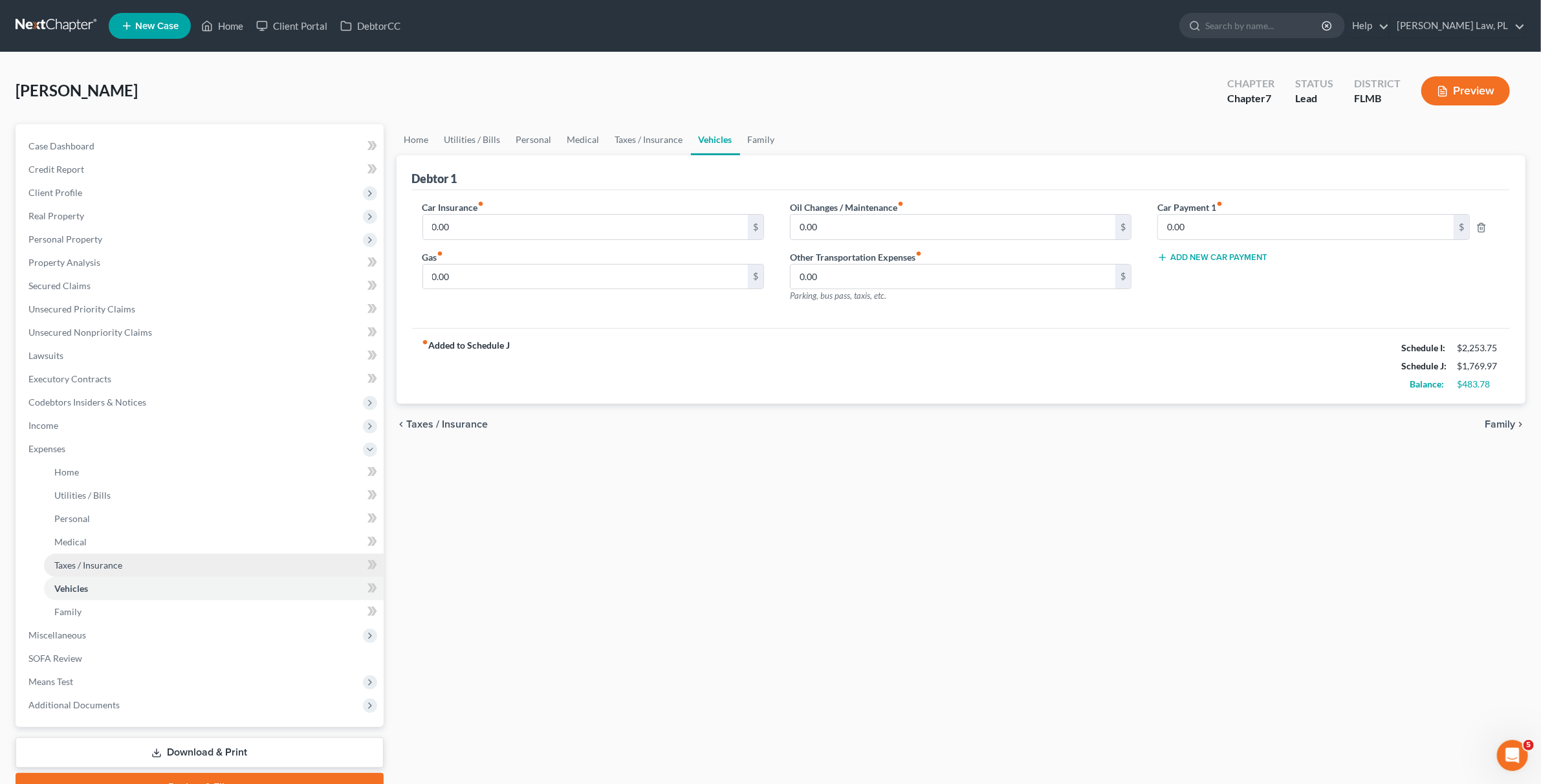
click at [91, 566] on span "Taxes / Insurance" at bounding box center [89, 564] width 68 height 11
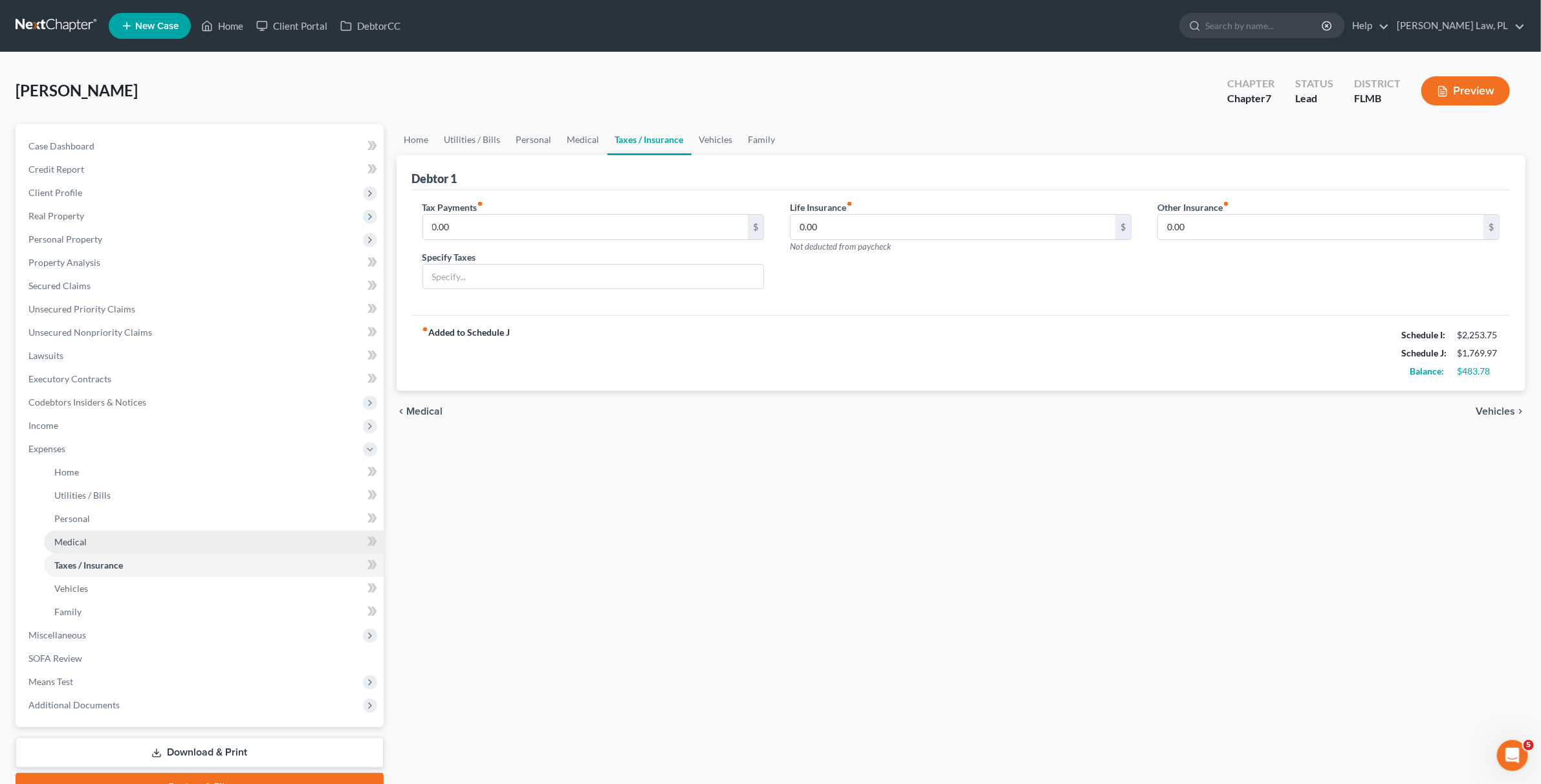
click at [99, 537] on link "Medical" at bounding box center [213, 541] width 340 height 23
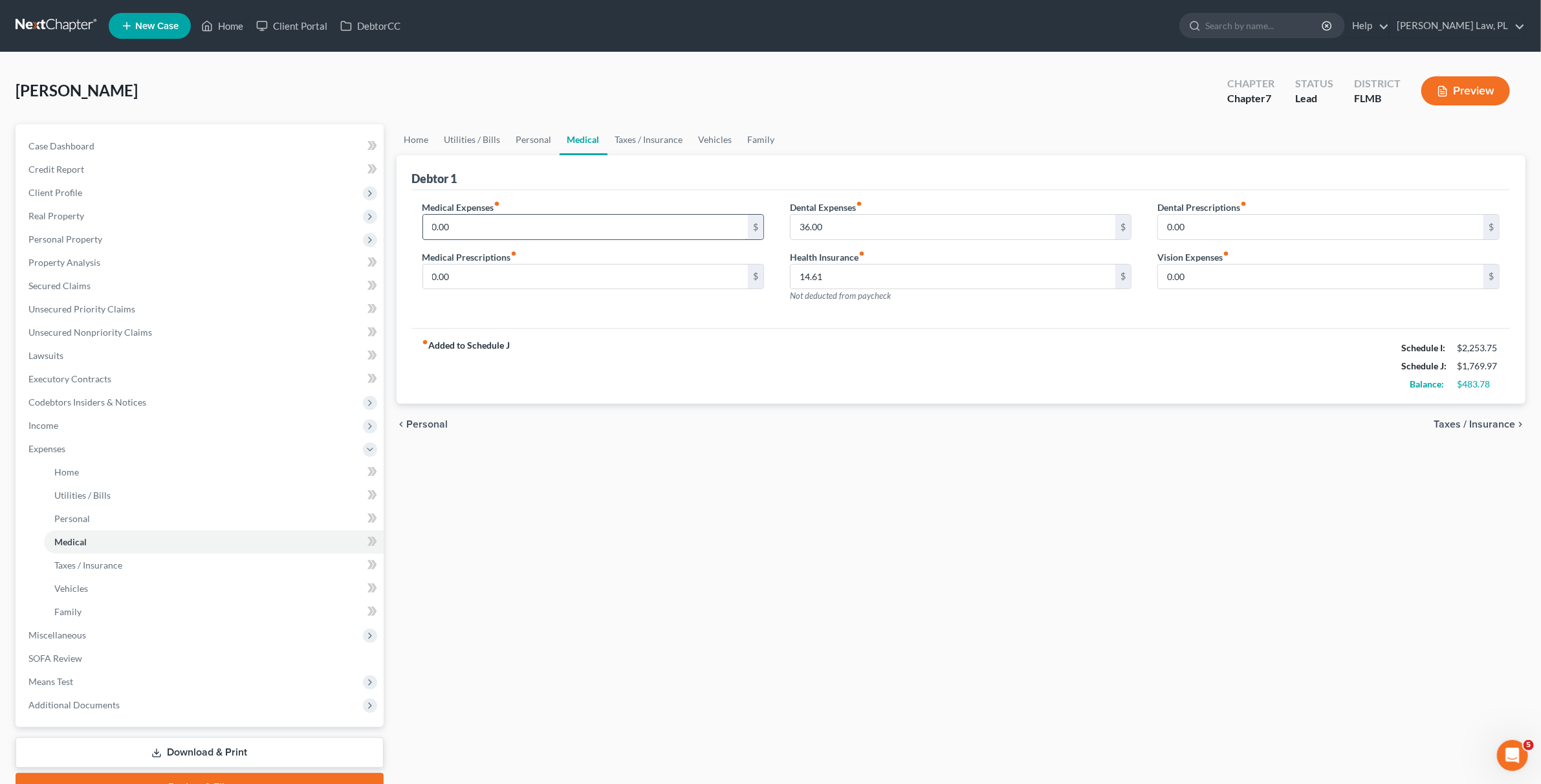
click at [489, 238] on input "0.00" at bounding box center [585, 226] width 325 height 25
type input "25"
click at [85, 510] on link "Personal" at bounding box center [213, 518] width 340 height 23
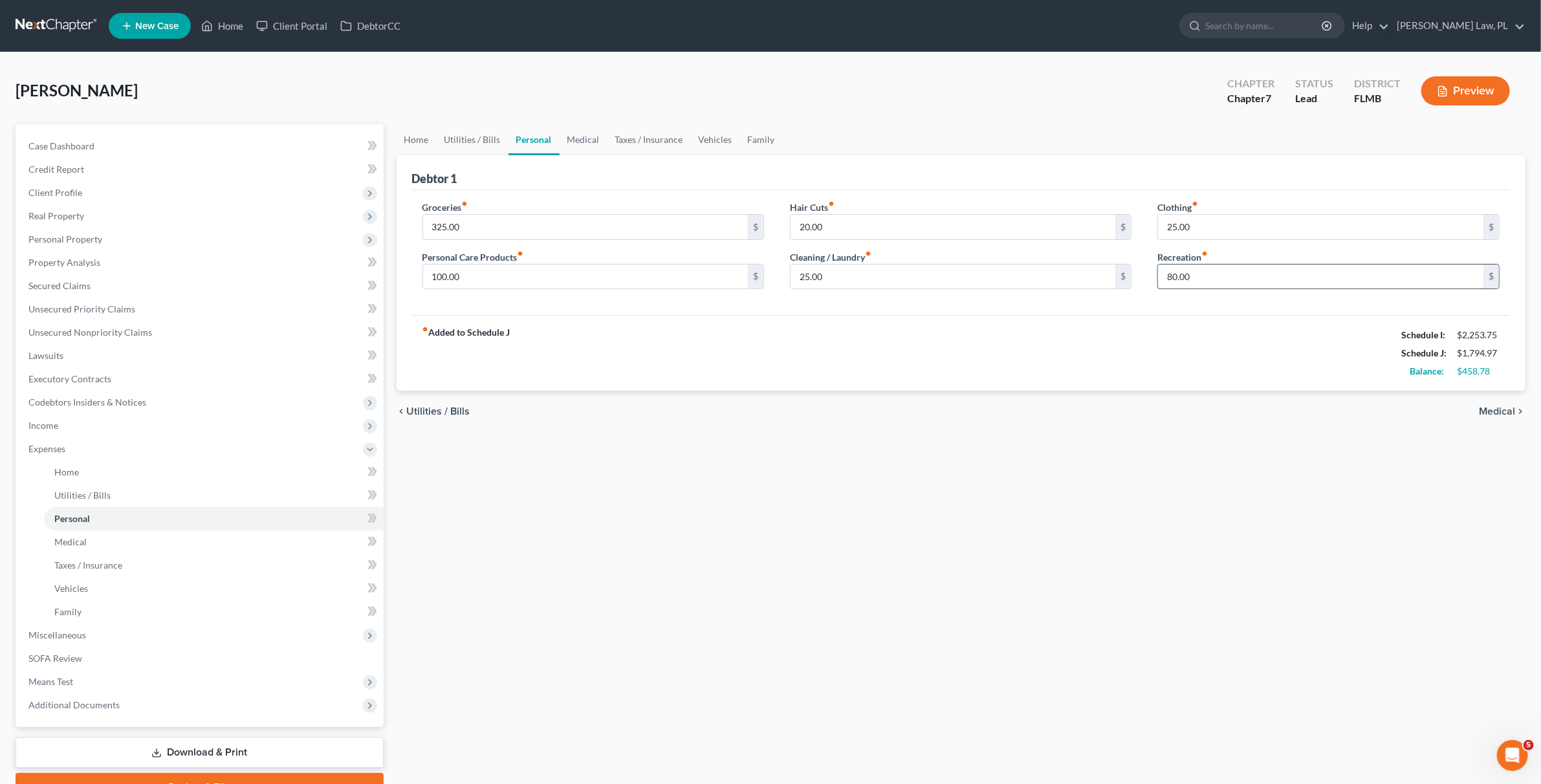
click at [1217, 268] on input "80.00" at bounding box center [1321, 276] width 325 height 25
type input "150"
click at [1195, 219] on input "25.00" at bounding box center [1321, 226] width 325 height 25
type input "5"
type input "40"
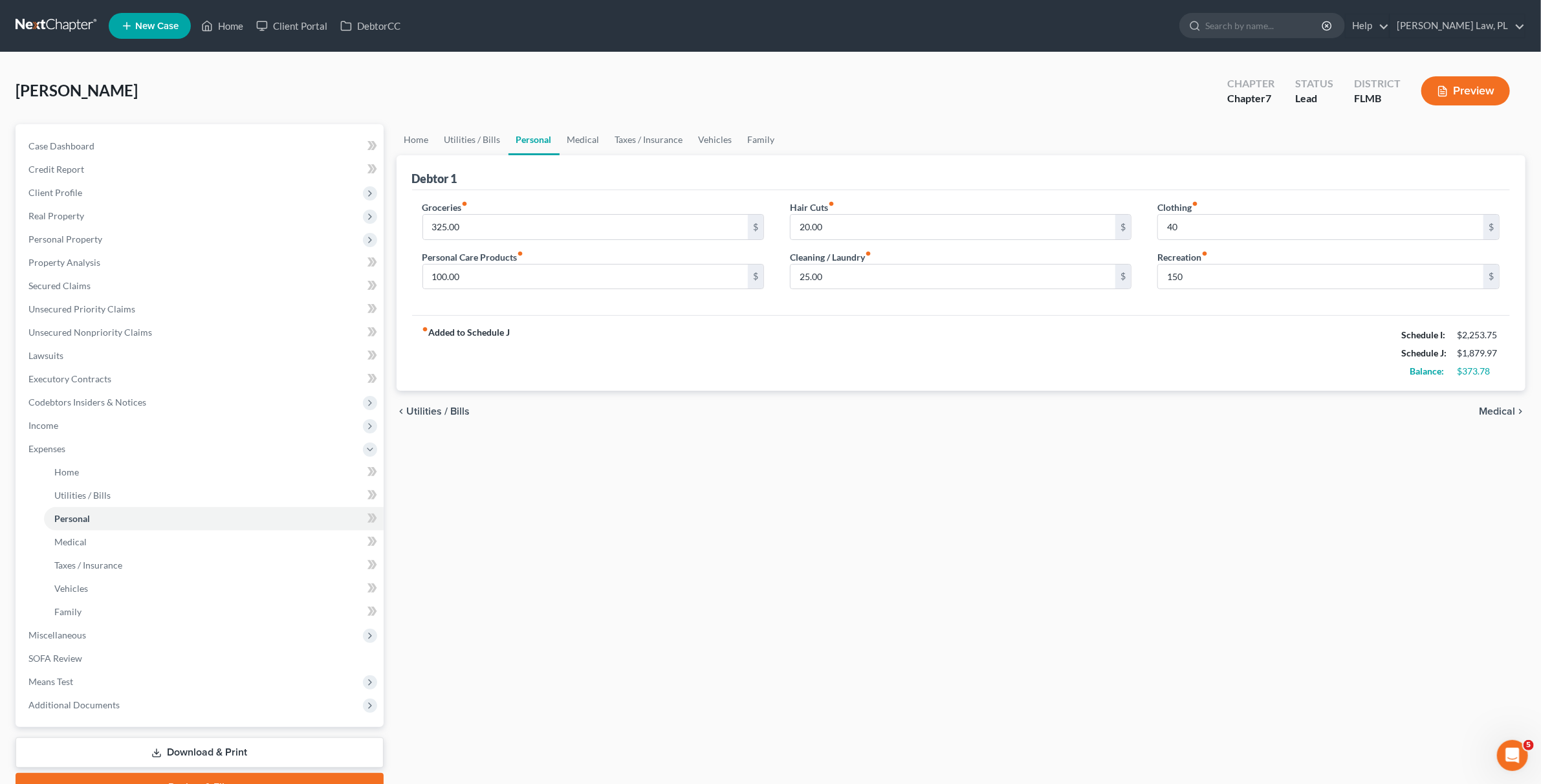
click at [580, 351] on div "fiber_manual_record Added to Schedule J Schedule I: $2,253.75 Schedule J: $1,87…" at bounding box center [961, 353] width 1098 height 76
type input "650"
click at [552, 362] on div "fiber_manual_record Added to Schedule J Schedule I: $2,253.75 Schedule J: $2,20…" at bounding box center [961, 353] width 1098 height 76
click at [1247, 288] on input "150" at bounding box center [1321, 276] width 325 height 25
type input "200"
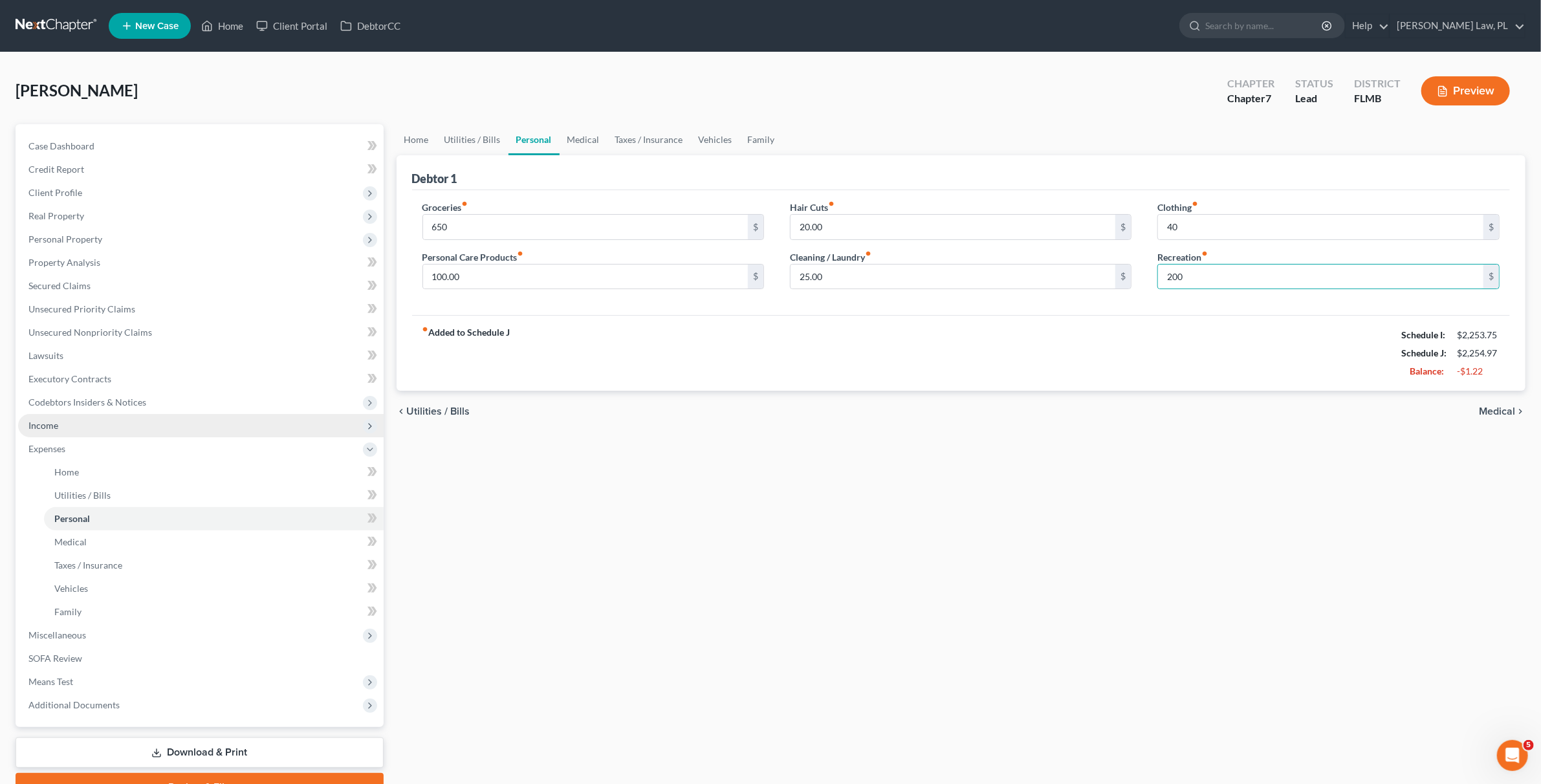
click at [55, 424] on span "Income" at bounding box center [44, 424] width 30 height 11
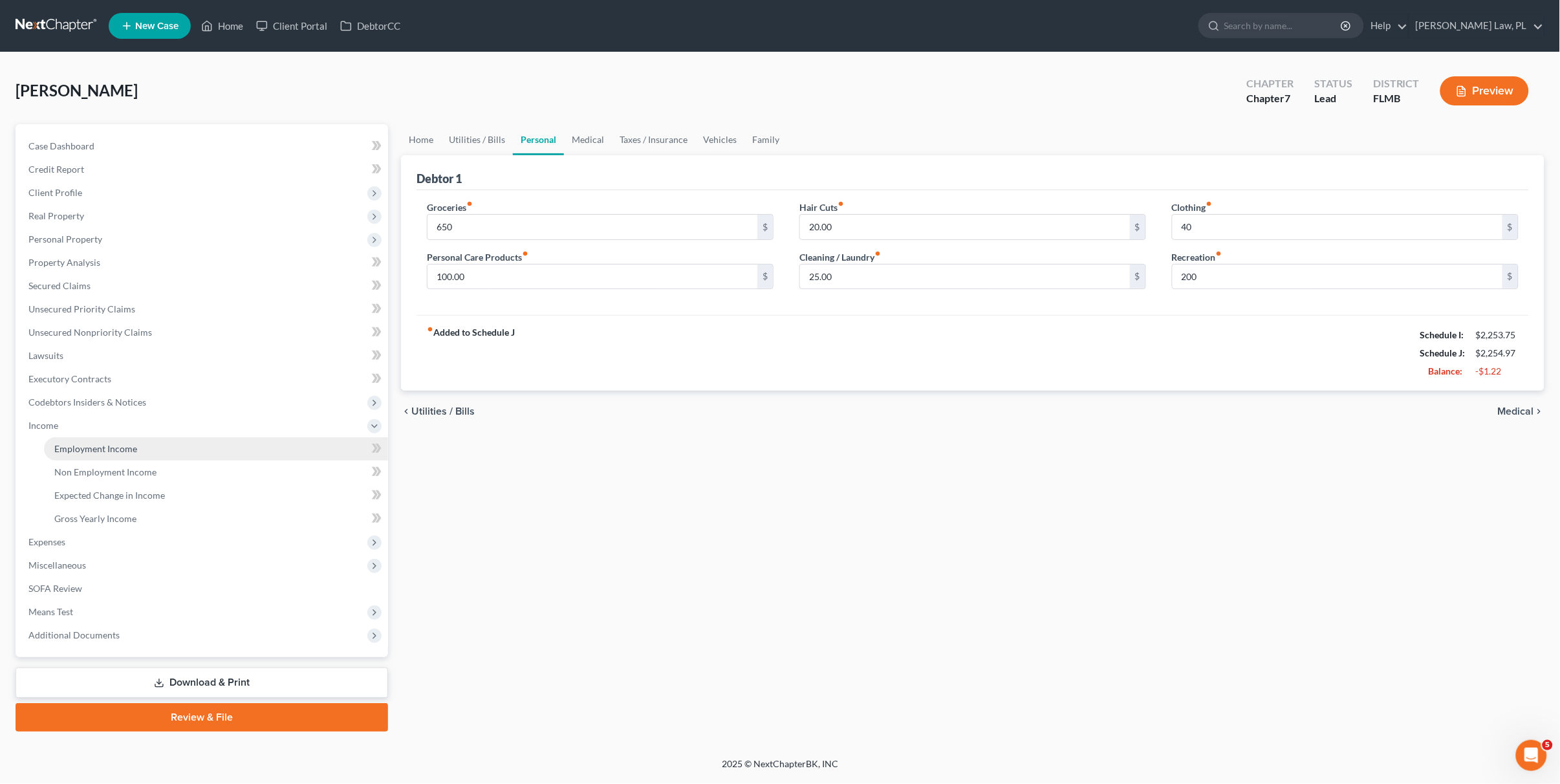
click at [117, 446] on span "Employment Income" at bounding box center [96, 448] width 83 height 11
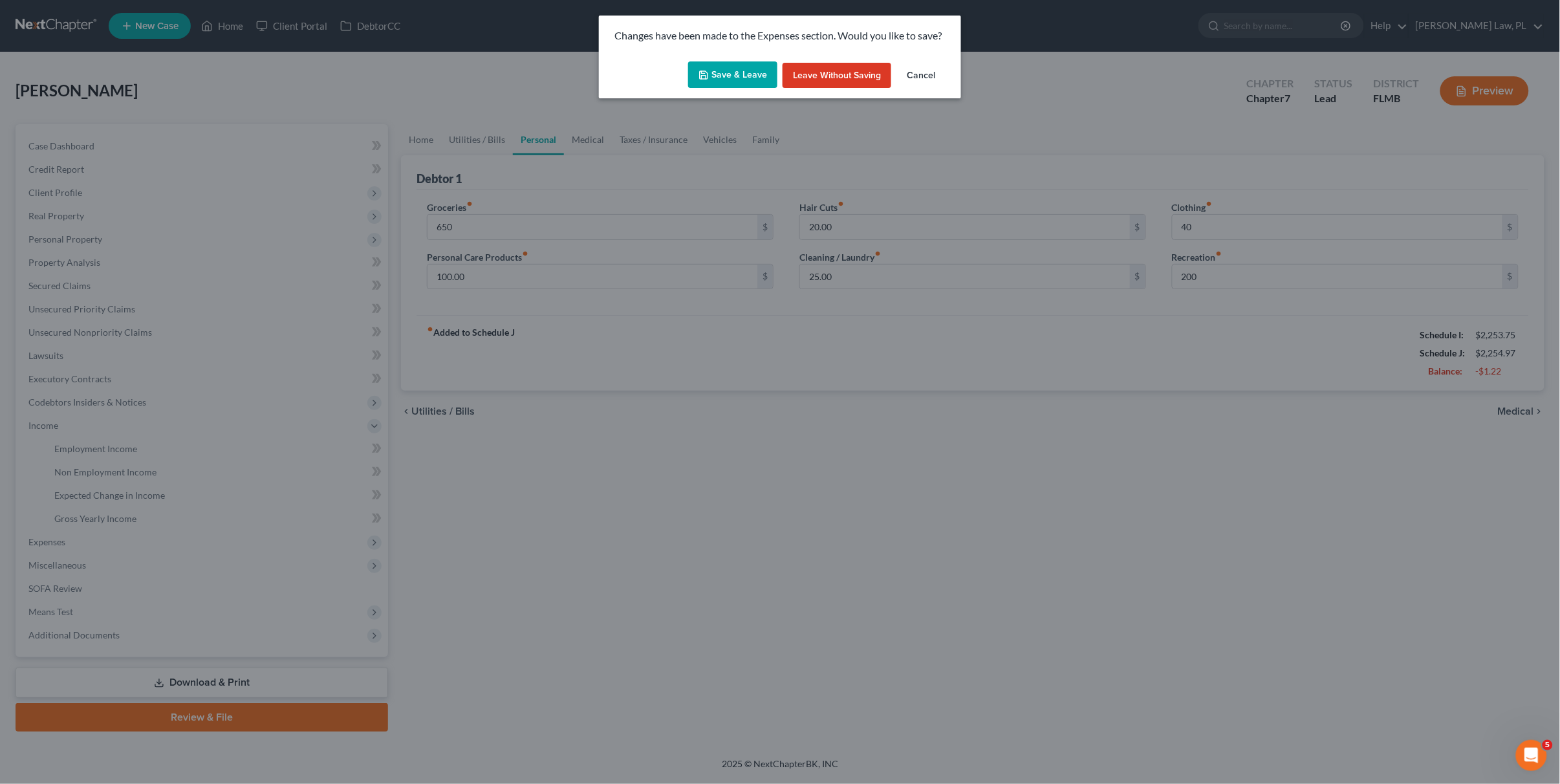
click at [740, 76] on button "Save & Leave" at bounding box center [734, 75] width 90 height 27
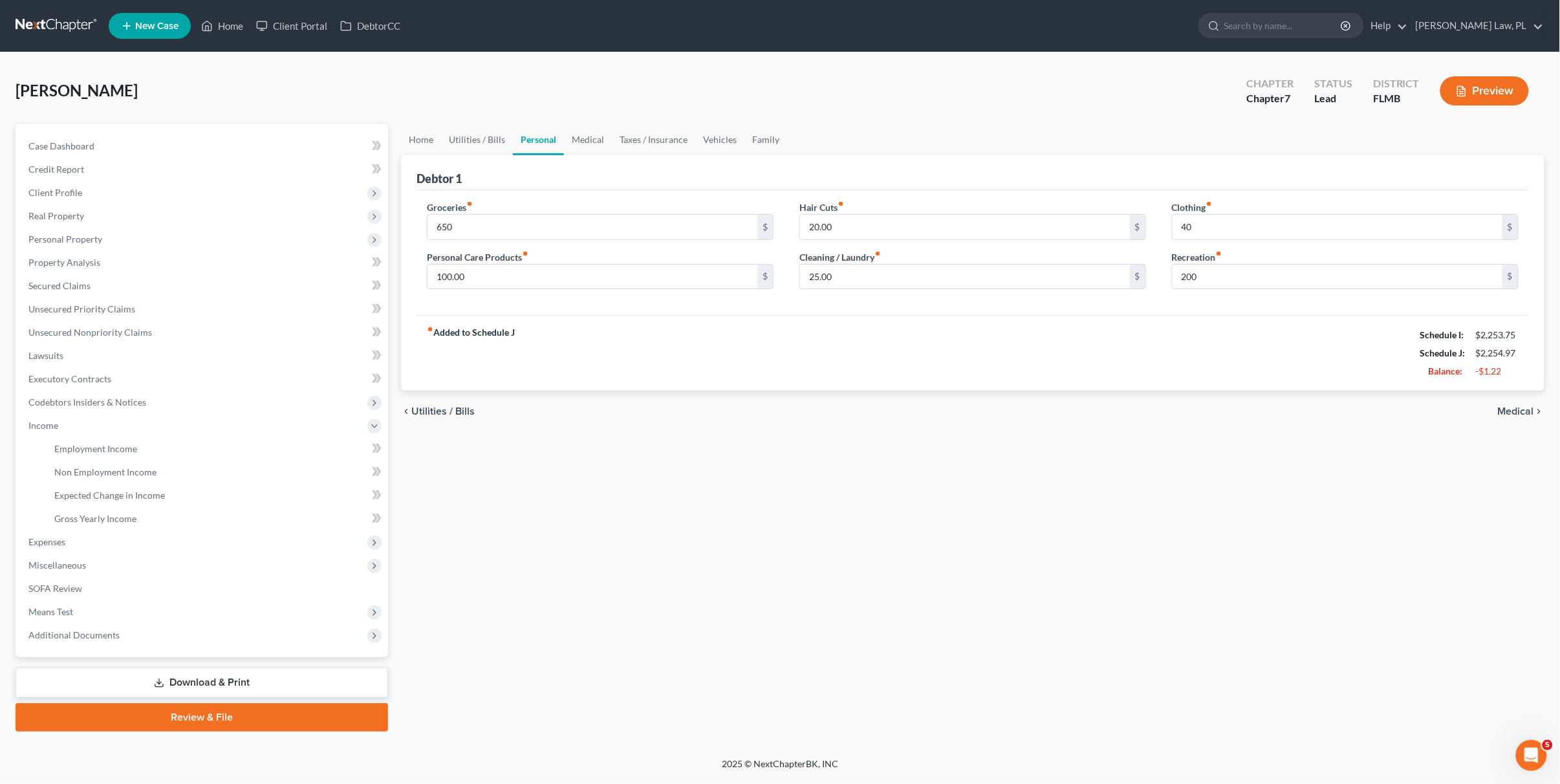
type input "650.00"
type input "40.00"
type input "200.00"
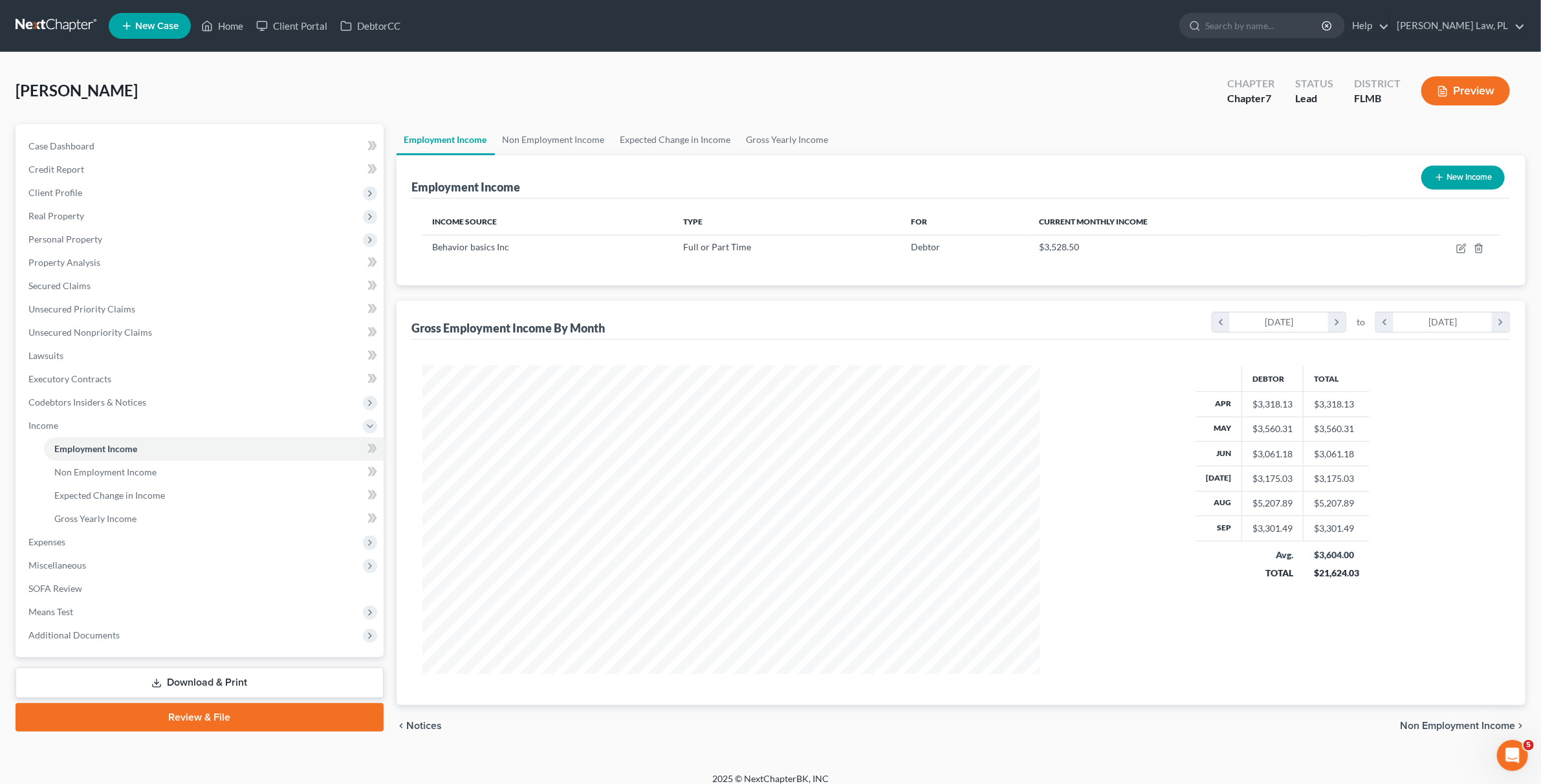
scroll to position [308, 644]
click at [73, 535] on span "Expenses" at bounding box center [200, 541] width 366 height 23
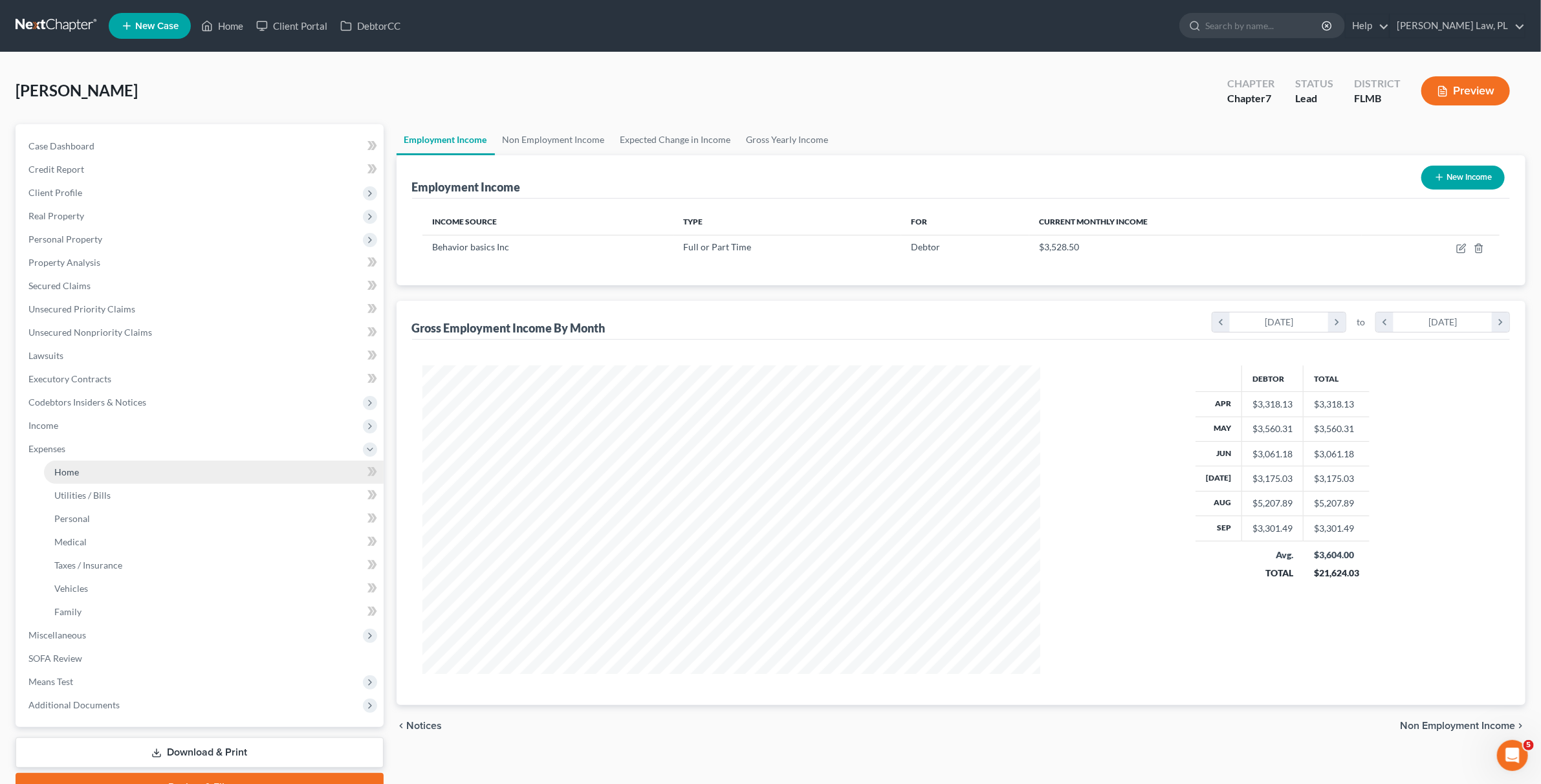
click at [83, 469] on link "Home" at bounding box center [213, 471] width 340 height 23
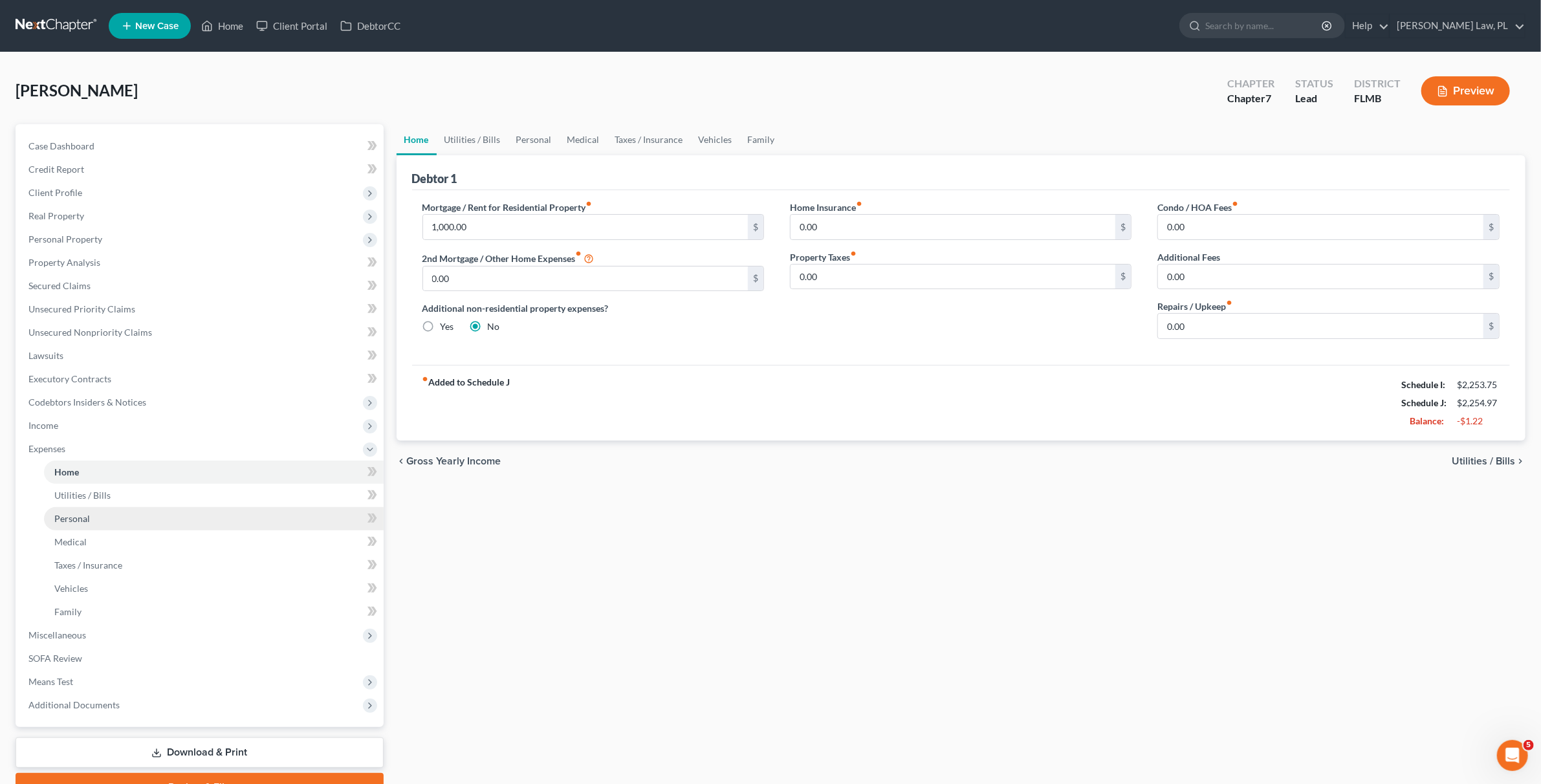
click at [86, 524] on link "Personal" at bounding box center [213, 518] width 340 height 23
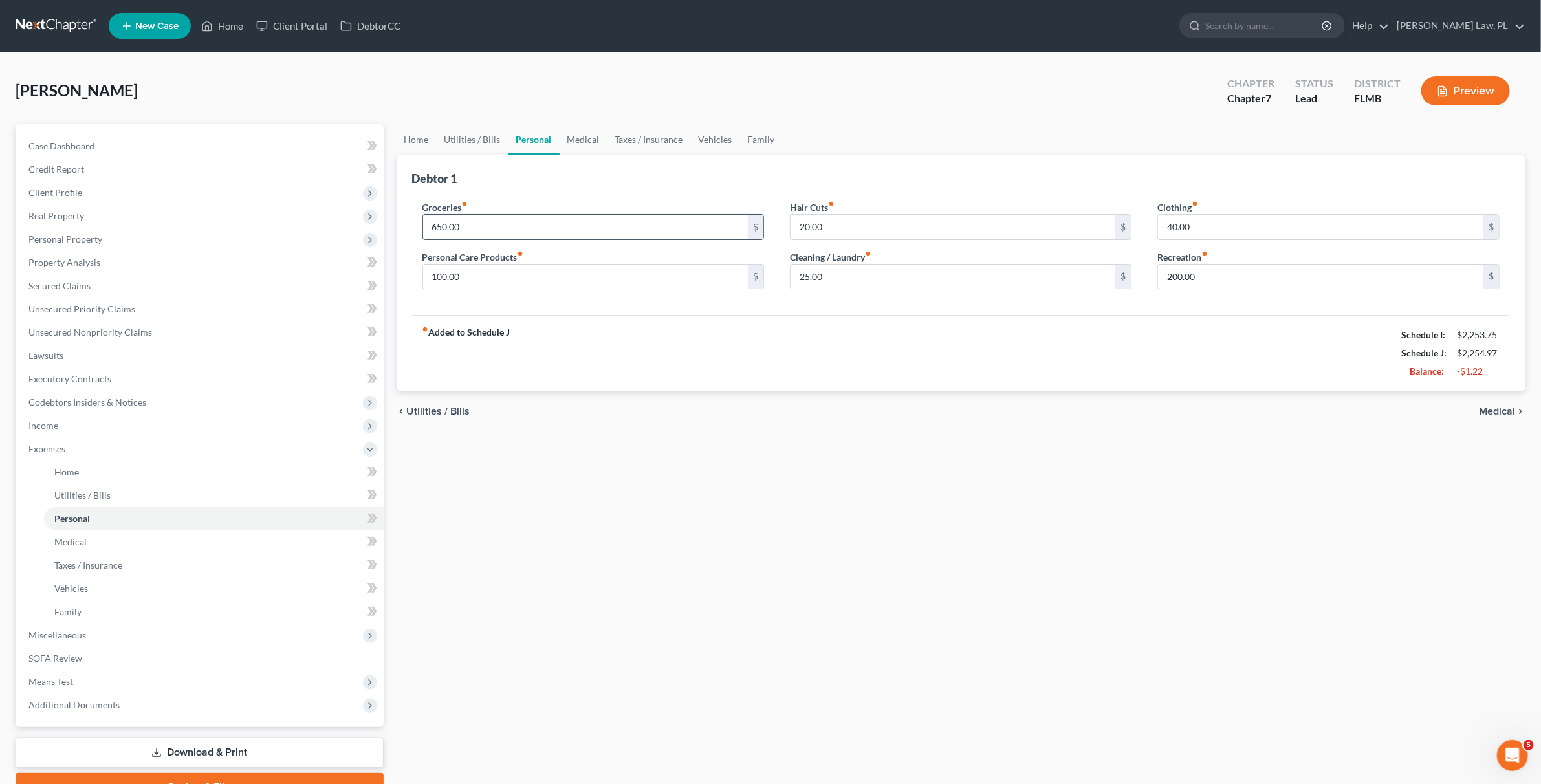
click at [468, 219] on input "650.00" at bounding box center [585, 226] width 325 height 25
click at [597, 362] on div "fiber_manual_record Added to Schedule J Schedule I: $2,253.75 Schedule J: $2,20…" at bounding box center [961, 353] width 1098 height 76
type input "500"
click at [828, 370] on div "fiber_manual_record Added to Schedule J Schedule I: $2,253.75 Schedule J: $2,10…" at bounding box center [961, 353] width 1098 height 76
click at [1225, 229] on input "40.00" at bounding box center [1321, 226] width 325 height 25
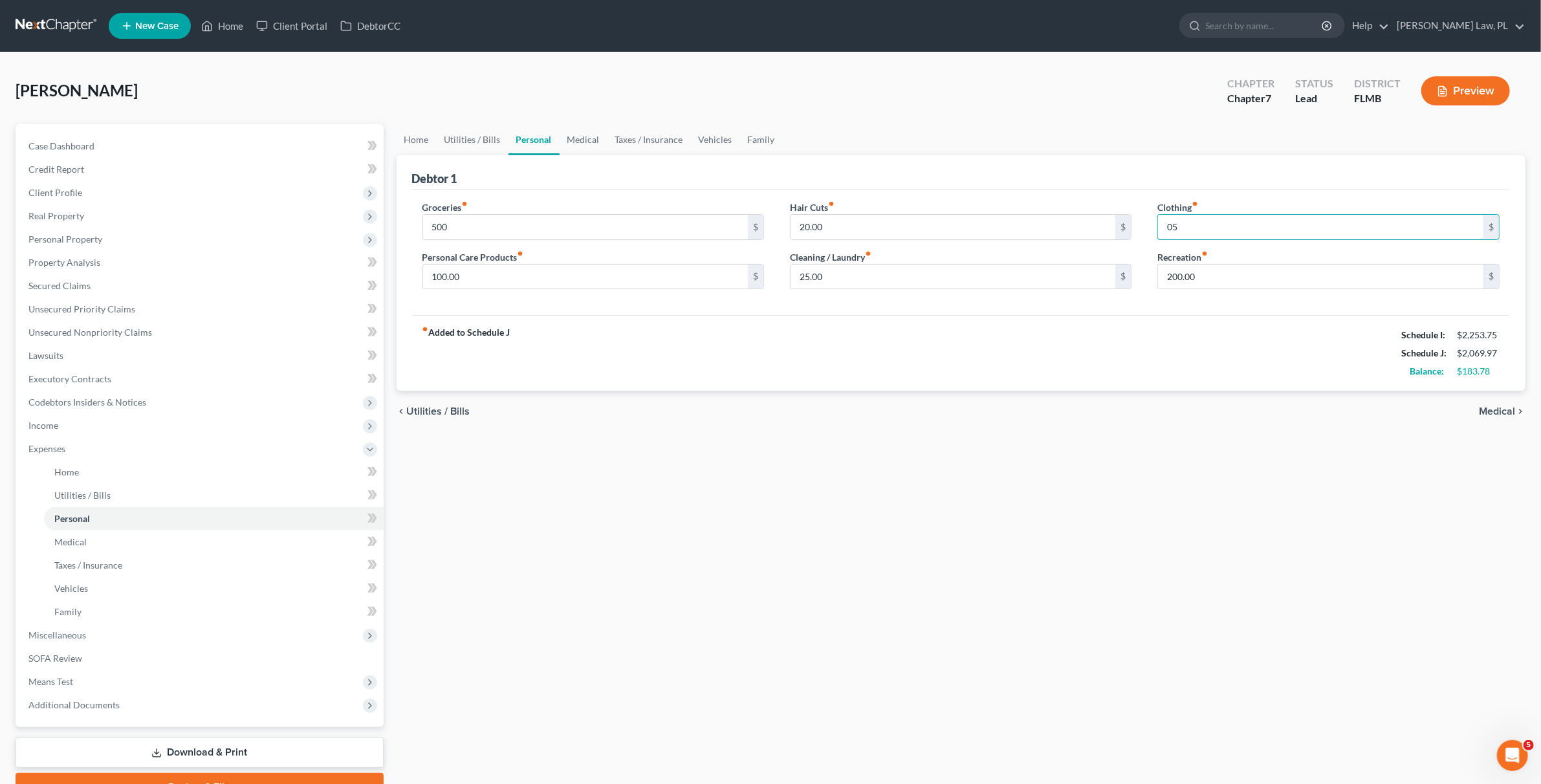
type input "0"
type input "50"
click at [863, 234] on input "20.00" at bounding box center [953, 226] width 325 height 25
type input "30"
click at [913, 380] on div "fiber_manual_record Added to Schedule J Schedule I: $2,253.75 Schedule J: $2,12…" at bounding box center [961, 353] width 1098 height 76
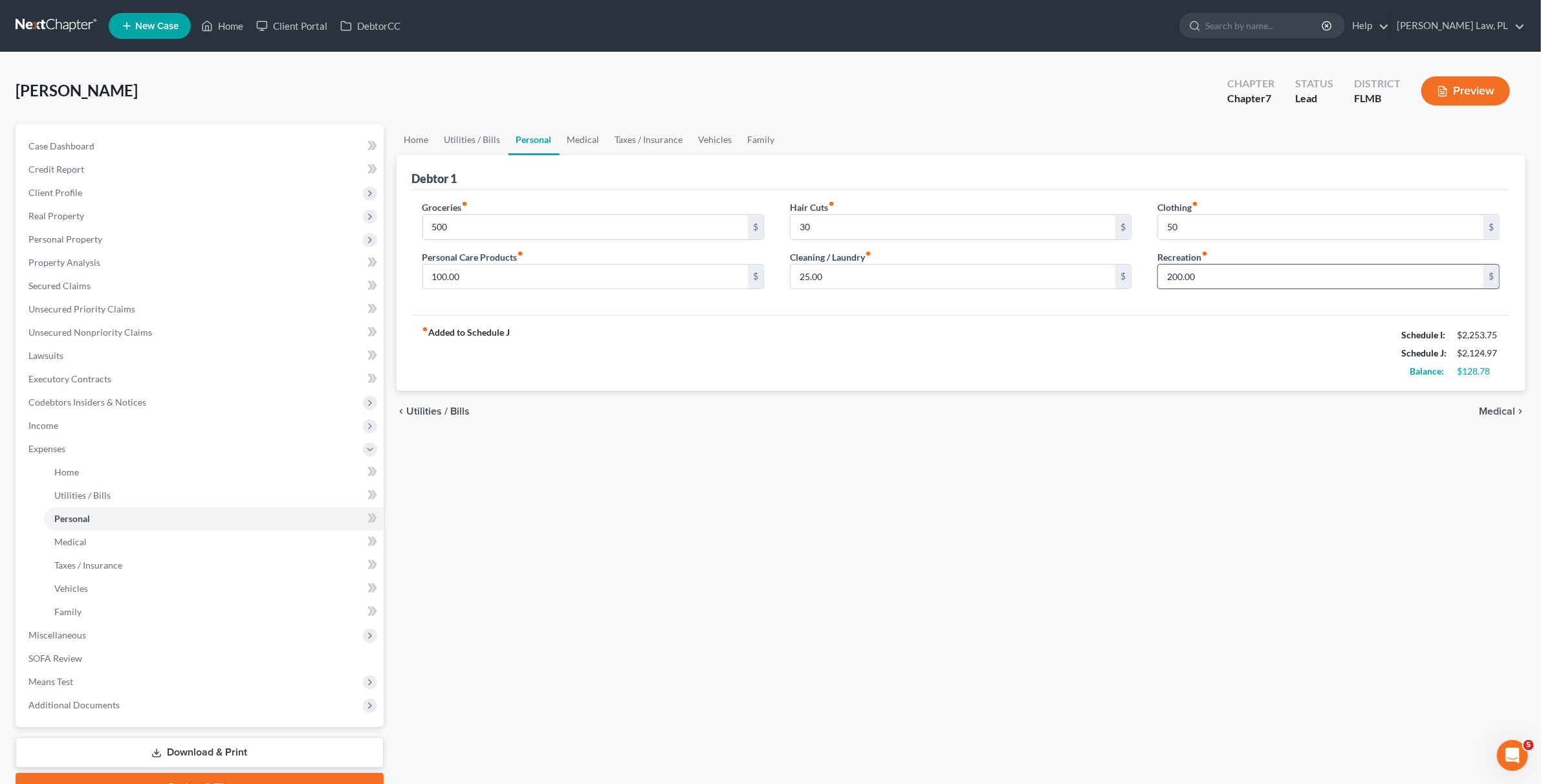
click at [1310, 272] on input "200.00" at bounding box center [1321, 276] width 325 height 25
drag, startPoint x: 797, startPoint y: 343, endPoint x: 466, endPoint y: 205, distance: 358.6
click at [791, 343] on div "fiber_manual_record Added to Schedule J Schedule I: $2,253.75 Schedule J: $2,12…" at bounding box center [961, 353] width 1098 height 76
type input "600"
click at [642, 345] on div "fiber_manual_record Added to Schedule J Schedule I: $2,253.75 Schedule J: $2,22…" at bounding box center [961, 353] width 1098 height 76
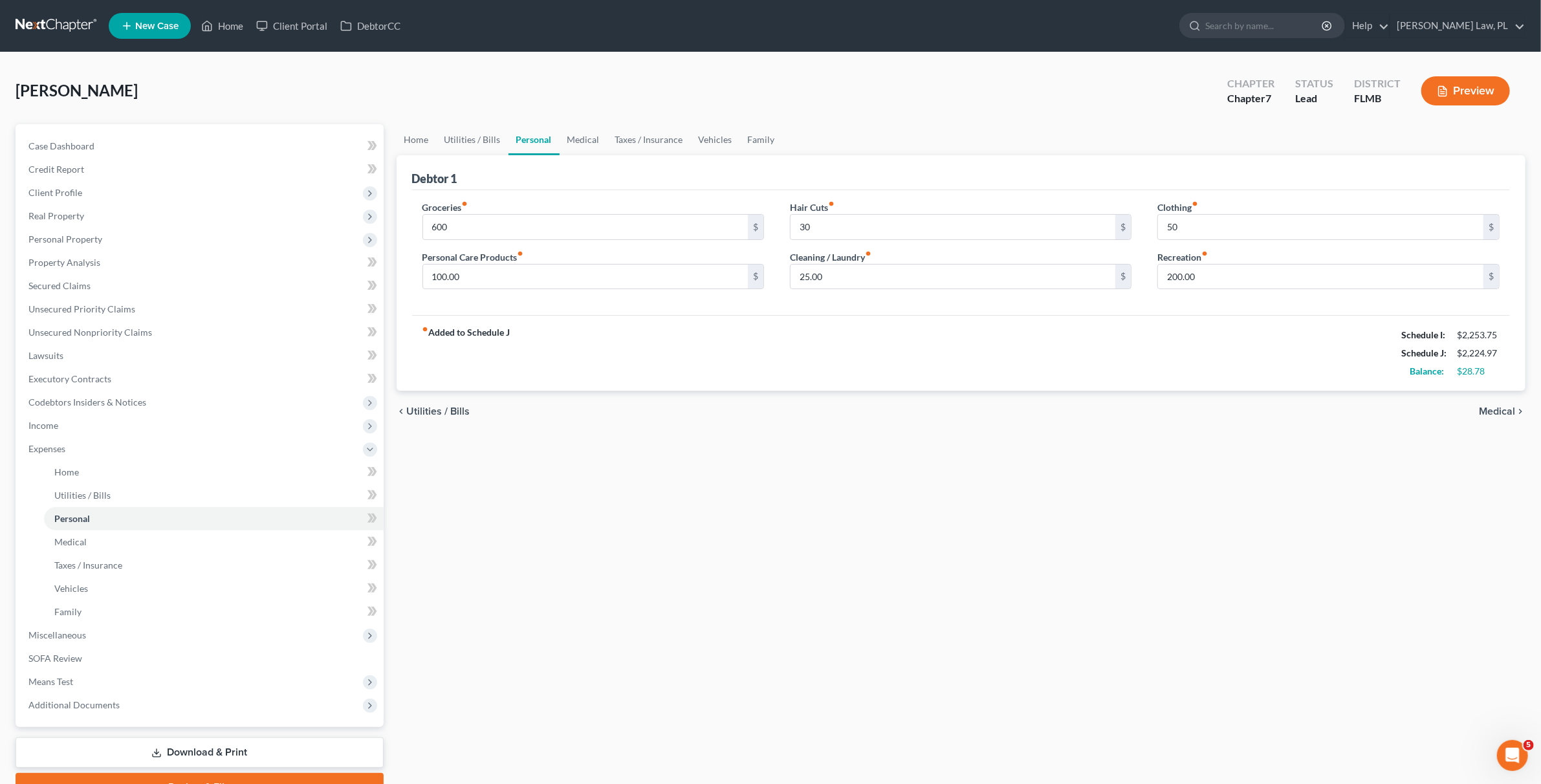
scroll to position [67, 0]
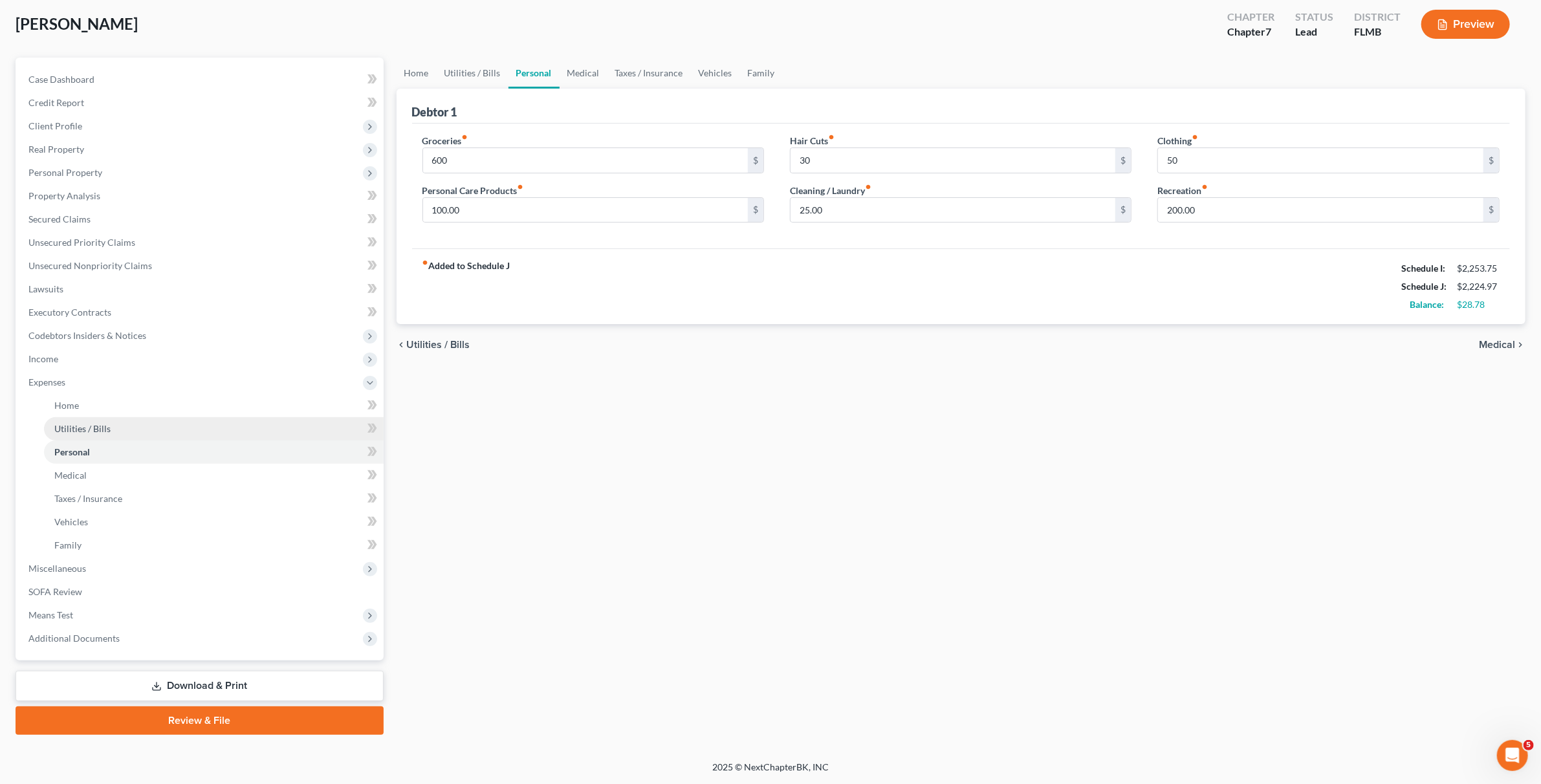
click at [93, 424] on span "Utilities / Bills" at bounding box center [83, 427] width 56 height 11
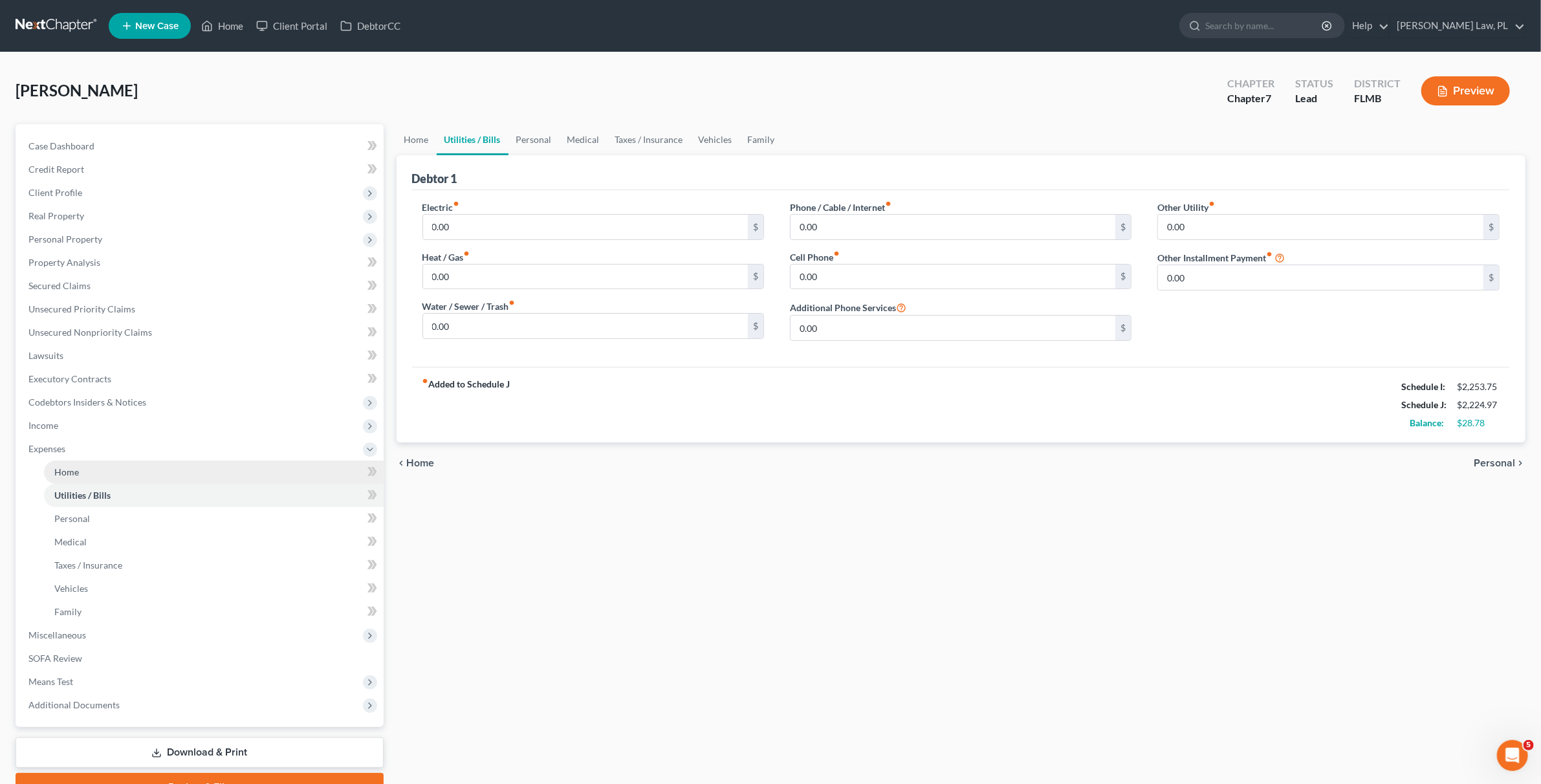
click at [75, 472] on span "Home" at bounding box center [67, 471] width 25 height 11
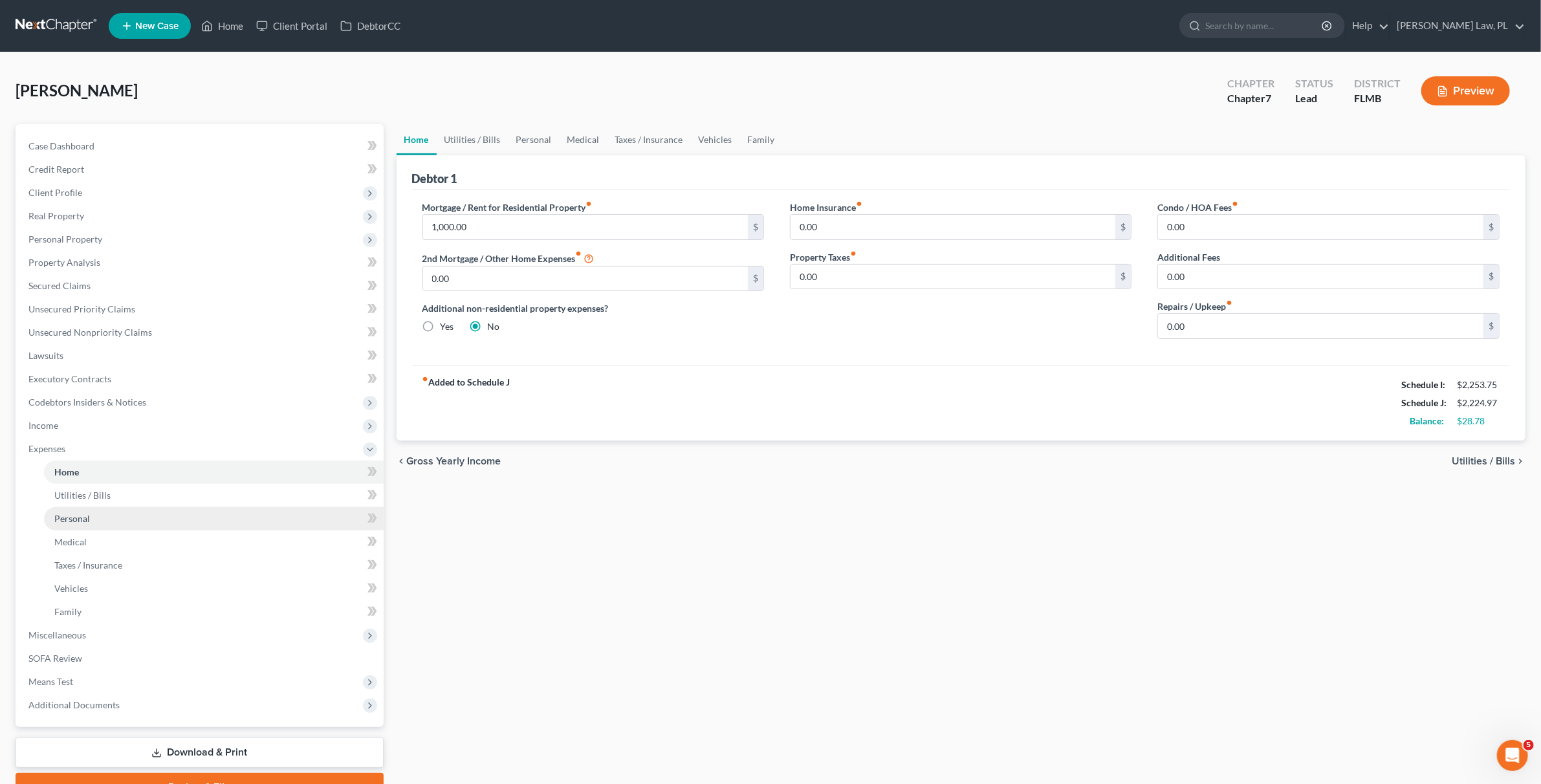
click at [87, 519] on span "Personal" at bounding box center [73, 518] width 36 height 11
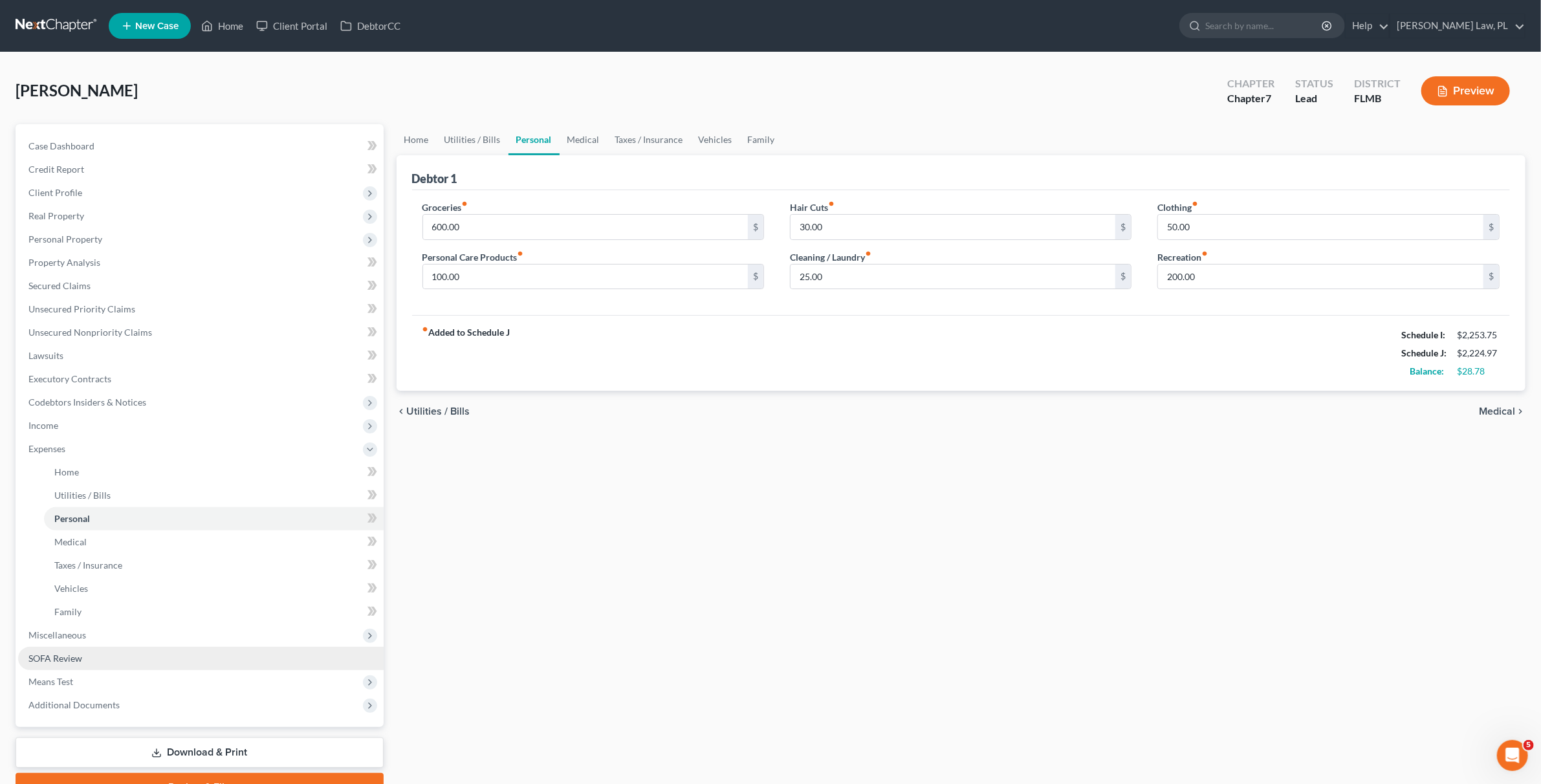
click at [65, 668] on link "SOFA Review" at bounding box center [200, 657] width 366 height 23
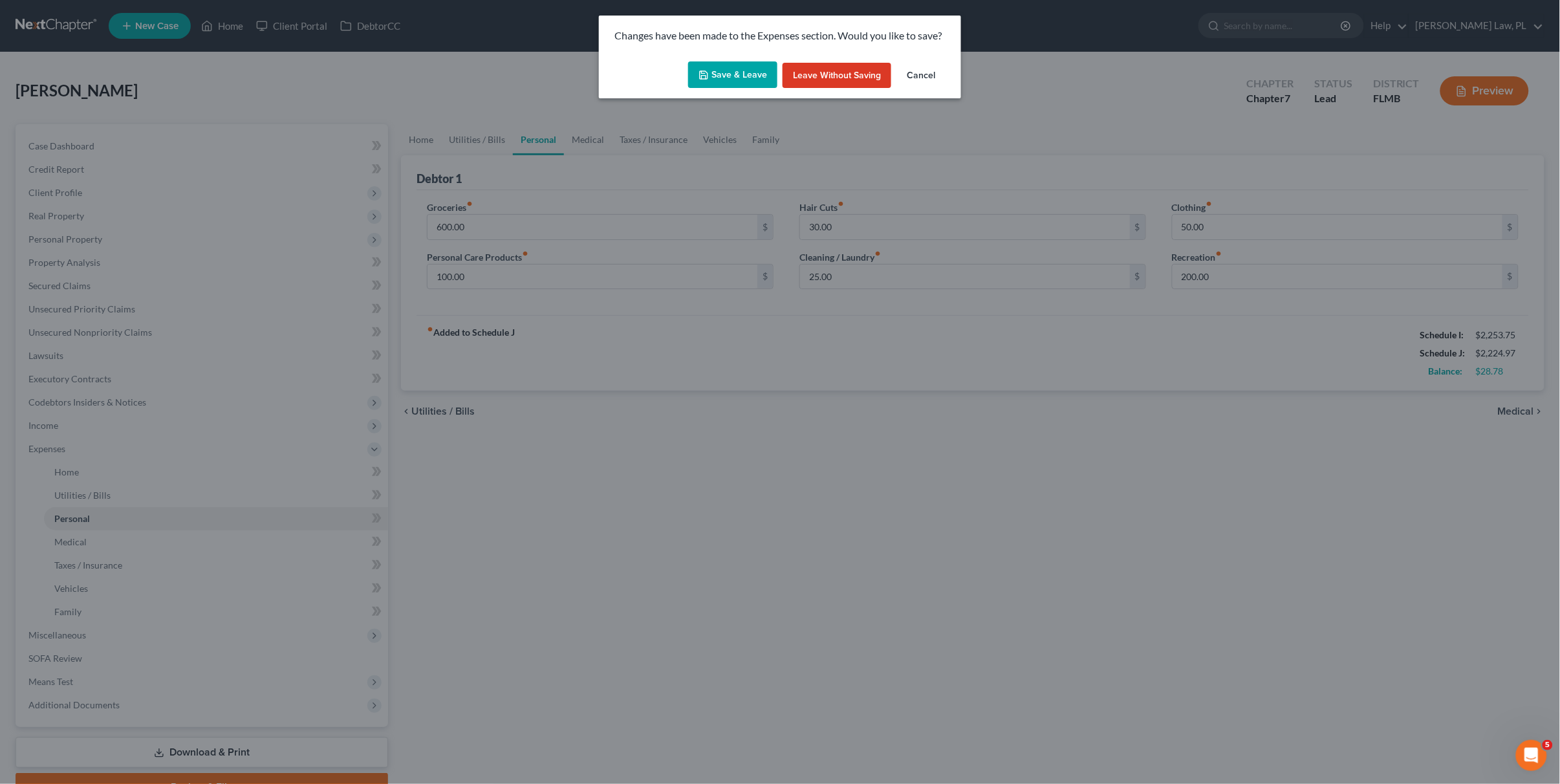
click at [715, 77] on button "Save & Leave" at bounding box center [734, 75] width 90 height 27
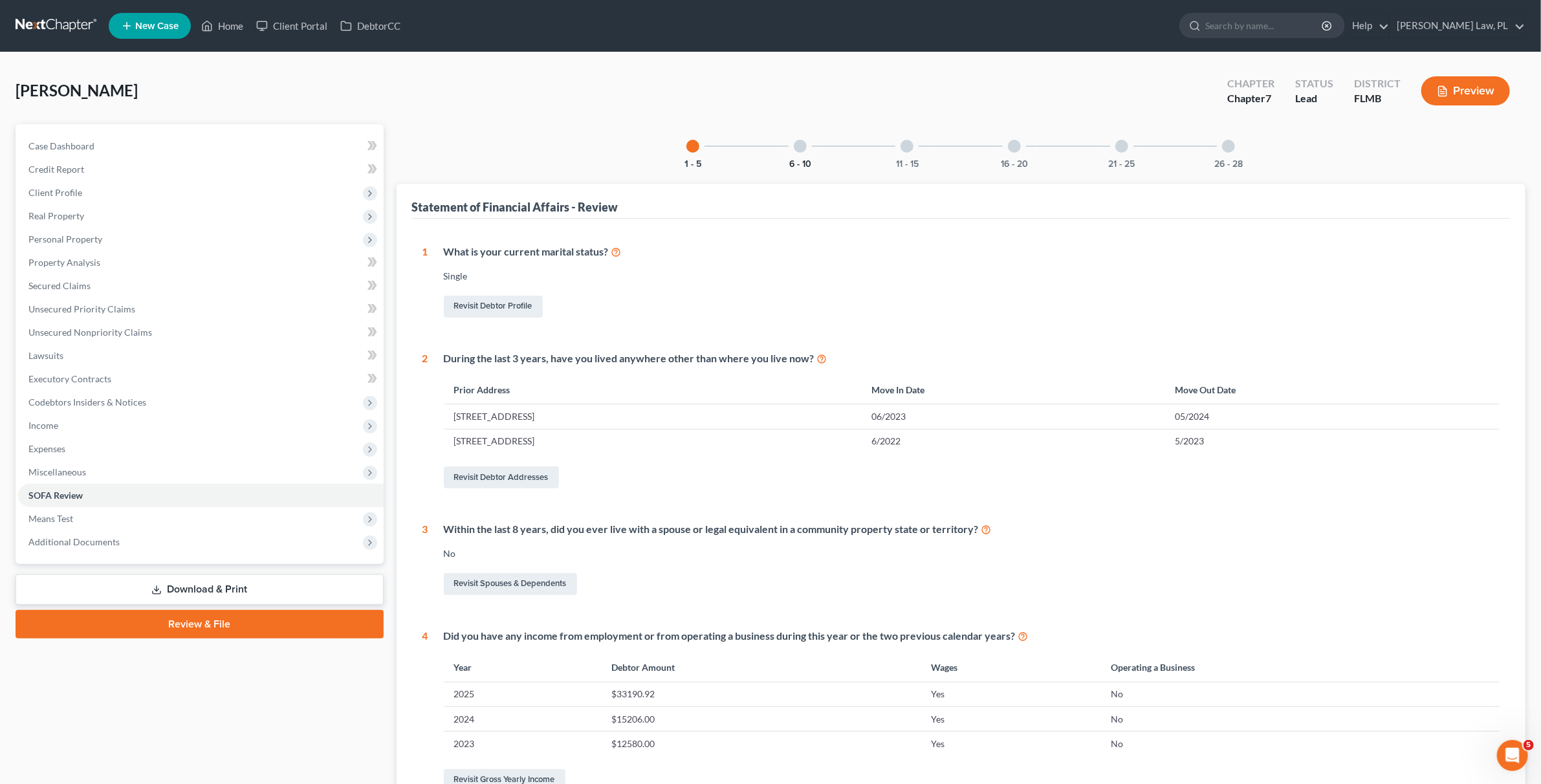
click at [799, 163] on button "6 - 10" at bounding box center [800, 163] width 22 height 9
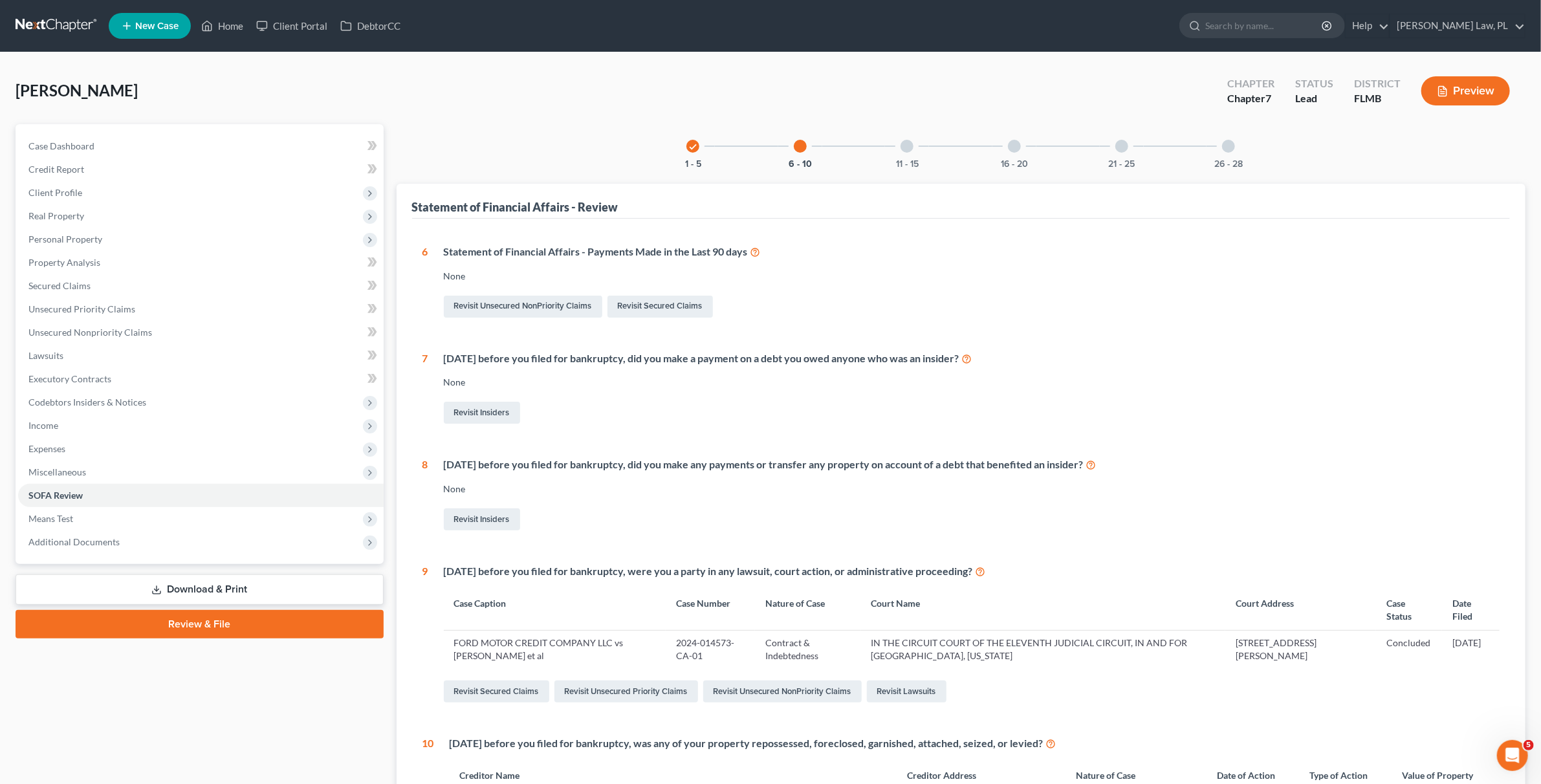
click at [908, 142] on div at bounding box center [906, 145] width 13 height 13
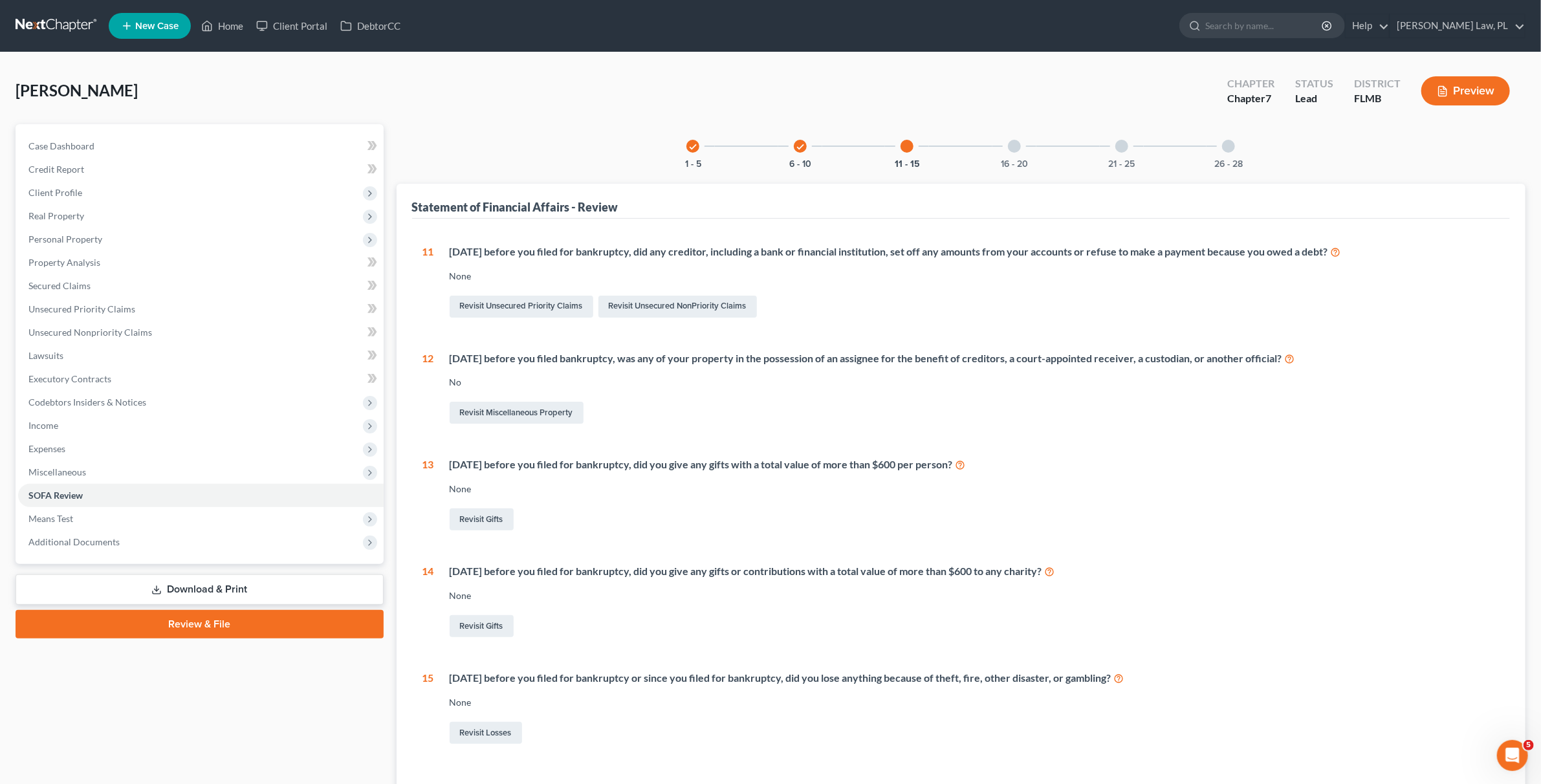
scroll to position [99, 0]
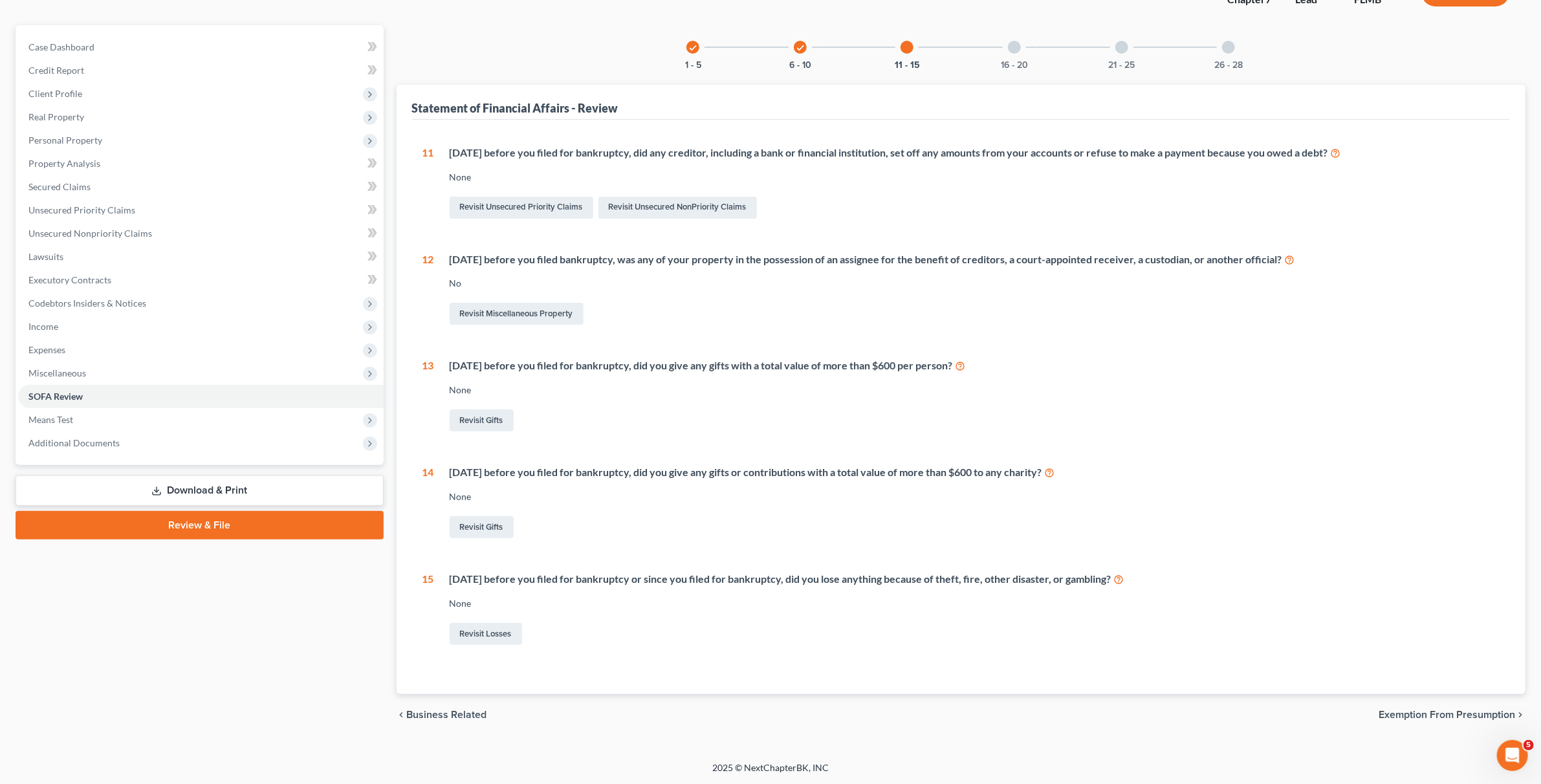
click at [1124, 578] on icon at bounding box center [1119, 578] width 10 height 12
